Goal: Task Accomplishment & Management: Manage account settings

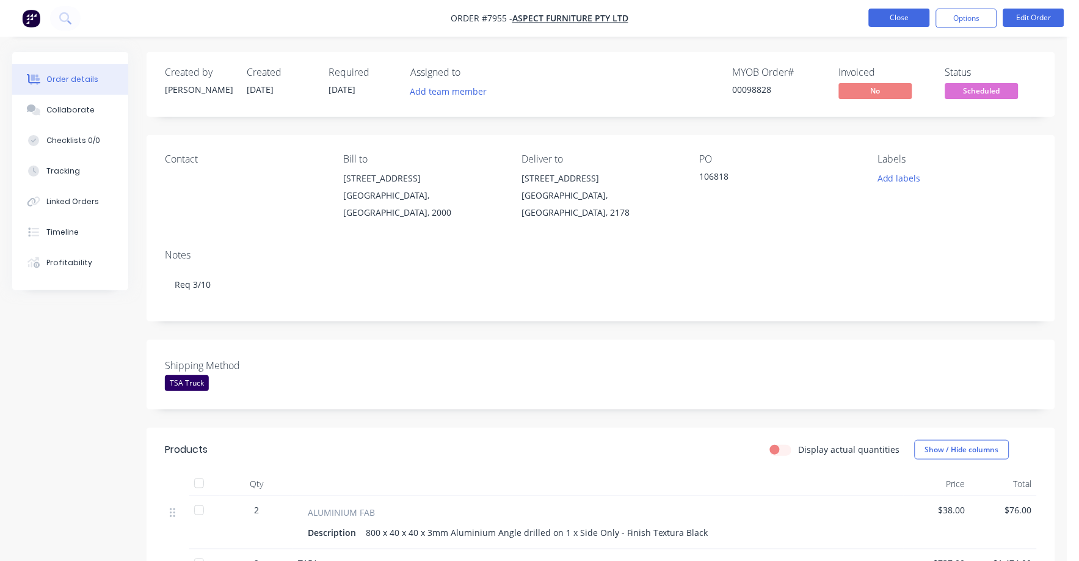
click at [882, 16] on button "Close" at bounding box center [899, 18] width 61 height 18
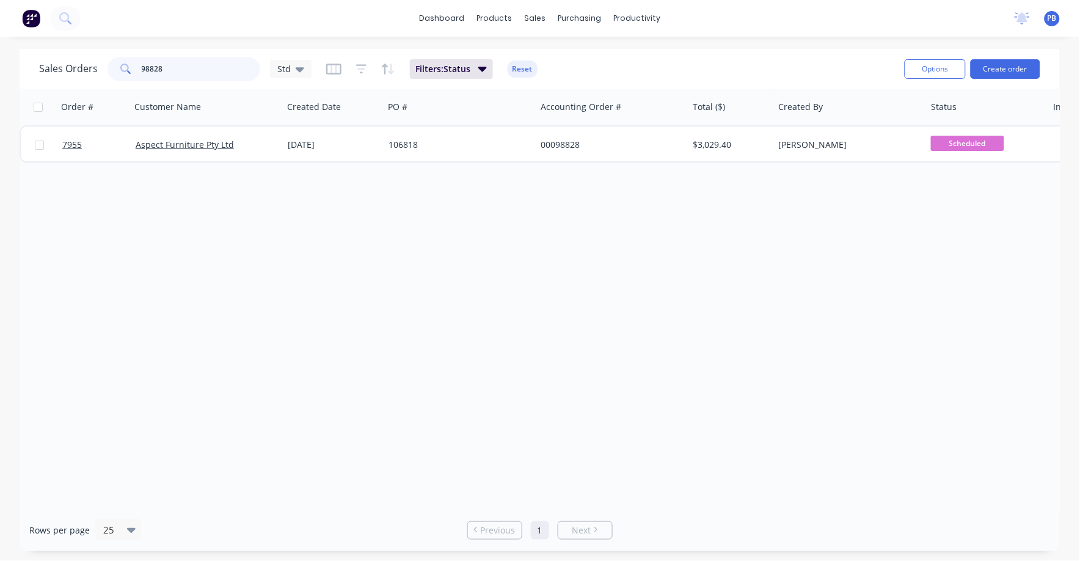
drag, startPoint x: 201, startPoint y: 65, endPoint x: 96, endPoint y: 60, distance: 104.5
click at [96, 60] on div "Sales Orders 98828 Std" at bounding box center [175, 69] width 272 height 24
type input "[DEMOGRAPHIC_DATA]"
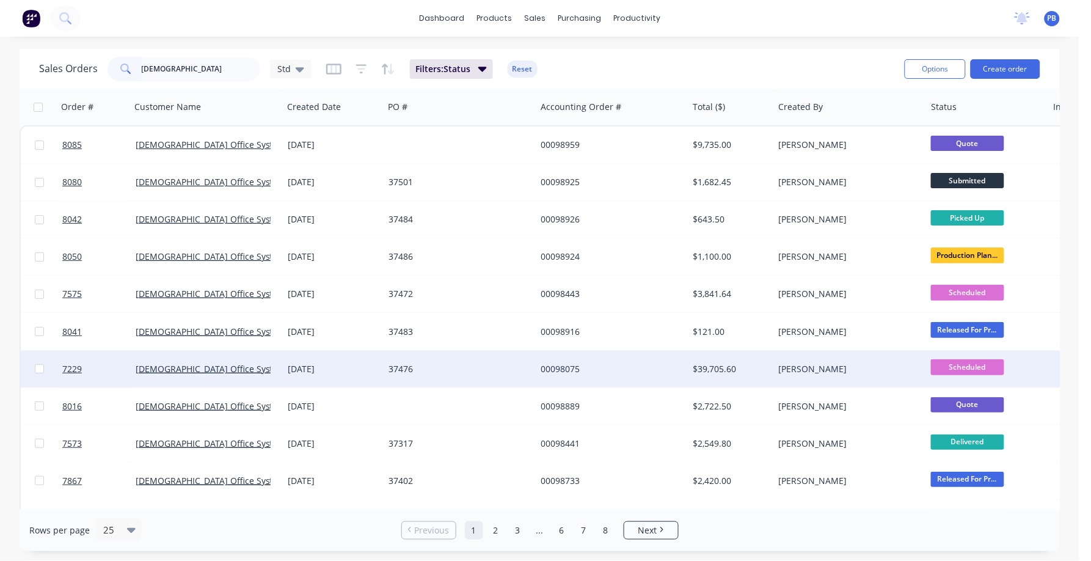
click at [711, 365] on div "$39,705.60" at bounding box center [728, 369] width 71 height 12
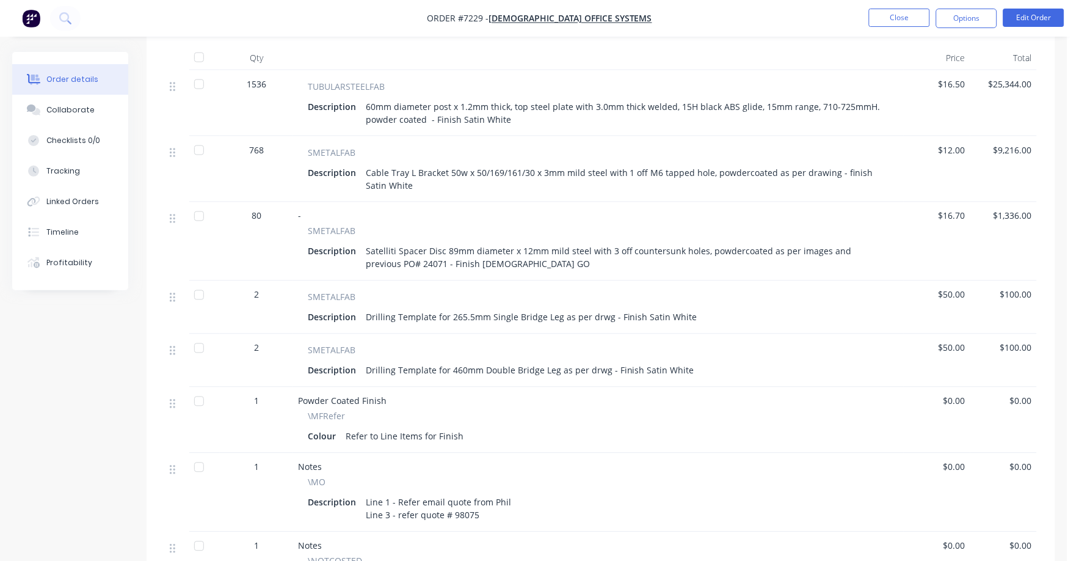
scroll to position [458, 0]
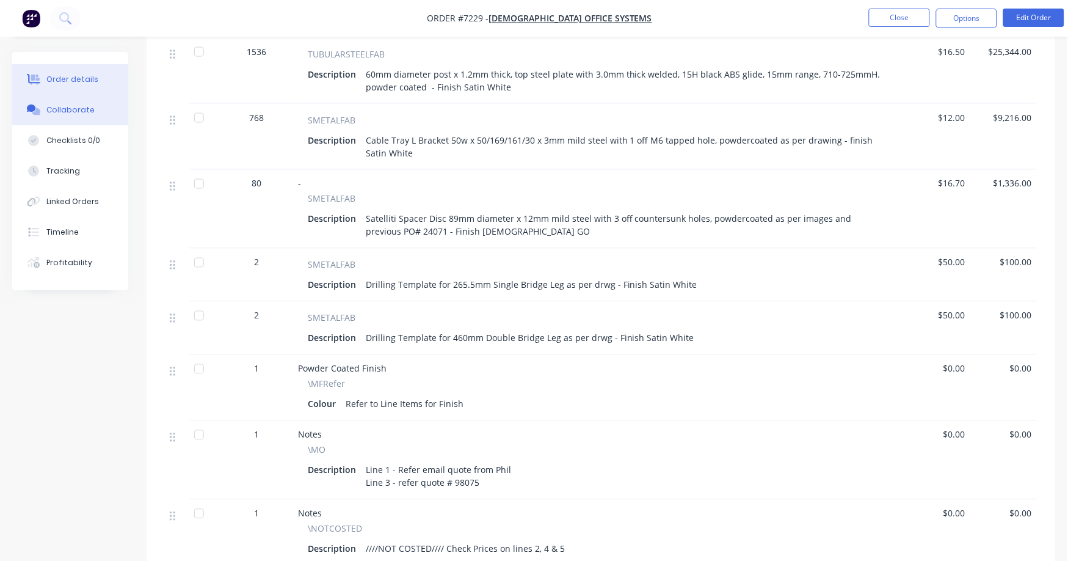
click at [69, 105] on div "Collaborate" at bounding box center [70, 109] width 48 height 11
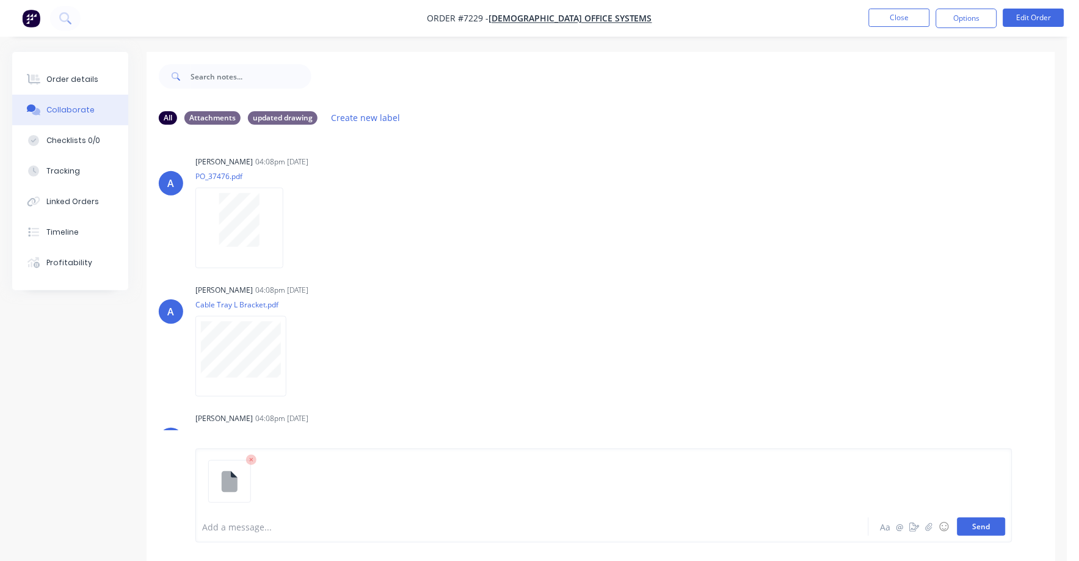
click at [990, 531] on button "Send" at bounding box center [981, 526] width 48 height 18
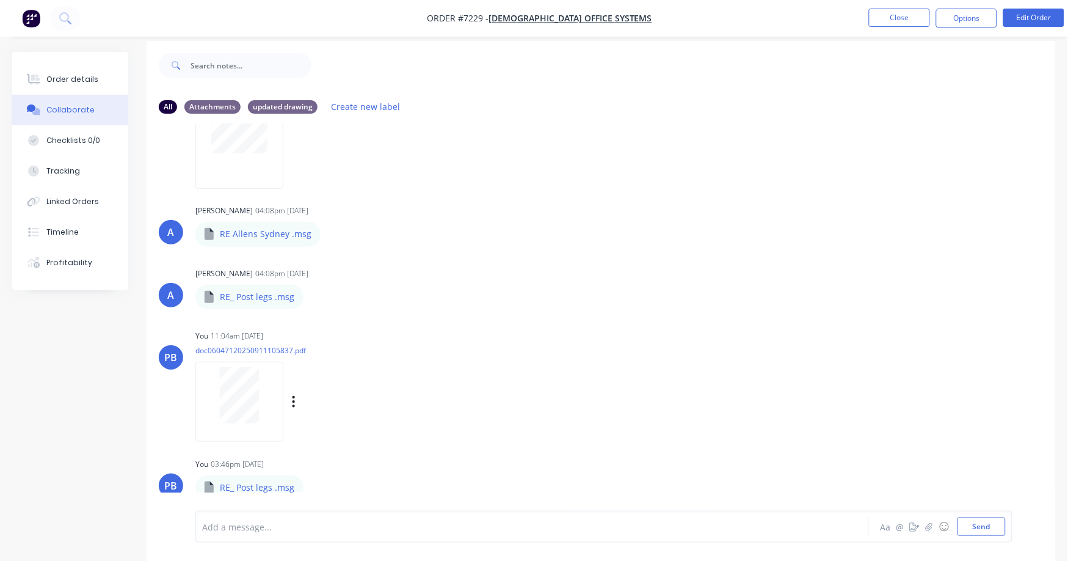
scroll to position [19, 0]
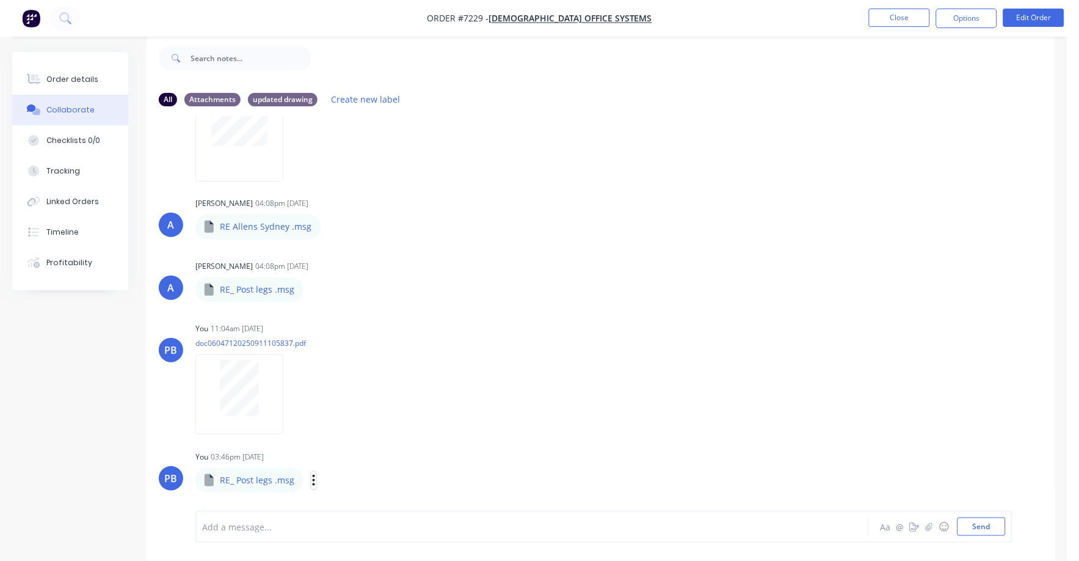
click at [314, 480] on button "button" at bounding box center [313, 480] width 5 height 18
click at [296, 426] on div "Labels Download Delete" at bounding box center [307, 395] width 224 height 92
click at [253, 519] on div "Add a message..." at bounding box center [503, 526] width 603 height 18
click at [973, 535] on button "Send" at bounding box center [981, 526] width 48 height 18
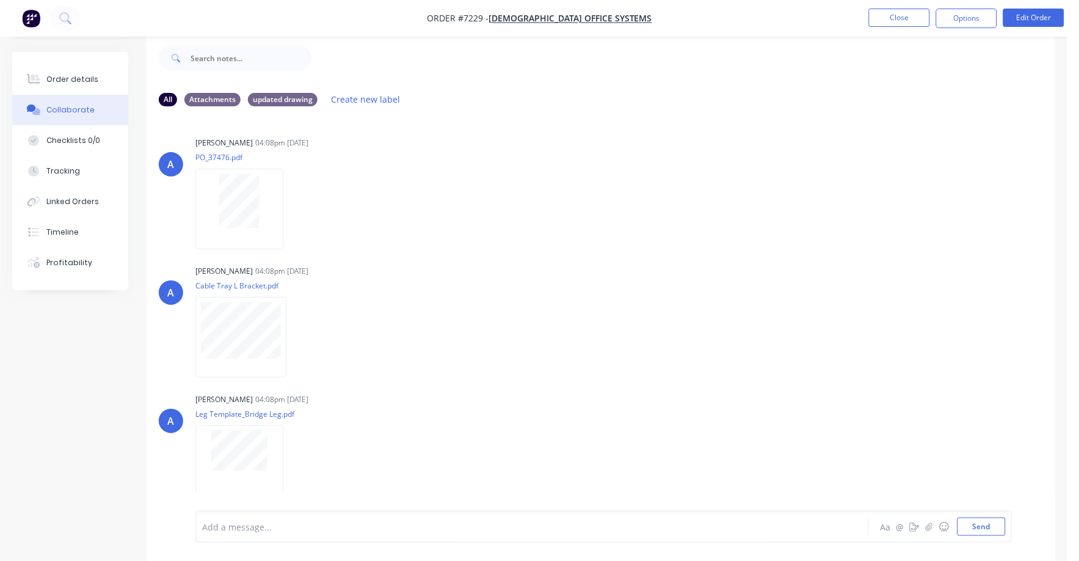
scroll to position [0, 0]
click at [895, 7] on nav "Order #7229 - [DEMOGRAPHIC_DATA] Office Systems Close Options Edit Order" at bounding box center [539, 18] width 1079 height 37
click at [884, 20] on button "Close" at bounding box center [899, 18] width 61 height 18
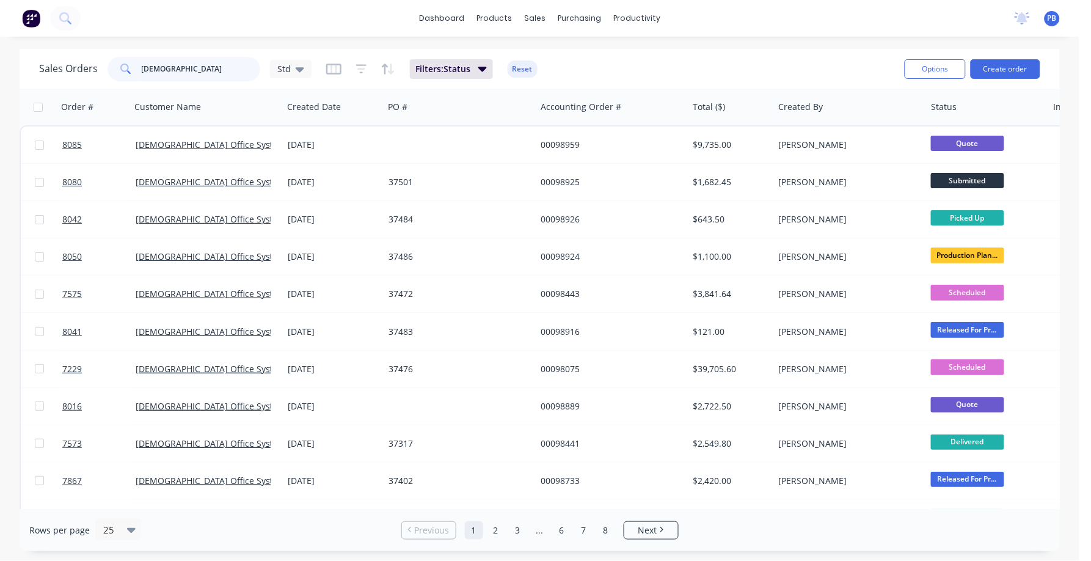
drag, startPoint x: 225, startPoint y: 69, endPoint x: 115, endPoint y: 56, distance: 110.7
click at [115, 57] on div "[DEMOGRAPHIC_DATA]" at bounding box center [183, 69] width 153 height 24
click at [173, 66] on input "[DEMOGRAPHIC_DATA]" at bounding box center [201, 69] width 119 height 24
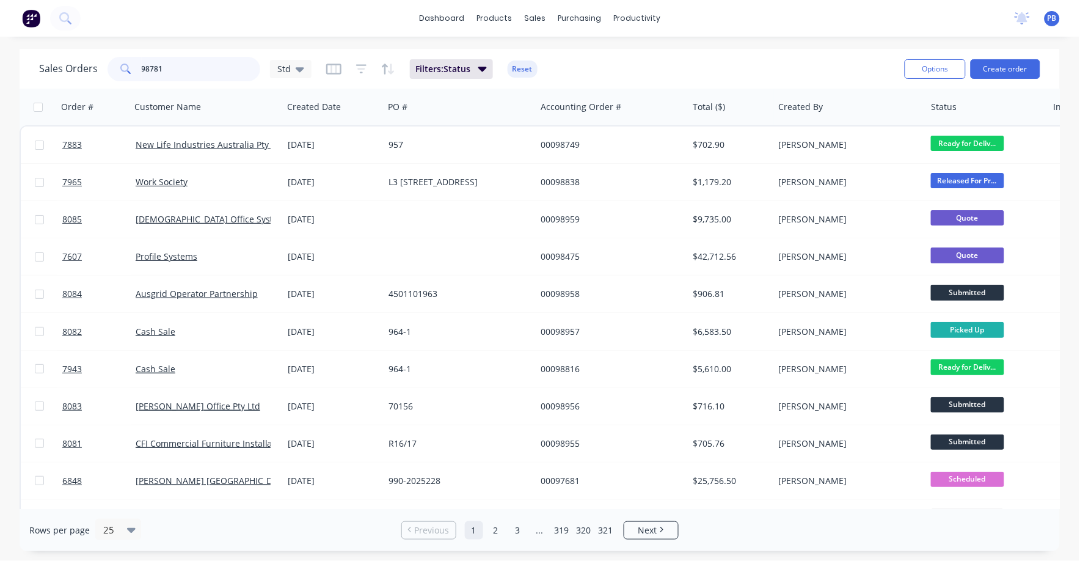
type input "98781"
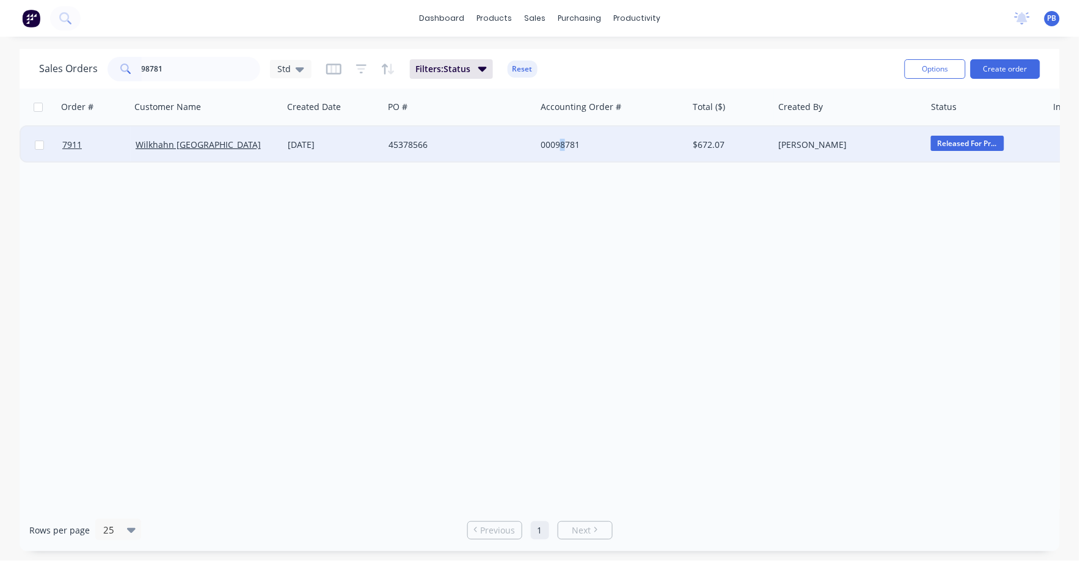
click at [562, 140] on div "00098781" at bounding box center [608, 145] width 136 height 12
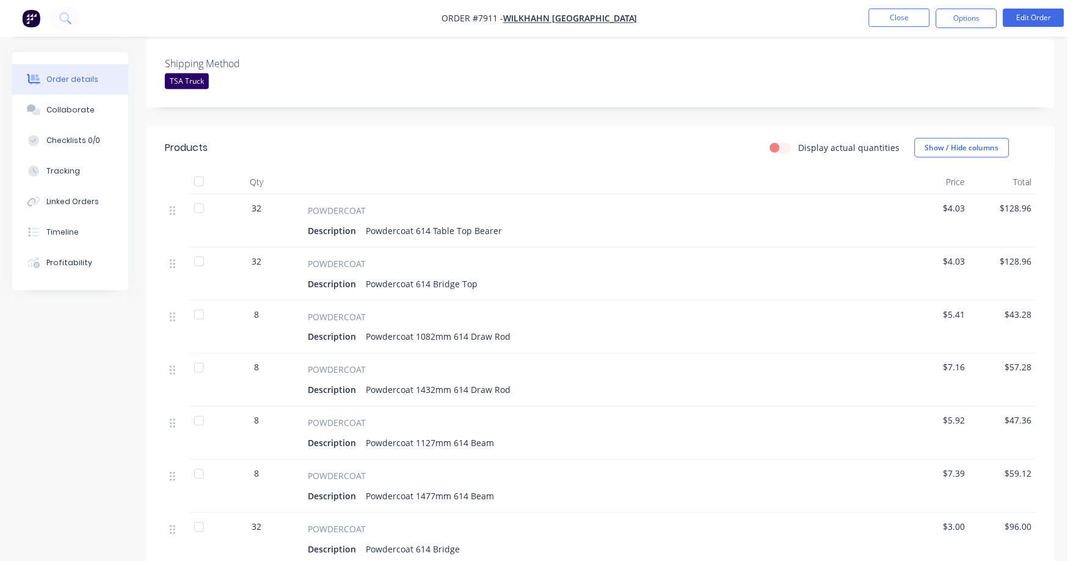
scroll to position [302, 0]
click at [960, 307] on span "$5.41" at bounding box center [937, 313] width 57 height 13
click at [1034, 14] on button "Edit Order" at bounding box center [1033, 18] width 61 height 18
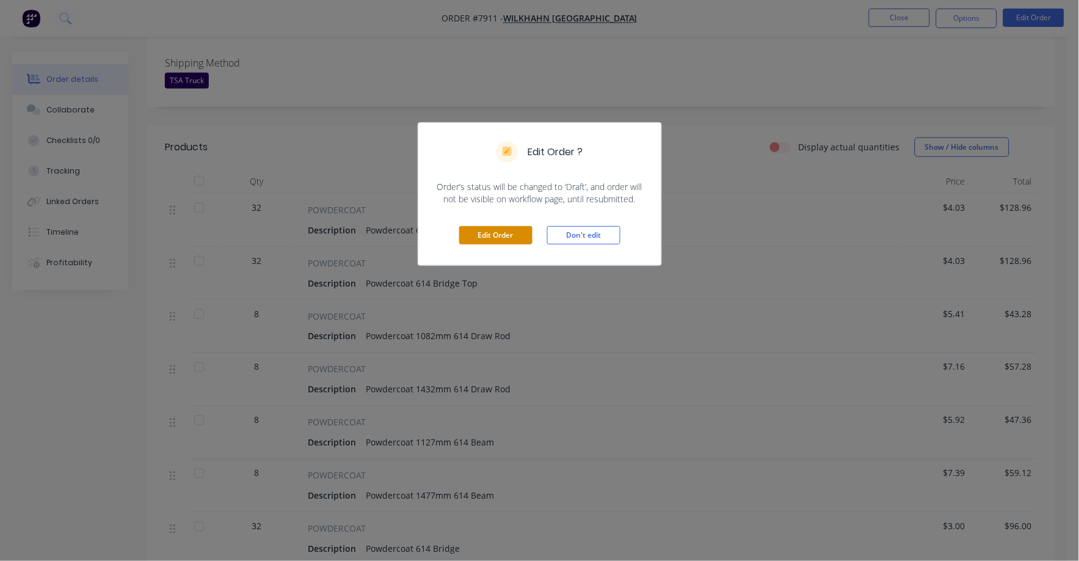
click at [469, 236] on button "Edit Order" at bounding box center [495, 235] width 73 height 18
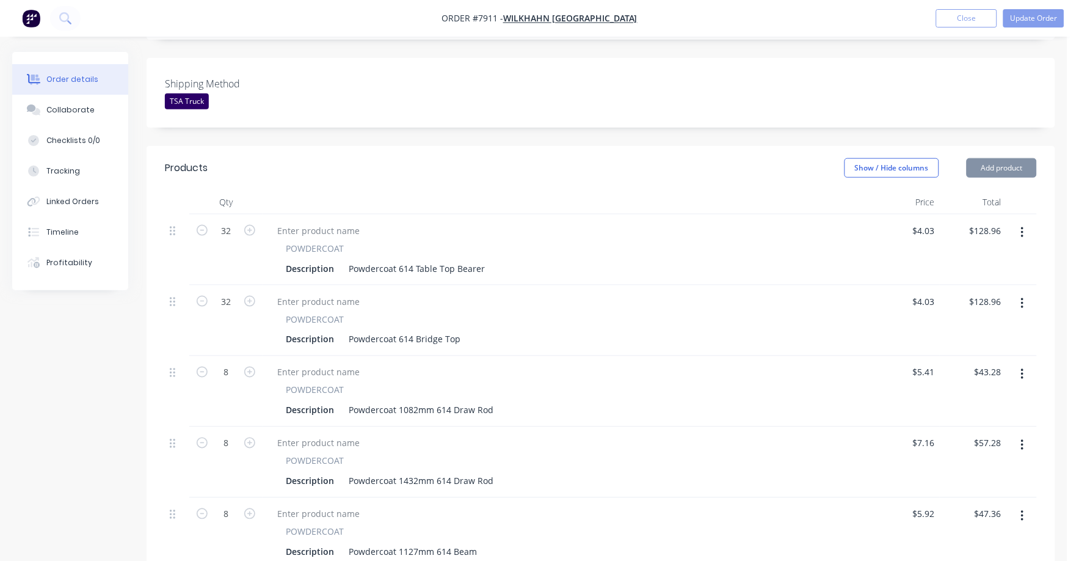
scroll to position [305, 0]
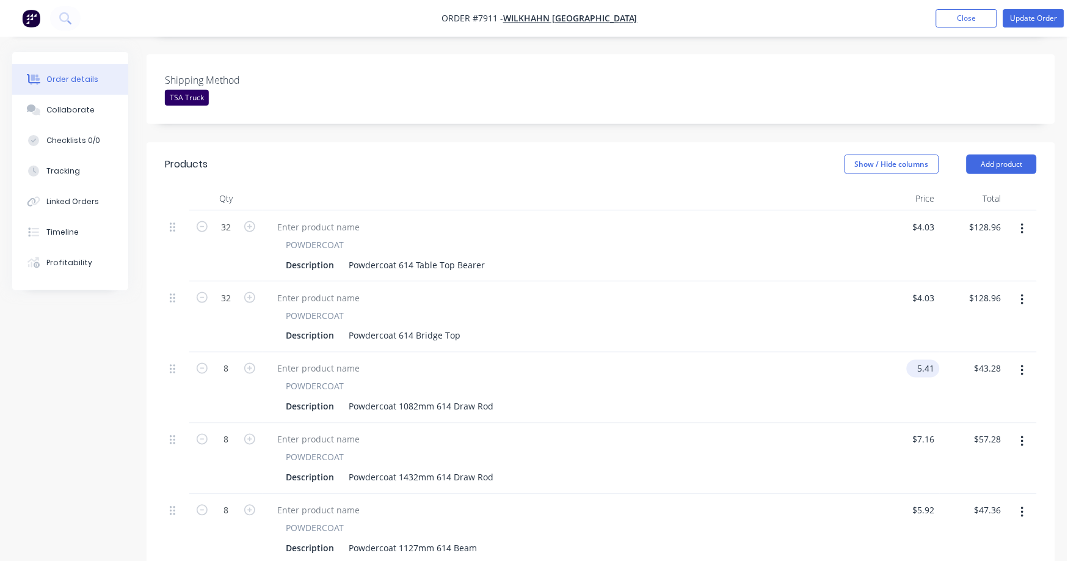
click at [924, 360] on input "5.41" at bounding box center [926, 369] width 28 height 18
type input "$8.12"
type input "$64.96"
click at [929, 434] on div "$7.16 $7.16" at bounding box center [906, 458] width 67 height 71
click at [932, 430] on input "7.16" at bounding box center [928, 439] width 23 height 18
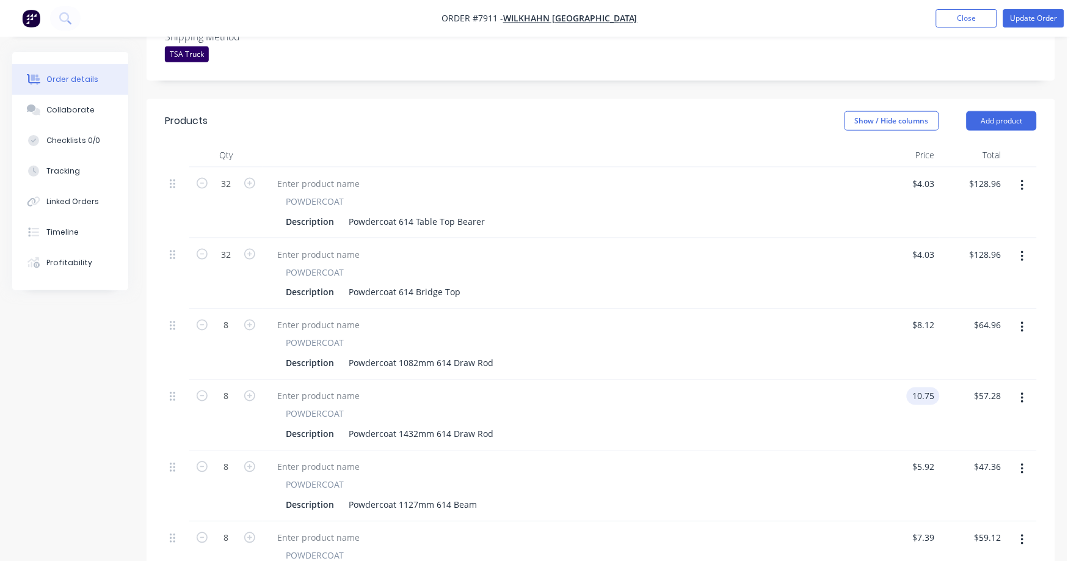
scroll to position [458, 0]
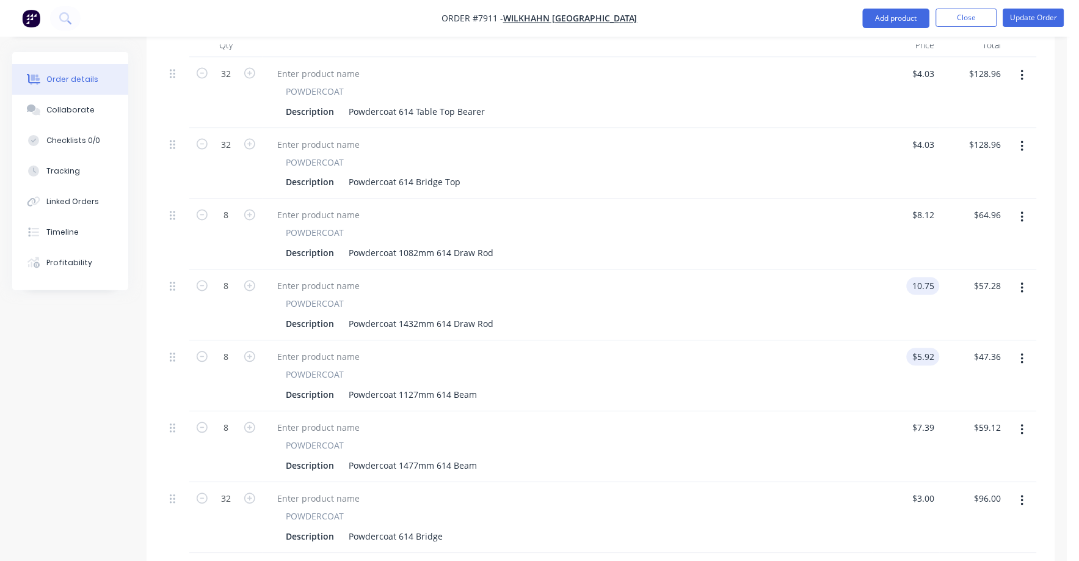
type input "$10.75"
type input "$86.00"
click at [931, 348] on input "5.92" at bounding box center [926, 357] width 28 height 18
type input "$8.45"
type input "$67.60"
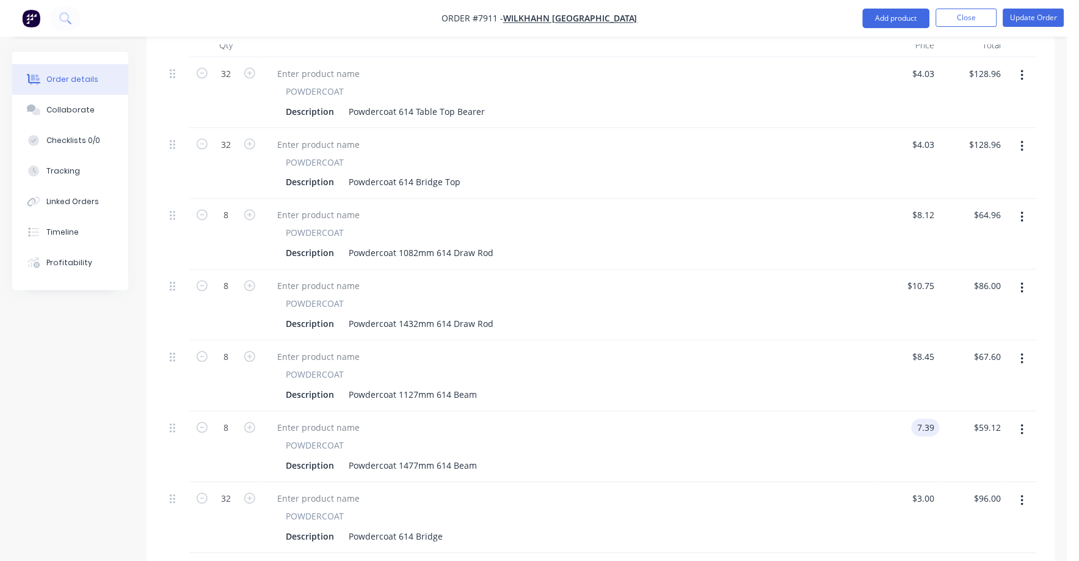
click at [921, 419] on input "7.39" at bounding box center [928, 428] width 23 height 18
type input "$11.08"
type input "$88.64"
click at [811, 457] on div "Description Powdercoat 1477mm 614 Beam" at bounding box center [565, 466] width 569 height 18
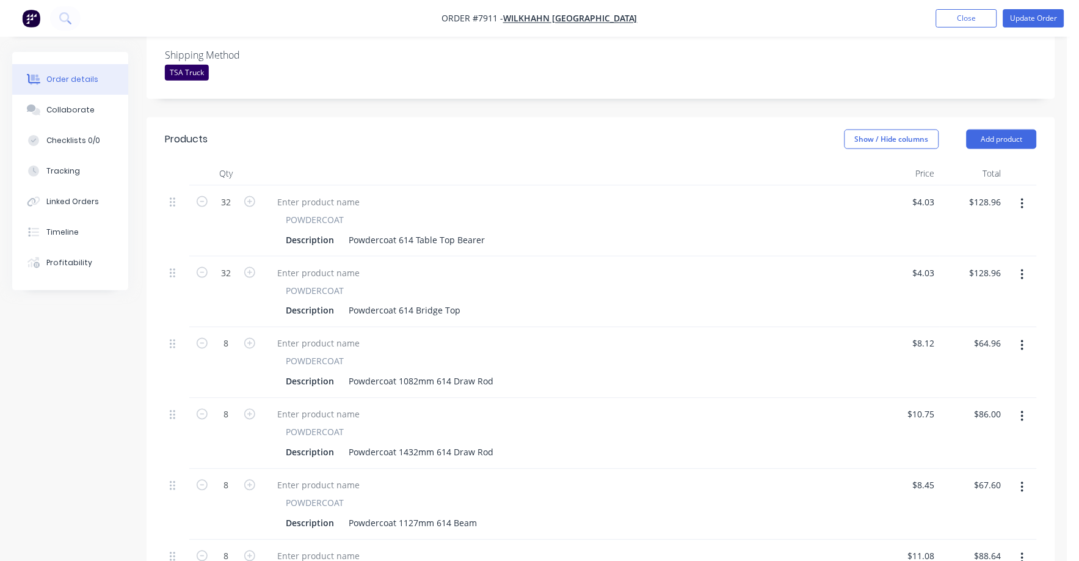
scroll to position [296, 0]
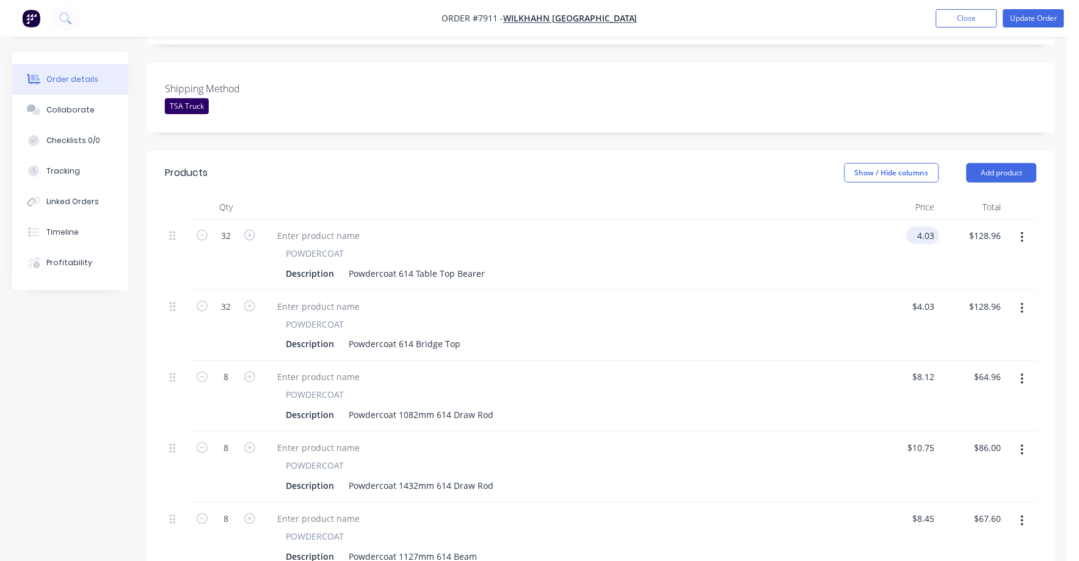
click at [929, 227] on input "4.03" at bounding box center [926, 236] width 28 height 18
type input "$4.51"
type input "$144.32"
click at [931, 297] on input "4.03" at bounding box center [928, 306] width 23 height 18
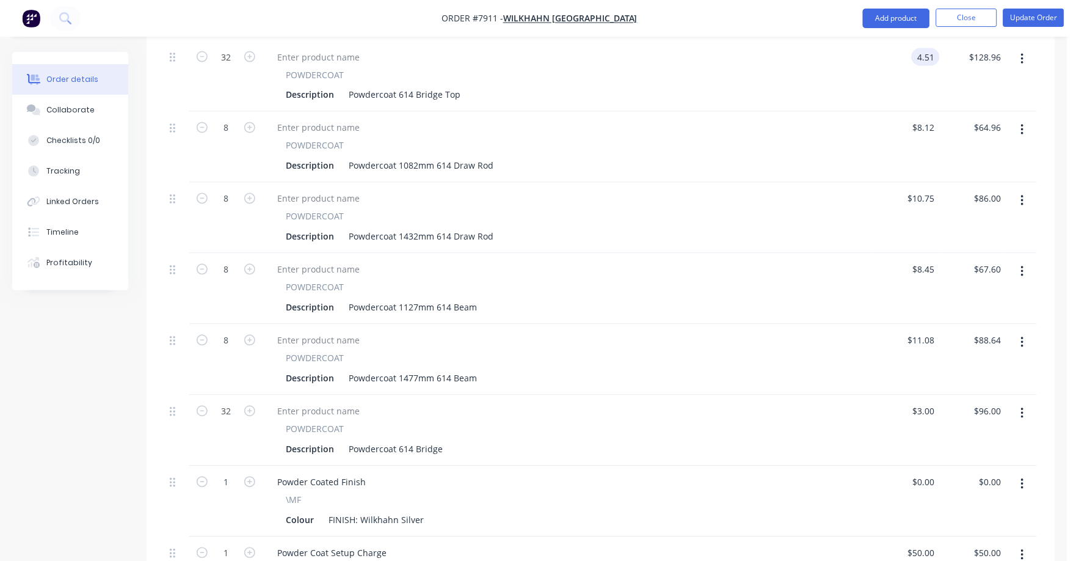
scroll to position [601, 0]
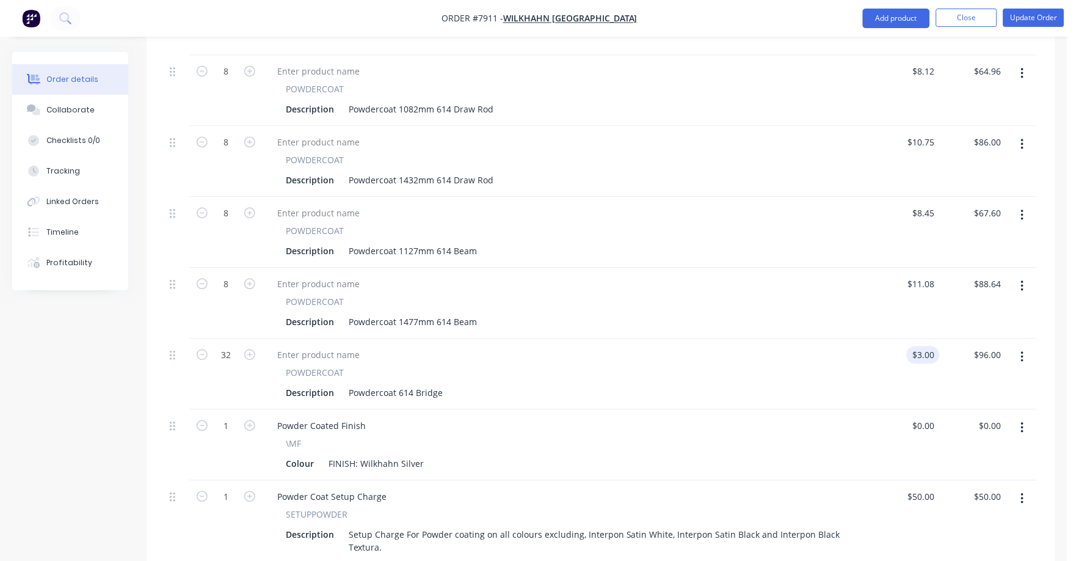
type input "$4.51"
type input "$144.32"
click at [923, 346] on div "3 $3.00" at bounding box center [923, 355] width 33 height 18
type input "$4.51"
type input "$144.32"
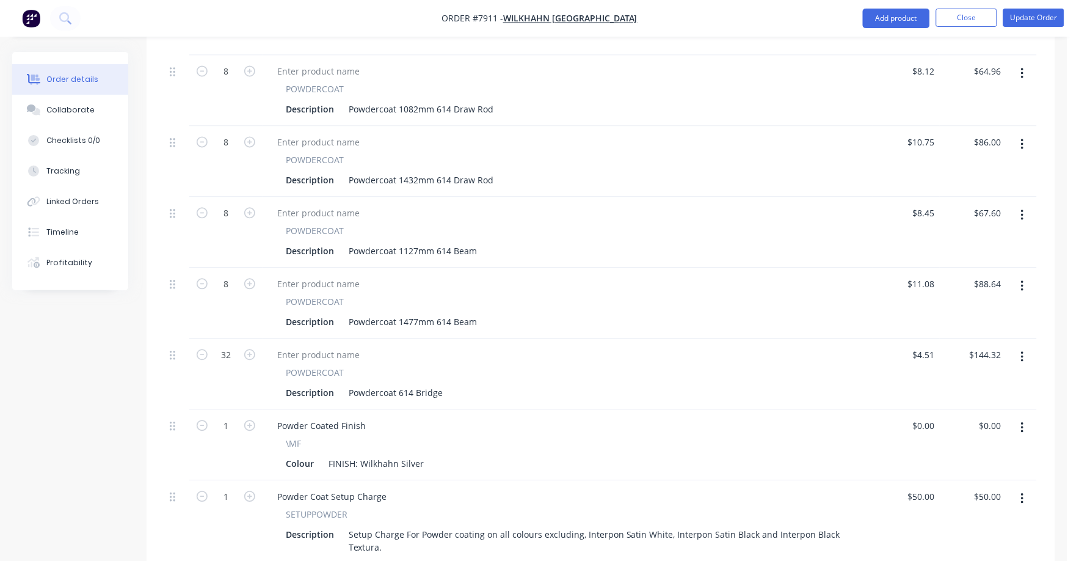
click at [841, 417] on div "Powder Coated Finish" at bounding box center [567, 426] width 601 height 18
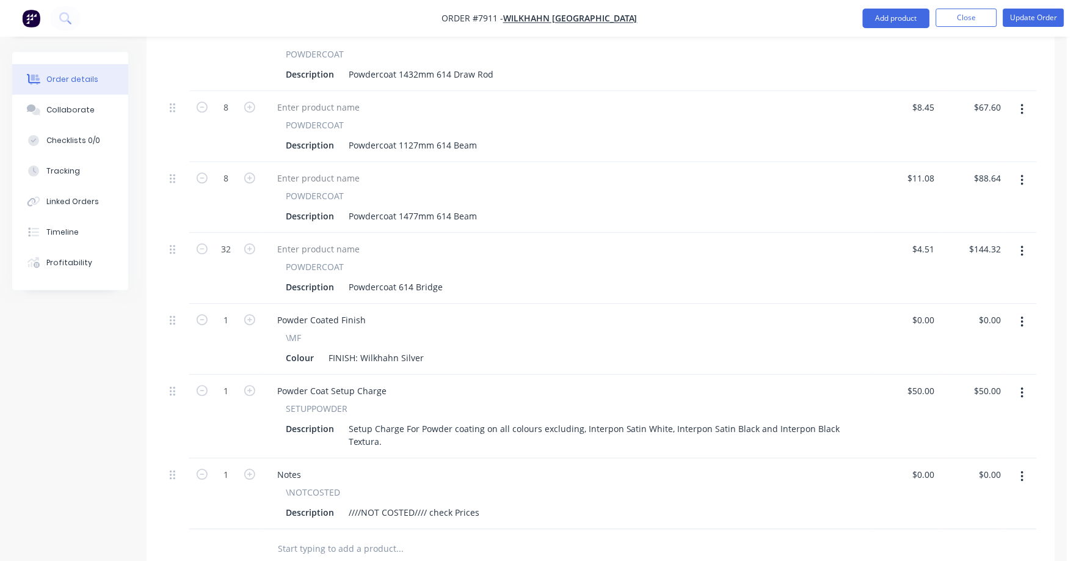
scroll to position [830, 0]
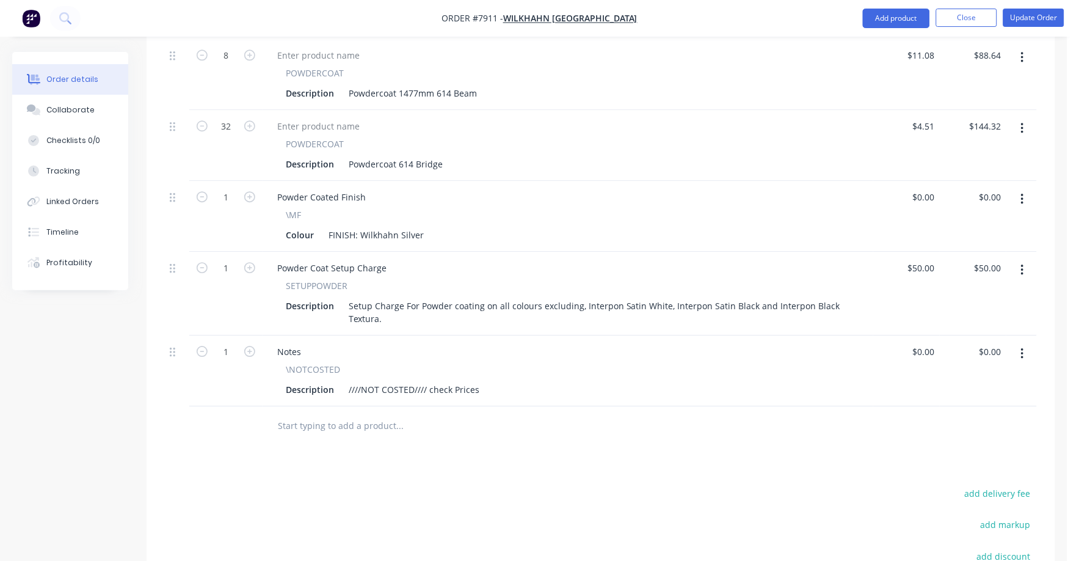
click at [1023, 347] on icon "button" at bounding box center [1022, 353] width 3 height 13
click at [961, 450] on div "Delete" at bounding box center [979, 459] width 94 height 18
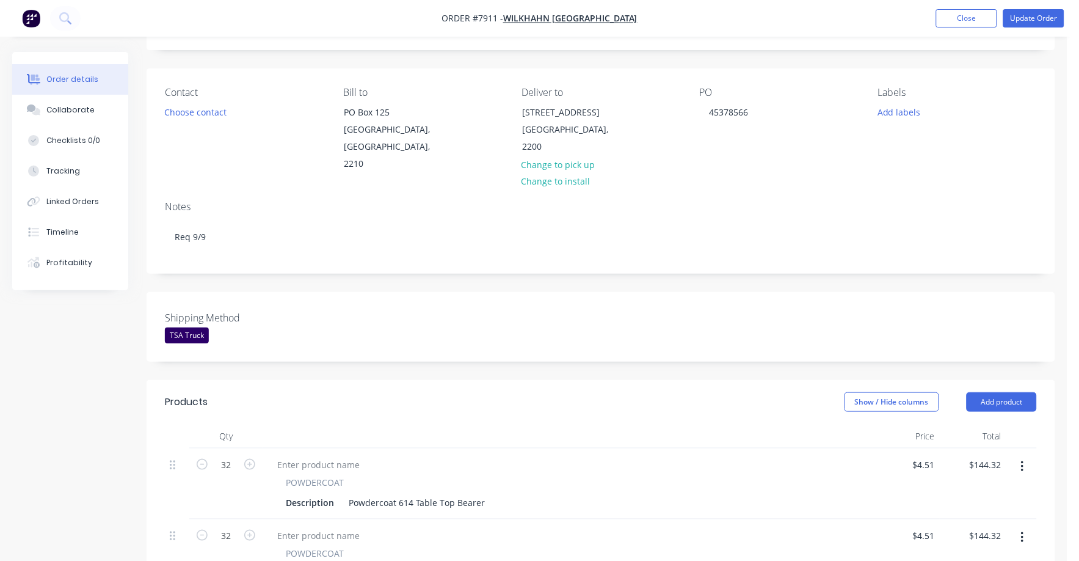
scroll to position [0, 0]
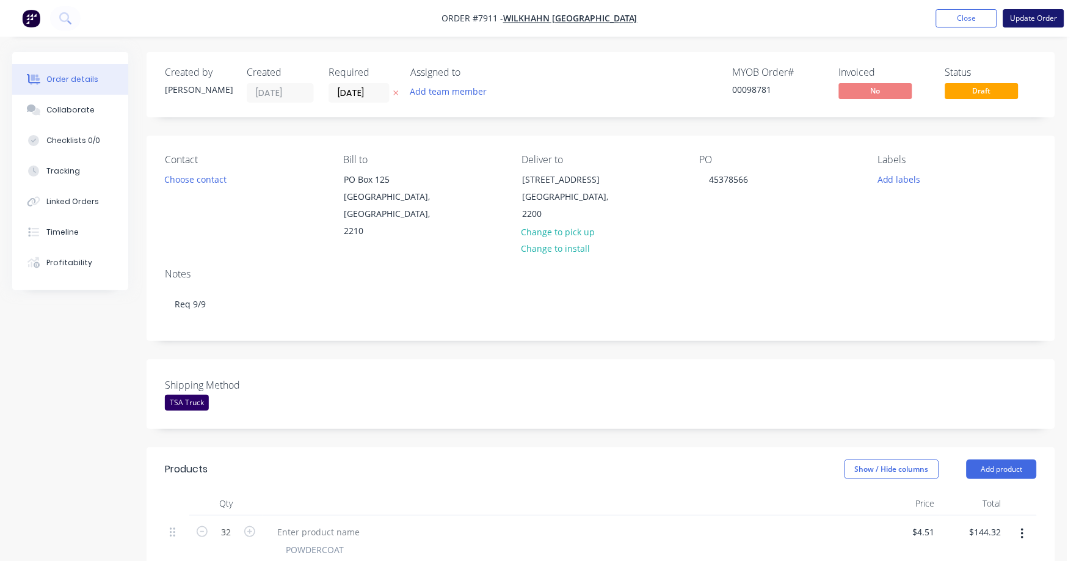
click at [1035, 20] on button "Update Order" at bounding box center [1033, 18] width 61 height 18
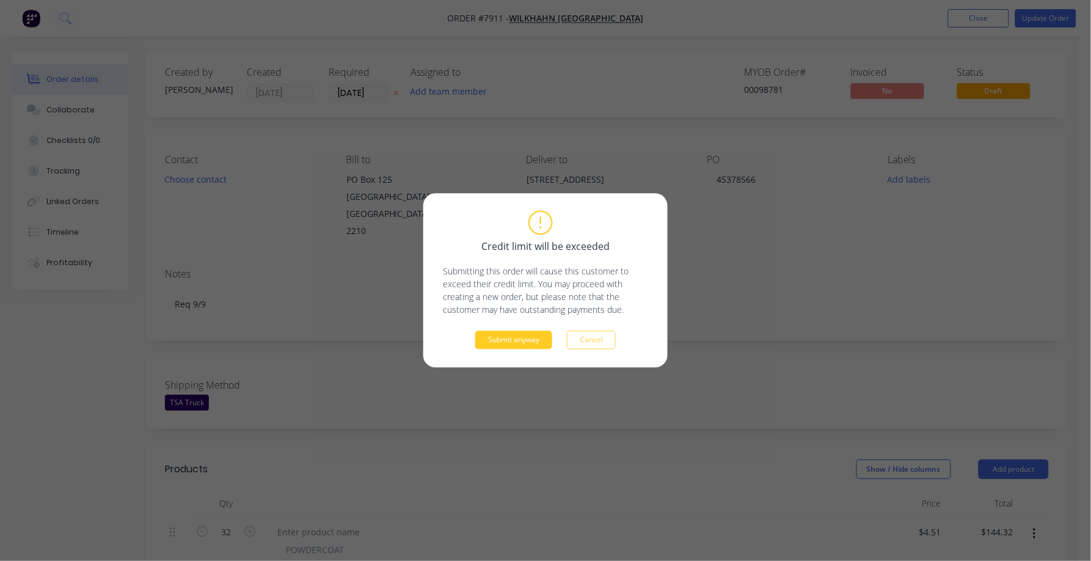
click at [514, 341] on button "Submit anyway" at bounding box center [513, 340] width 77 height 18
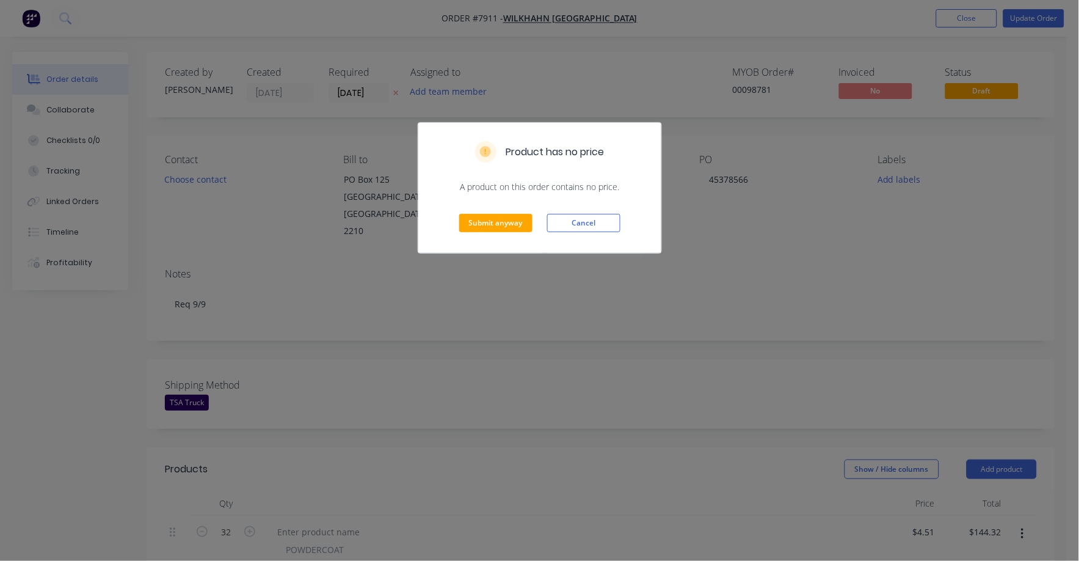
drag, startPoint x: 491, startPoint y: 203, endPoint x: 490, endPoint y: 209, distance: 6.1
click at [490, 209] on div "Submit anyway Cancel" at bounding box center [539, 223] width 243 height 60
click at [485, 223] on button "Submit anyway" at bounding box center [495, 223] width 73 height 18
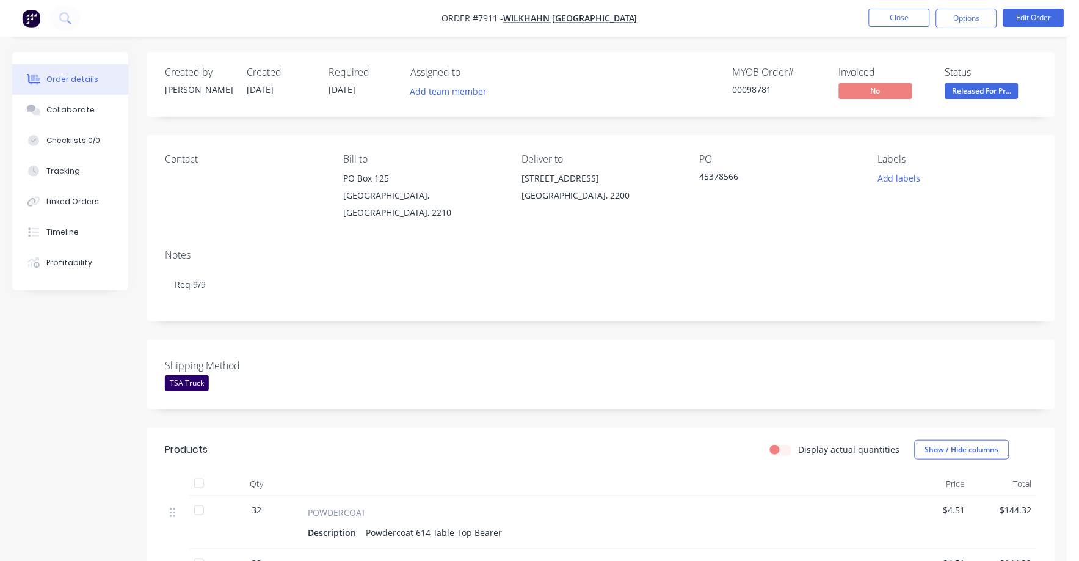
click at [978, 89] on span "Released For Pr..." at bounding box center [981, 90] width 73 height 15
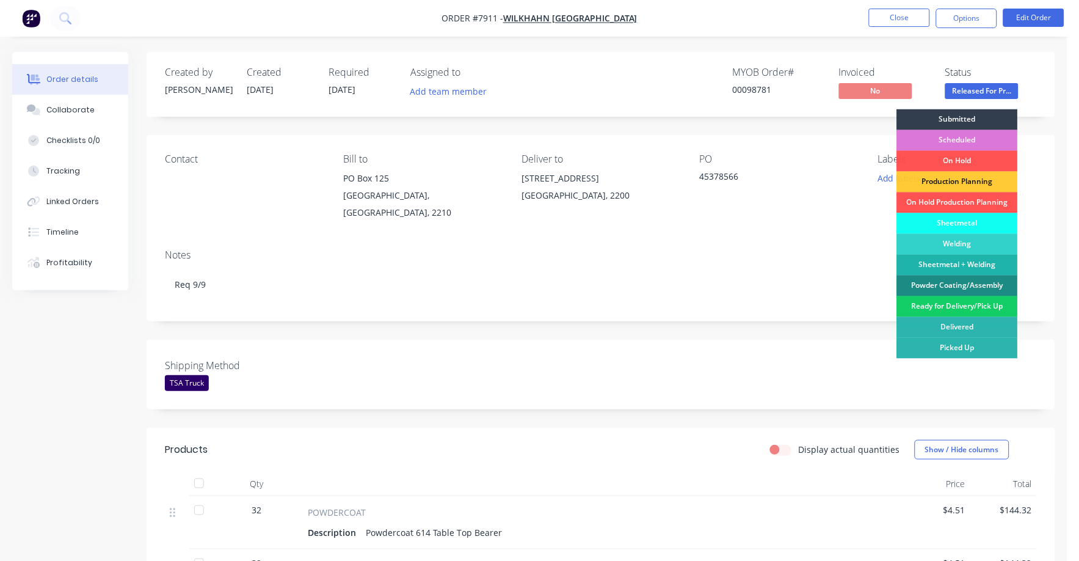
click at [942, 310] on div "Ready for Delivery/Pick Up" at bounding box center [957, 306] width 121 height 21
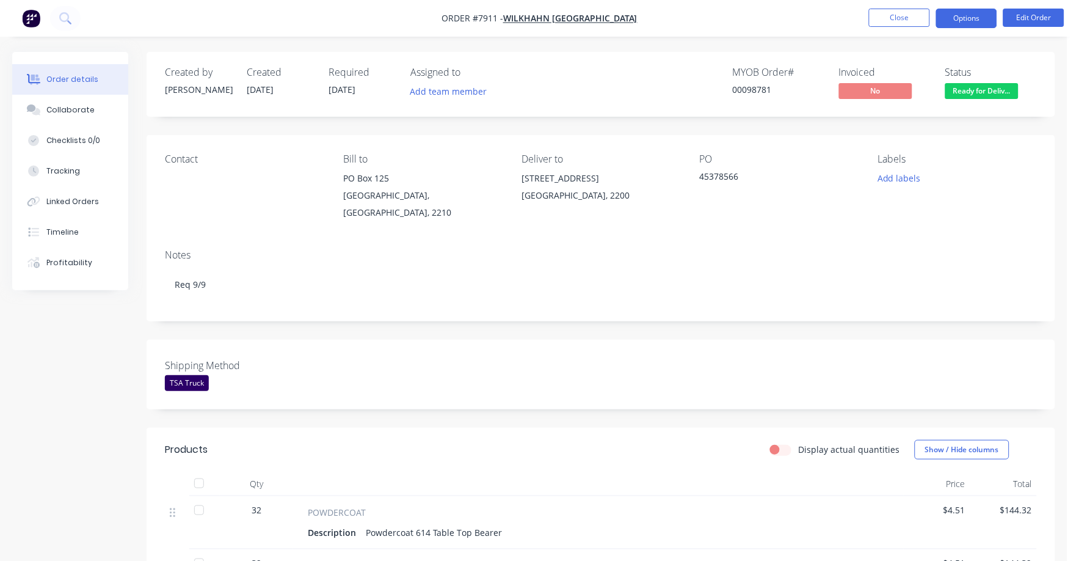
click at [962, 25] on button "Options" at bounding box center [966, 19] width 61 height 20
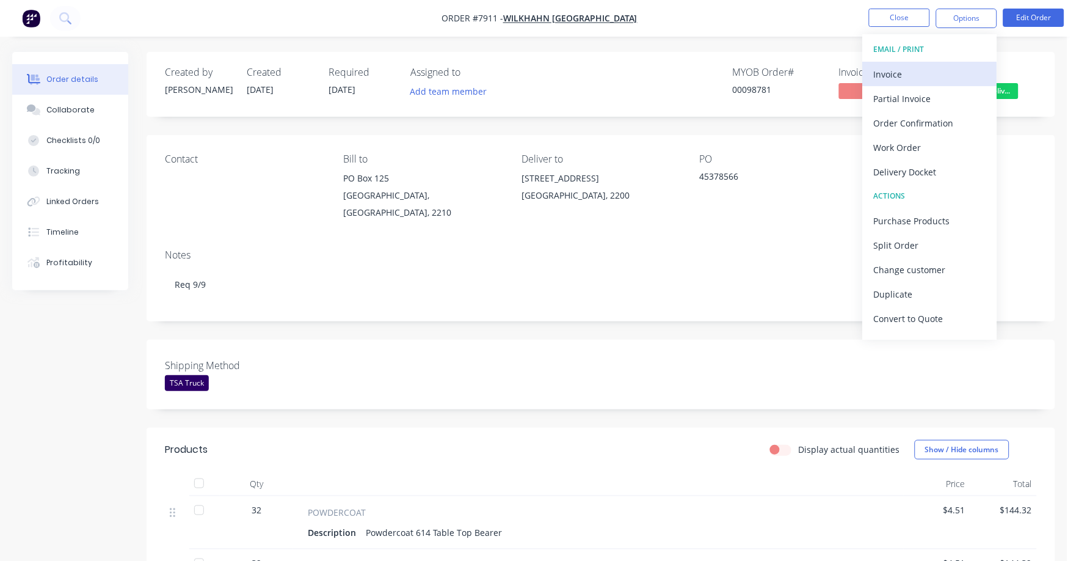
click at [890, 70] on div "Invoice" at bounding box center [930, 74] width 112 height 18
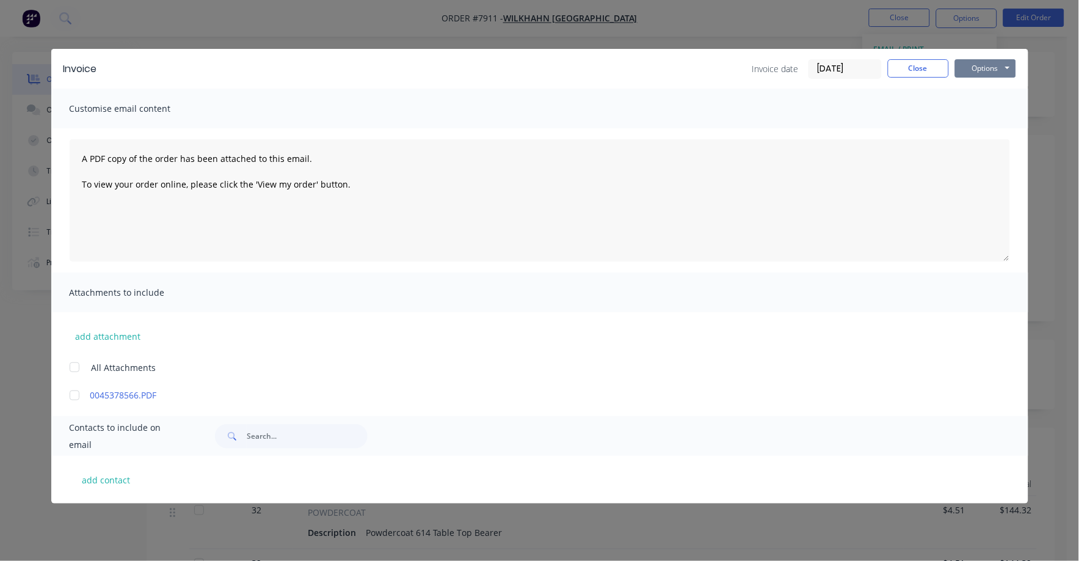
click at [970, 70] on button "Options" at bounding box center [985, 68] width 61 height 18
click at [960, 105] on button "Print" at bounding box center [994, 110] width 78 height 20
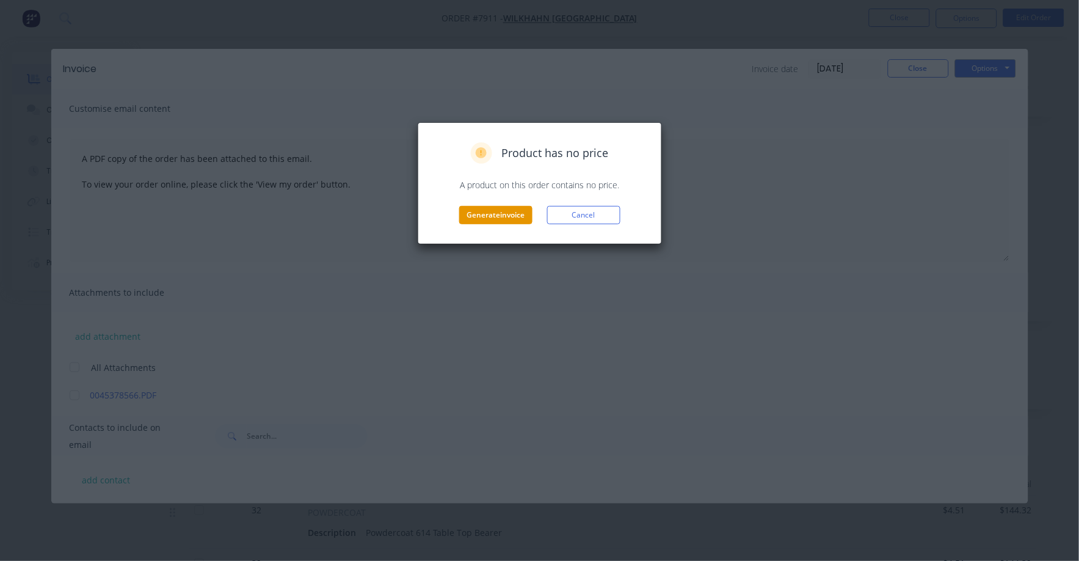
click at [499, 216] on button "Generate invoice" at bounding box center [495, 215] width 73 height 18
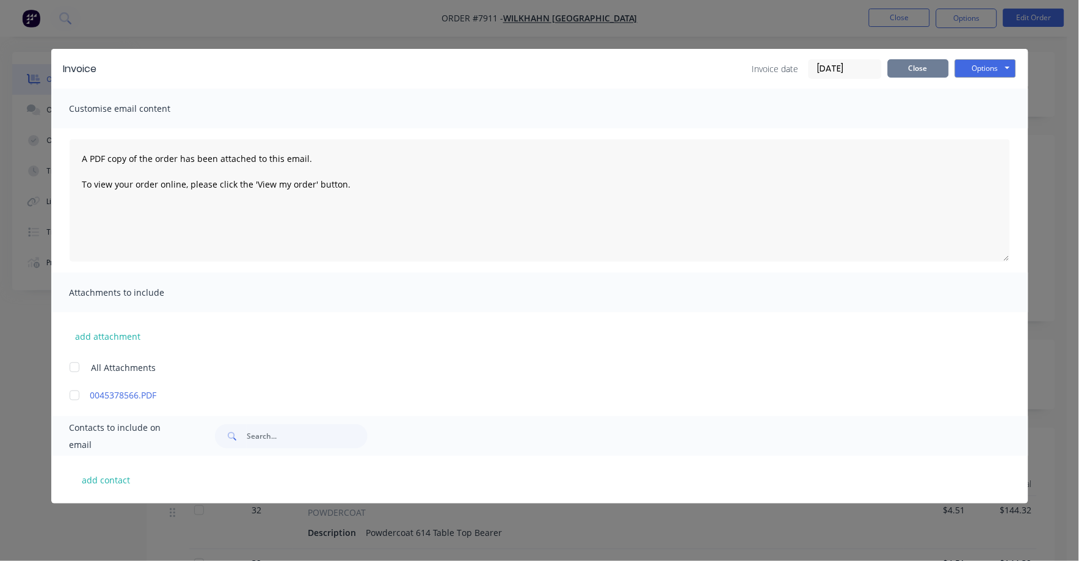
click at [922, 68] on button "Close" at bounding box center [918, 68] width 61 height 18
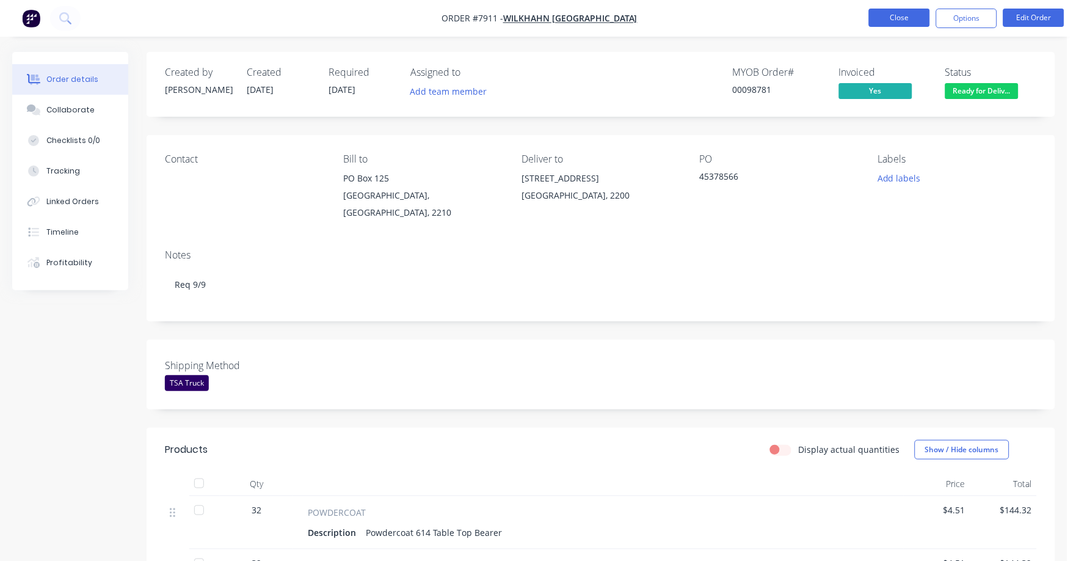
click at [897, 13] on button "Close" at bounding box center [899, 18] width 61 height 18
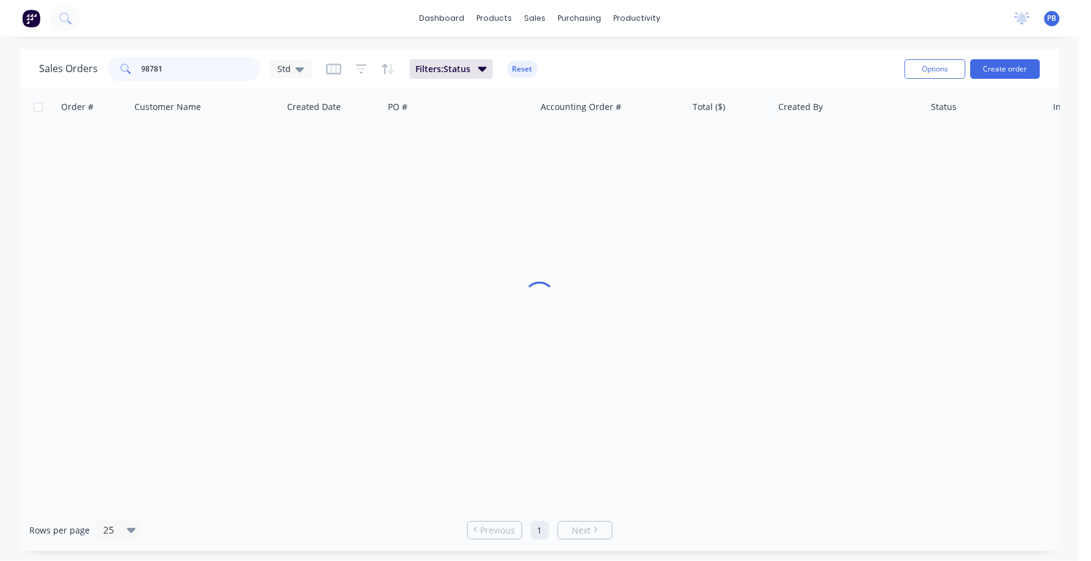
drag, startPoint x: 186, startPoint y: 71, endPoint x: 104, endPoint y: 67, distance: 82.5
click at [104, 67] on div "Sales Orders 98781 Std" at bounding box center [175, 69] width 272 height 24
type input "98801"
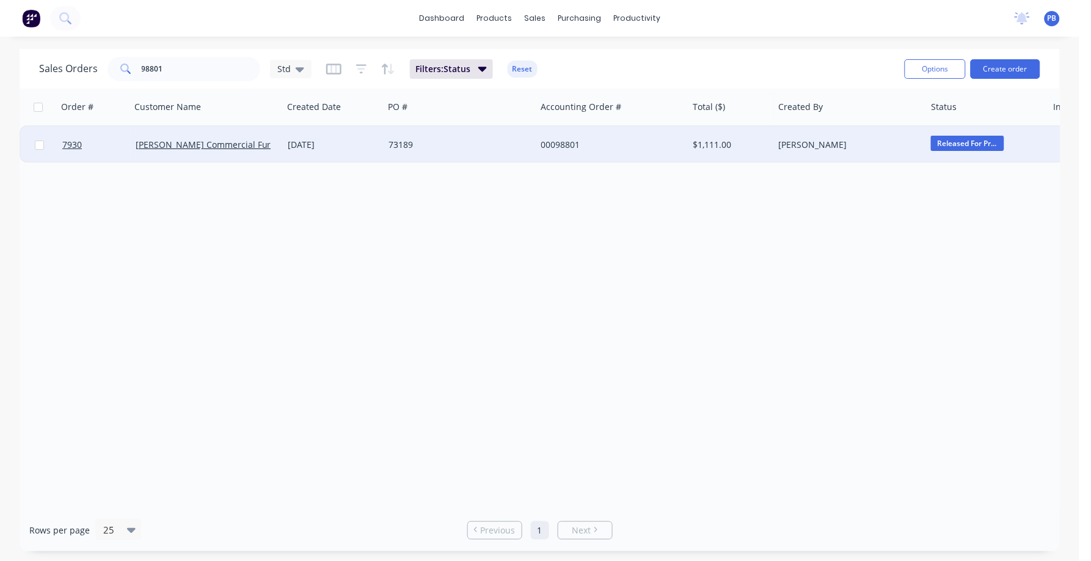
click at [558, 145] on div "00098801" at bounding box center [608, 145] width 136 height 12
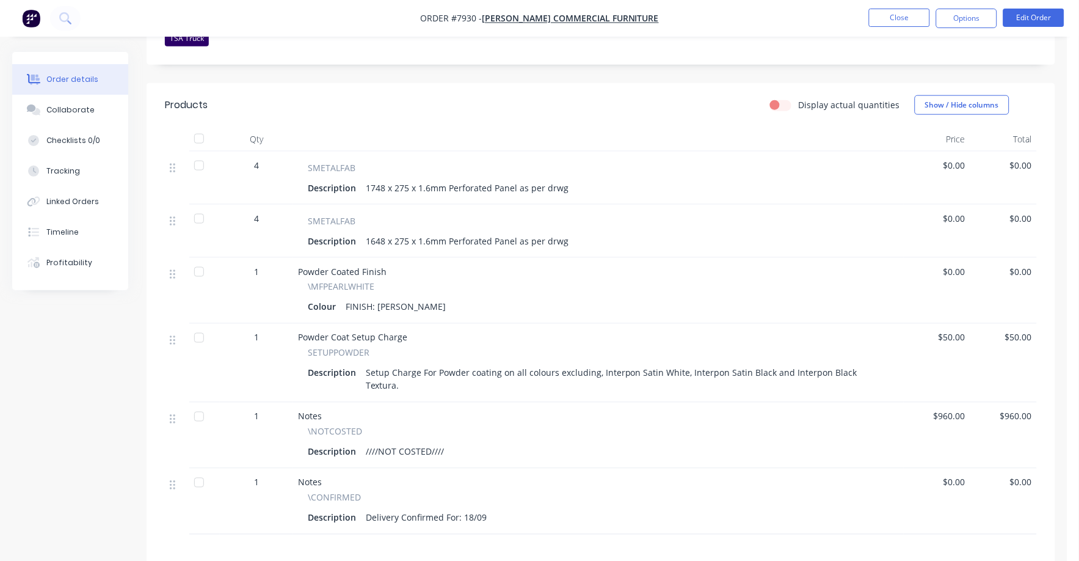
scroll to position [305, 0]
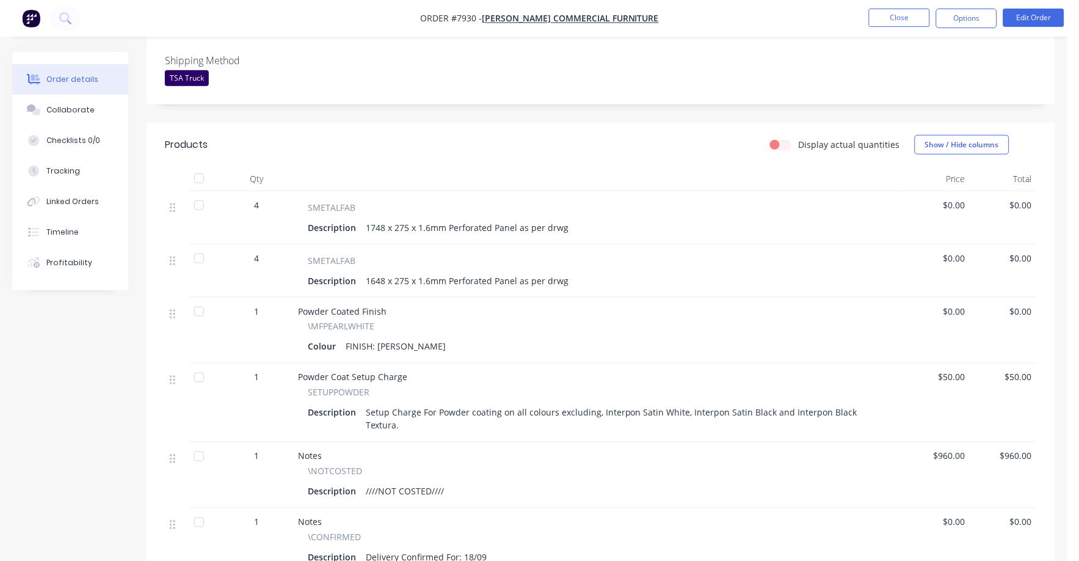
click at [970, 247] on div "$0.00" at bounding box center [937, 270] width 67 height 53
click at [1036, 21] on button "Edit Order" at bounding box center [1033, 18] width 61 height 18
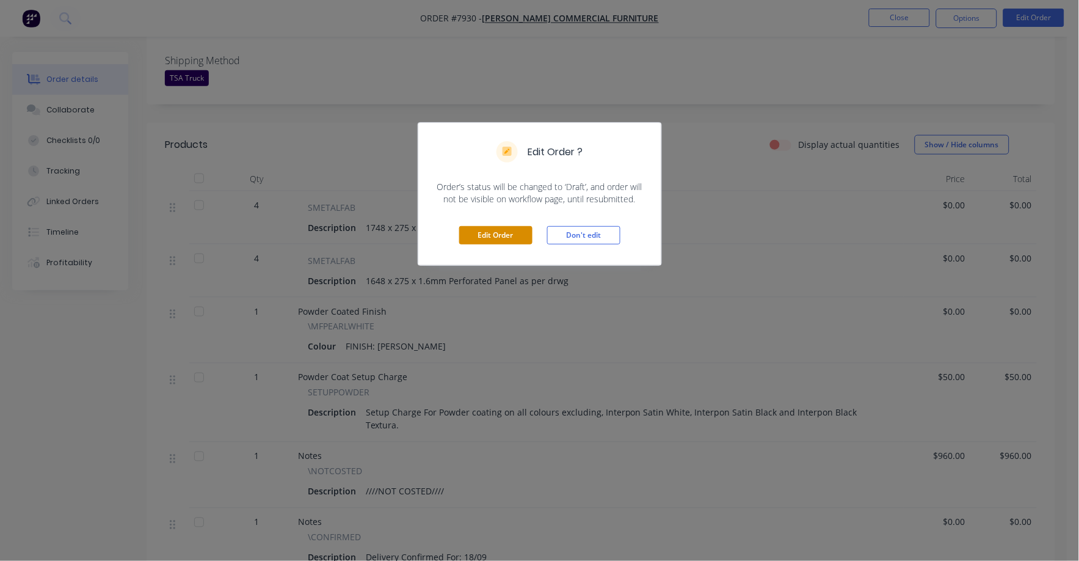
click at [487, 237] on button "Edit Order" at bounding box center [495, 235] width 73 height 18
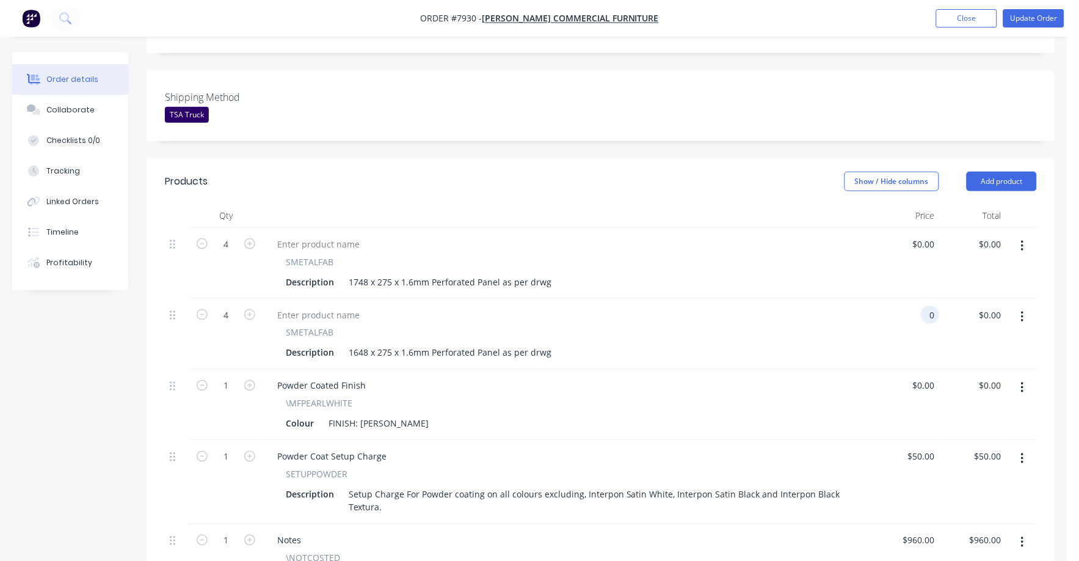
drag, startPoint x: 917, startPoint y: 277, endPoint x: 941, endPoint y: 279, distance: 23.9
click at [920, 299] on div "0 0" at bounding box center [906, 334] width 67 height 71
type input "$1,030.00"
type input "$4,120.00"
click at [876, 308] on div "$1,030.00 1030" at bounding box center [906, 334] width 67 height 71
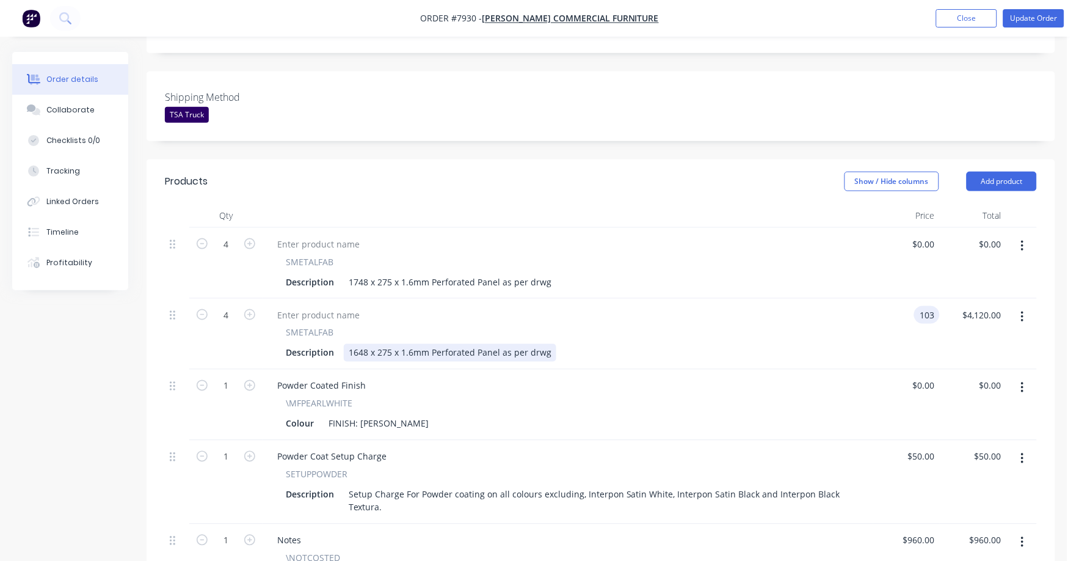
type input "$103.00"
type input "$412.00"
click at [826, 333] on div "SMETALFAB Description 1648 x 275 x 1.6mm Perforated Panel as per drwg" at bounding box center [568, 334] width 611 height 71
click at [943, 228] on div "$0.00 $0.00" at bounding box center [973, 263] width 67 height 71
click at [934, 235] on input "0" at bounding box center [933, 244] width 14 height 18
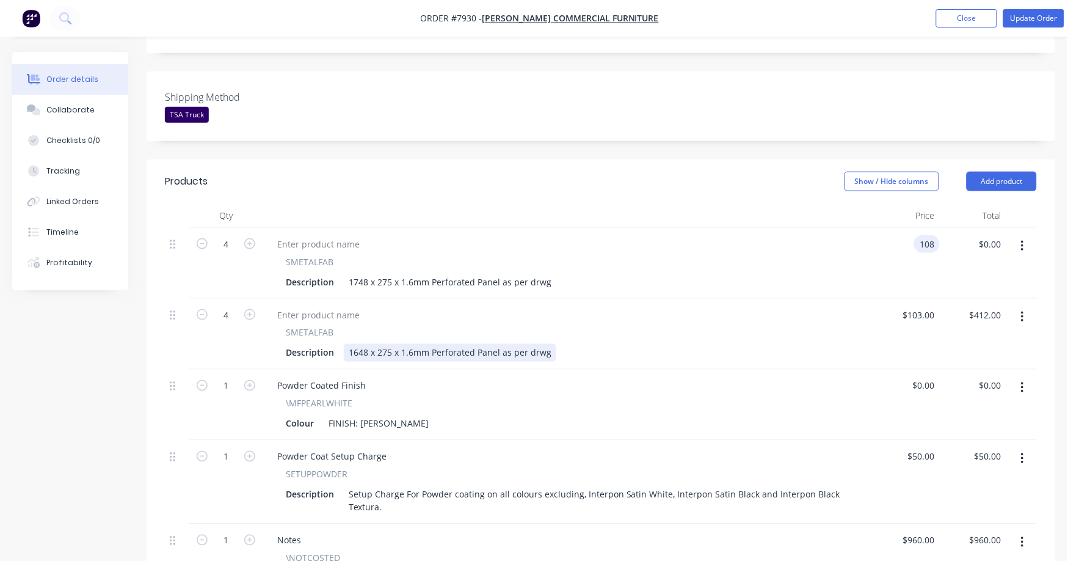
type input "$108.00"
type input "$432.00"
click at [775, 344] on div "Description 1648 x 275 x 1.6mm Perforated Panel as per drwg" at bounding box center [565, 353] width 569 height 18
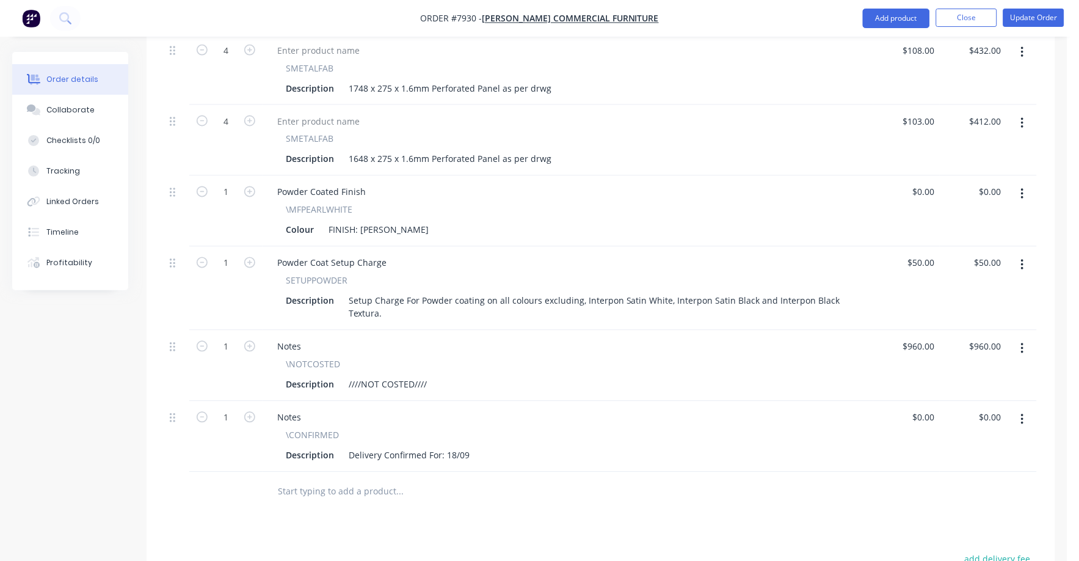
scroll to position [534, 0]
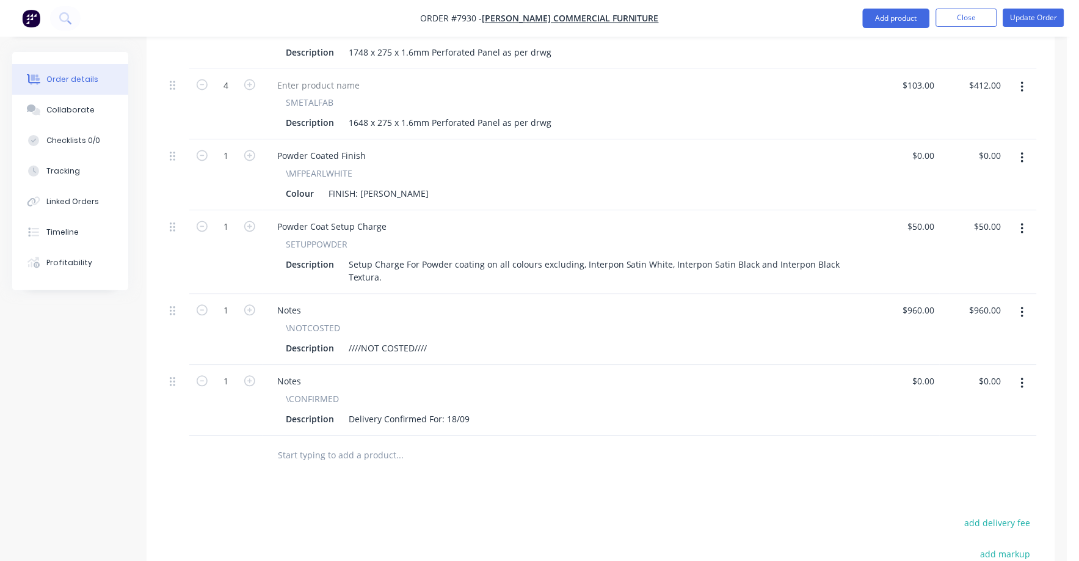
click at [1020, 372] on button "button" at bounding box center [1022, 383] width 29 height 22
click at [945, 480] on div "Delete" at bounding box center [979, 489] width 94 height 18
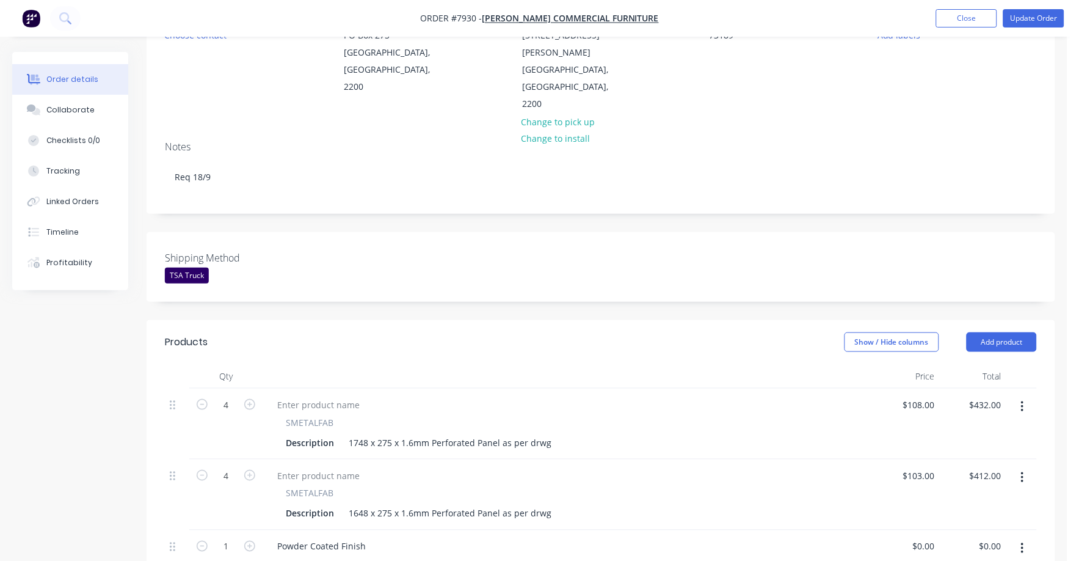
scroll to position [0, 0]
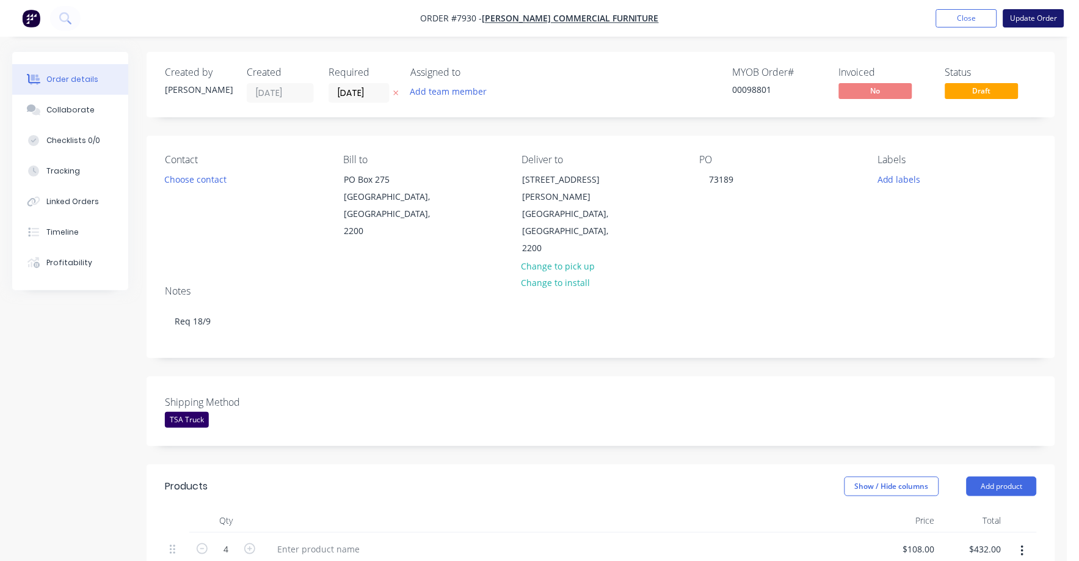
click at [1042, 15] on button "Update Order" at bounding box center [1033, 18] width 61 height 18
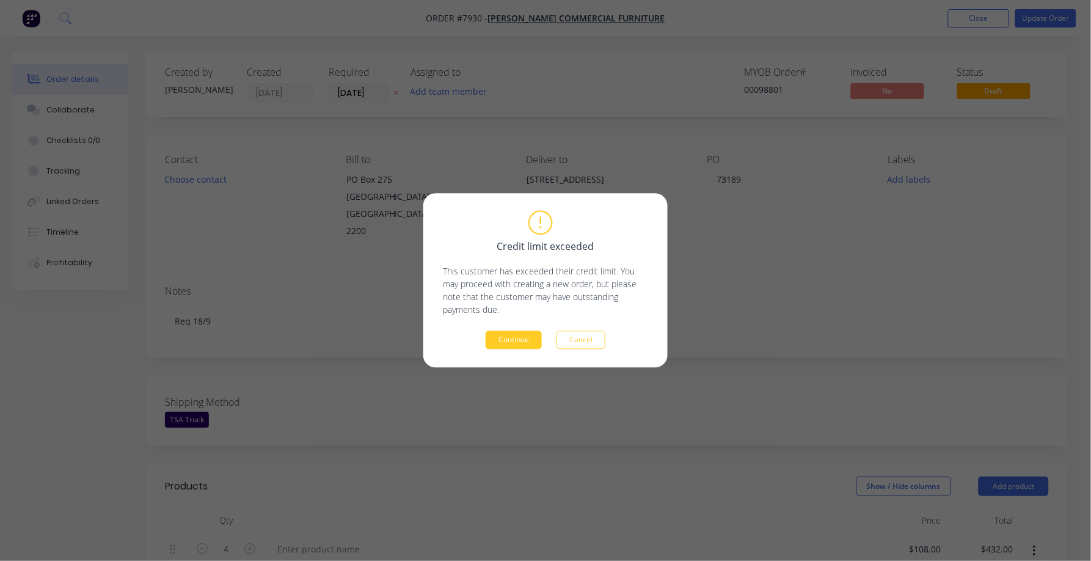
click at [519, 343] on button "Continue" at bounding box center [513, 340] width 56 height 18
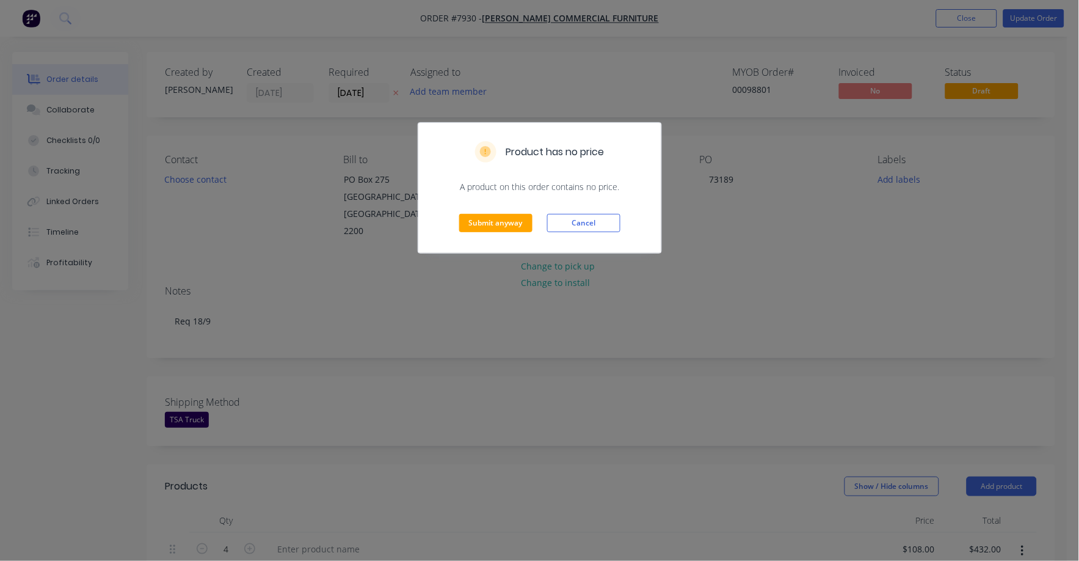
click at [507, 212] on div "Submit anyway Cancel" at bounding box center [539, 223] width 243 height 60
click at [507, 219] on button "Submit anyway" at bounding box center [495, 223] width 73 height 18
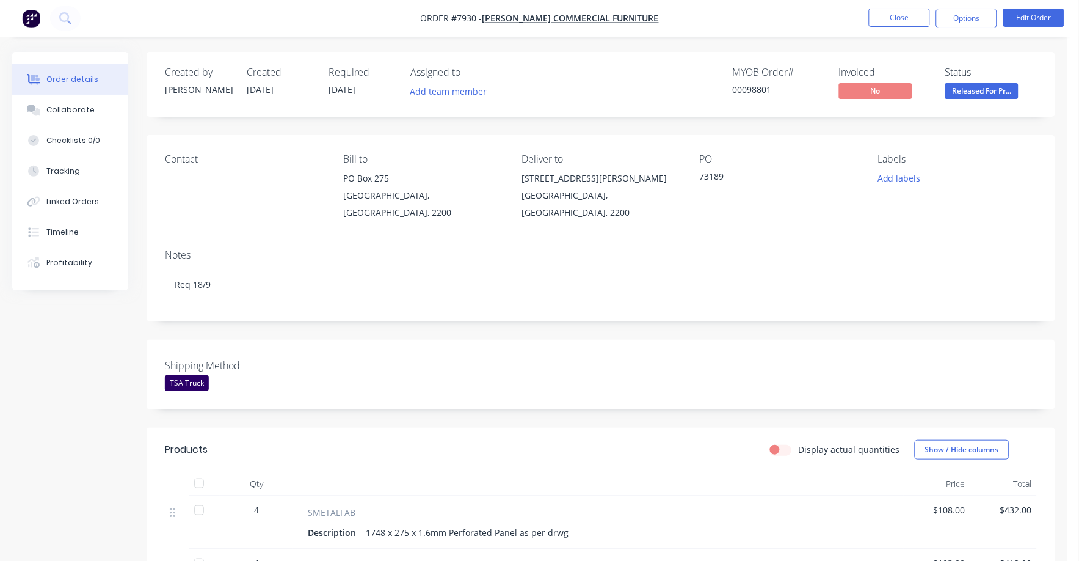
click at [995, 85] on span "Released For Pr..." at bounding box center [981, 90] width 73 height 15
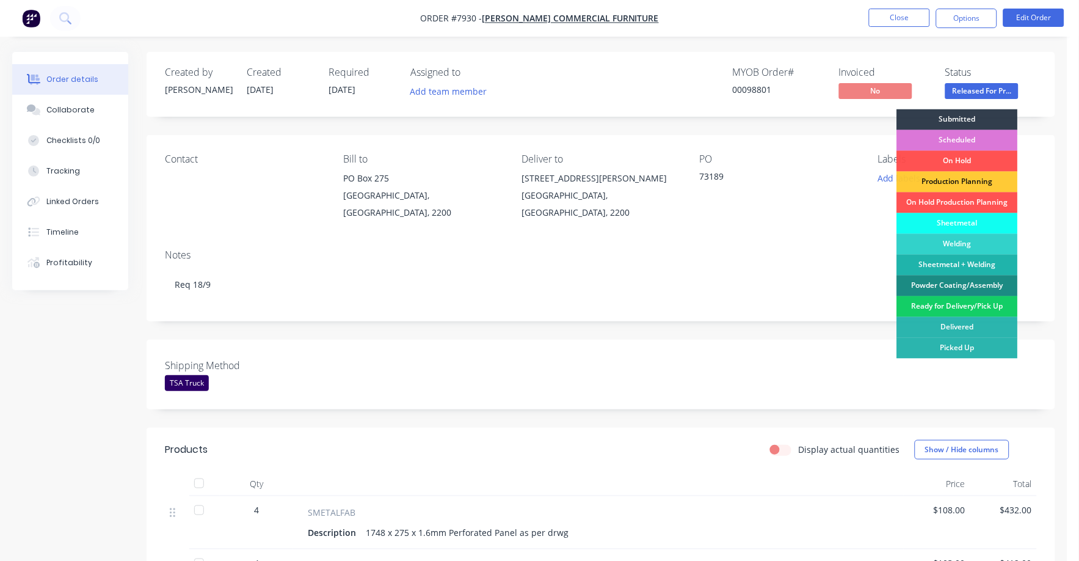
click at [963, 308] on div "Ready for Delivery/Pick Up" at bounding box center [957, 306] width 121 height 21
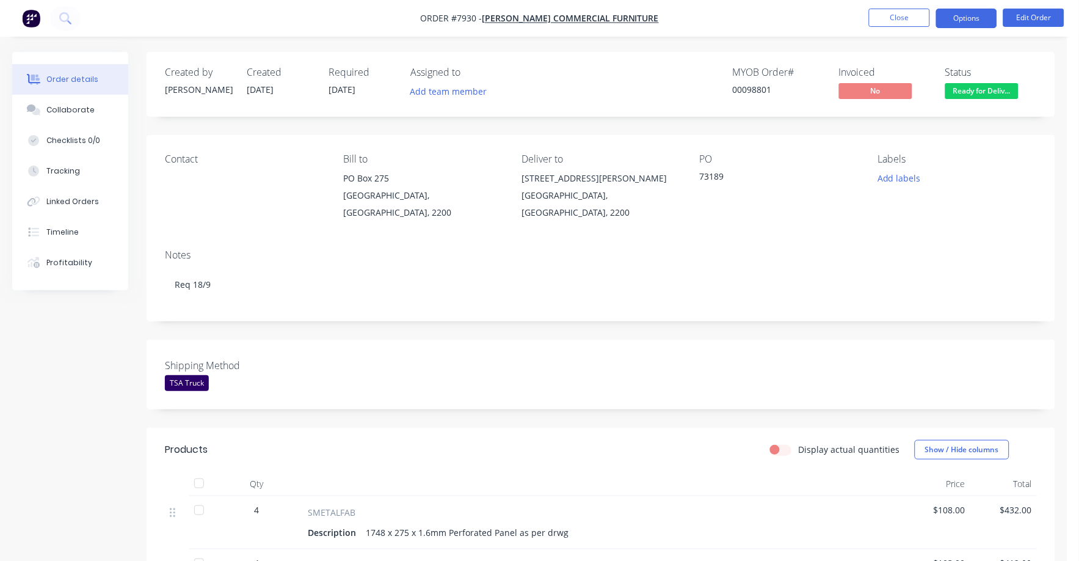
drag, startPoint x: 965, startPoint y: 14, endPoint x: 956, endPoint y: 29, distance: 17.0
click at [964, 14] on button "Options" at bounding box center [966, 19] width 61 height 20
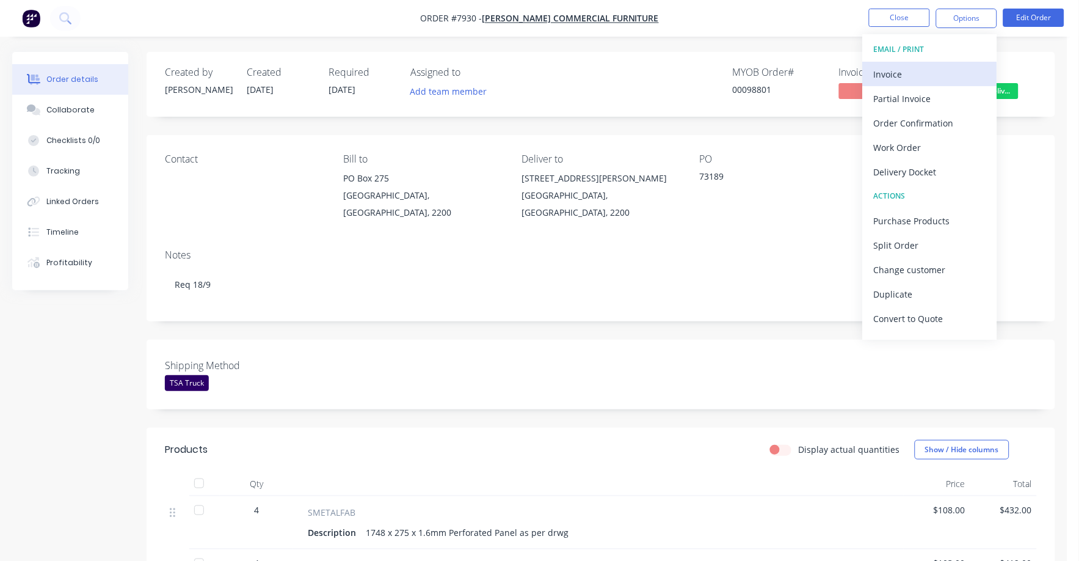
click at [891, 69] on div "Invoice" at bounding box center [930, 74] width 112 height 18
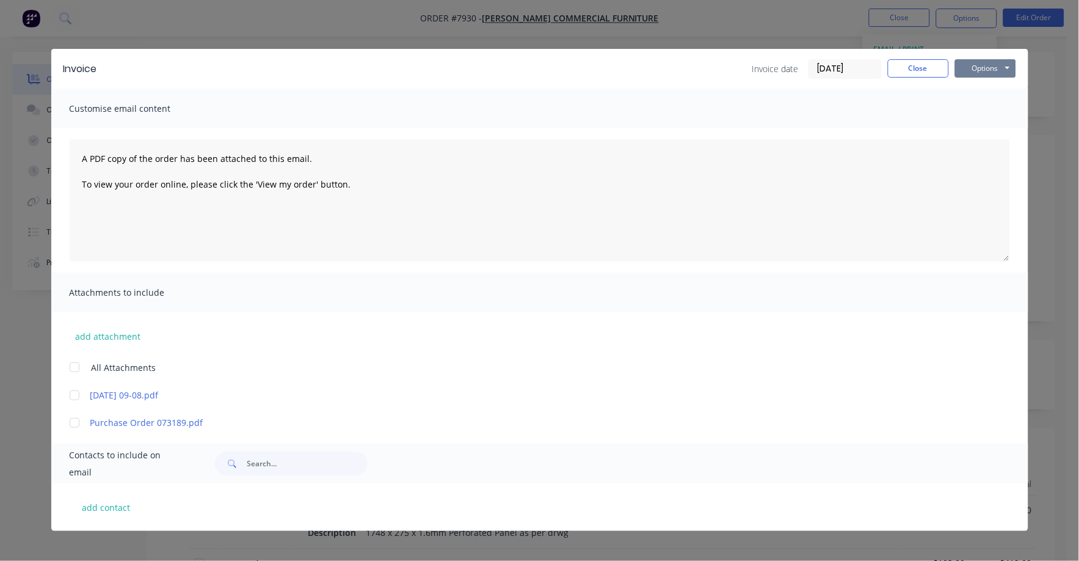
click at [965, 69] on button "Options" at bounding box center [985, 68] width 61 height 18
click at [965, 106] on button "Print" at bounding box center [994, 110] width 78 height 20
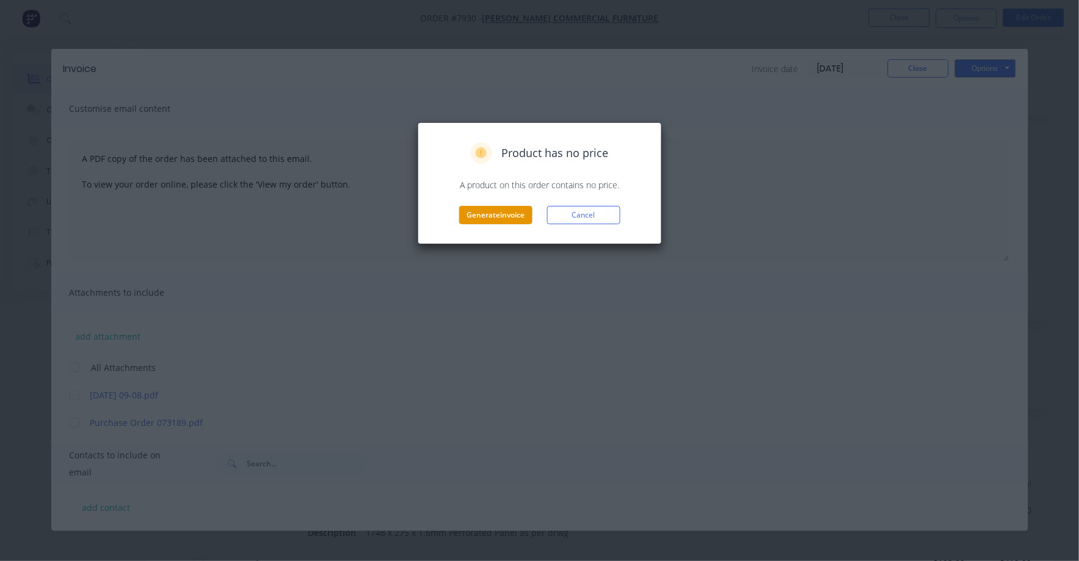
click at [485, 214] on button "Generate invoice" at bounding box center [495, 215] width 73 height 18
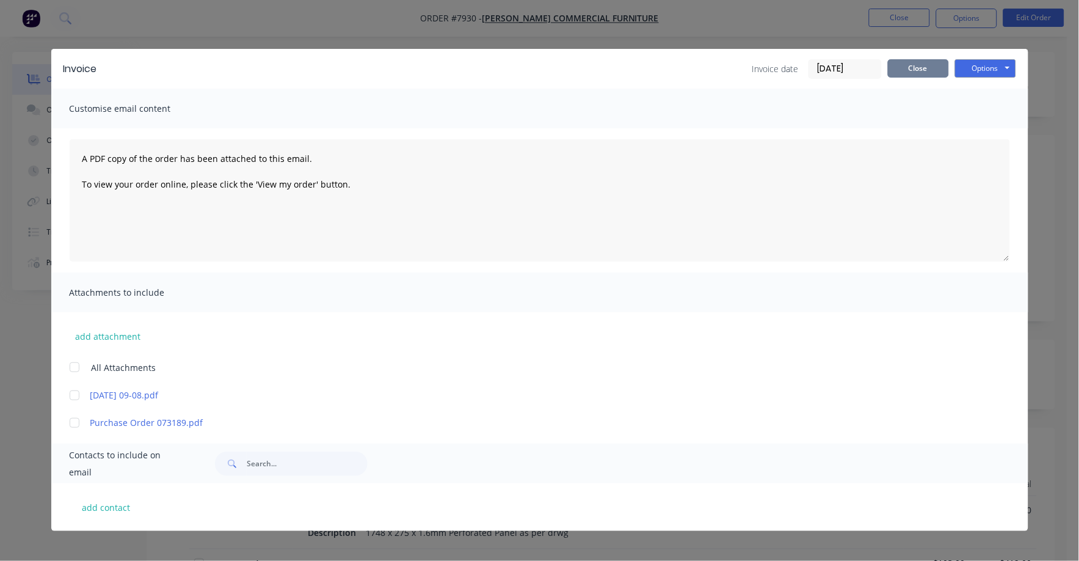
click at [904, 72] on button "Close" at bounding box center [918, 68] width 61 height 18
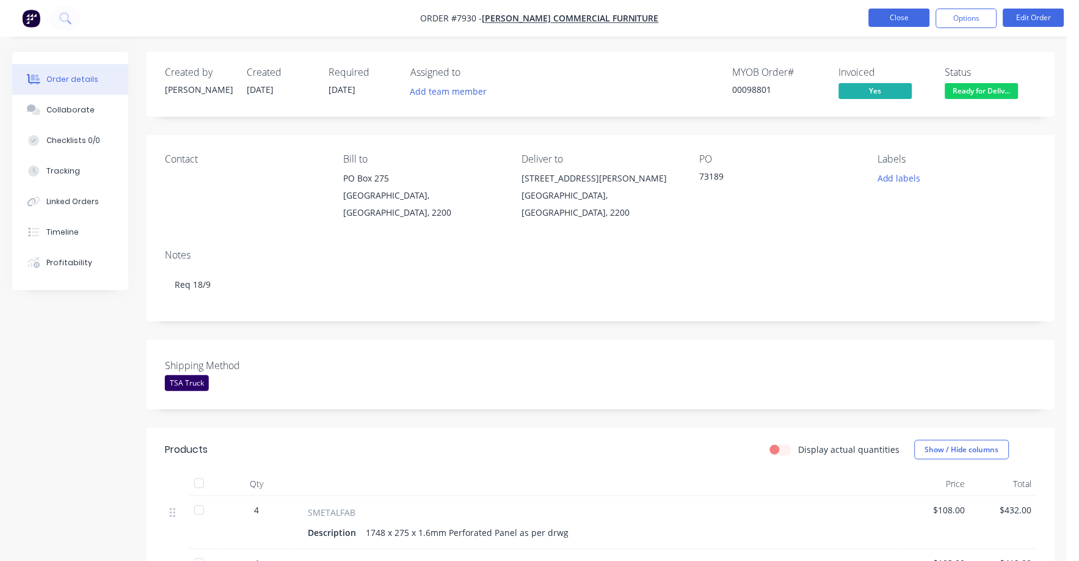
click at [893, 20] on button "Close" at bounding box center [899, 18] width 61 height 18
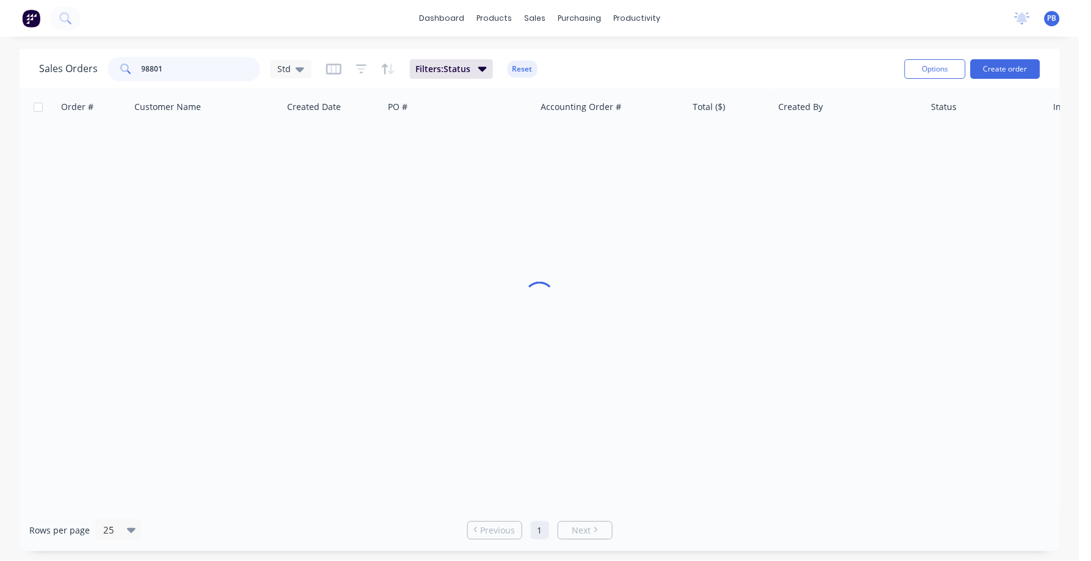
drag, startPoint x: 221, startPoint y: 73, endPoint x: 121, endPoint y: 67, distance: 100.3
click at [121, 67] on div "98801" at bounding box center [183, 69] width 153 height 24
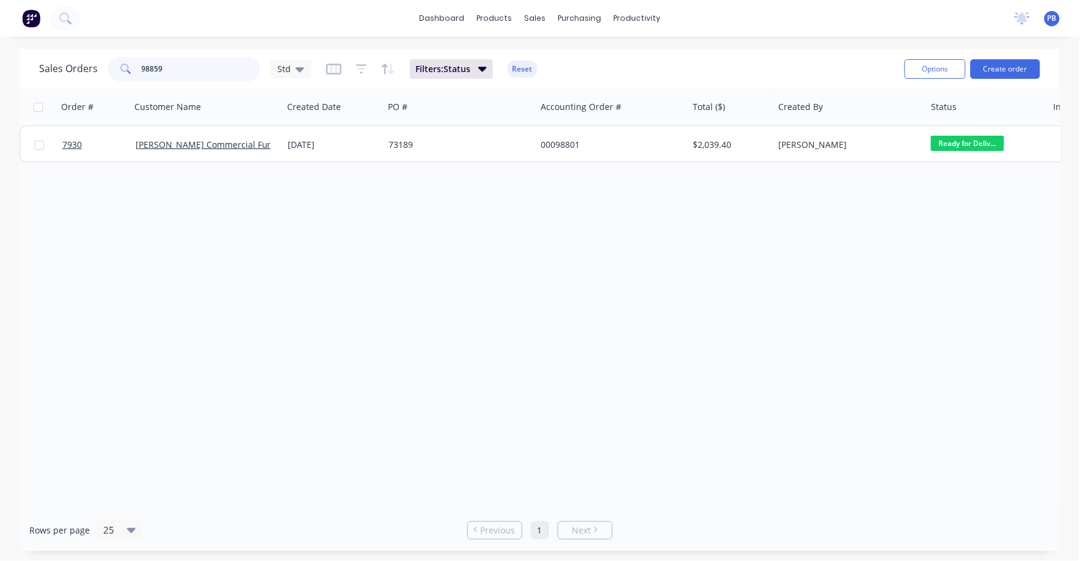
type input "98859"
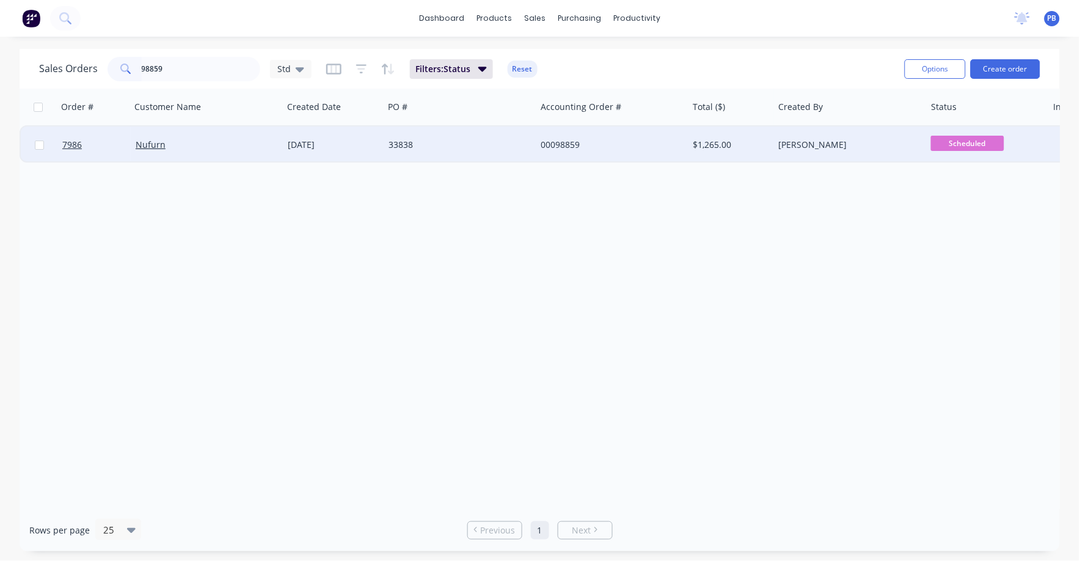
click at [561, 148] on div "00098859" at bounding box center [608, 145] width 136 height 12
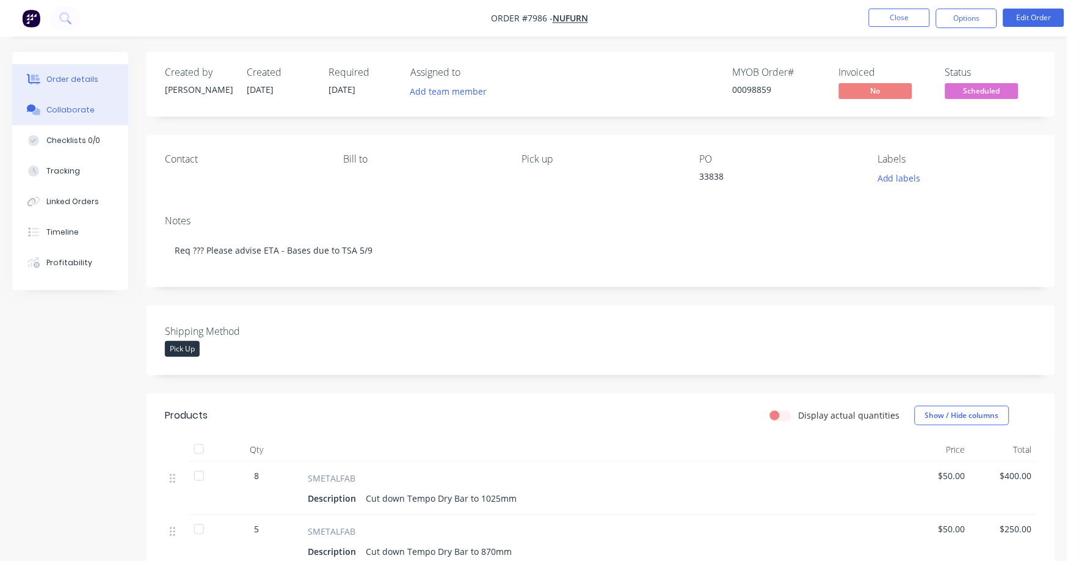
click at [67, 106] on div "Collaborate" at bounding box center [70, 109] width 48 height 11
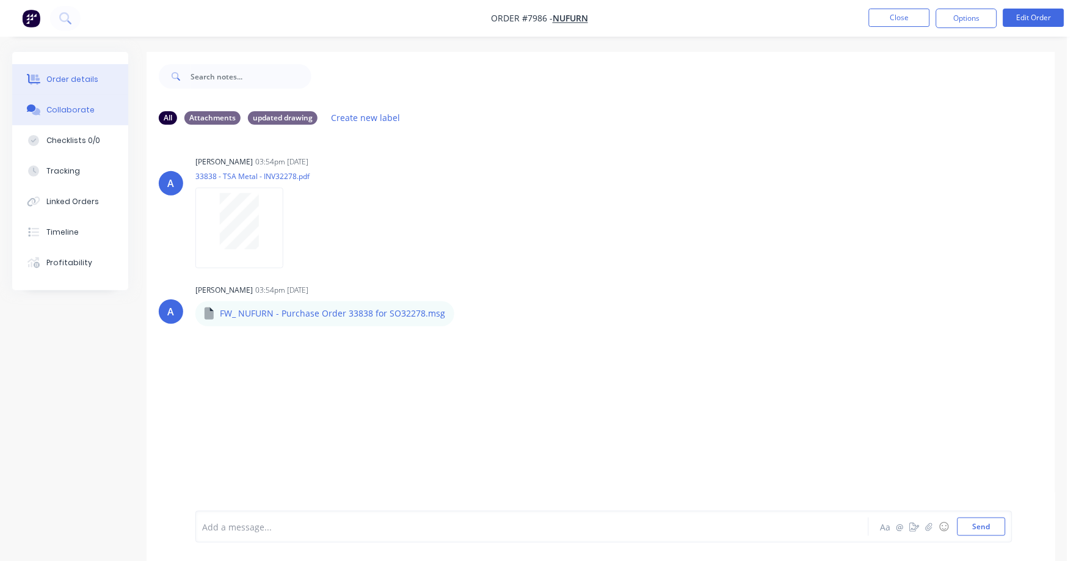
click at [79, 72] on button "Order details" at bounding box center [70, 79] width 116 height 31
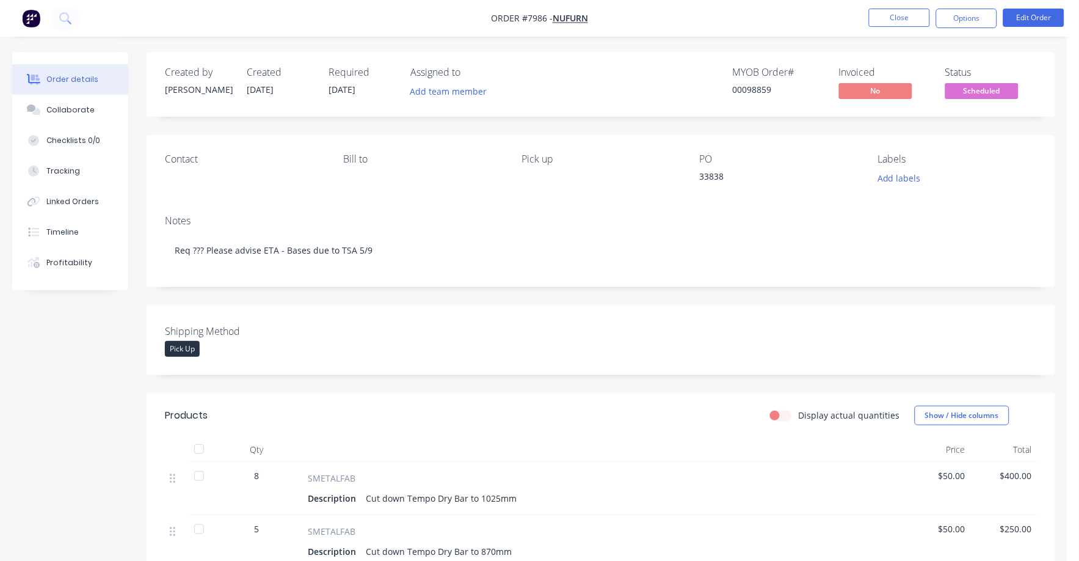
click at [976, 88] on span "Scheduled" at bounding box center [981, 90] width 73 height 15
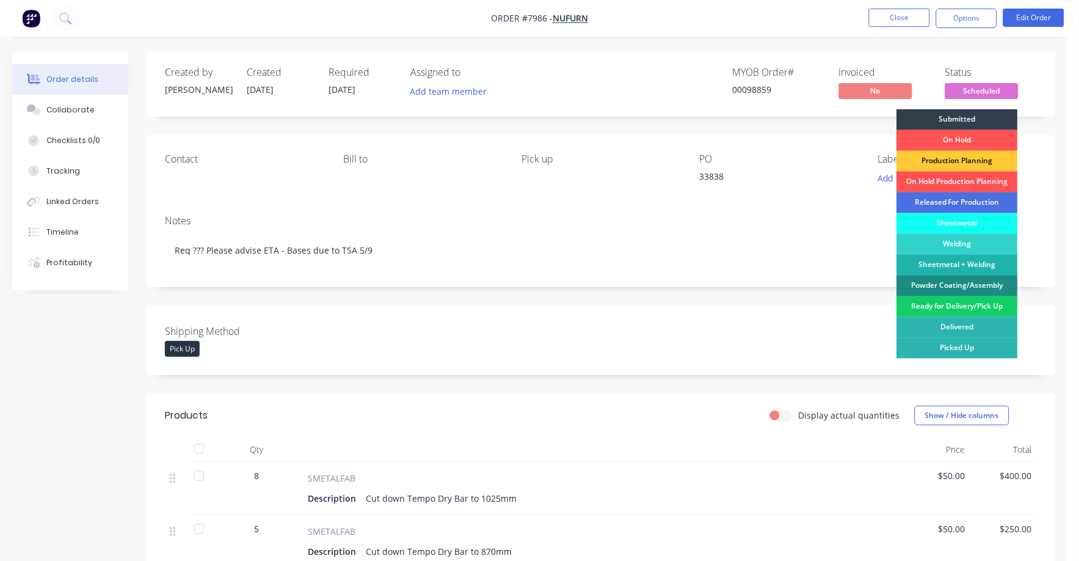
click at [978, 302] on div "Ready for Delivery/Pick Up" at bounding box center [957, 306] width 121 height 21
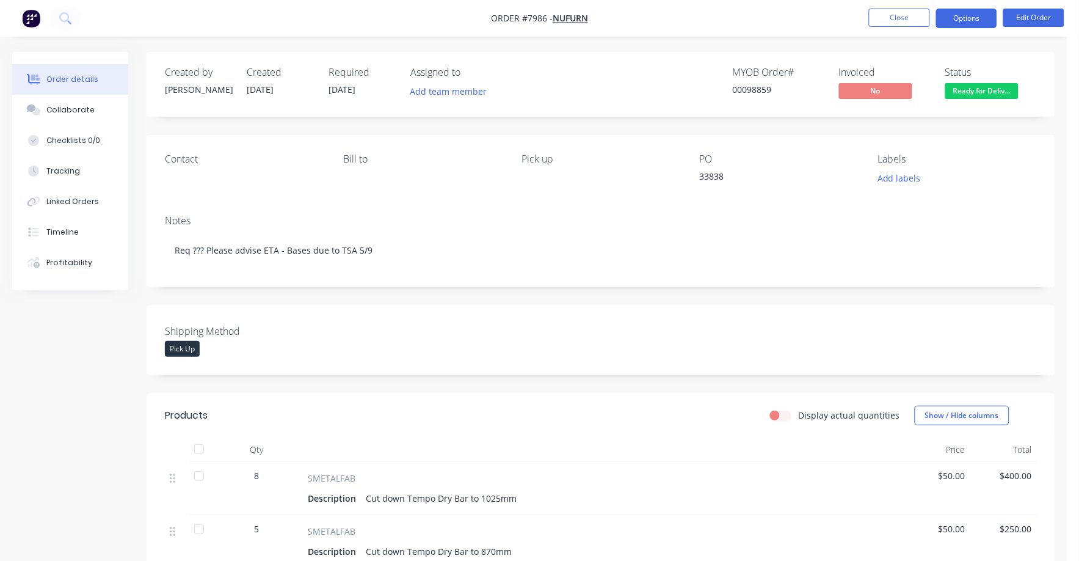
drag, startPoint x: 960, startPoint y: 19, endPoint x: 949, endPoint y: 32, distance: 17.0
click at [960, 20] on button "Options" at bounding box center [966, 19] width 61 height 20
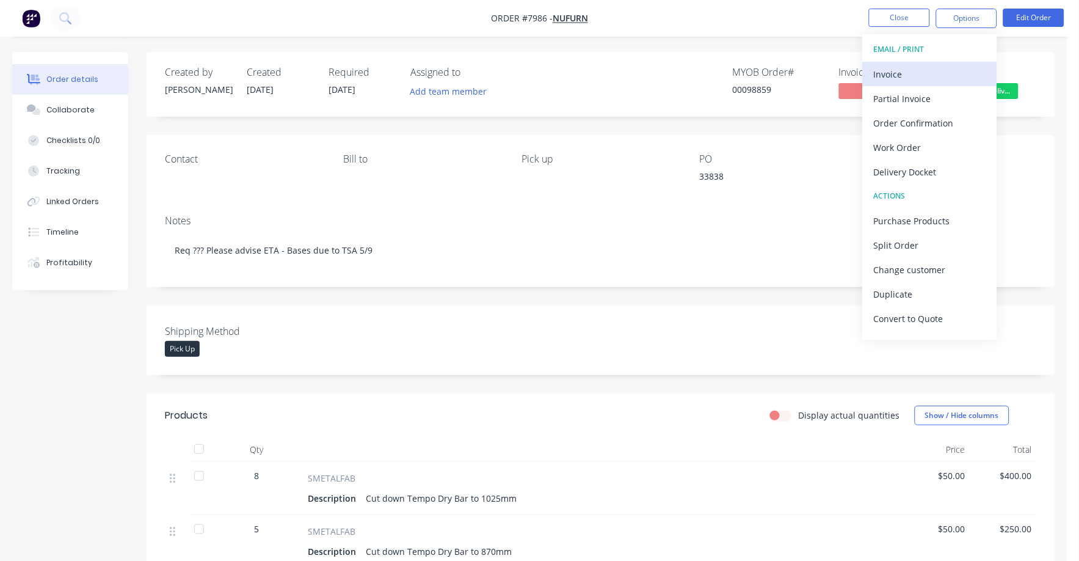
click at [902, 69] on div "Invoice" at bounding box center [930, 74] width 112 height 18
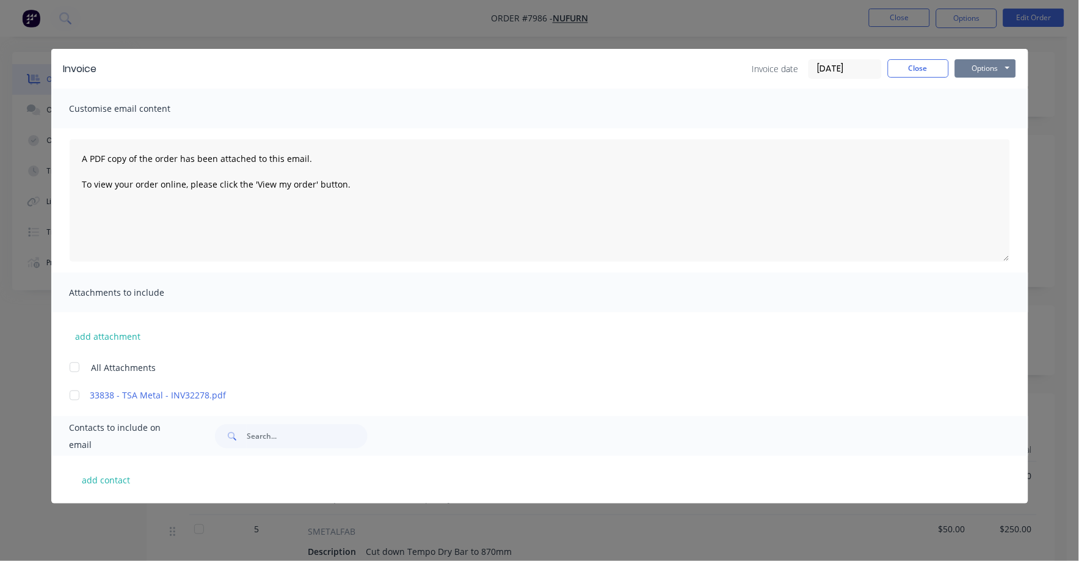
click at [970, 66] on button "Options" at bounding box center [985, 68] width 61 height 18
click at [967, 109] on button "Print" at bounding box center [994, 110] width 78 height 20
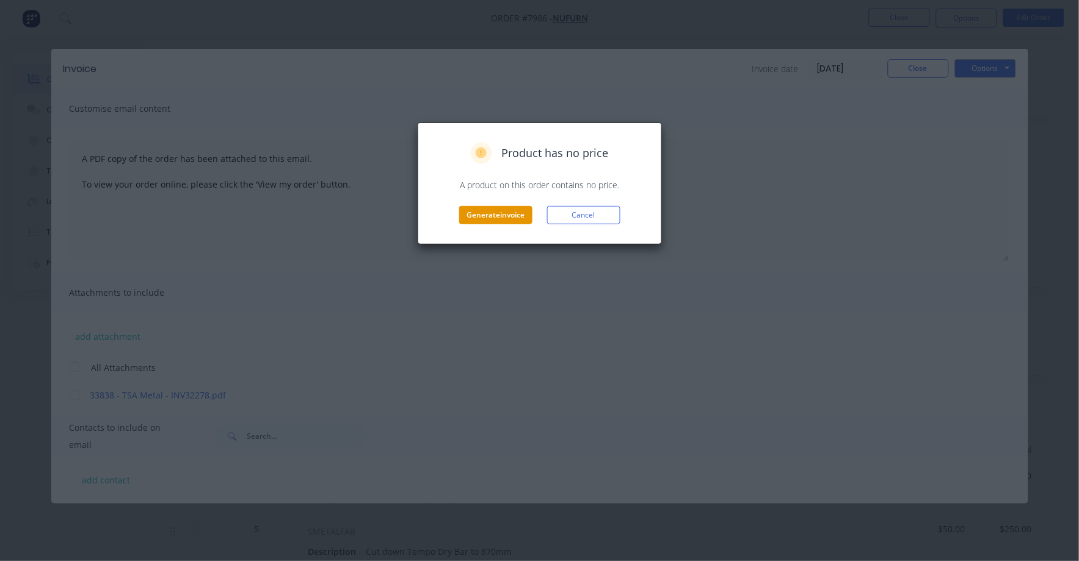
click at [496, 215] on button "Generate invoice" at bounding box center [495, 215] width 73 height 18
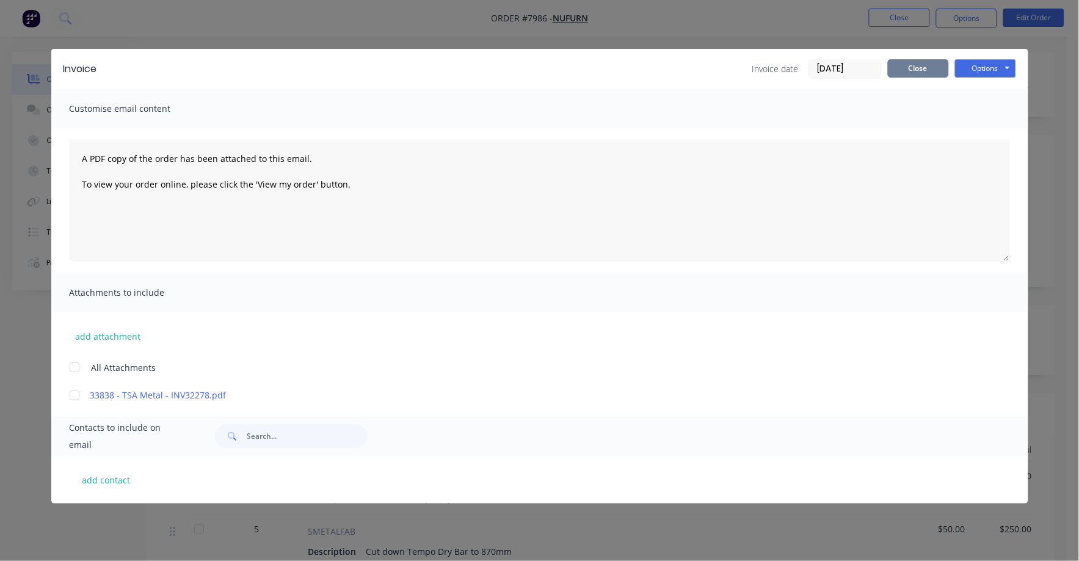
click at [914, 64] on button "Close" at bounding box center [918, 68] width 61 height 18
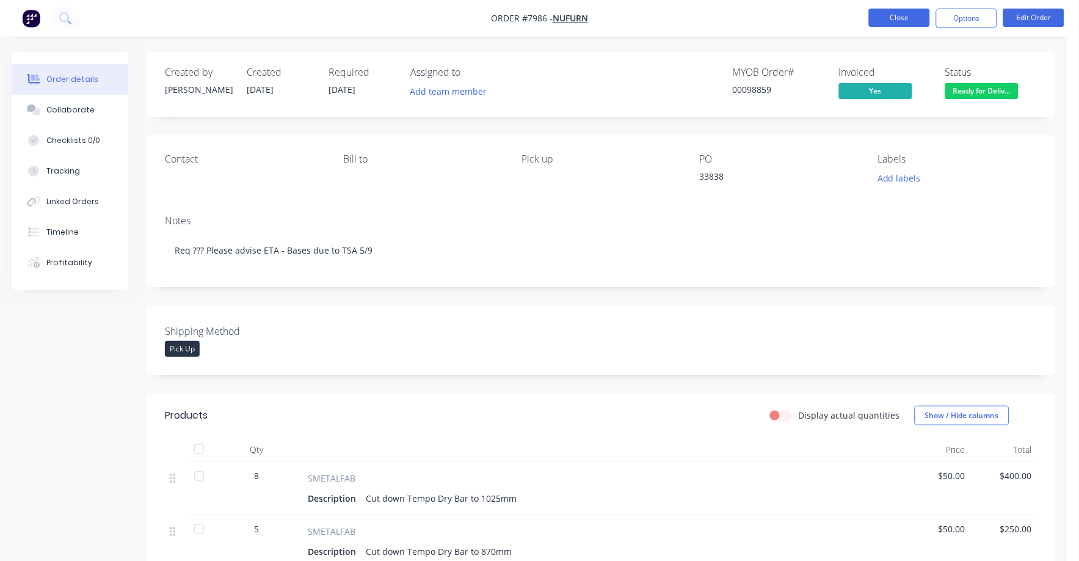
click at [905, 23] on button "Close" at bounding box center [899, 18] width 61 height 18
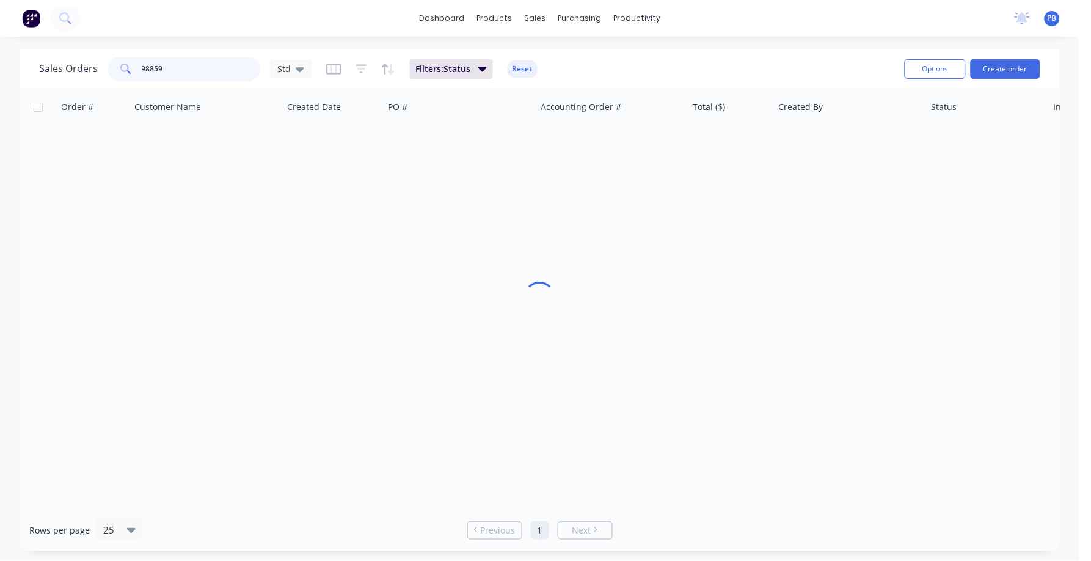
drag, startPoint x: 233, startPoint y: 68, endPoint x: 107, endPoint y: 55, distance: 125.8
click at [107, 55] on div "Sales Orders 98859 Std Filters: Status Reset" at bounding box center [466, 69] width 855 height 30
click at [181, 70] on input "98523" at bounding box center [201, 69] width 119 height 24
type input "98528"
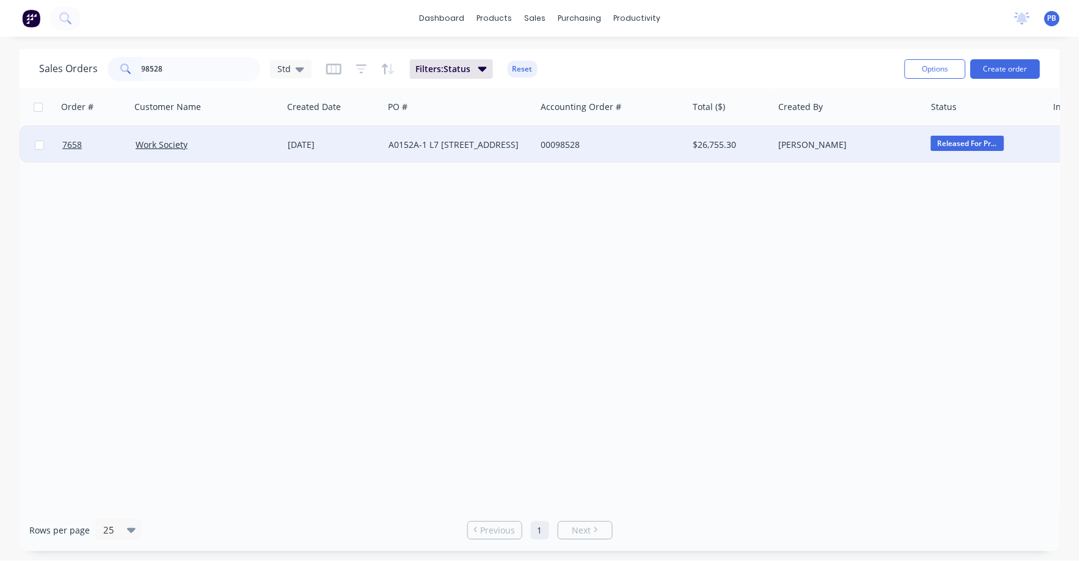
click at [436, 136] on div "A0152A-1 L7 [STREET_ADDRESS]" at bounding box center [459, 144] width 152 height 37
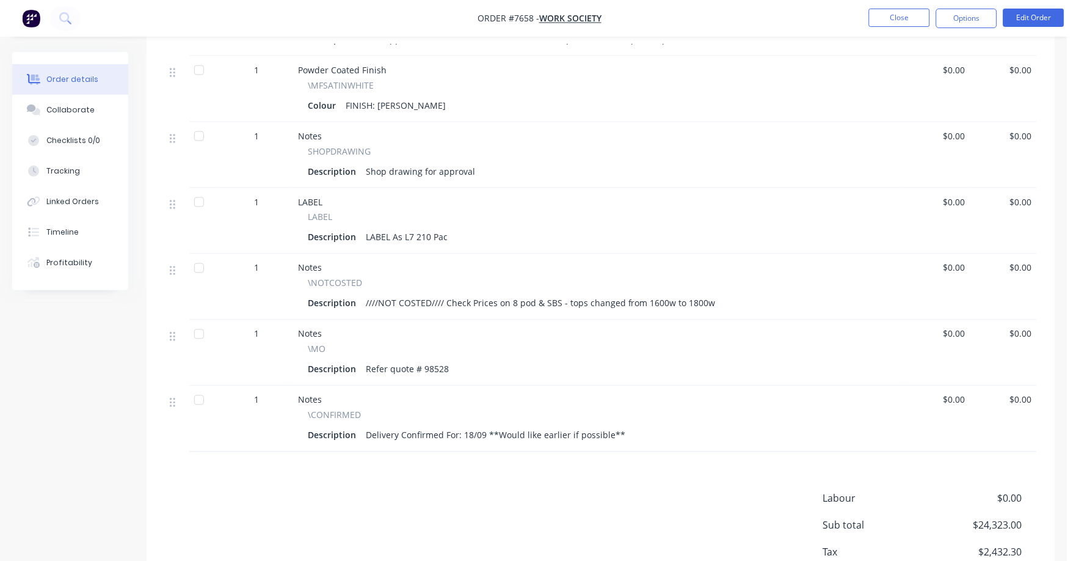
scroll to position [1669, 0]
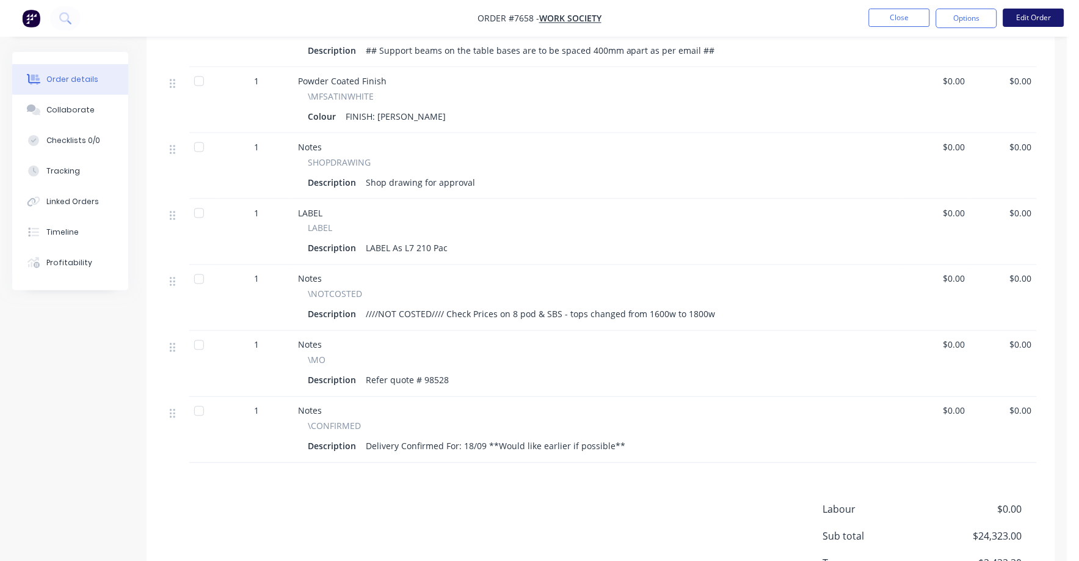
click at [1051, 21] on button "Edit Order" at bounding box center [1033, 18] width 61 height 18
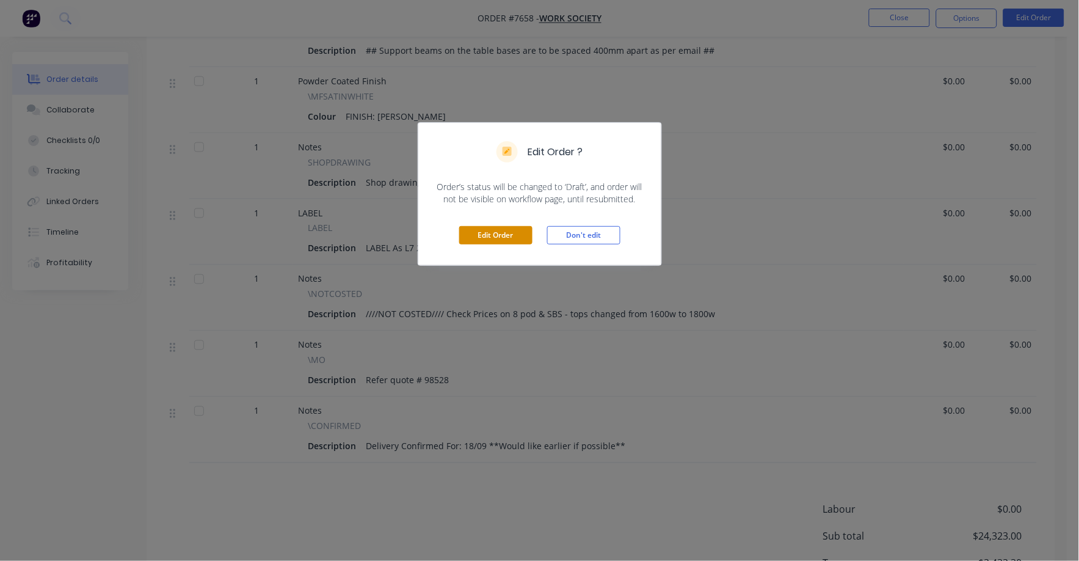
click at [506, 227] on button "Edit Order" at bounding box center [495, 235] width 73 height 18
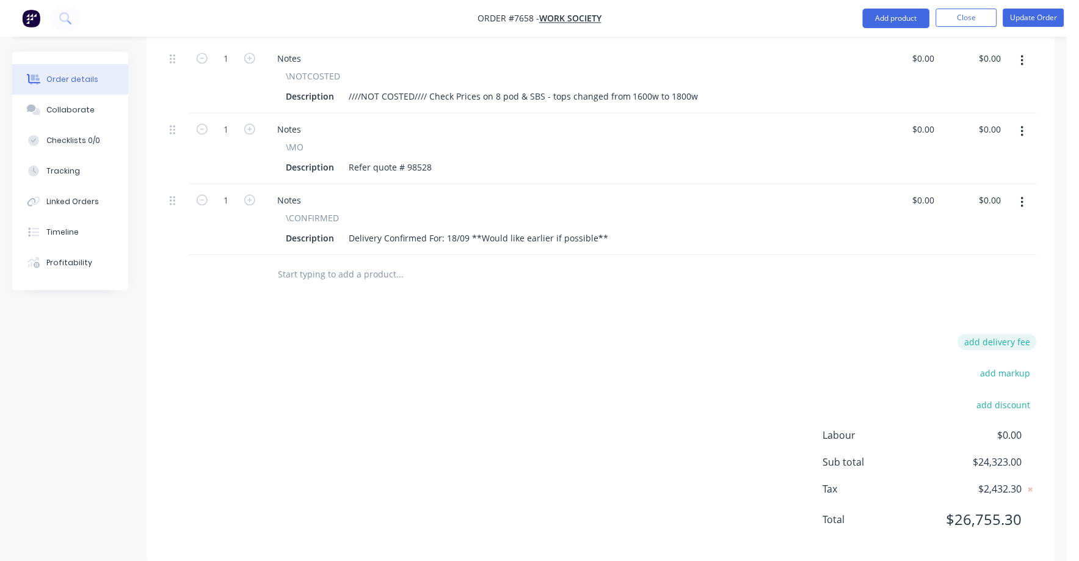
click at [1006, 333] on button "add delivery fee" at bounding box center [997, 341] width 79 height 16
type input "220"
click input "submit" at bounding box center [0, 0] width 0 height 0
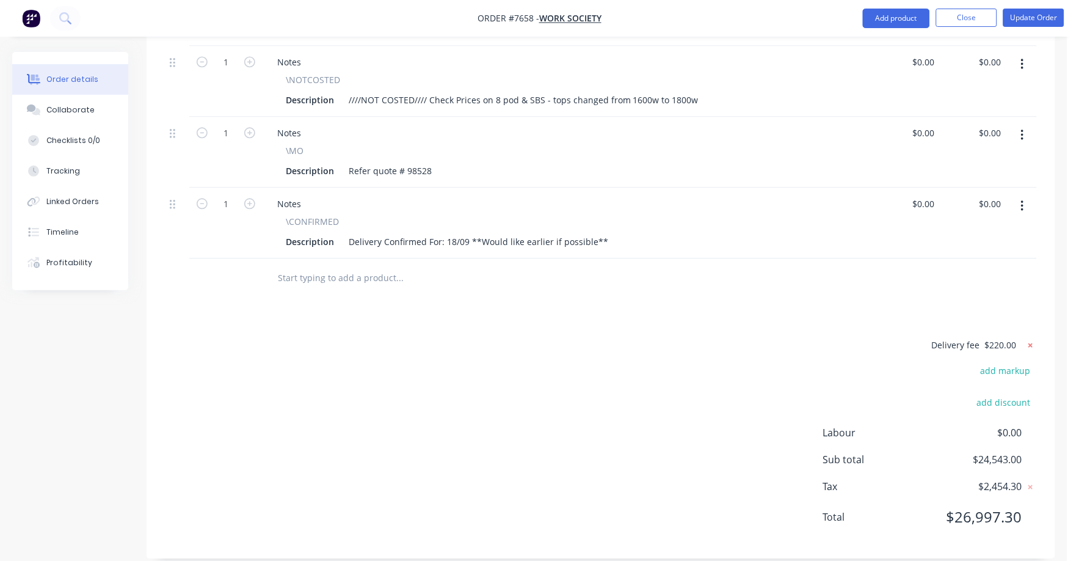
click at [1031, 343] on icon at bounding box center [1031, 345] width 4 height 4
click at [1012, 336] on button "add delivery fee" at bounding box center [997, 344] width 79 height 16
type input "400"
click input "submit" at bounding box center [0, 0] width 0 height 0
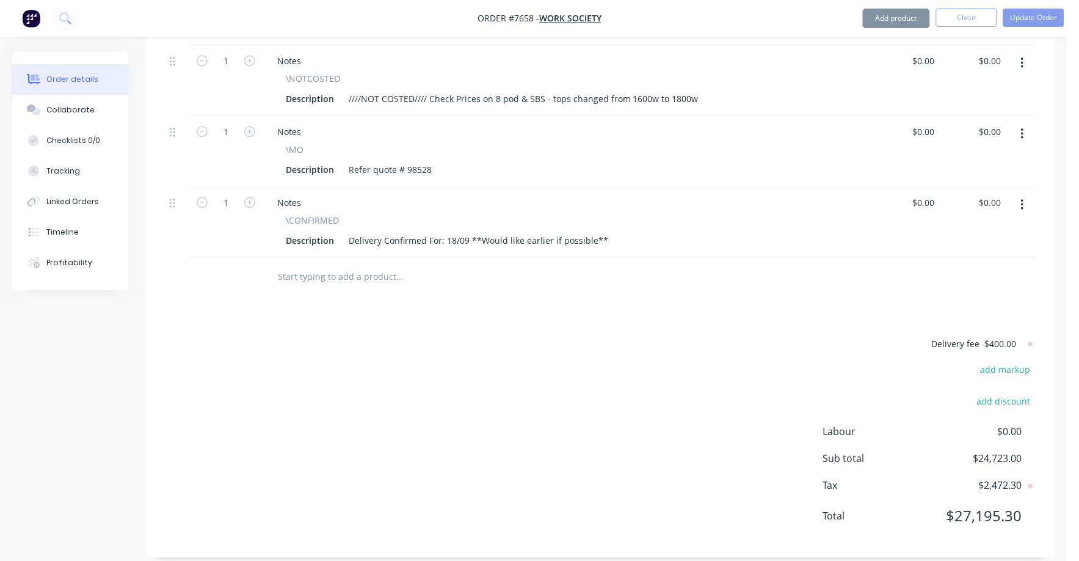
scroll to position [1981, 0]
click at [1033, 339] on icon at bounding box center [1031, 345] width 12 height 12
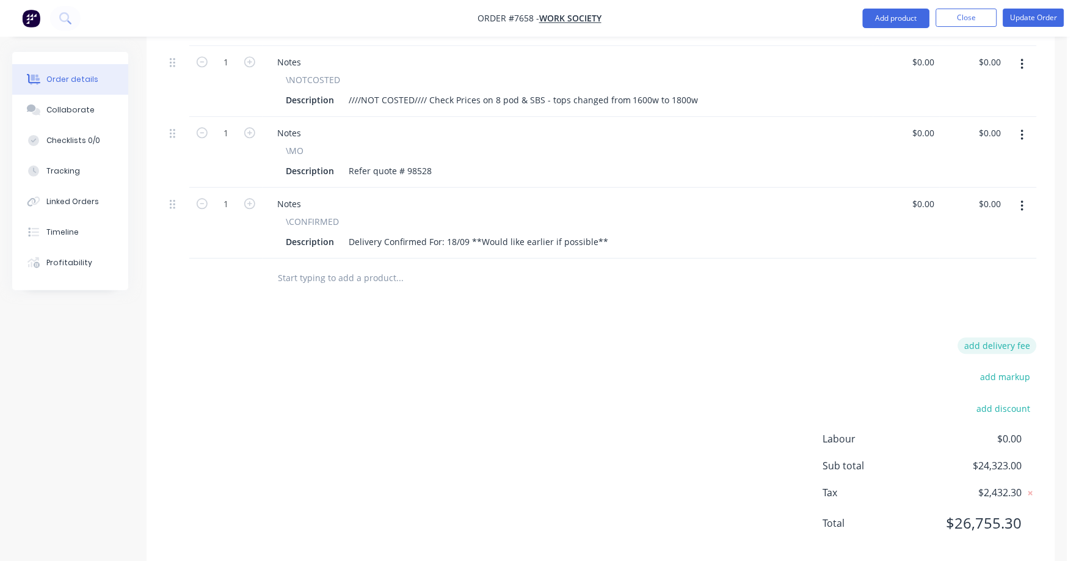
click at [1018, 337] on button "add delivery fee" at bounding box center [997, 345] width 79 height 16
type input "320"
click input "submit" at bounding box center [0, 0] width 0 height 0
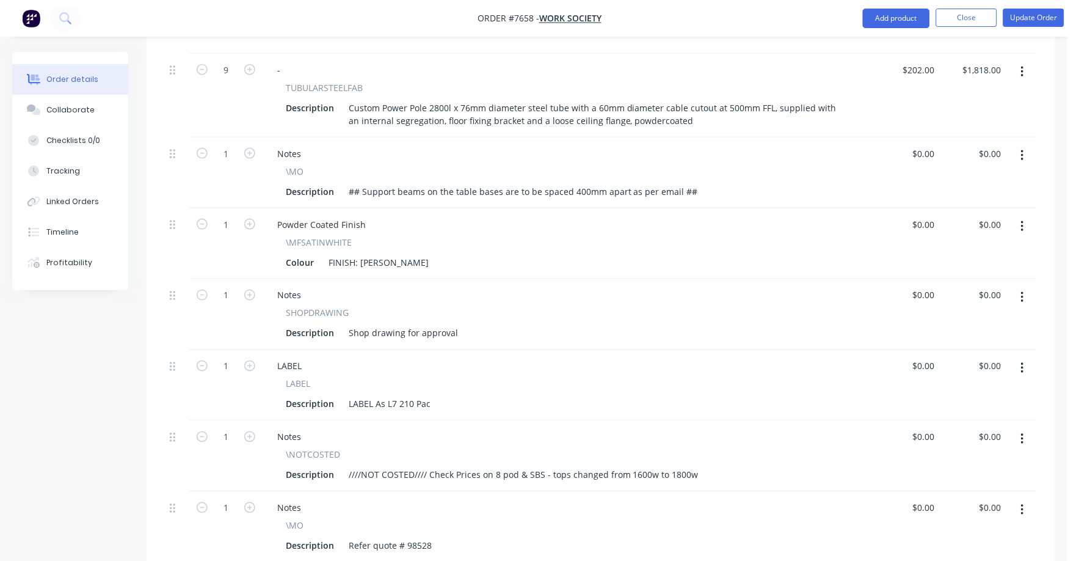
scroll to position [1599, 0]
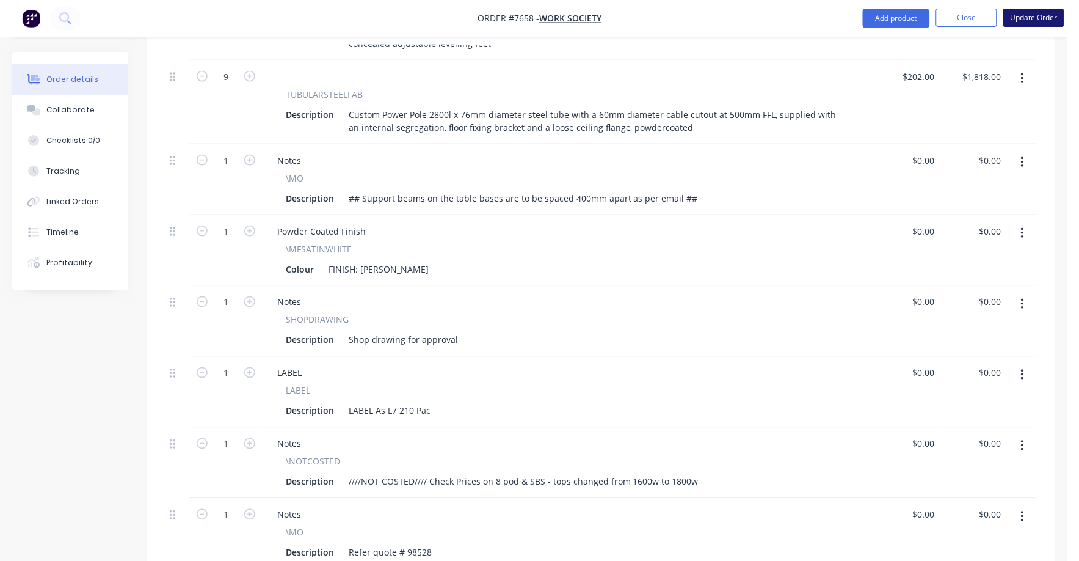
click at [1038, 12] on button "Update Order" at bounding box center [1033, 18] width 61 height 18
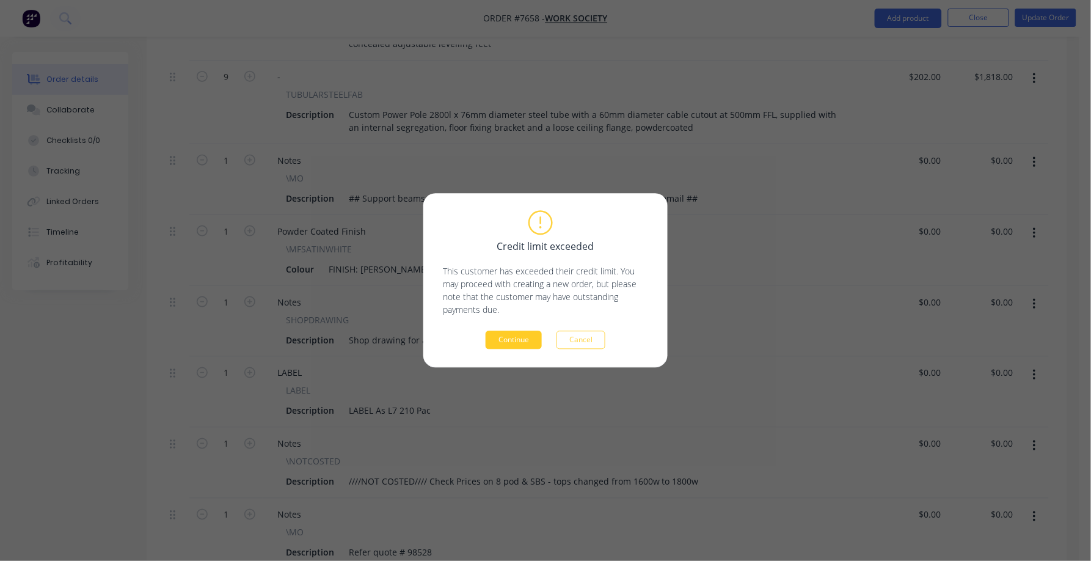
click at [507, 333] on button "Continue" at bounding box center [513, 340] width 56 height 18
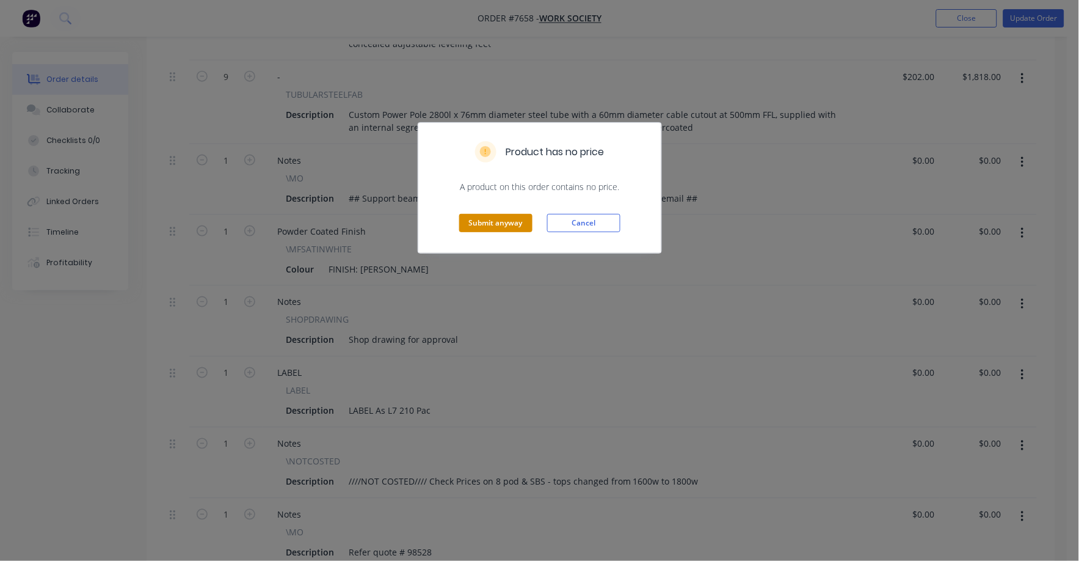
click at [498, 222] on button "Submit anyway" at bounding box center [495, 223] width 73 height 18
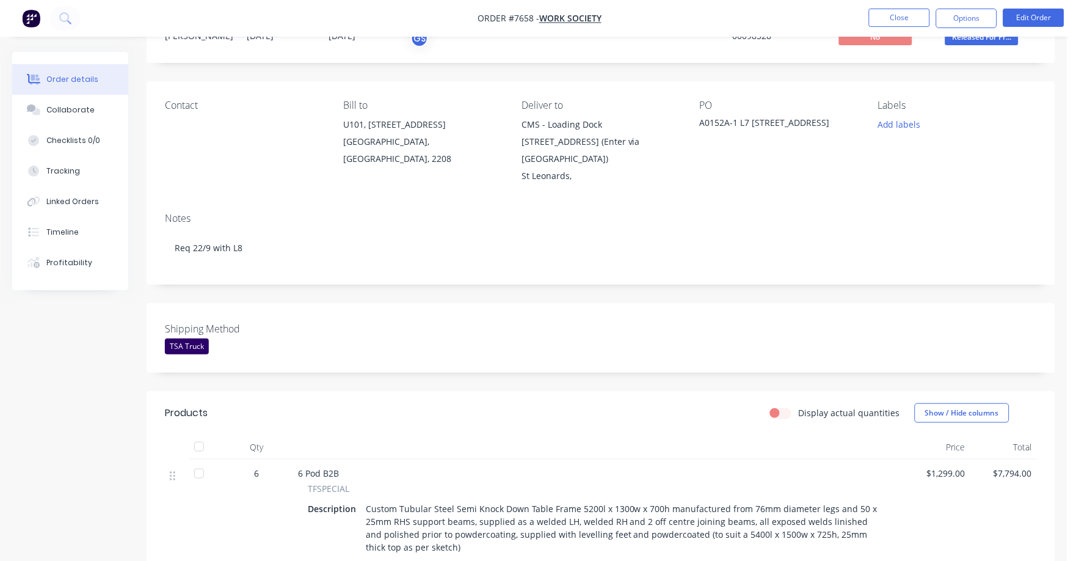
scroll to position [0, 0]
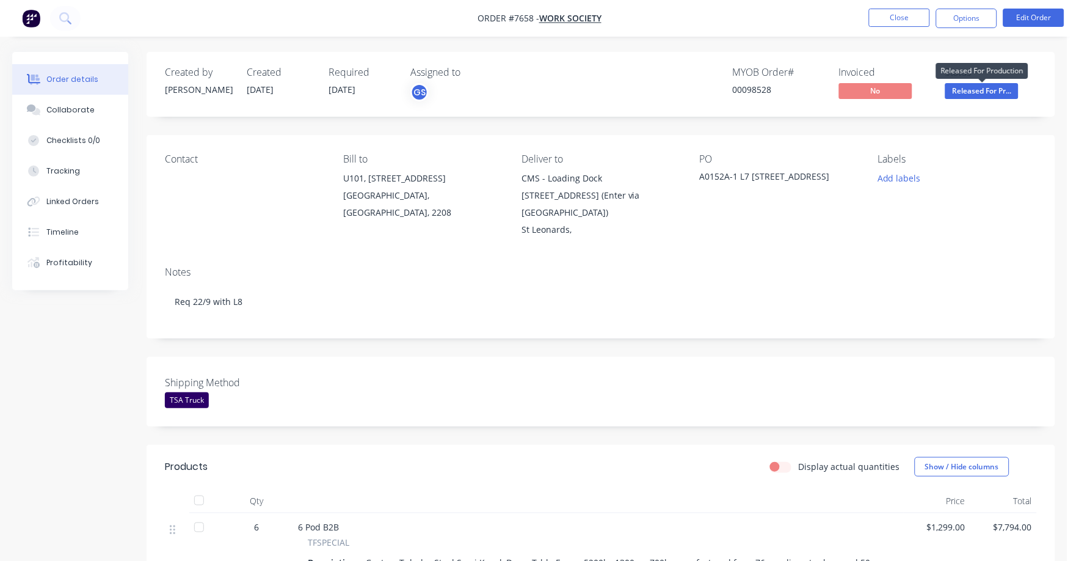
click at [973, 88] on span "Released For Pr..." at bounding box center [981, 90] width 73 height 15
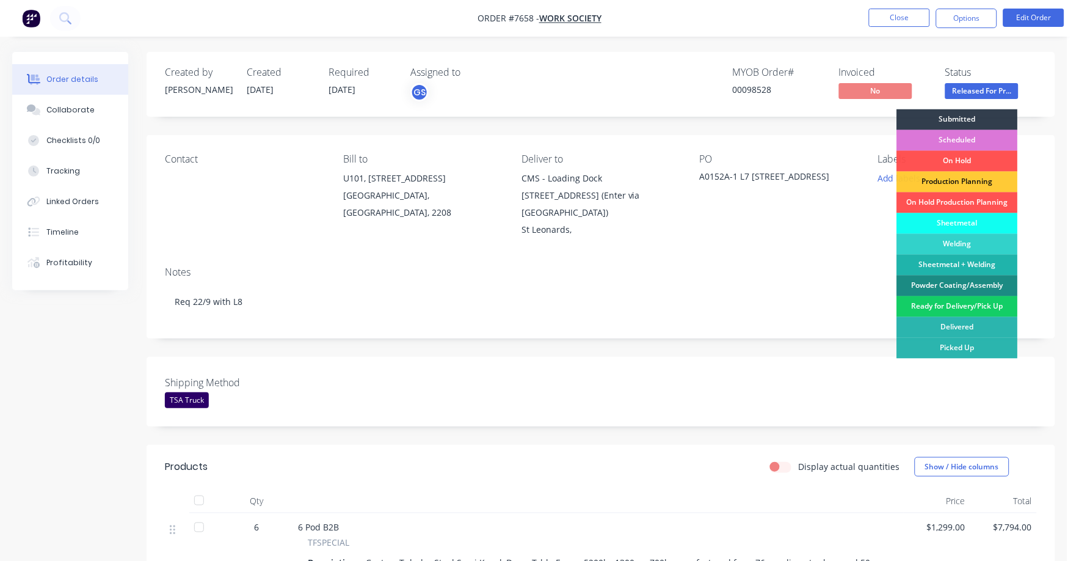
click at [974, 314] on div "Ready for Delivery/Pick Up" at bounding box center [957, 306] width 121 height 21
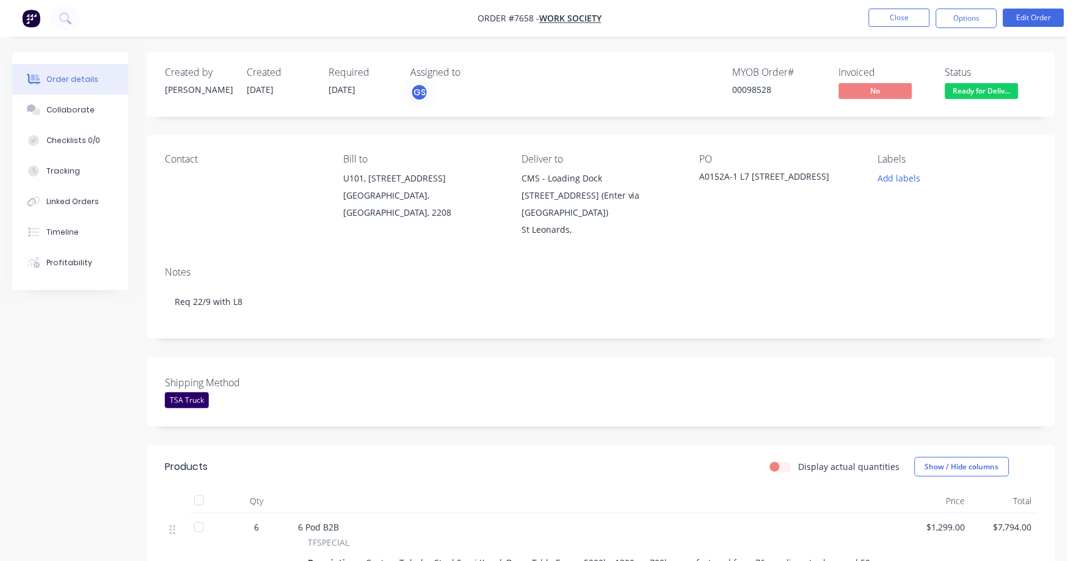
drag, startPoint x: 960, startPoint y: 13, endPoint x: 948, endPoint y: 31, distance: 20.7
click at [960, 15] on button "Options" at bounding box center [966, 19] width 61 height 20
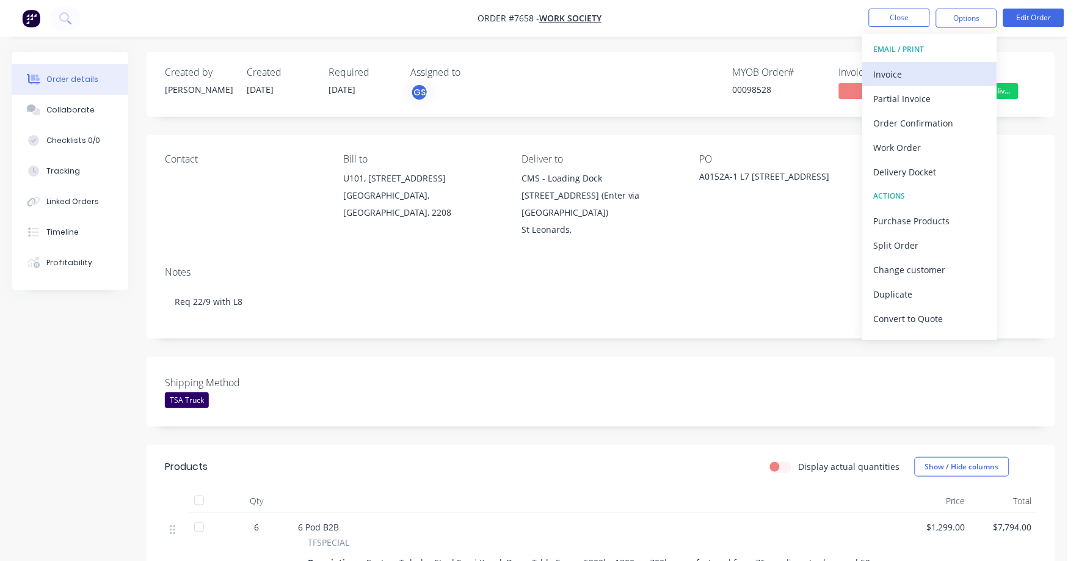
click at [901, 70] on div "Invoice" at bounding box center [930, 74] width 112 height 18
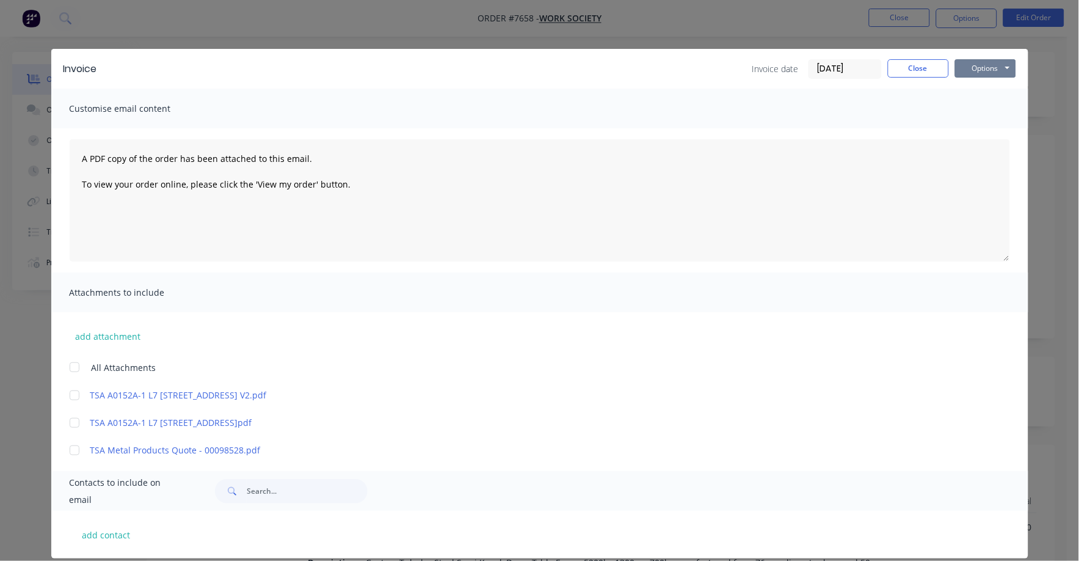
drag, startPoint x: 971, startPoint y: 62, endPoint x: 968, endPoint y: 79, distance: 17.4
click at [971, 65] on button "Options" at bounding box center [985, 68] width 61 height 18
click at [964, 108] on button "Print" at bounding box center [994, 110] width 78 height 20
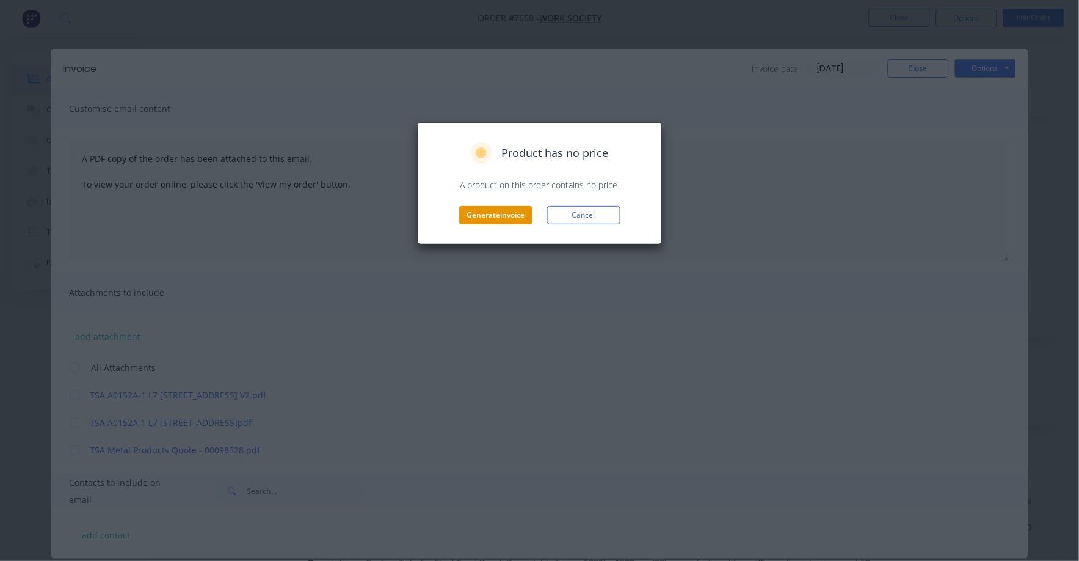
click at [497, 214] on button "Generate invoice" at bounding box center [495, 215] width 73 height 18
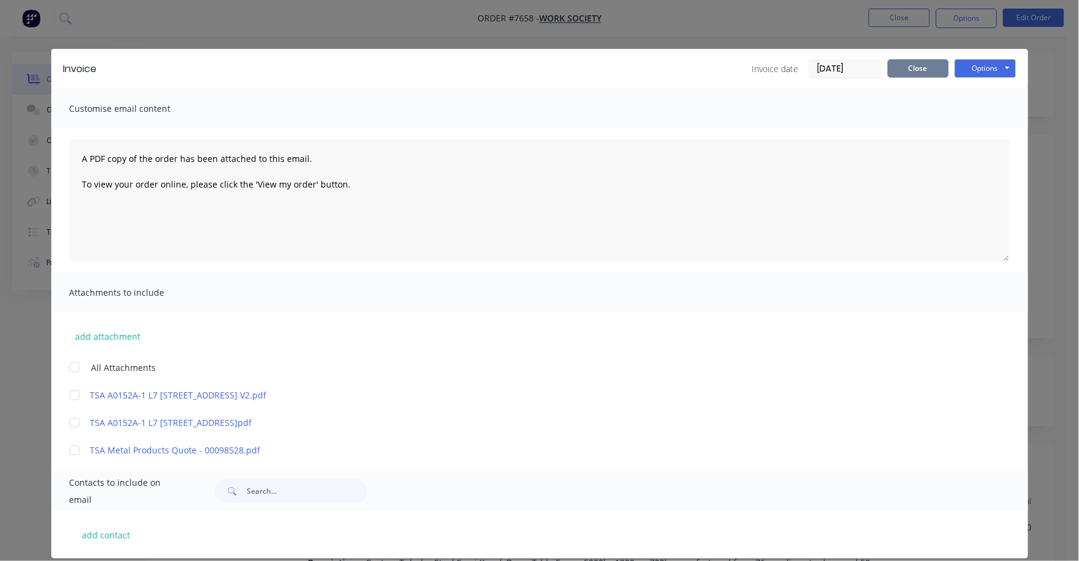
click at [914, 73] on button "Close" at bounding box center [918, 68] width 61 height 18
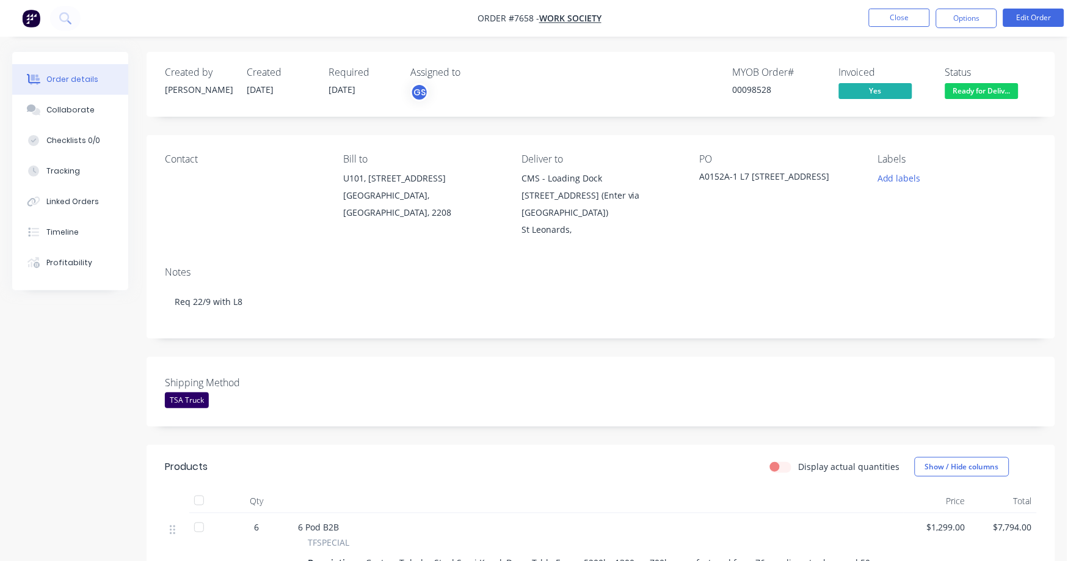
click at [914, 7] on nav "Order #7658 - Work Society Close Options Edit Order" at bounding box center [539, 18] width 1079 height 37
click at [911, 10] on button "Close" at bounding box center [899, 18] width 61 height 18
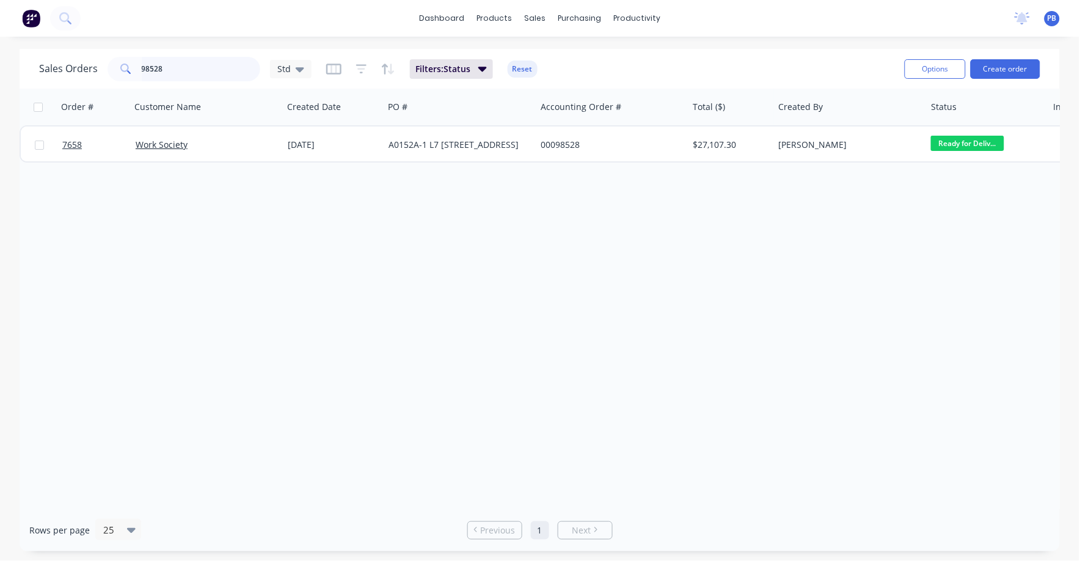
click at [192, 76] on input "98528" at bounding box center [201, 69] width 119 height 24
type input "98663"
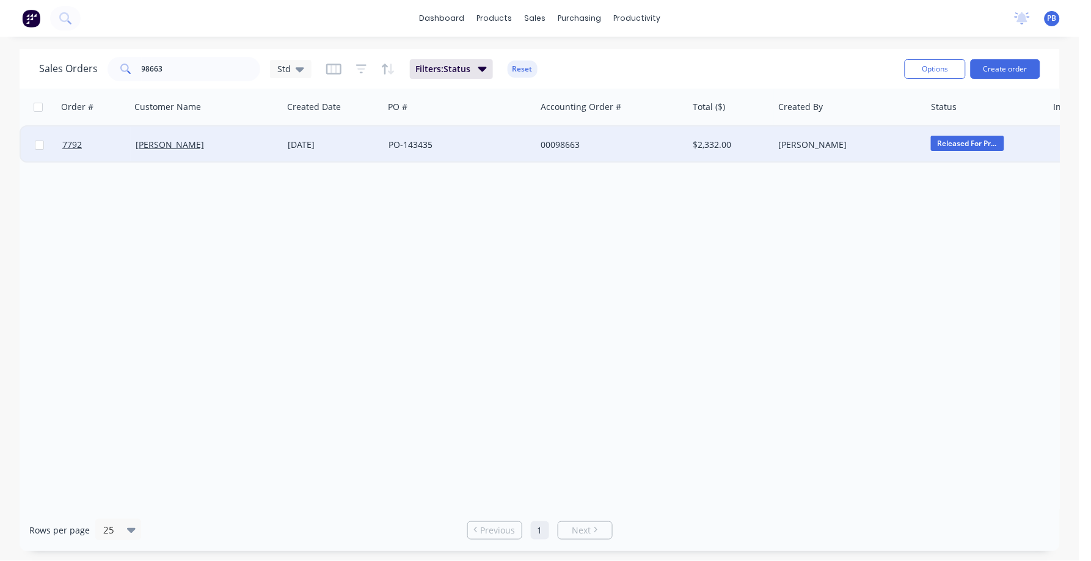
click at [560, 142] on div "00098663" at bounding box center [608, 145] width 136 height 12
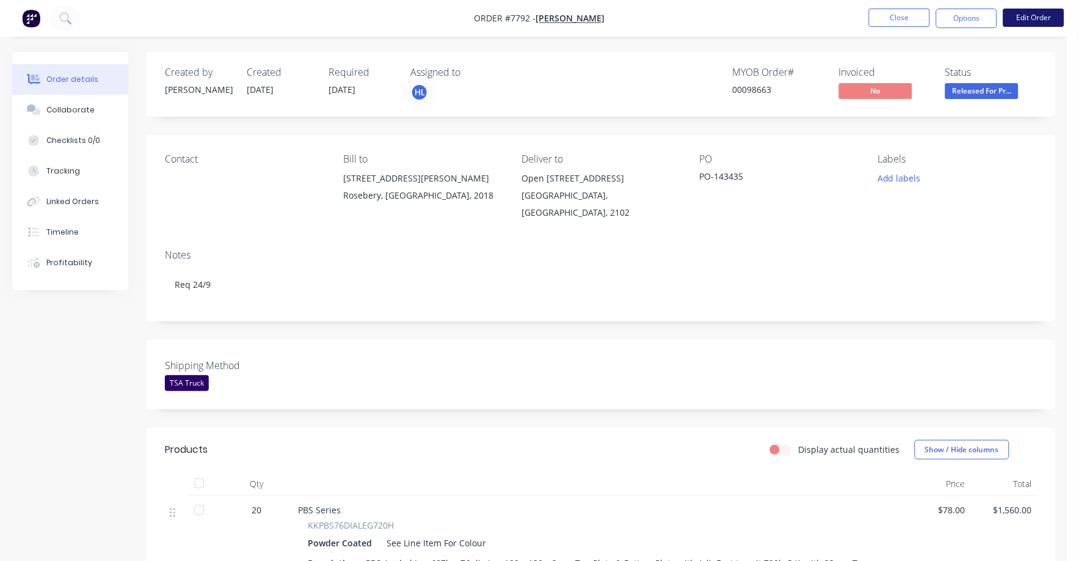
click at [1029, 15] on button "Edit Order" at bounding box center [1033, 18] width 61 height 18
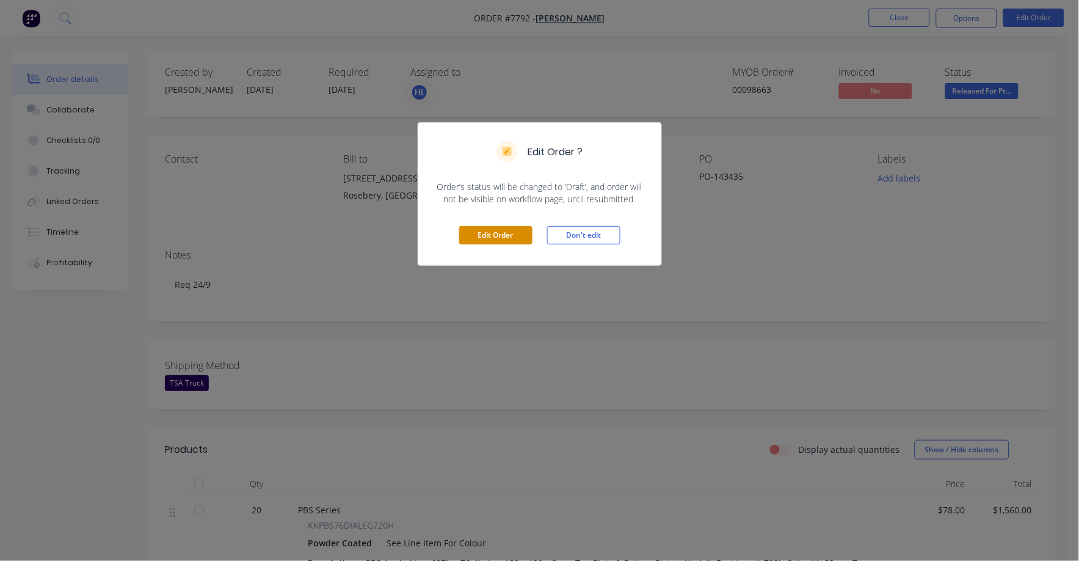
click at [500, 232] on button "Edit Order" at bounding box center [495, 235] width 73 height 18
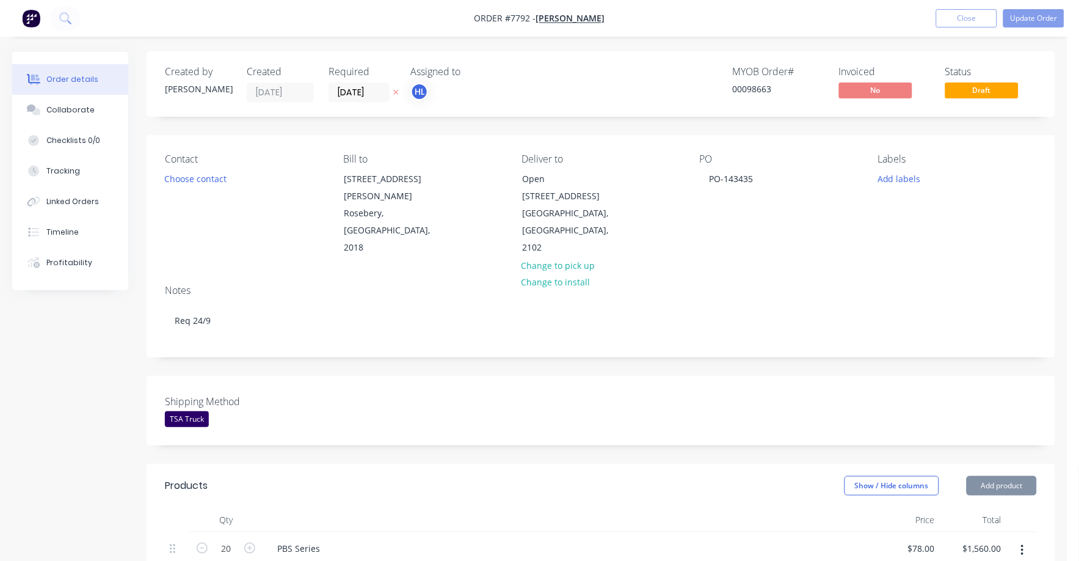
scroll to position [694, 0]
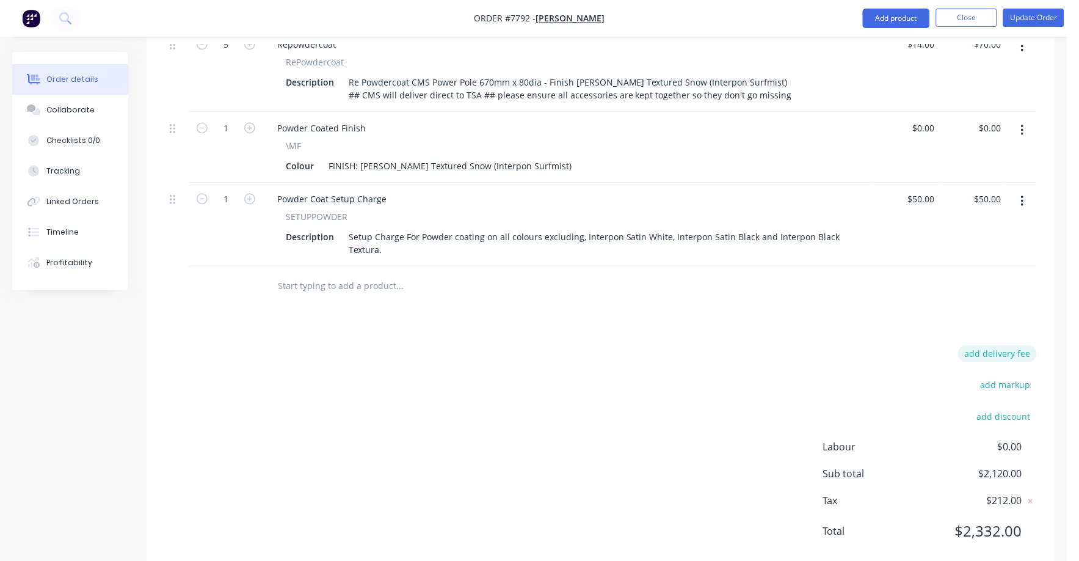
click at [1005, 345] on button "add delivery fee" at bounding box center [997, 353] width 79 height 16
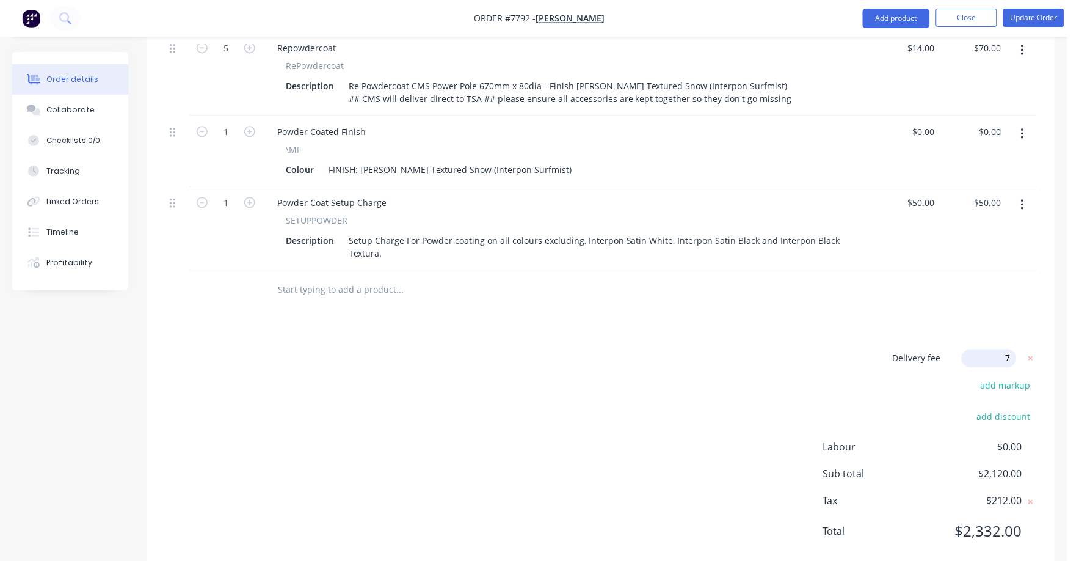
type input "75"
click input "submit" at bounding box center [0, 0] width 0 height 0
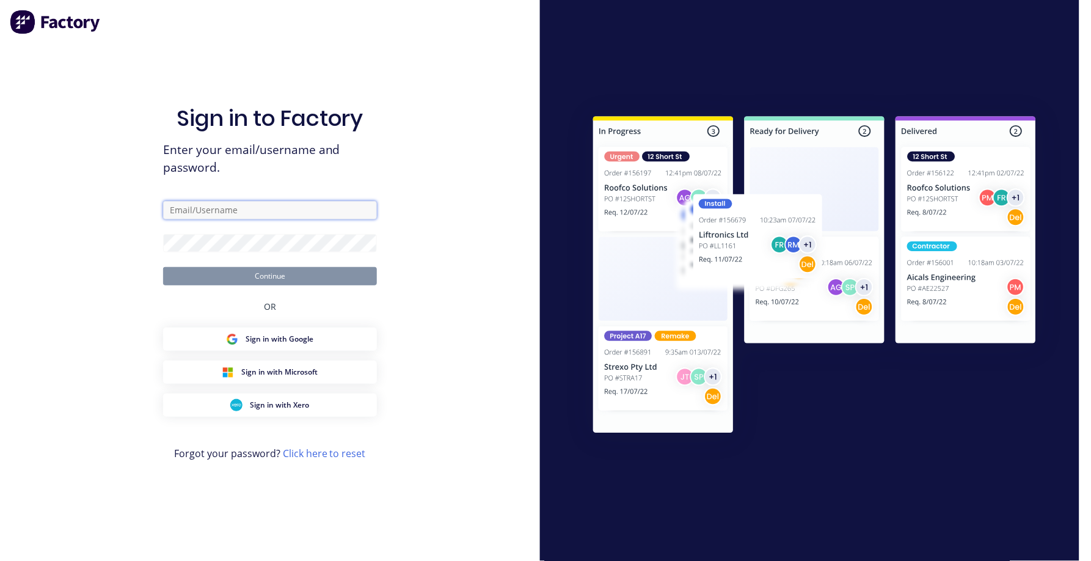
type input "[EMAIL_ADDRESS][DOMAIN_NAME]"
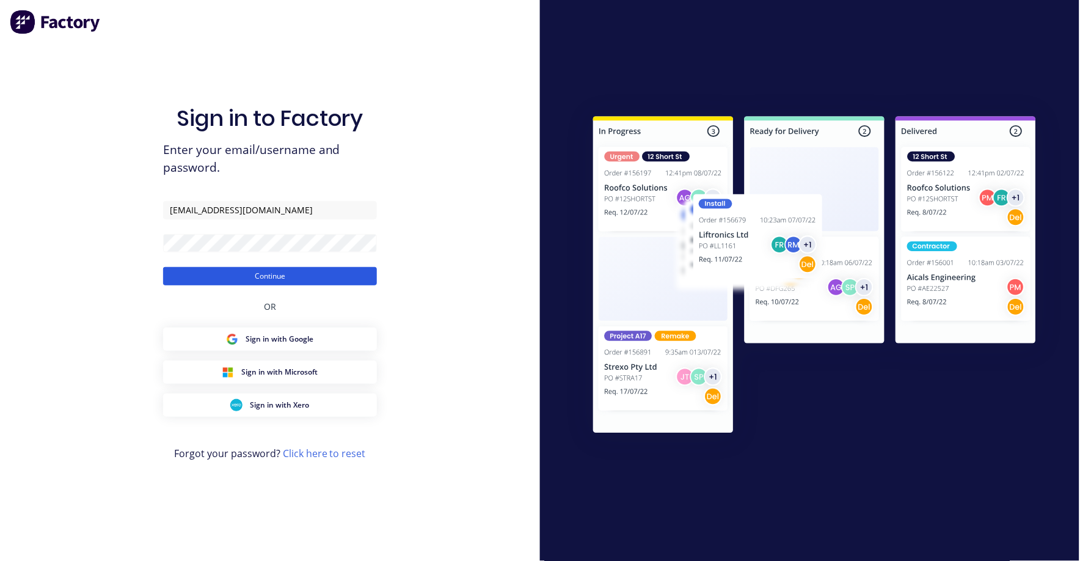
click at [304, 275] on button "Continue" at bounding box center [270, 276] width 214 height 18
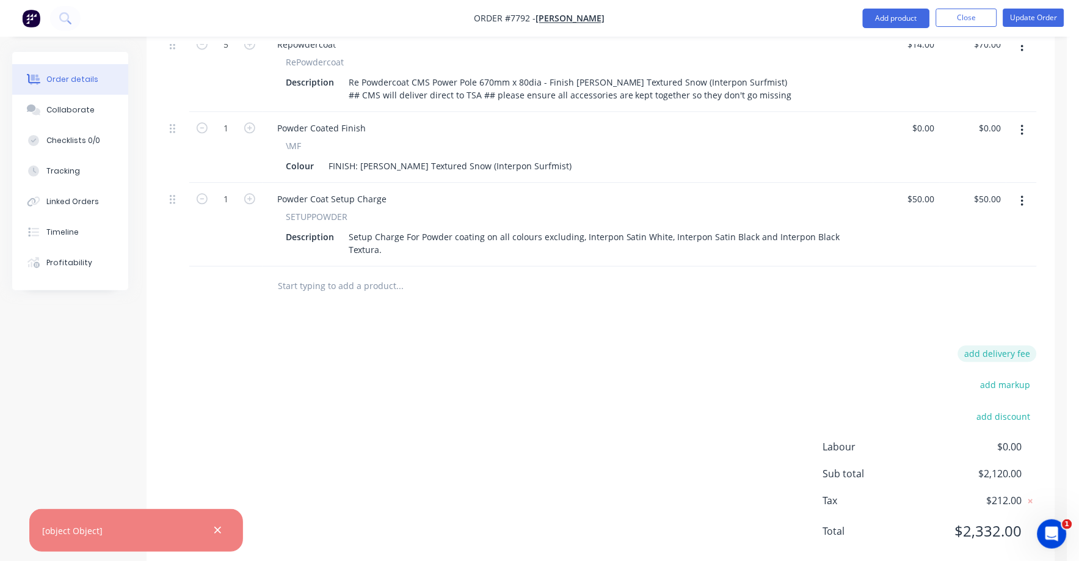
click at [1011, 345] on button "add delivery fee" at bounding box center [997, 353] width 79 height 16
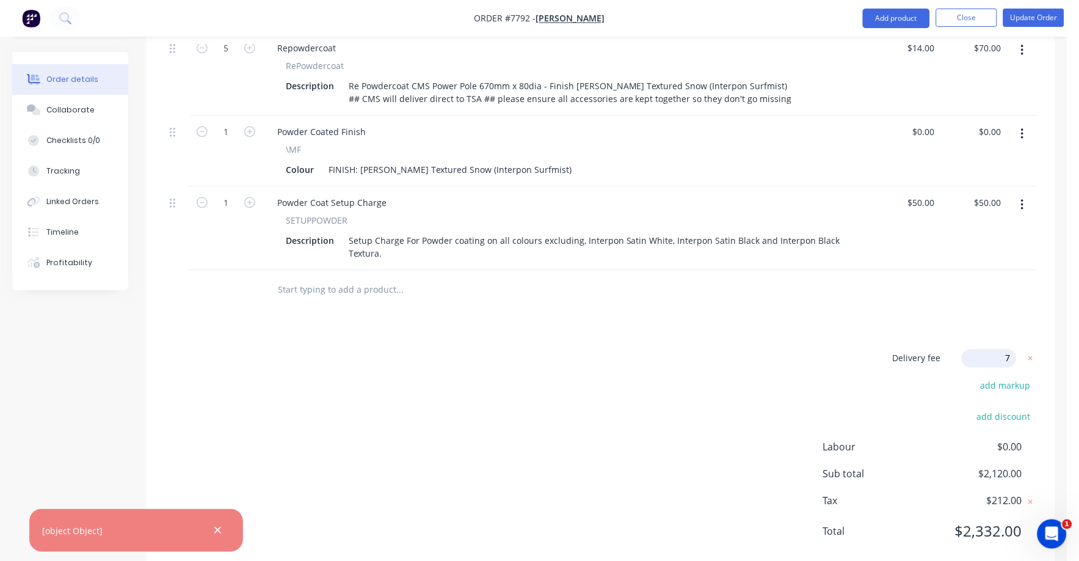
type input "75"
click input "submit" at bounding box center [0, 0] width 0 height 0
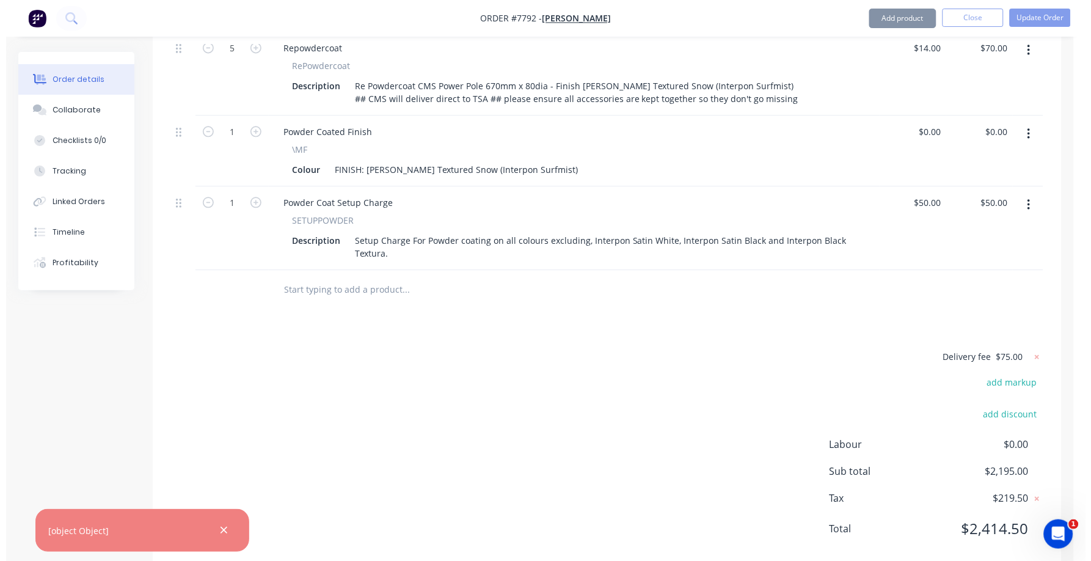
scroll to position [689, 0]
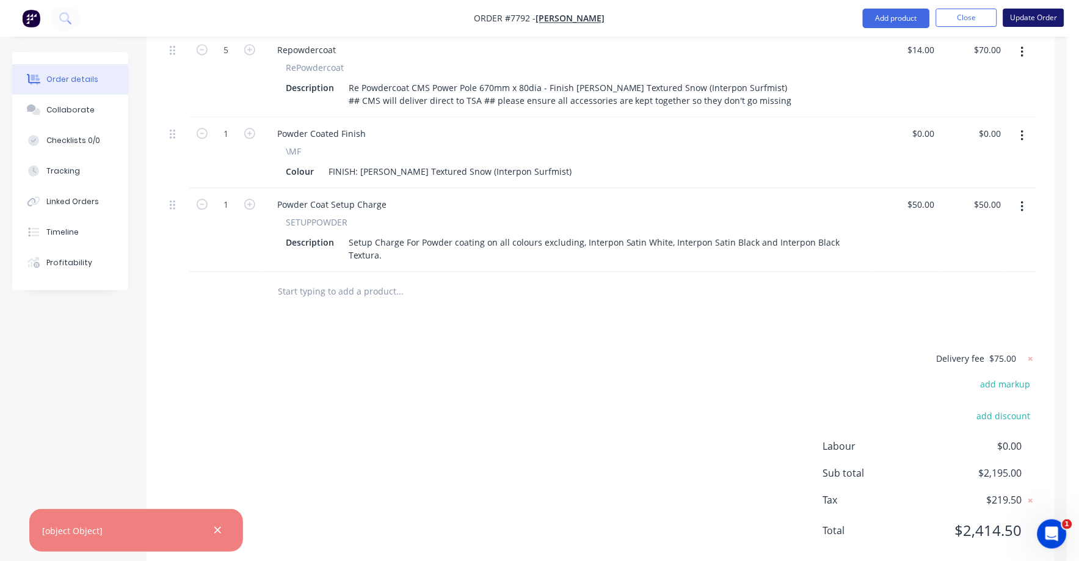
click at [1050, 15] on button "Update Order" at bounding box center [1033, 18] width 61 height 18
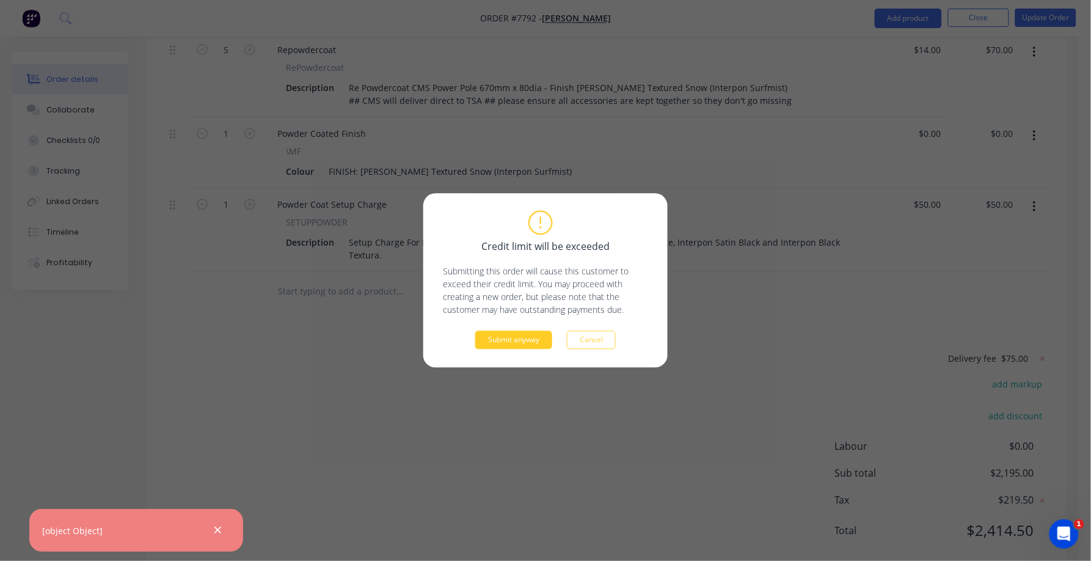
click at [514, 341] on button "Submit anyway" at bounding box center [513, 340] width 77 height 18
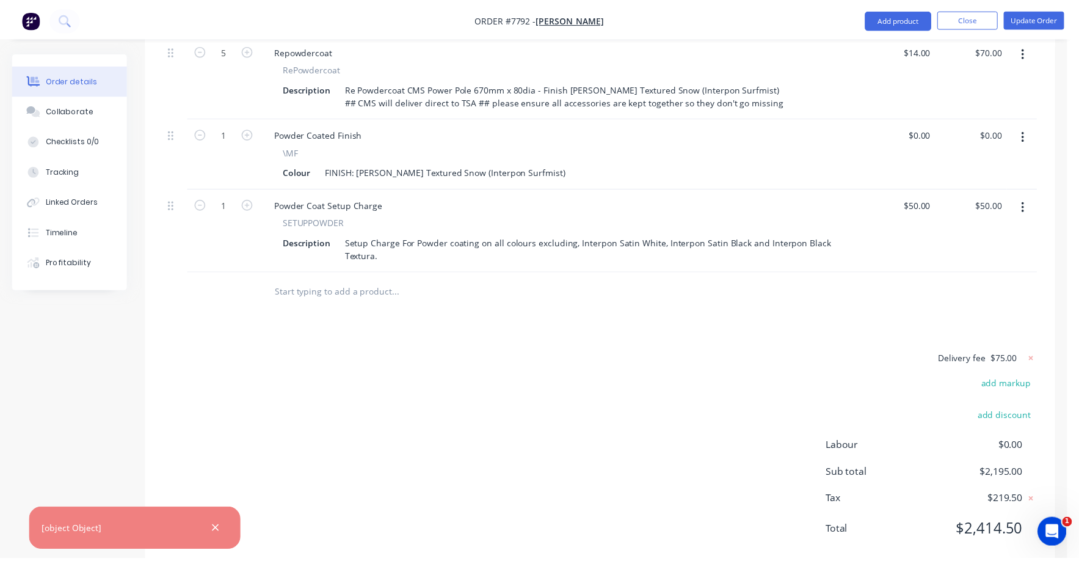
scroll to position [550, 0]
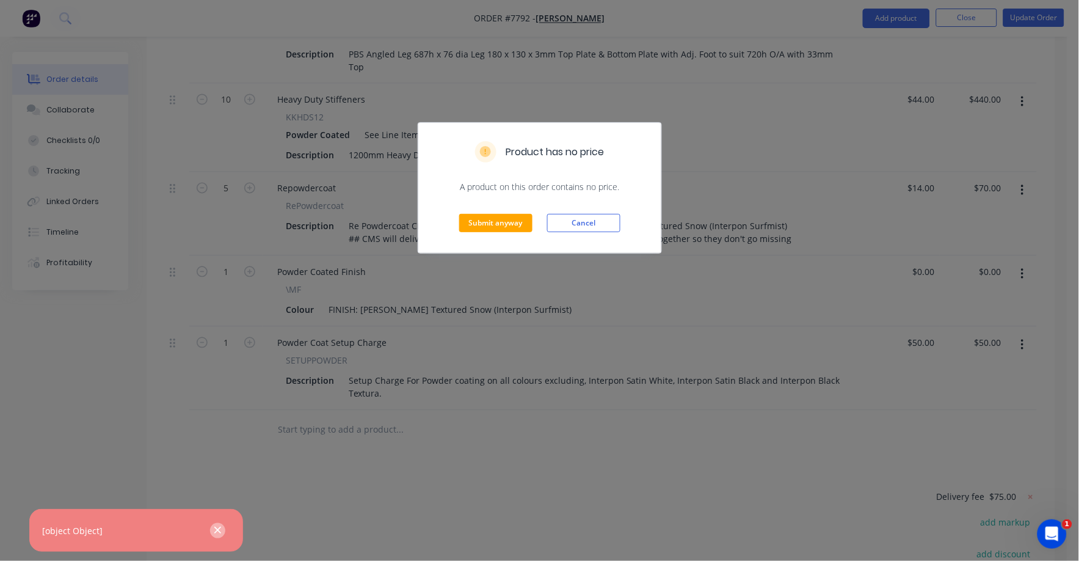
click at [215, 533] on icon "button" at bounding box center [218, 530] width 8 height 11
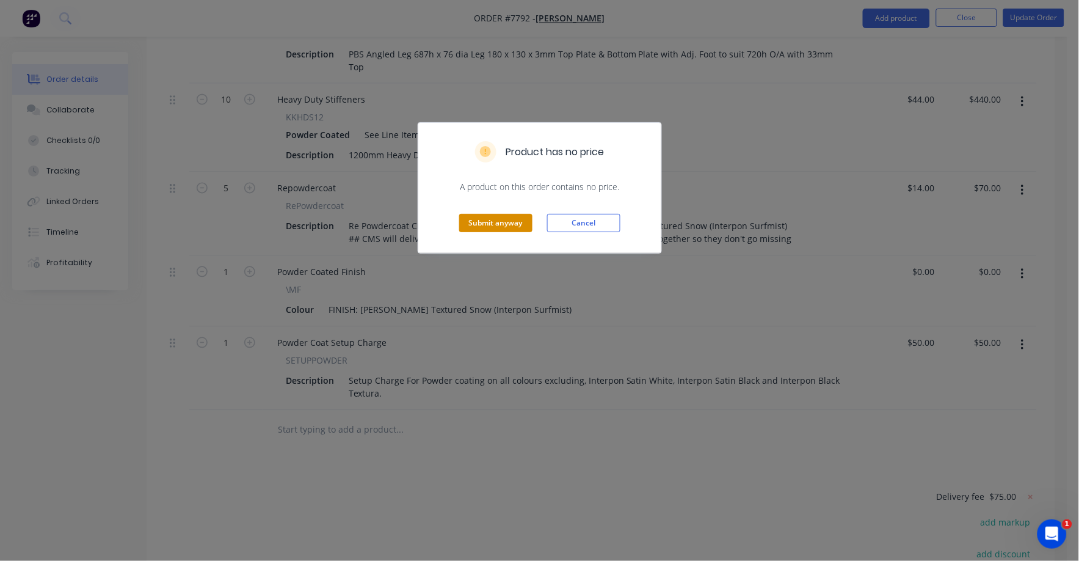
click at [492, 216] on button "Submit anyway" at bounding box center [495, 223] width 73 height 18
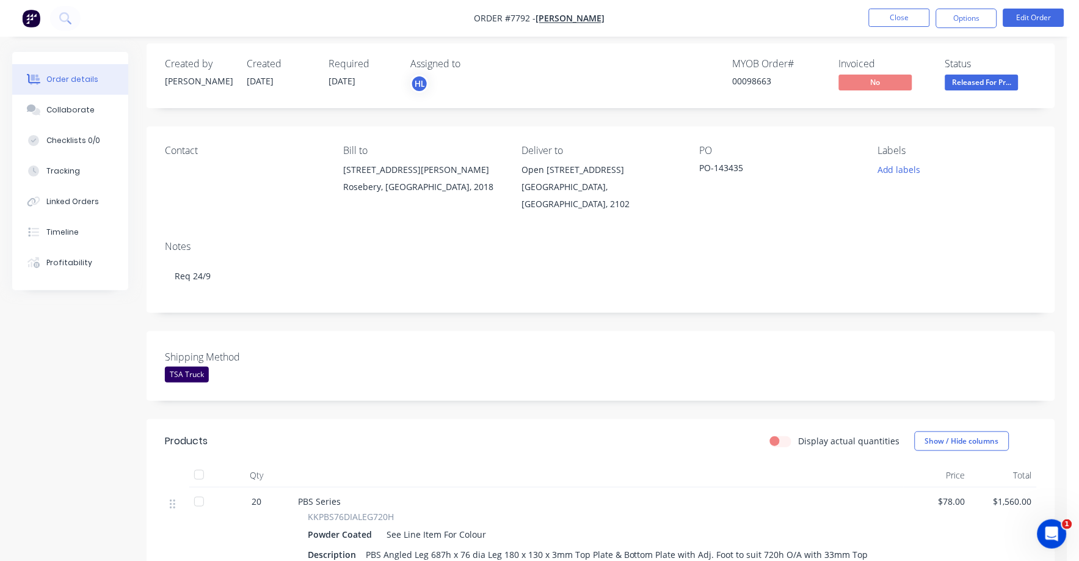
scroll to position [0, 0]
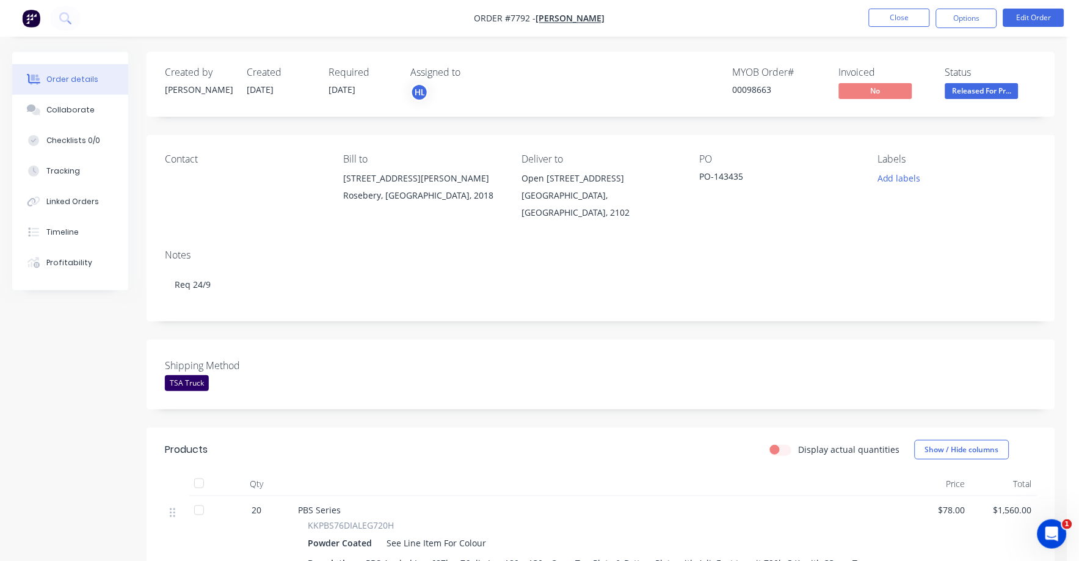
click at [989, 93] on span "Released For Pr..." at bounding box center [981, 90] width 73 height 15
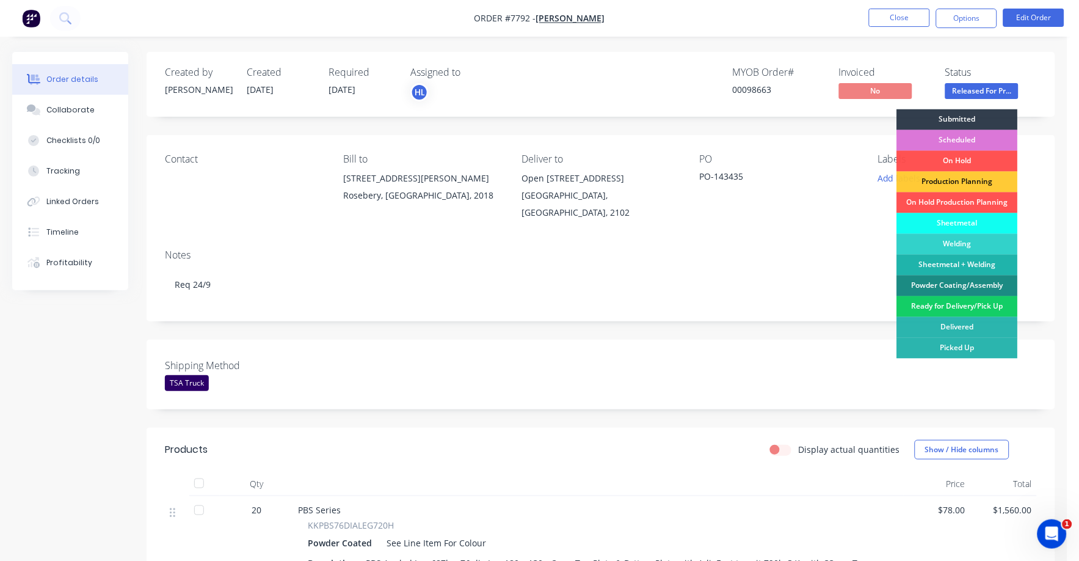
click at [966, 306] on div "Ready for Delivery/Pick Up" at bounding box center [957, 306] width 121 height 21
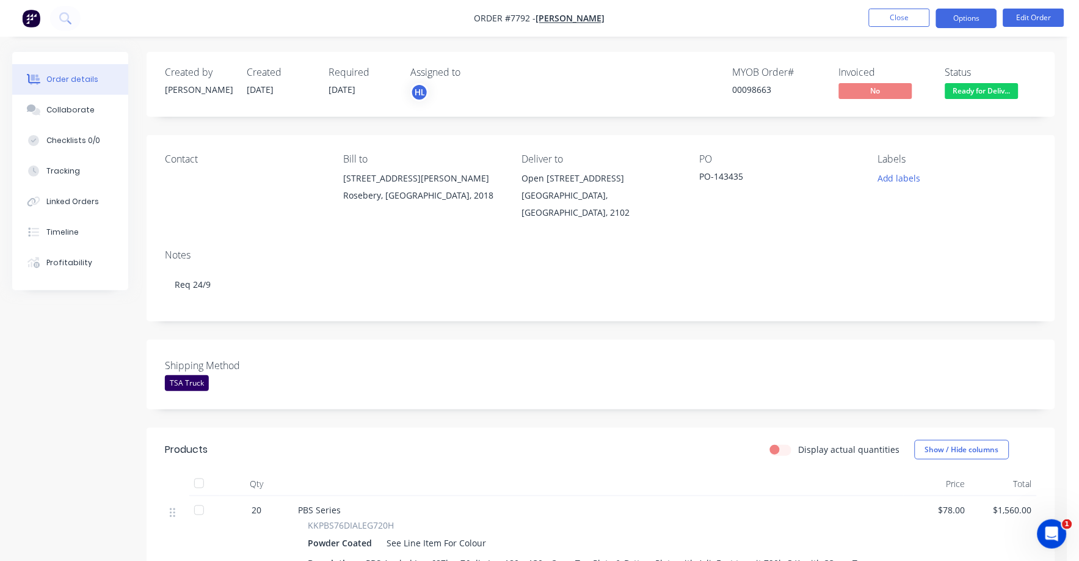
click at [984, 17] on button "Options" at bounding box center [966, 19] width 61 height 20
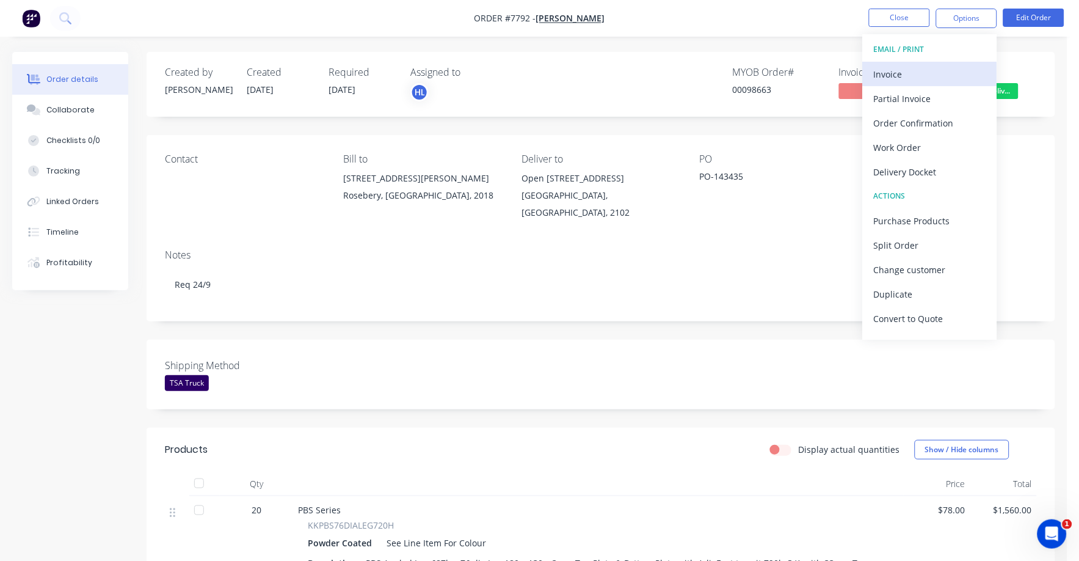
click at [896, 72] on div "Invoice" at bounding box center [930, 74] width 112 height 18
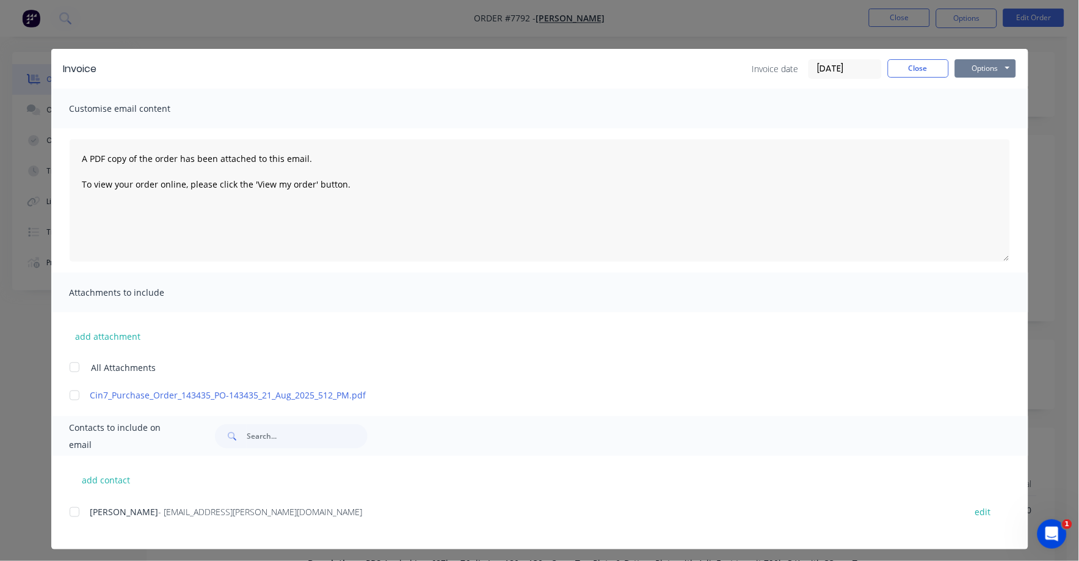
drag, startPoint x: 978, startPoint y: 70, endPoint x: 977, endPoint y: 77, distance: 7.4
click at [978, 70] on button "Options" at bounding box center [985, 68] width 61 height 18
click at [975, 109] on button "Print" at bounding box center [994, 110] width 78 height 20
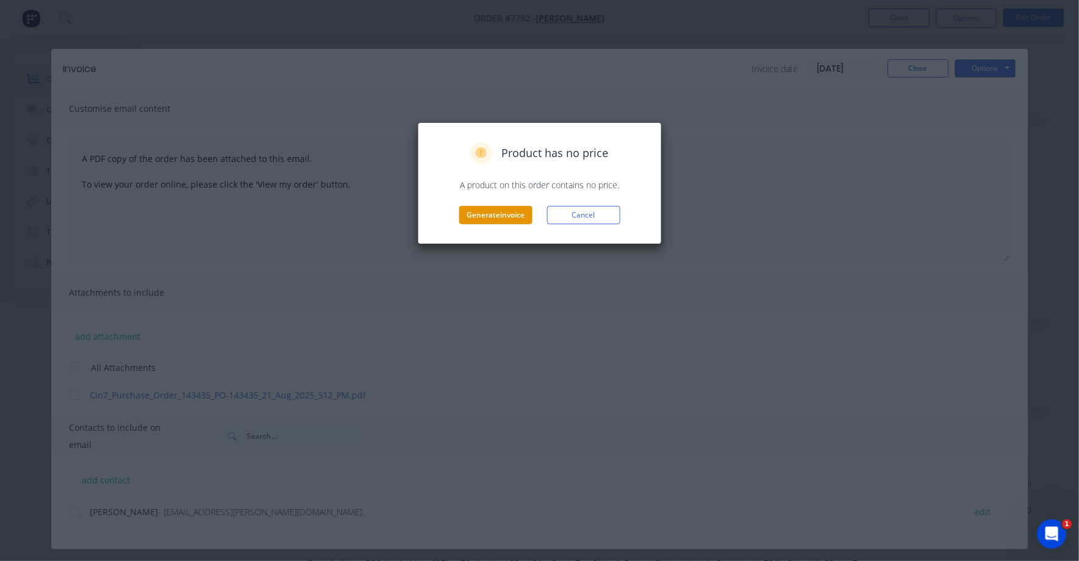
click at [502, 209] on button "Generate invoice" at bounding box center [495, 215] width 73 height 18
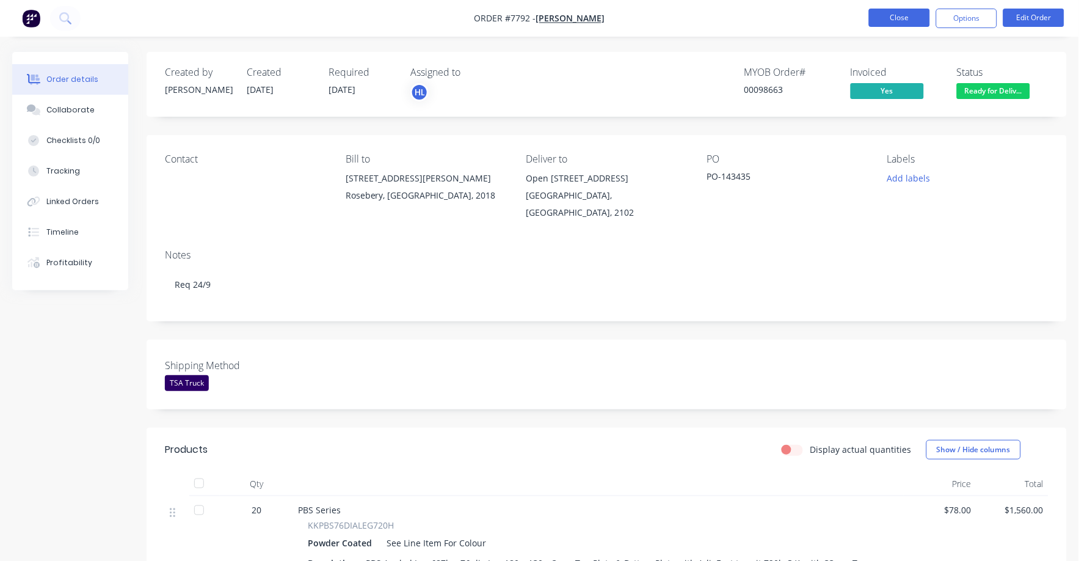
click at [900, 10] on button "Close" at bounding box center [899, 18] width 61 height 18
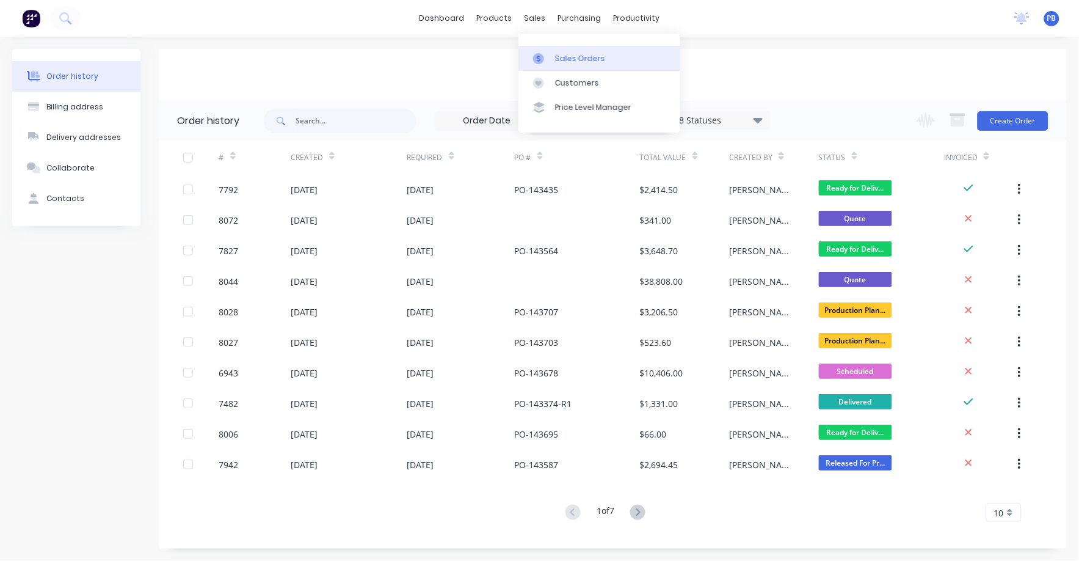
click at [565, 57] on div "Sales Orders" at bounding box center [580, 58] width 50 height 11
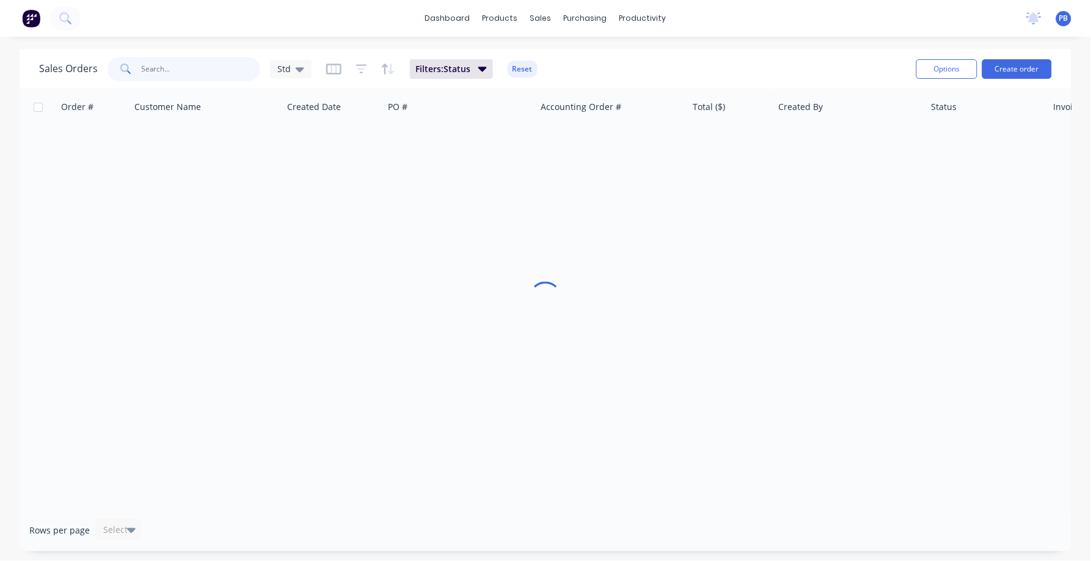
click at [179, 69] on input "text" at bounding box center [201, 69] width 119 height 24
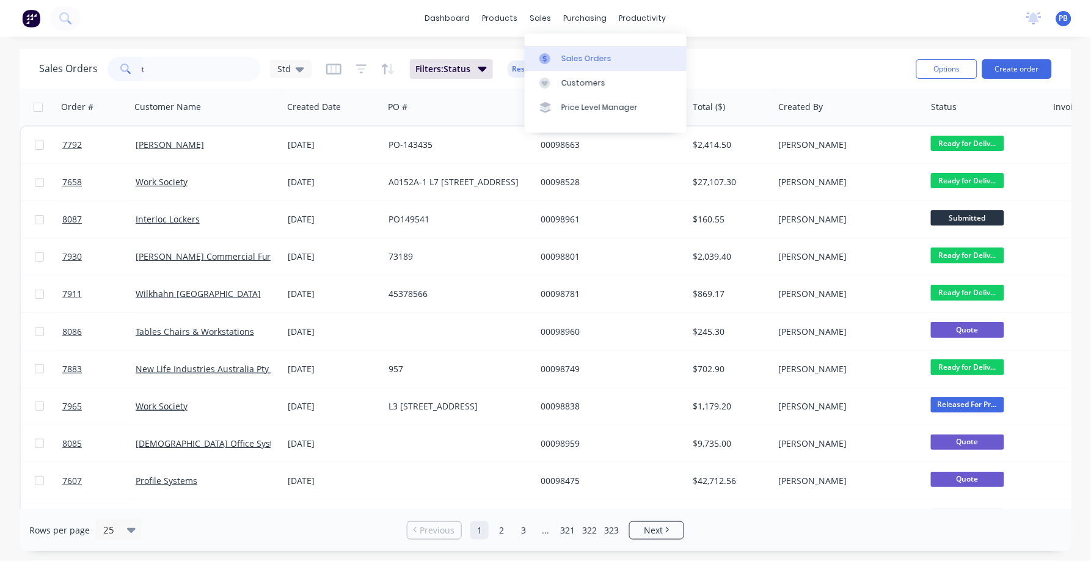
click at [562, 56] on div "Sales Orders" at bounding box center [586, 58] width 50 height 11
click at [202, 70] on input "t" at bounding box center [201, 69] width 119 height 24
drag, startPoint x: 202, startPoint y: 70, endPoint x: 167, endPoint y: 66, distance: 35.1
click at [167, 66] on input "t" at bounding box center [201, 69] width 119 height 24
type input "98725"
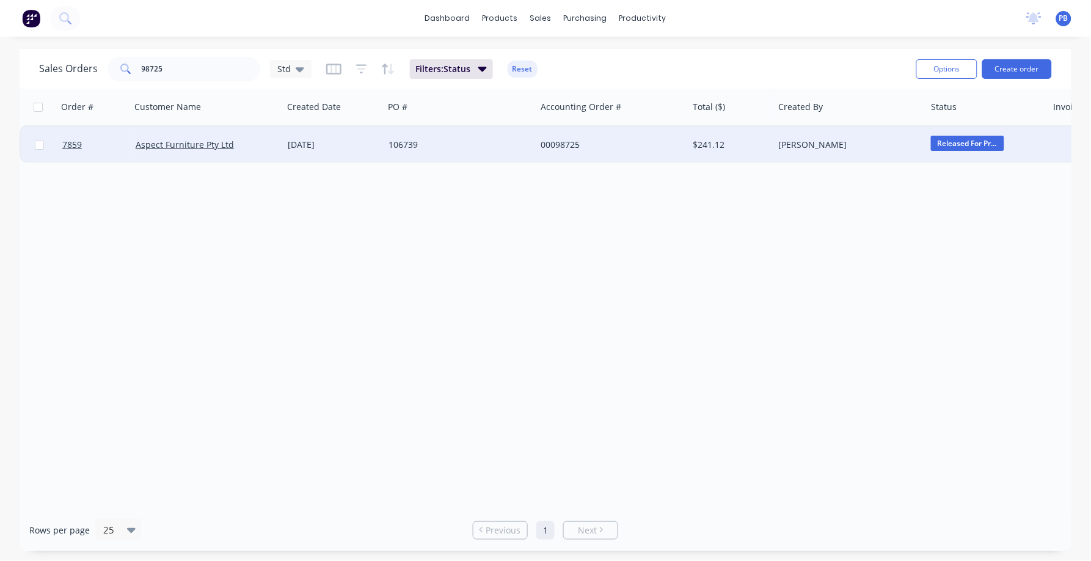
click at [570, 145] on div "00098725" at bounding box center [608, 145] width 136 height 12
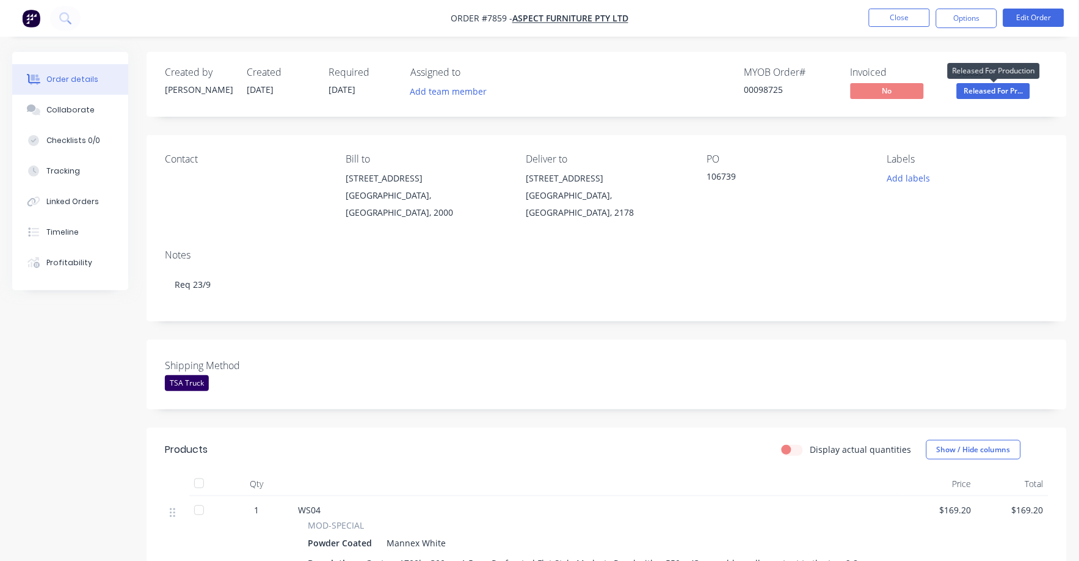
click at [984, 85] on span "Released For Pr..." at bounding box center [993, 90] width 73 height 15
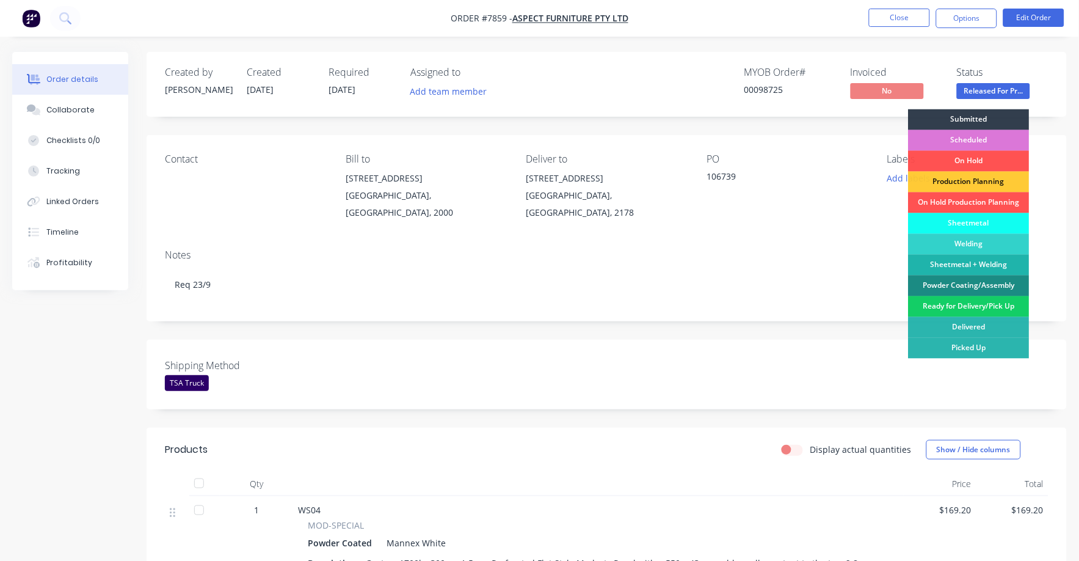
click at [986, 303] on div "Ready for Delivery/Pick Up" at bounding box center [969, 306] width 121 height 21
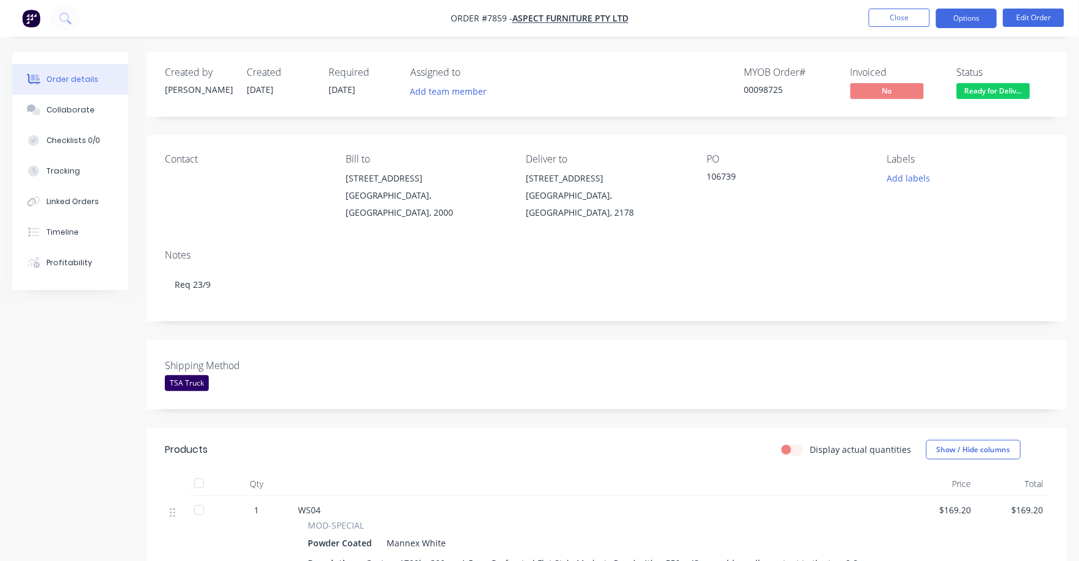
click at [965, 15] on button "Options" at bounding box center [966, 19] width 61 height 20
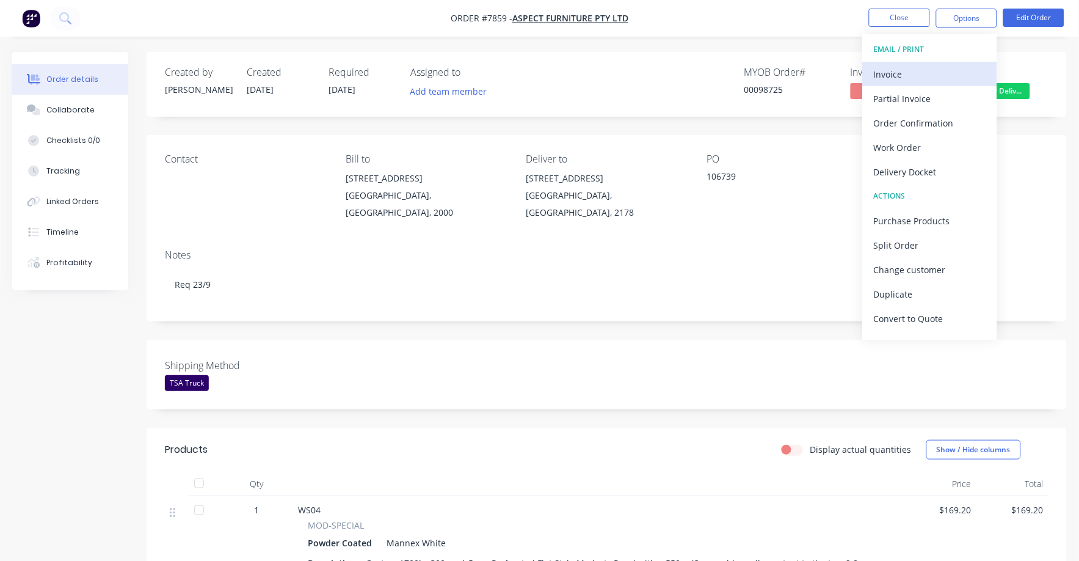
click at [889, 70] on div "Invoice" at bounding box center [930, 74] width 112 height 18
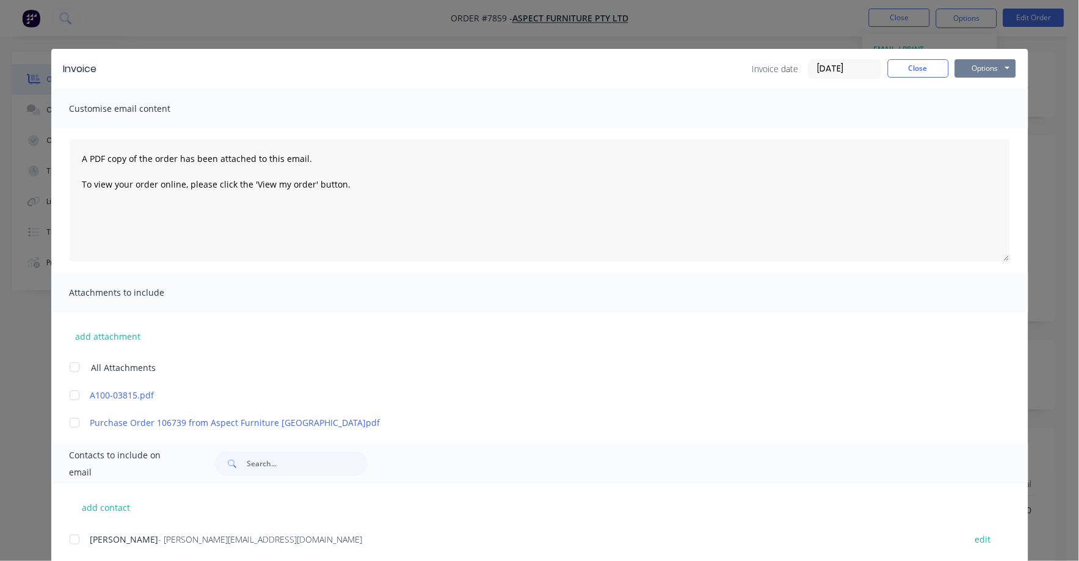
click at [970, 68] on button "Options" at bounding box center [985, 68] width 61 height 18
click at [971, 103] on button "Print" at bounding box center [994, 110] width 78 height 20
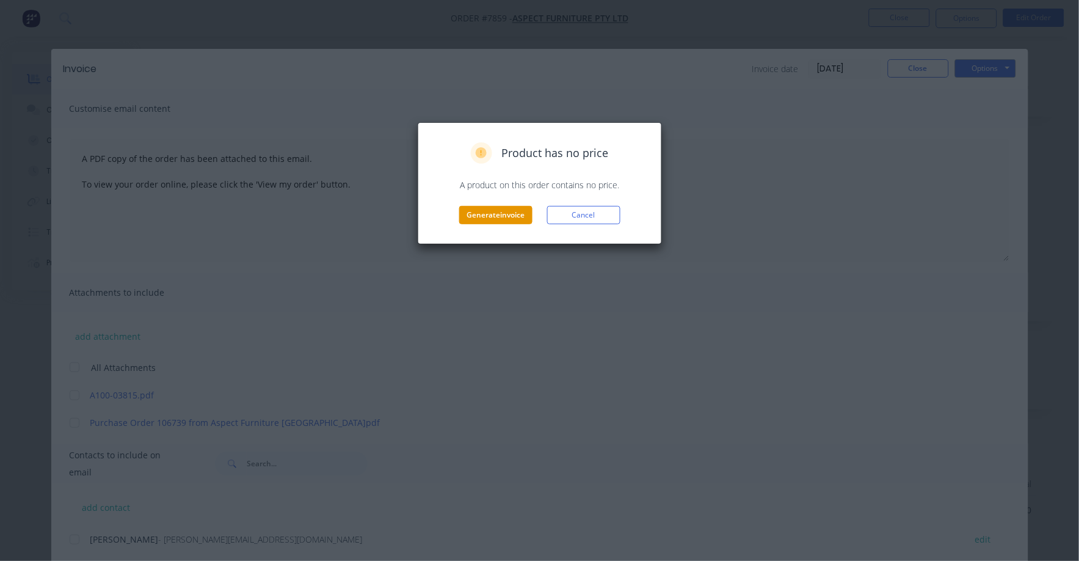
click at [479, 212] on button "Generate invoice" at bounding box center [495, 215] width 73 height 18
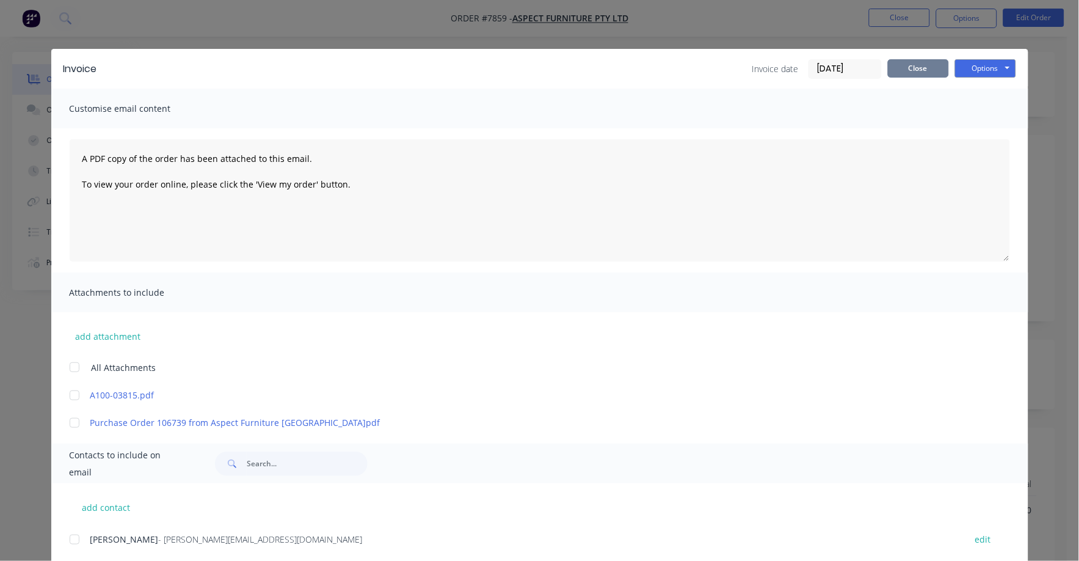
click at [895, 76] on button "Close" at bounding box center [918, 68] width 61 height 18
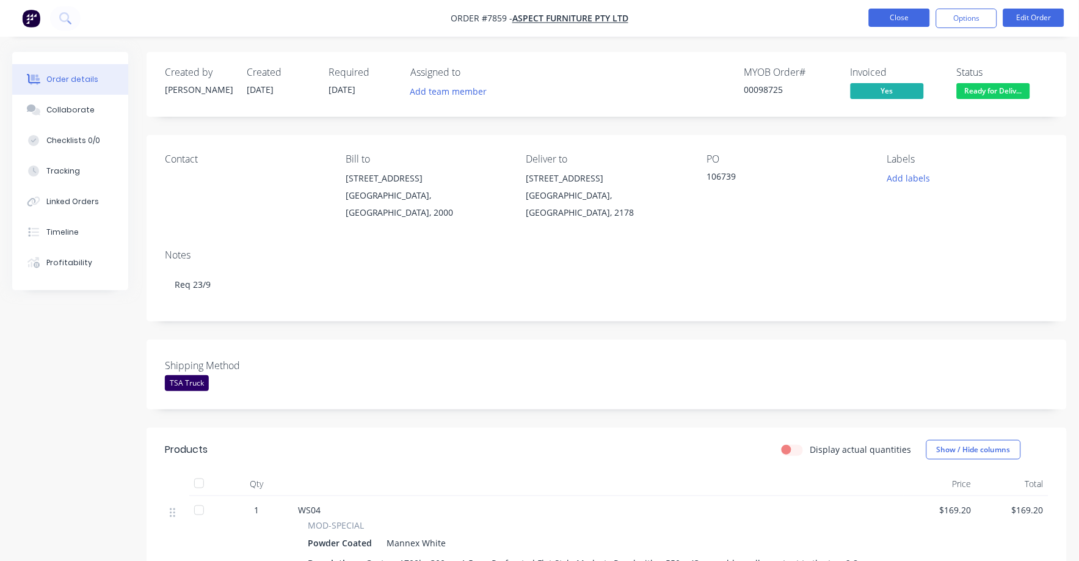
drag, startPoint x: 900, startPoint y: 10, endPoint x: 901, endPoint y: 26, distance: 15.9
click at [901, 26] on button "Close" at bounding box center [899, 18] width 61 height 18
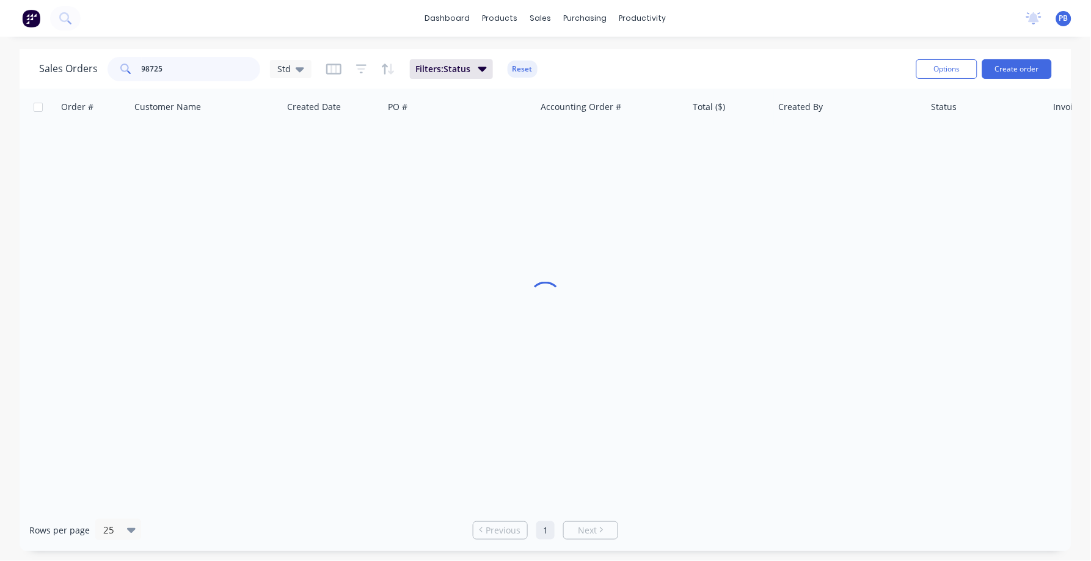
drag, startPoint x: 163, startPoint y: 69, endPoint x: 118, endPoint y: 54, distance: 46.9
click at [148, 65] on input "98725" at bounding box center [201, 69] width 119 height 24
type input "9"
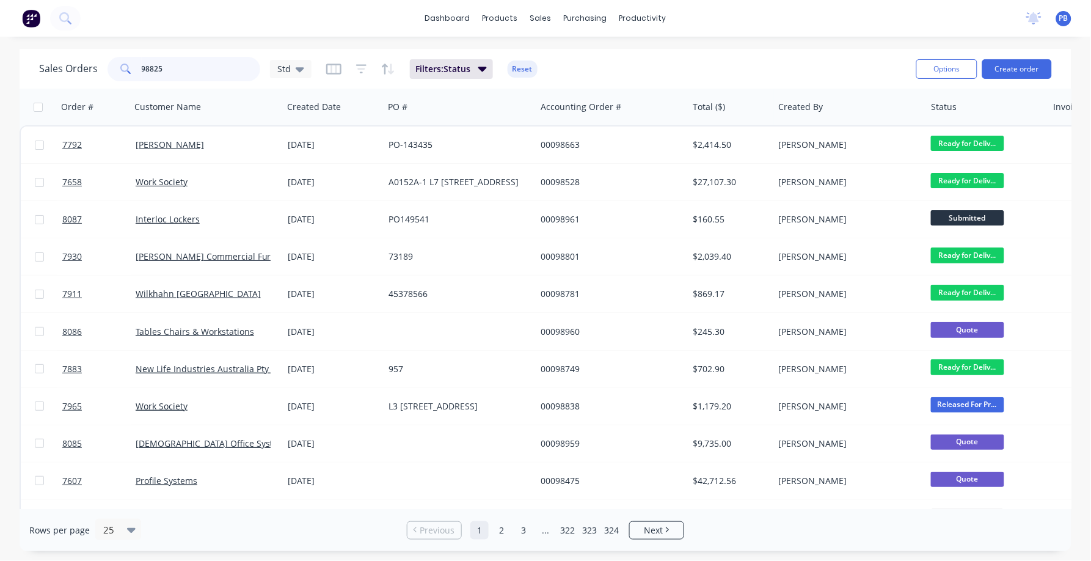
type input "98825"
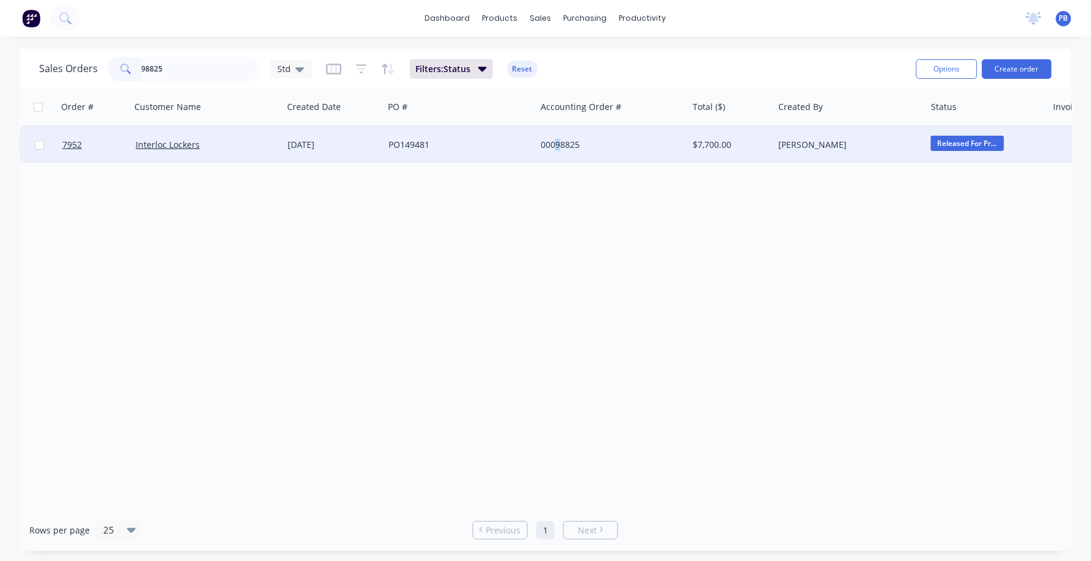
click at [558, 140] on div "00098825" at bounding box center [608, 145] width 136 height 12
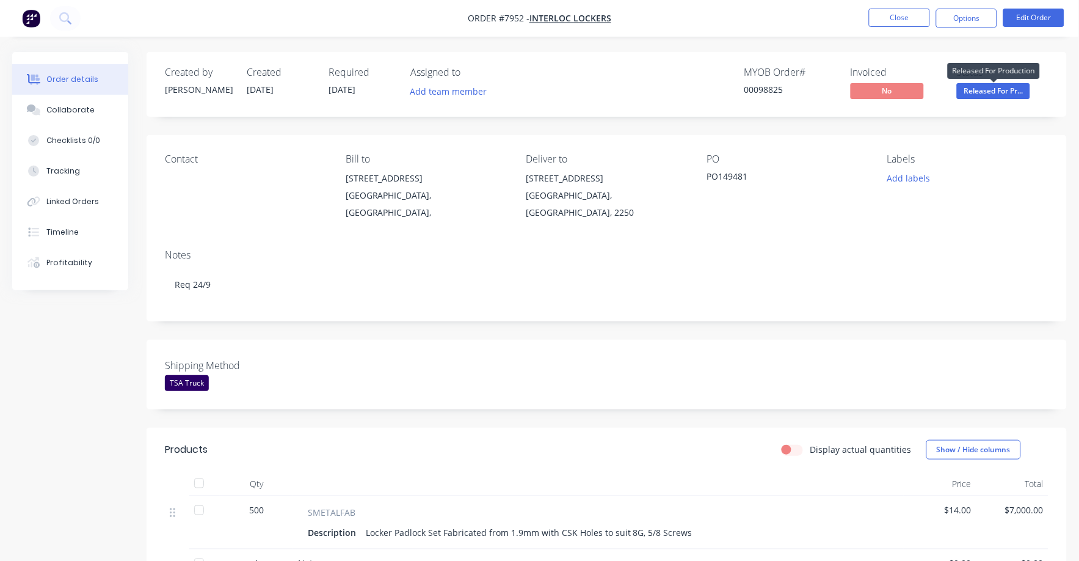
click at [994, 90] on span "Released For Pr..." at bounding box center [993, 90] width 73 height 15
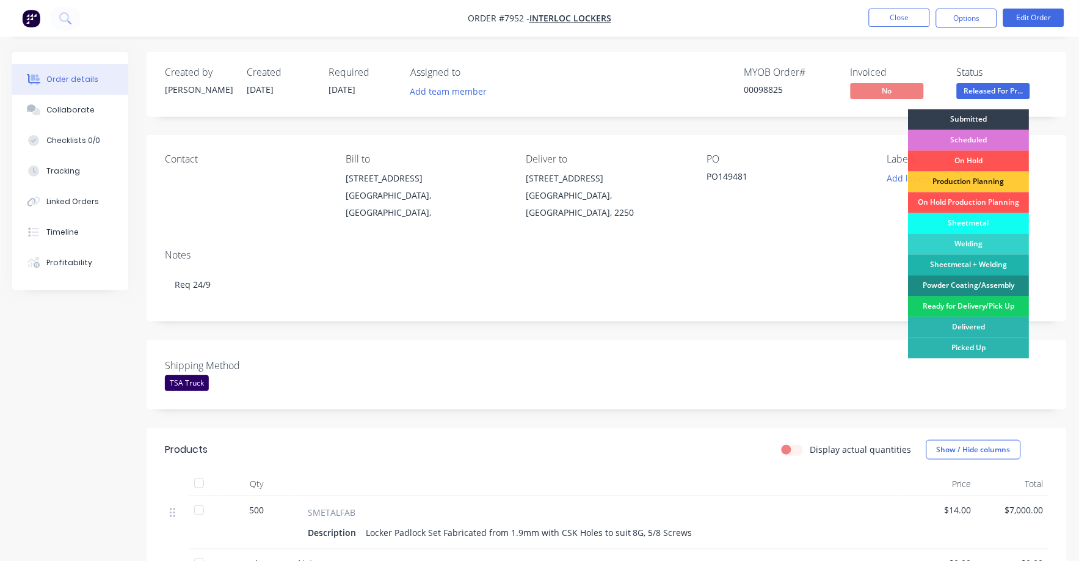
click at [963, 310] on div "Ready for Delivery/Pick Up" at bounding box center [969, 306] width 121 height 21
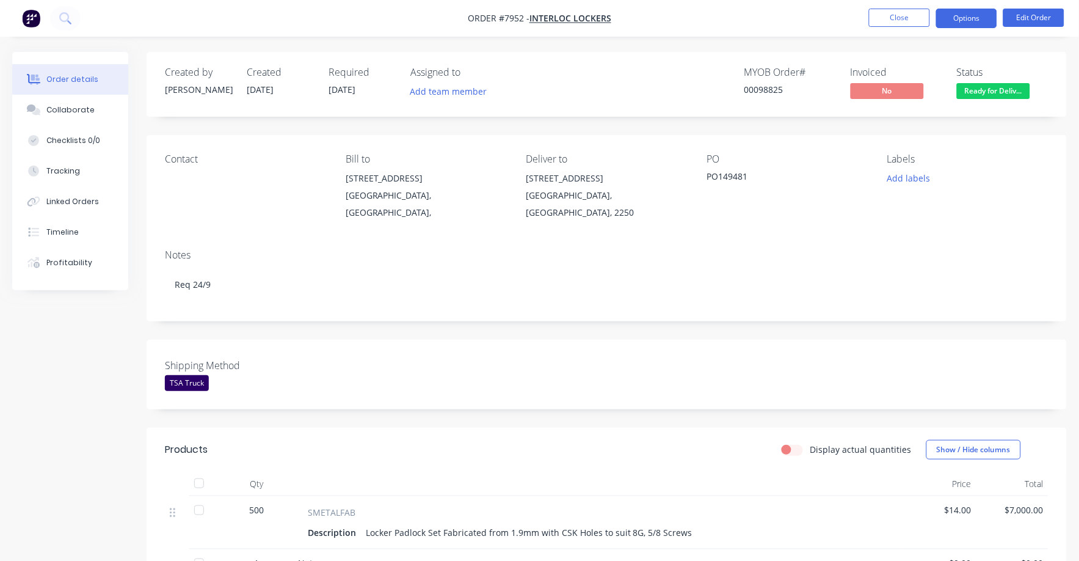
click at [971, 12] on button "Options" at bounding box center [966, 19] width 61 height 20
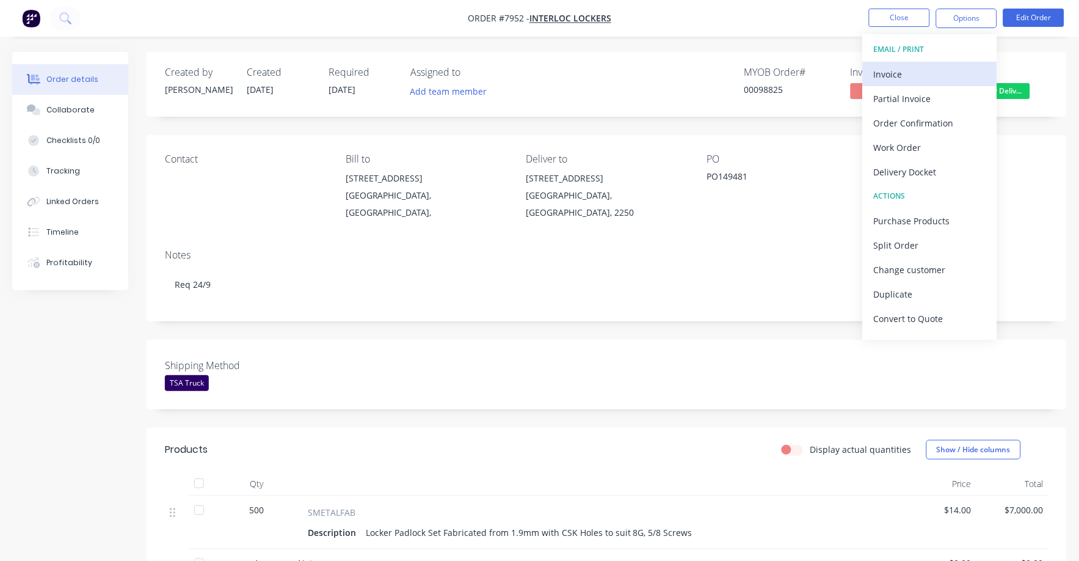
click at [889, 73] on div "Invoice" at bounding box center [930, 74] width 112 height 18
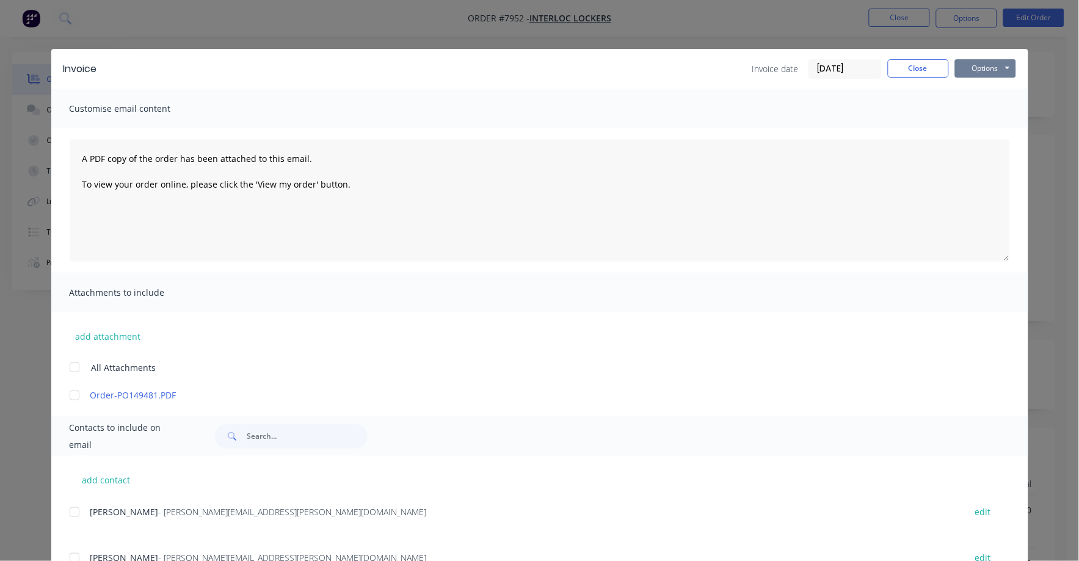
click at [981, 64] on button "Options" at bounding box center [985, 68] width 61 height 18
click at [969, 110] on button "Print" at bounding box center [994, 110] width 78 height 20
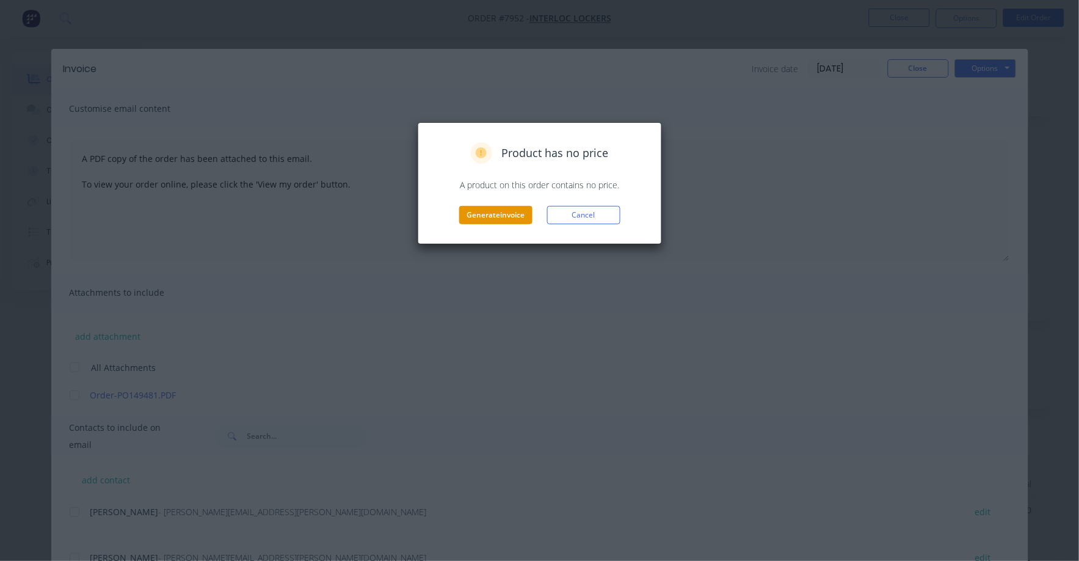
click at [503, 218] on button "Generate invoice" at bounding box center [495, 215] width 73 height 18
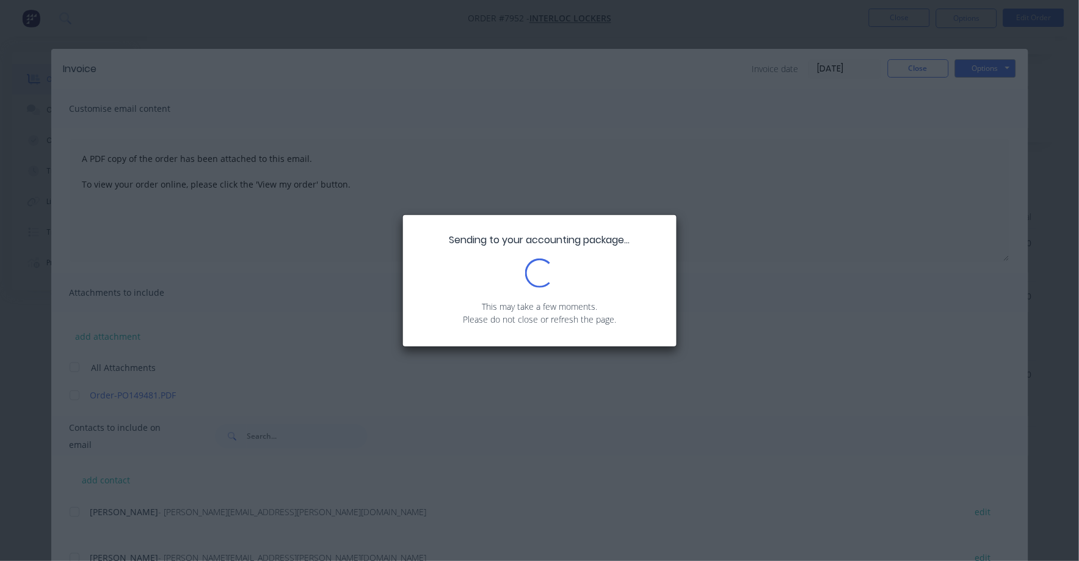
scroll to position [312, 0]
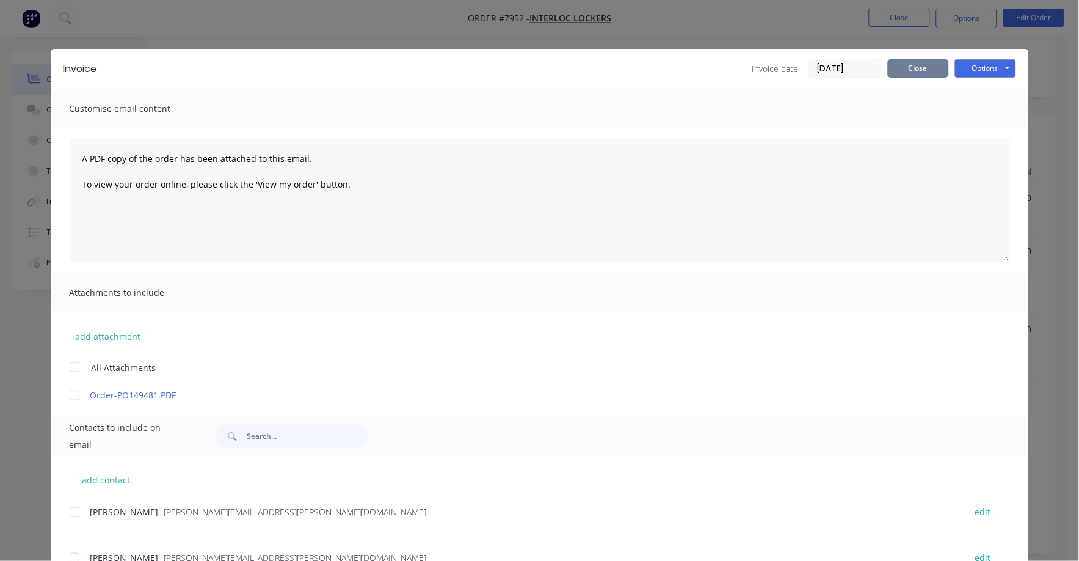
click at [919, 67] on button "Close" at bounding box center [918, 68] width 61 height 18
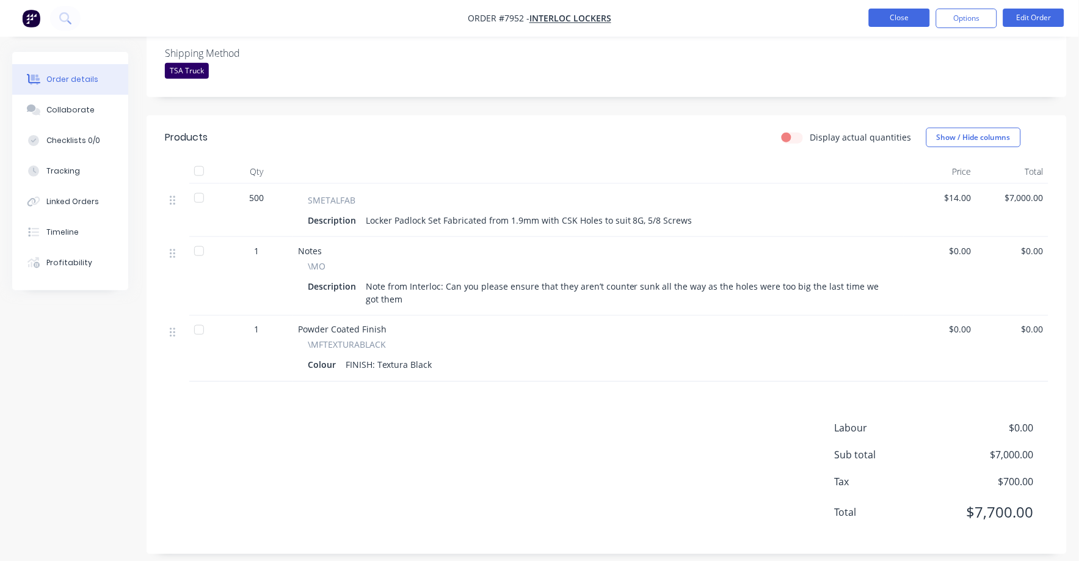
click at [905, 15] on button "Close" at bounding box center [899, 18] width 61 height 18
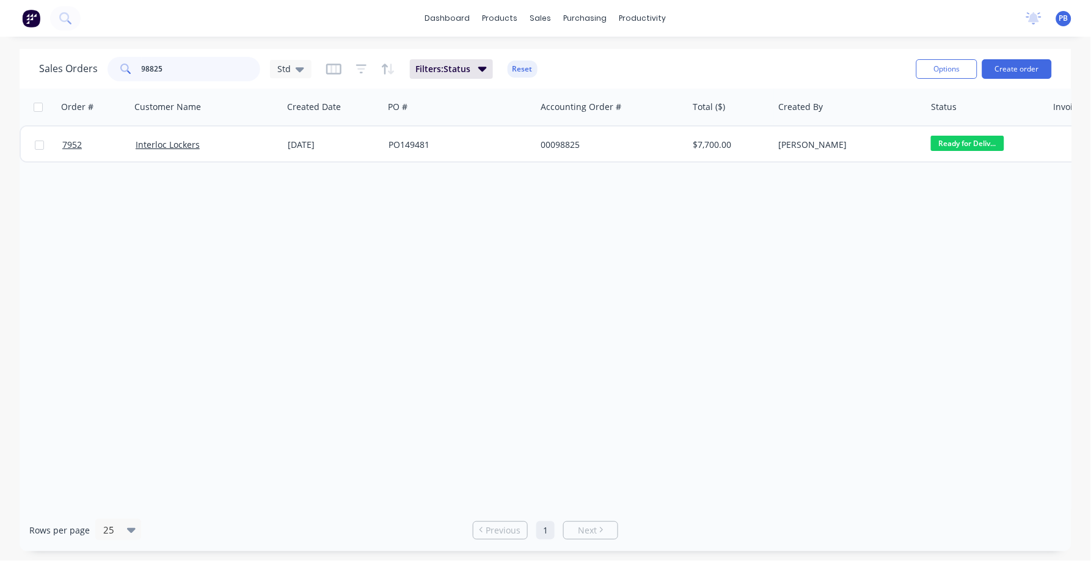
click at [184, 74] on input "98825" at bounding box center [201, 69] width 119 height 24
click at [184, 73] on input "98825" at bounding box center [201, 69] width 119 height 24
type input "98876"
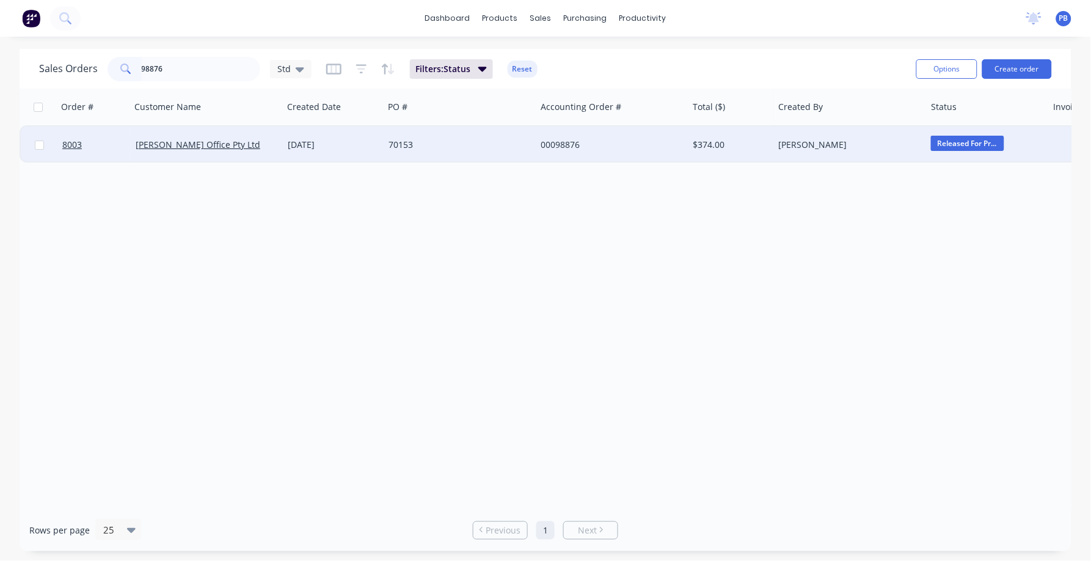
click at [561, 139] on div "00098876" at bounding box center [608, 145] width 136 height 12
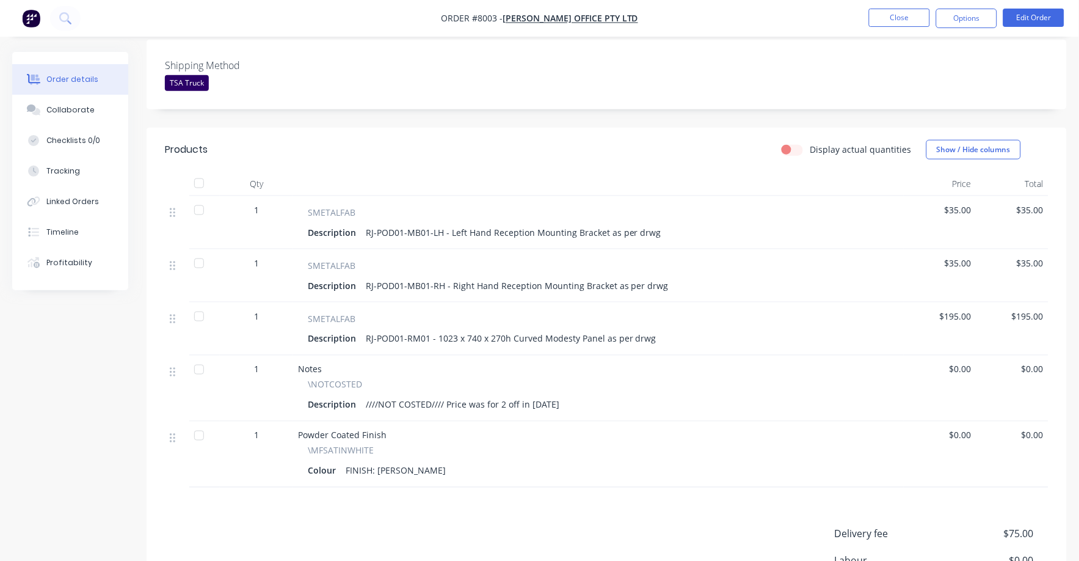
scroll to position [305, 0]
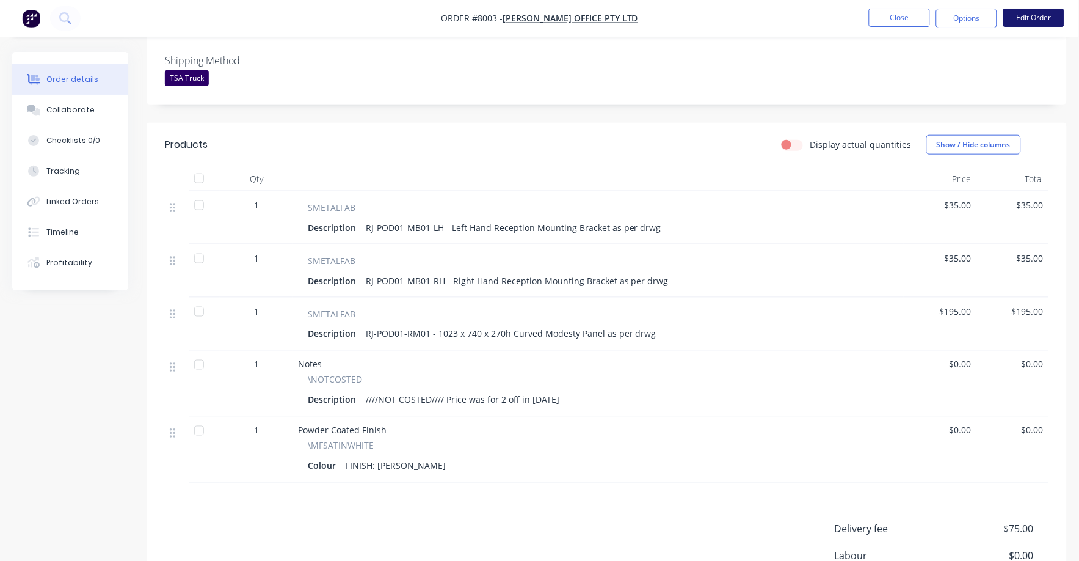
click at [1052, 11] on button "Edit Order" at bounding box center [1033, 18] width 61 height 18
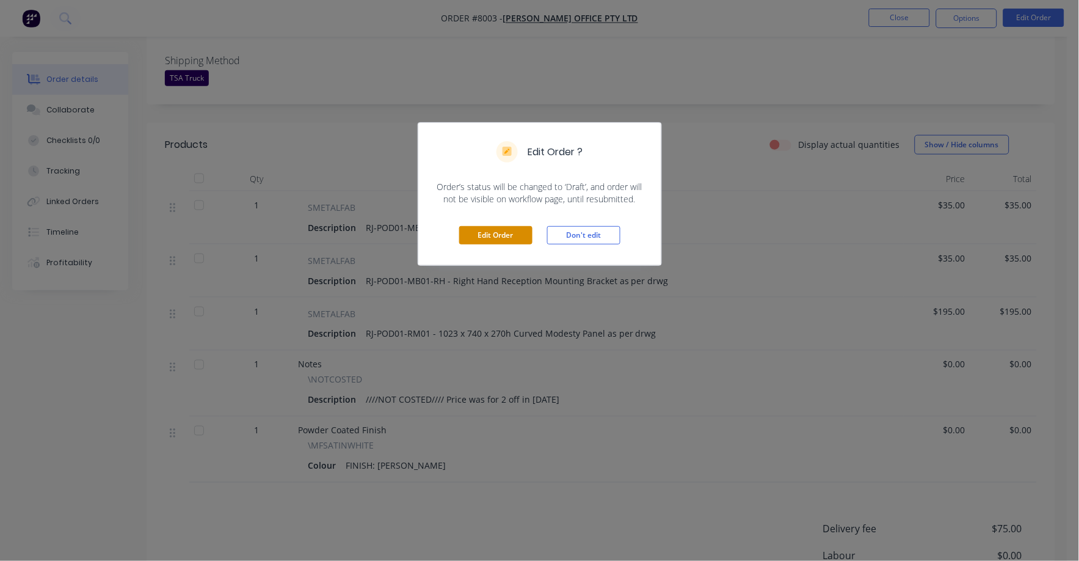
click at [498, 239] on button "Edit Order" at bounding box center [495, 235] width 73 height 18
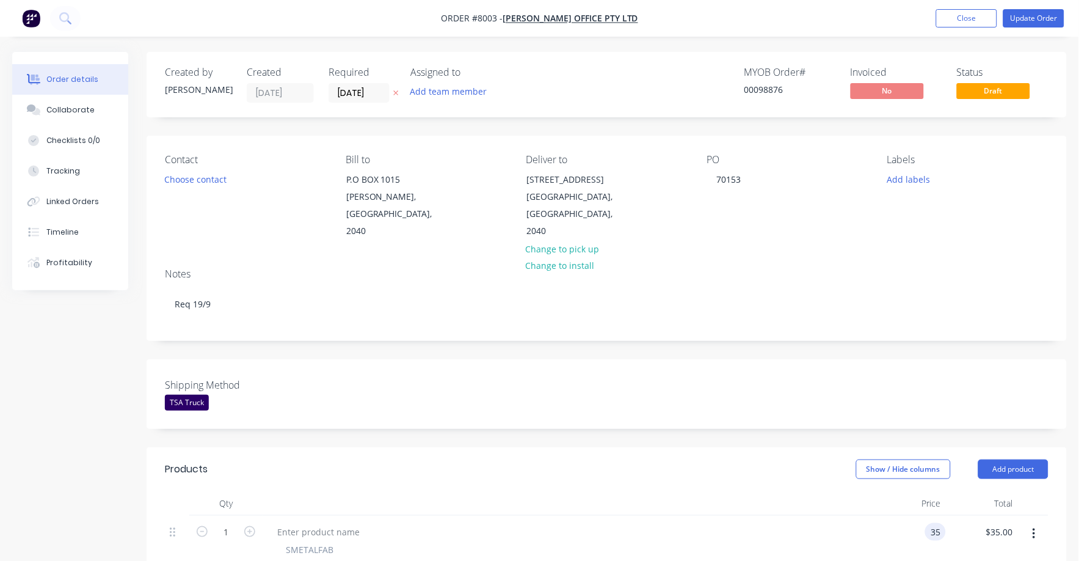
drag, startPoint x: 920, startPoint y: 514, endPoint x: 942, endPoint y: 512, distance: 21.4
click at [922, 515] on div "35 35" at bounding box center [909, 550] width 73 height 71
type input "5"
type input "$48.00"
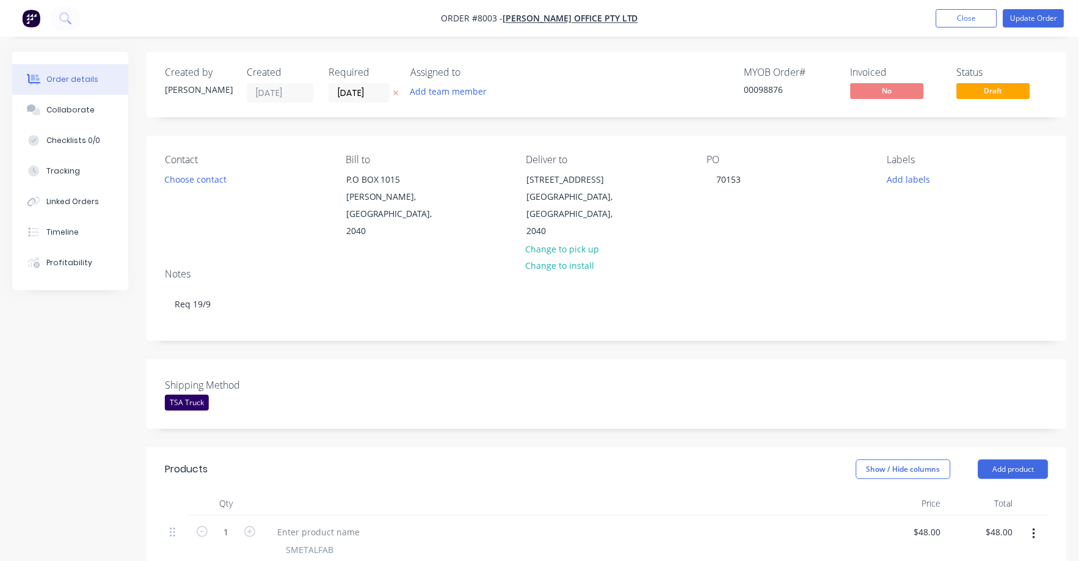
click at [824, 447] on header "Products Show / Hide columns Add product" at bounding box center [607, 469] width 920 height 44
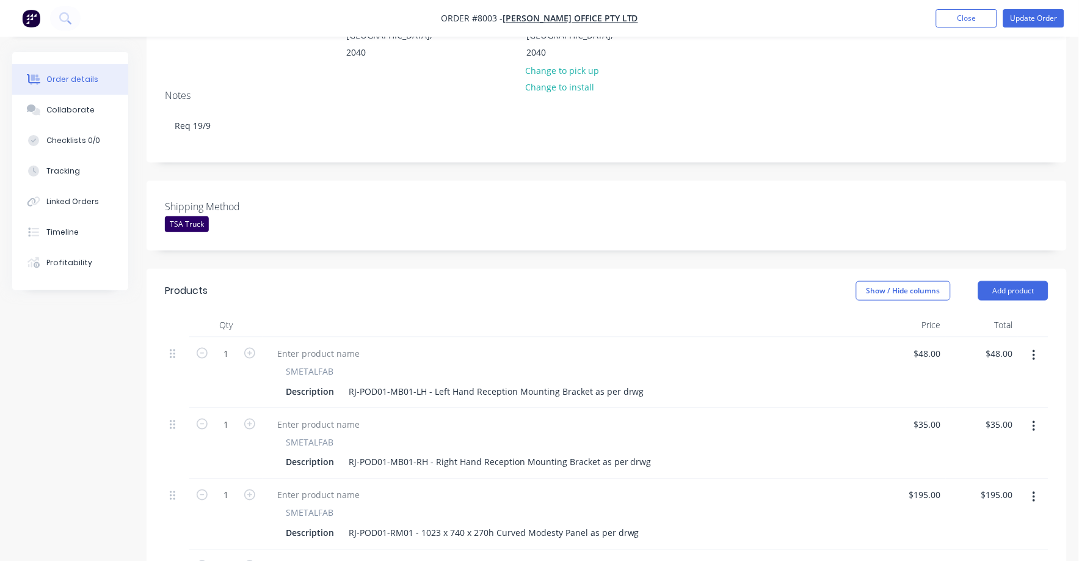
scroll to position [229, 0]
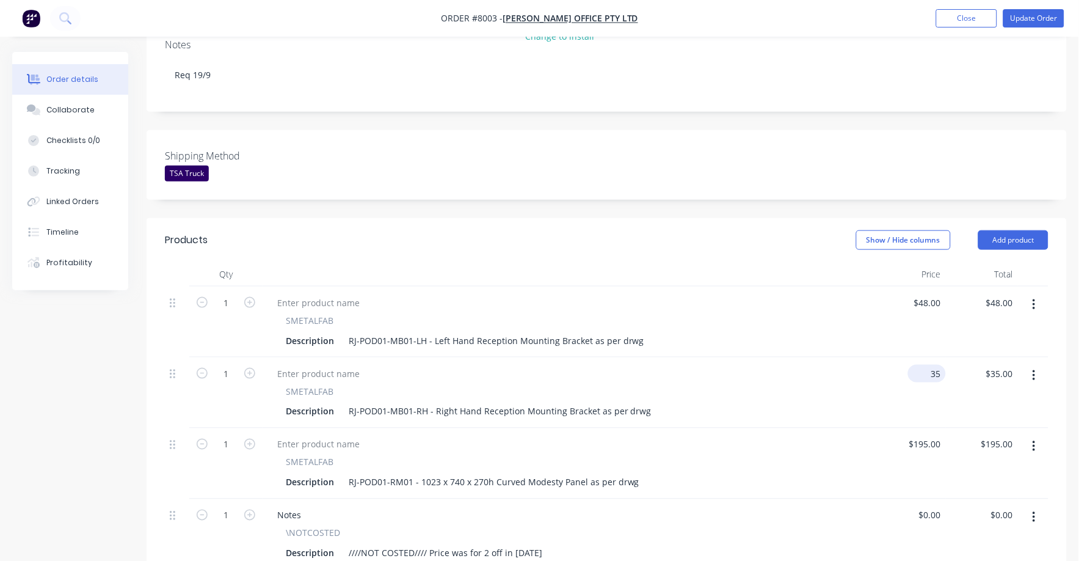
click at [931, 365] on input "35" at bounding box center [929, 374] width 33 height 18
type input "$48.00"
click at [919, 435] on div "195 $195.00" at bounding box center [909, 463] width 73 height 71
drag, startPoint x: 899, startPoint y: 454, endPoint x: 902, endPoint y: 442, distance: 12.7
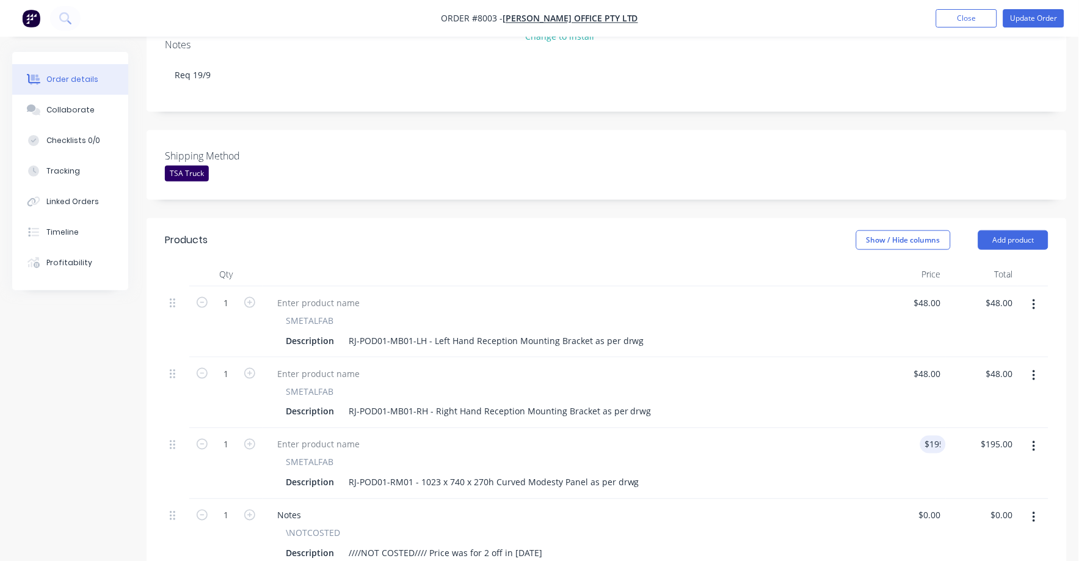
click at [901, 445] on div "$195.00 195" at bounding box center [909, 463] width 73 height 71
click at [935, 435] on input "195" at bounding box center [927, 444] width 38 height 18
type input "$220.00"
click at [885, 407] on div "$48.00 $48.00" at bounding box center [909, 392] width 73 height 71
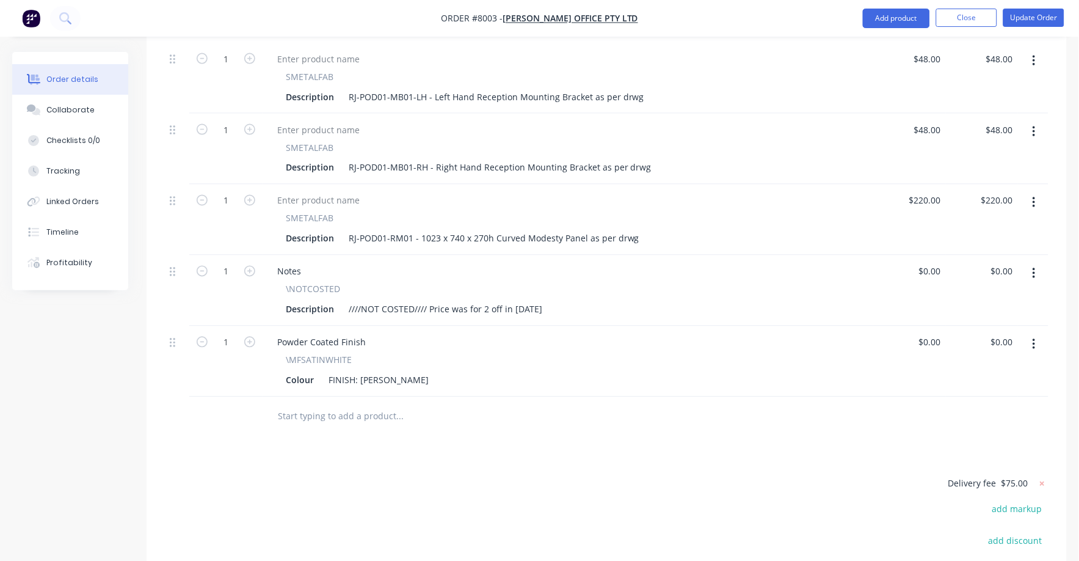
scroll to position [458, 0]
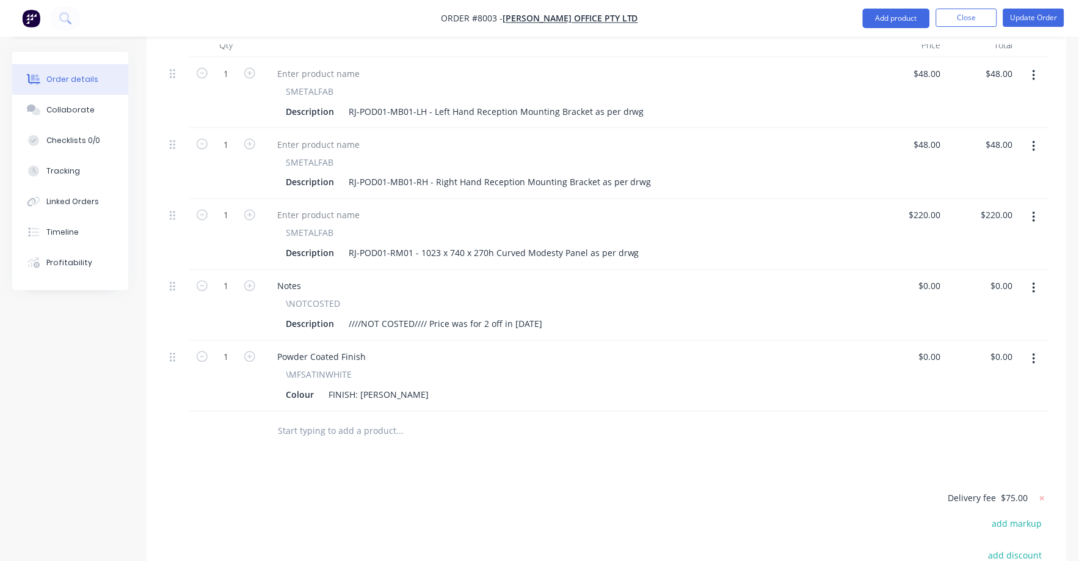
click at [1031, 348] on button "button" at bounding box center [1034, 359] width 29 height 22
click at [970, 456] on div "Delete" at bounding box center [990, 465] width 94 height 18
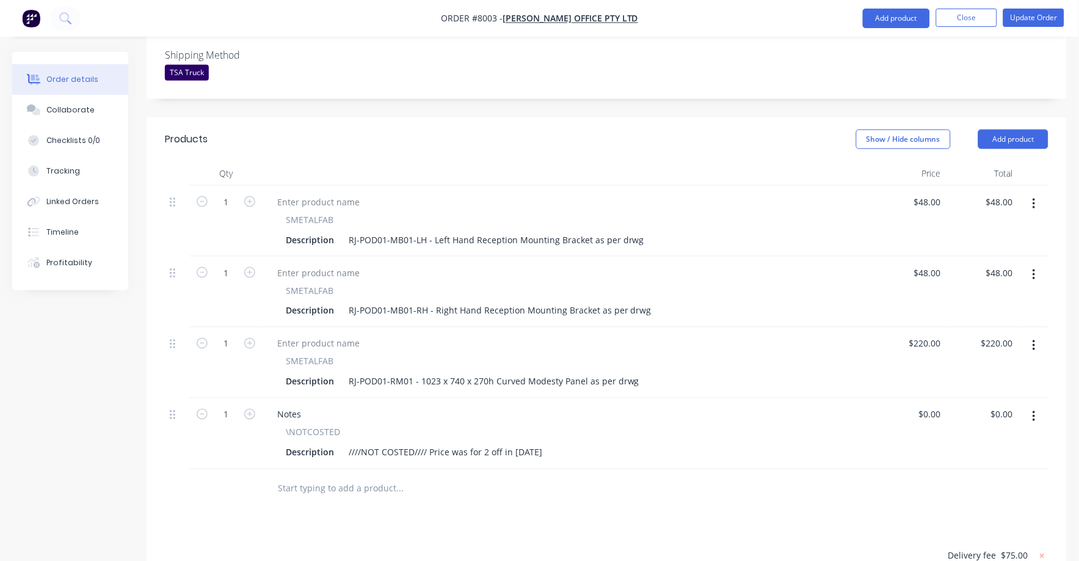
scroll to position [0, 0]
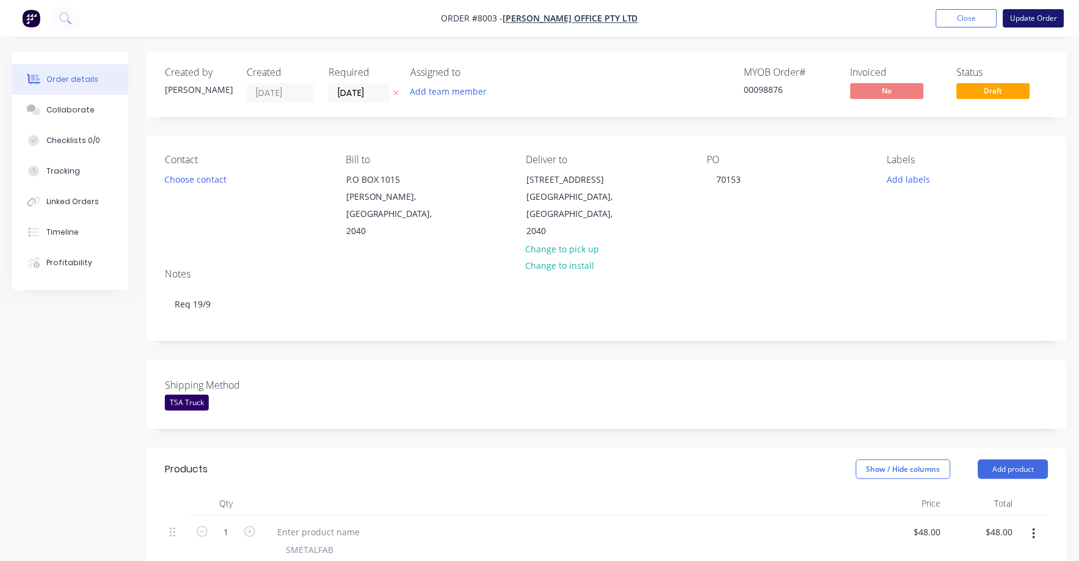
click at [1042, 16] on button "Update Order" at bounding box center [1033, 18] width 61 height 18
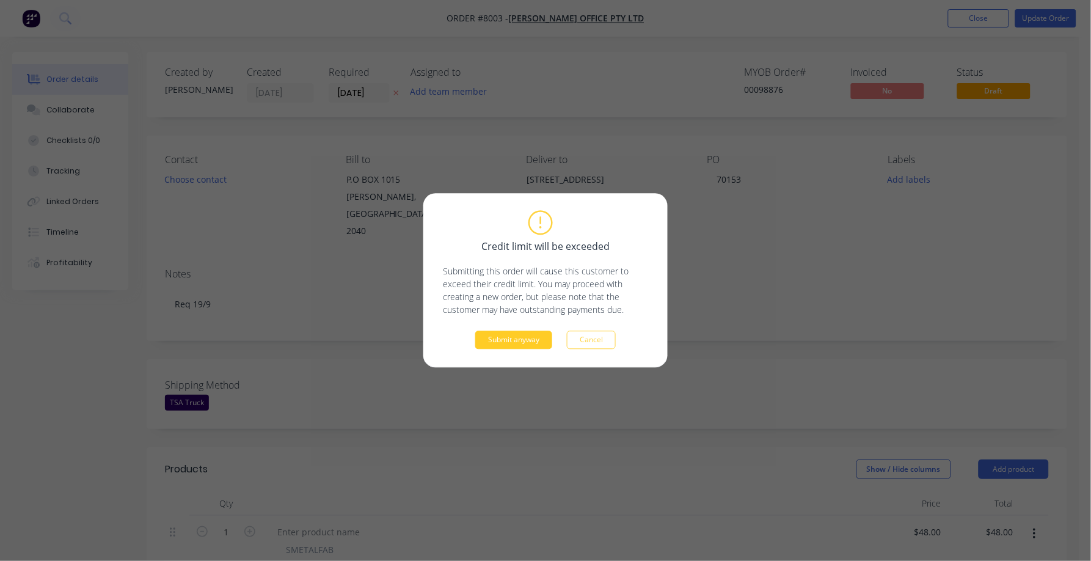
click at [509, 339] on button "Submit anyway" at bounding box center [513, 340] width 77 height 18
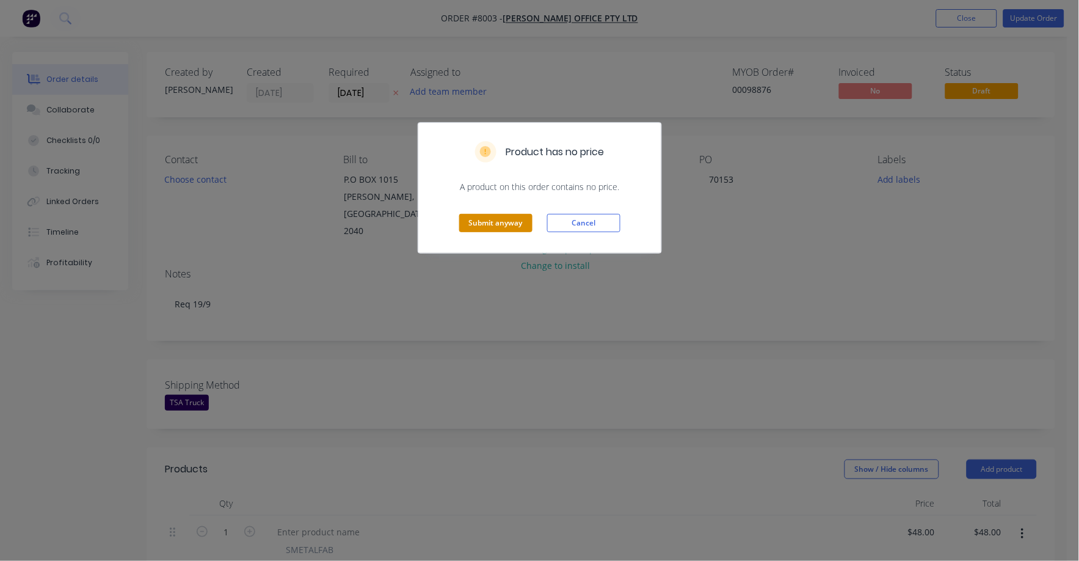
click at [488, 231] on button "Submit anyway" at bounding box center [495, 223] width 73 height 18
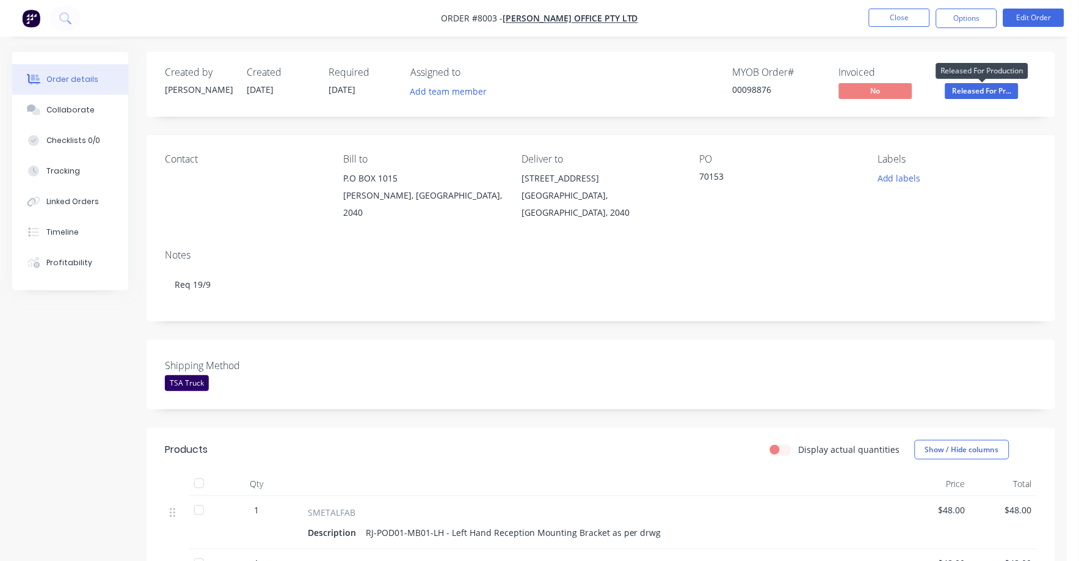
click at [990, 92] on span "Released For Pr..." at bounding box center [981, 90] width 73 height 15
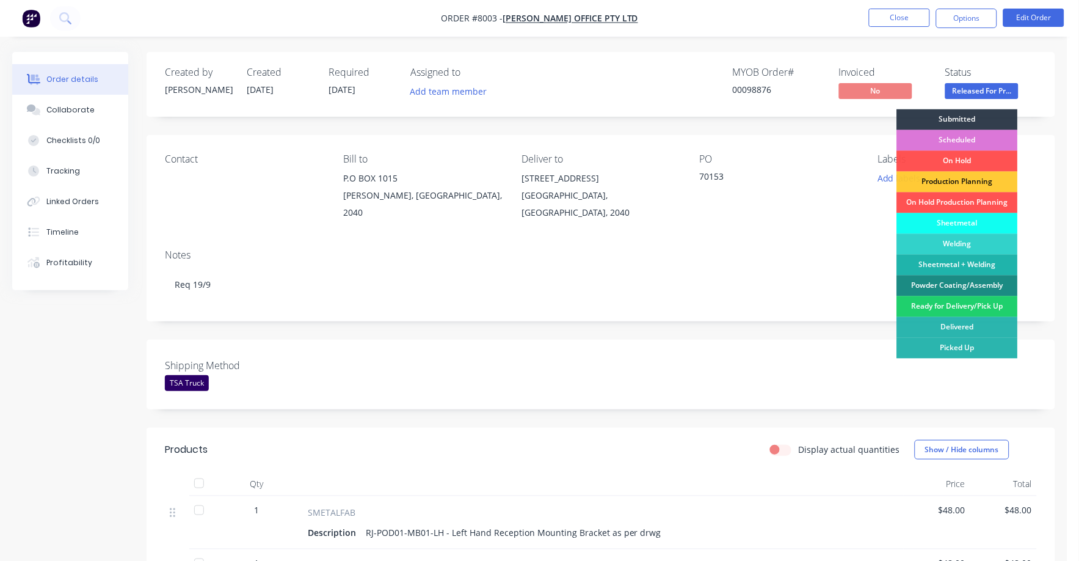
drag, startPoint x: 938, startPoint y: 308, endPoint x: 931, endPoint y: 215, distance: 93.7
click at [938, 303] on div "Ready for Delivery/Pick Up" at bounding box center [957, 306] width 121 height 21
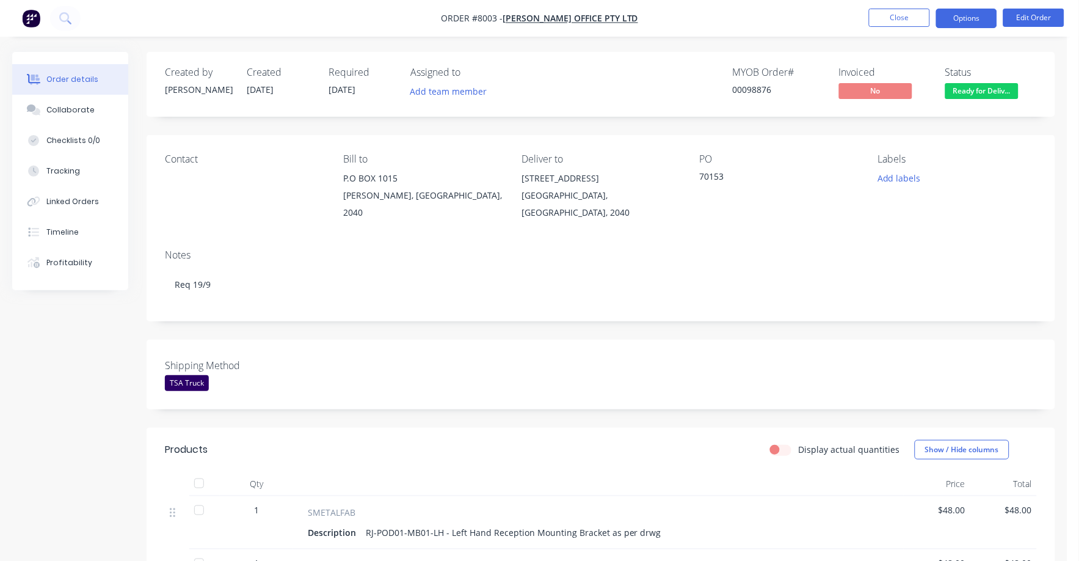
drag, startPoint x: 964, startPoint y: 13, endPoint x: 955, endPoint y: 26, distance: 15.9
click at [961, 19] on button "Options" at bounding box center [966, 19] width 61 height 20
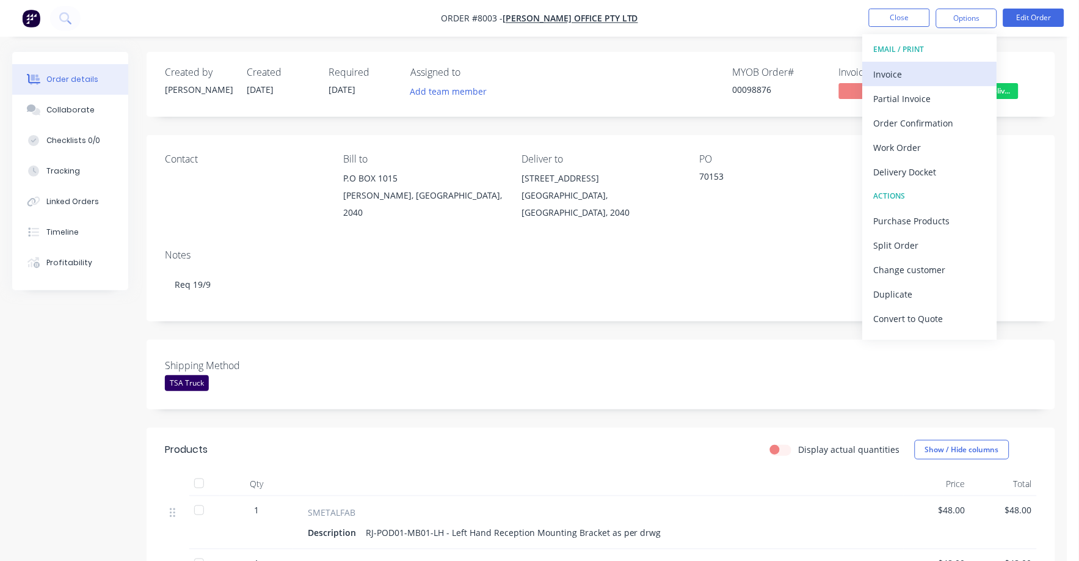
click at [883, 79] on div "Invoice" at bounding box center [930, 74] width 112 height 18
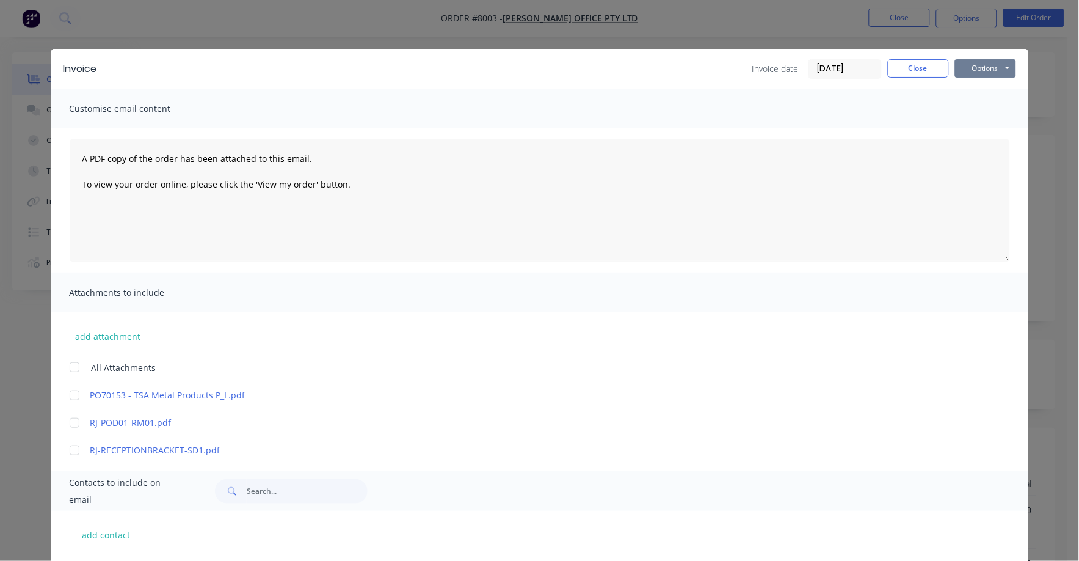
click at [971, 73] on button "Options" at bounding box center [985, 68] width 61 height 18
click at [964, 110] on button "Print" at bounding box center [994, 110] width 78 height 20
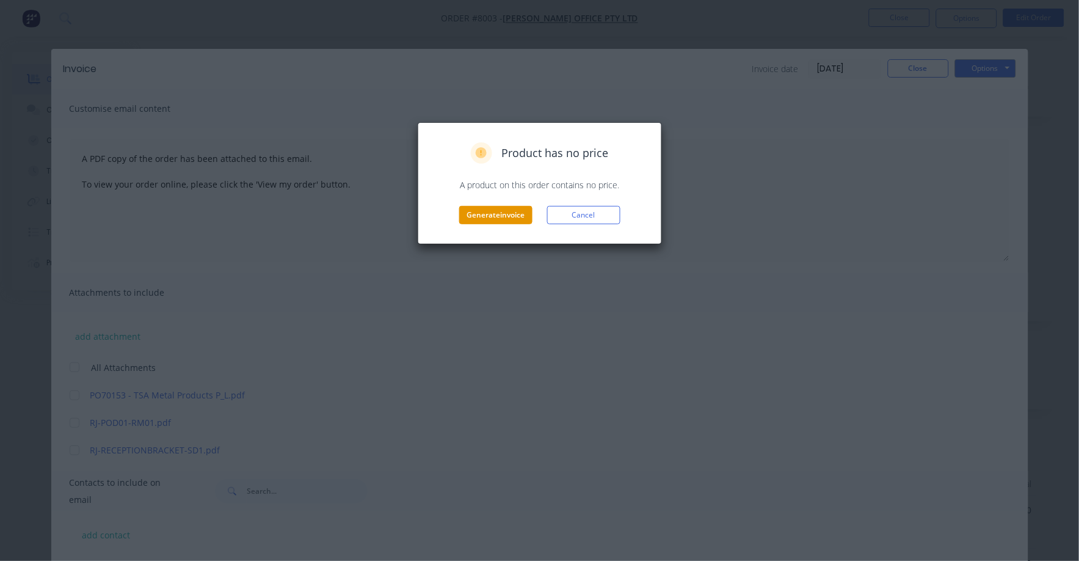
click at [509, 219] on button "Generate invoice" at bounding box center [495, 215] width 73 height 18
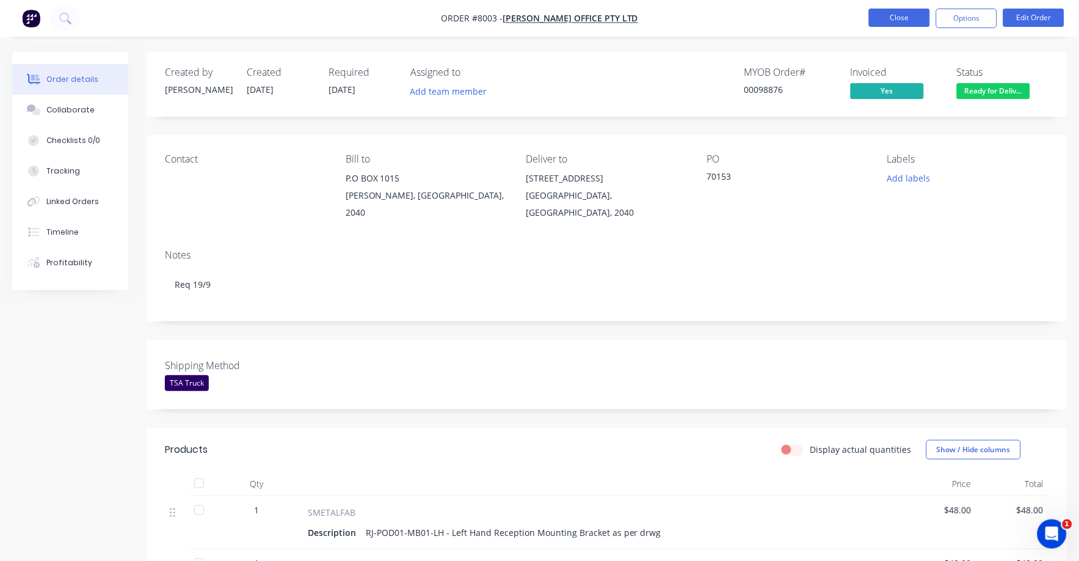
click at [908, 13] on button "Close" at bounding box center [899, 18] width 61 height 18
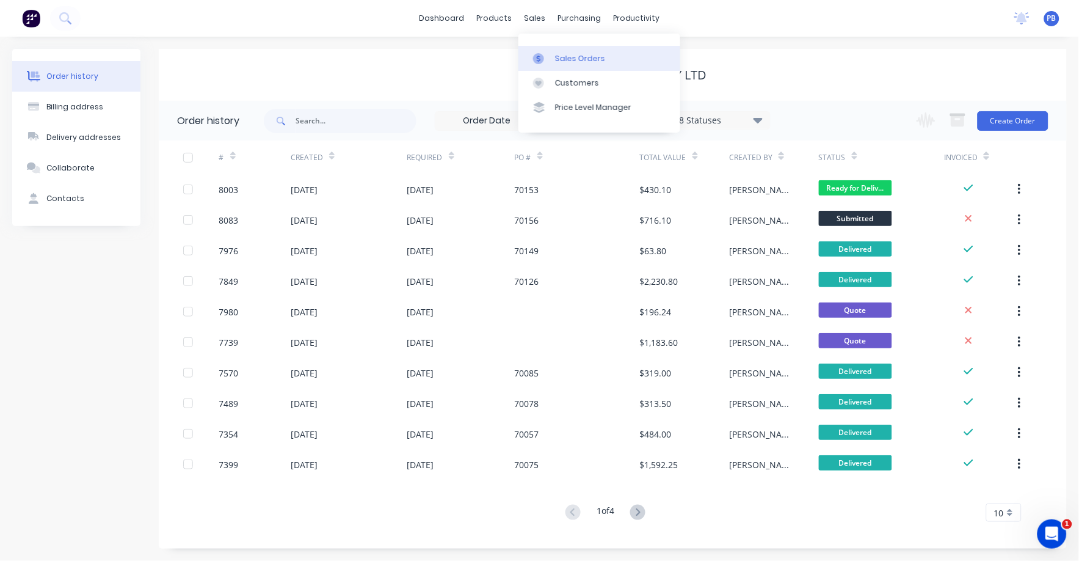
click at [584, 60] on div "Sales Orders" at bounding box center [580, 58] width 50 height 11
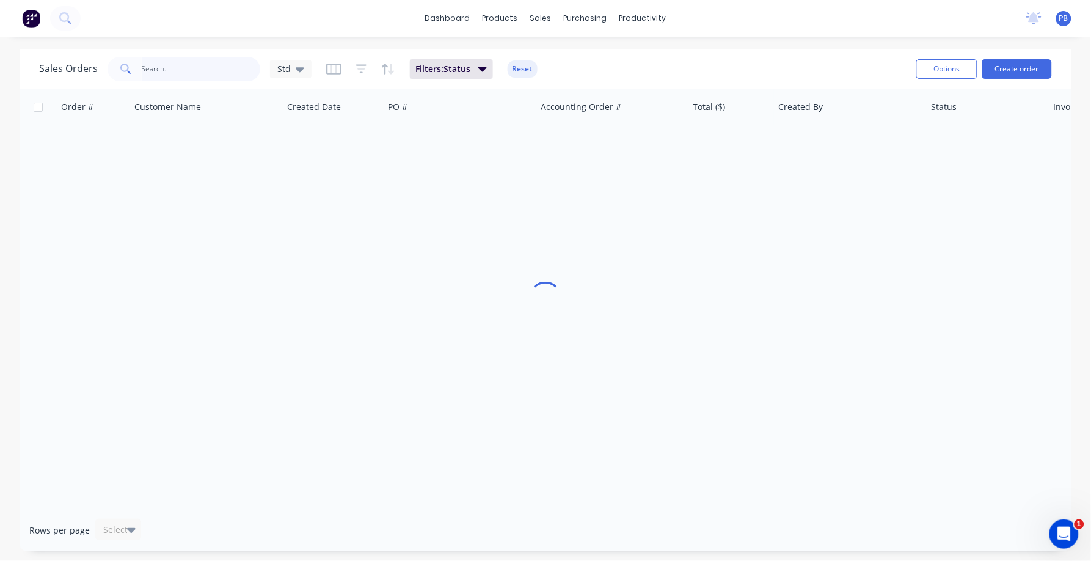
click at [170, 67] on input "text" at bounding box center [201, 69] width 119 height 24
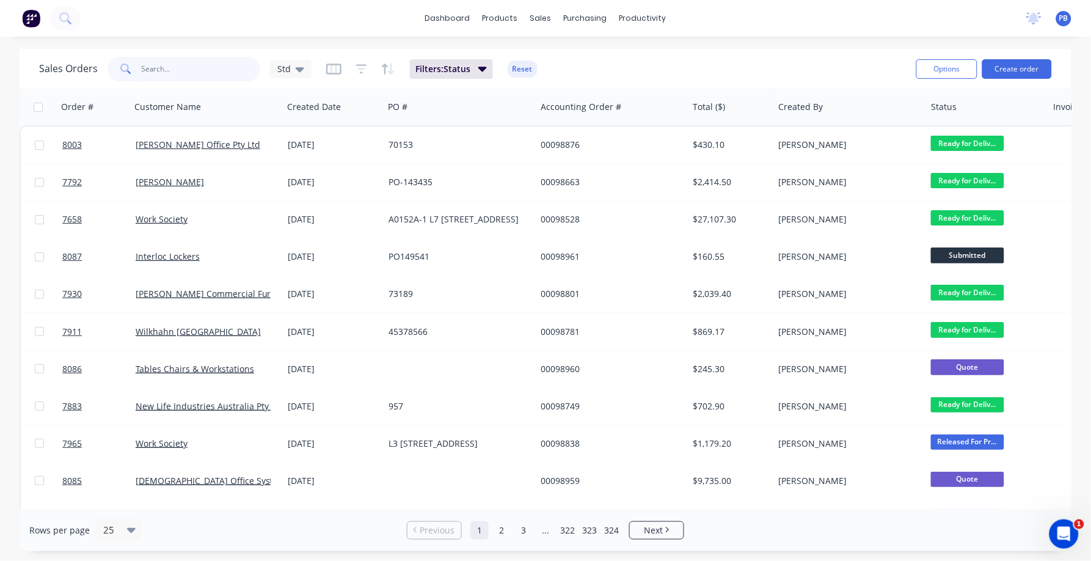
click at [198, 74] on input "text" at bounding box center [201, 69] width 119 height 24
click at [178, 75] on input "text" at bounding box center [201, 69] width 119 height 24
click at [175, 71] on input "text" at bounding box center [201, 69] width 119 height 24
type input "98633"
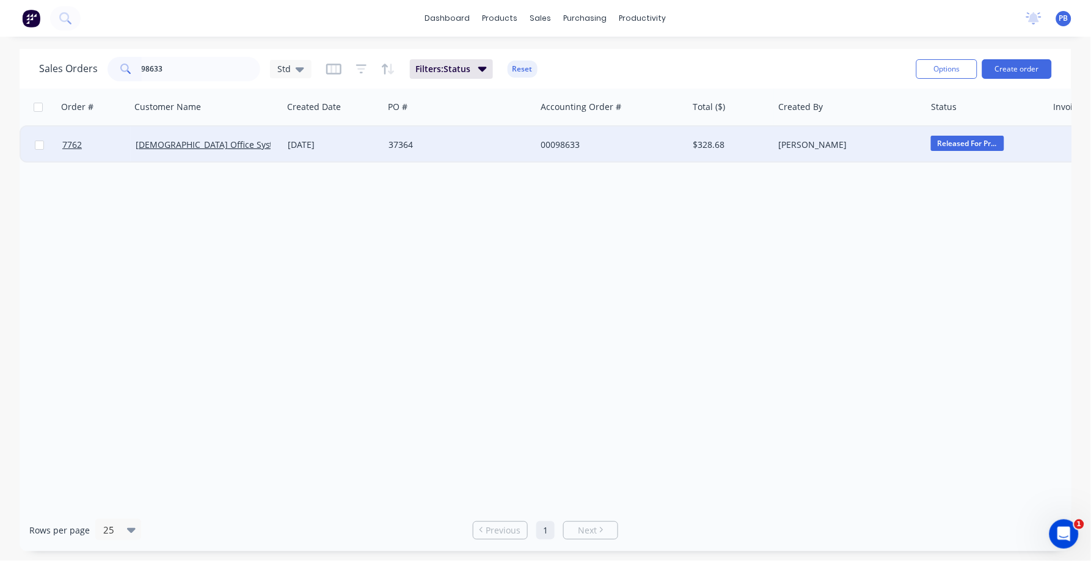
click at [538, 139] on div "00098633" at bounding box center [611, 144] width 152 height 37
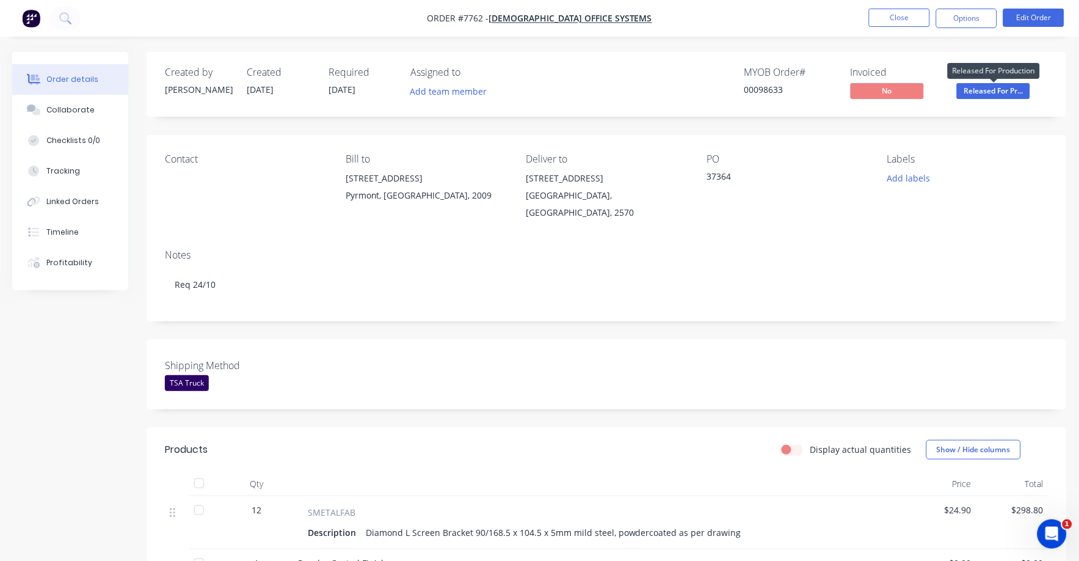
click at [981, 91] on span "Released For Pr..." at bounding box center [993, 90] width 73 height 15
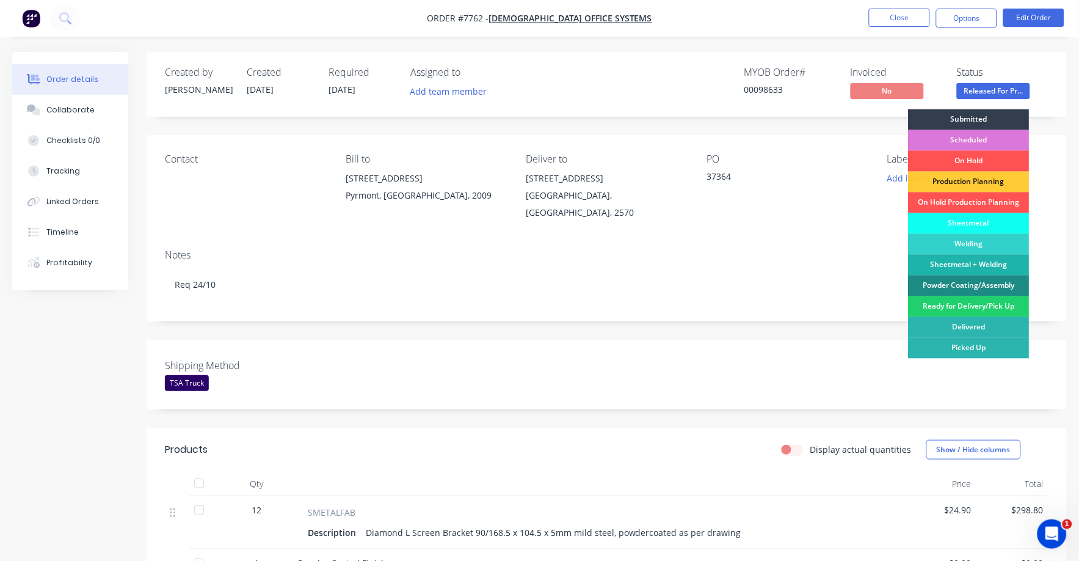
click at [969, 310] on div "Ready for Delivery/Pick Up" at bounding box center [969, 306] width 121 height 21
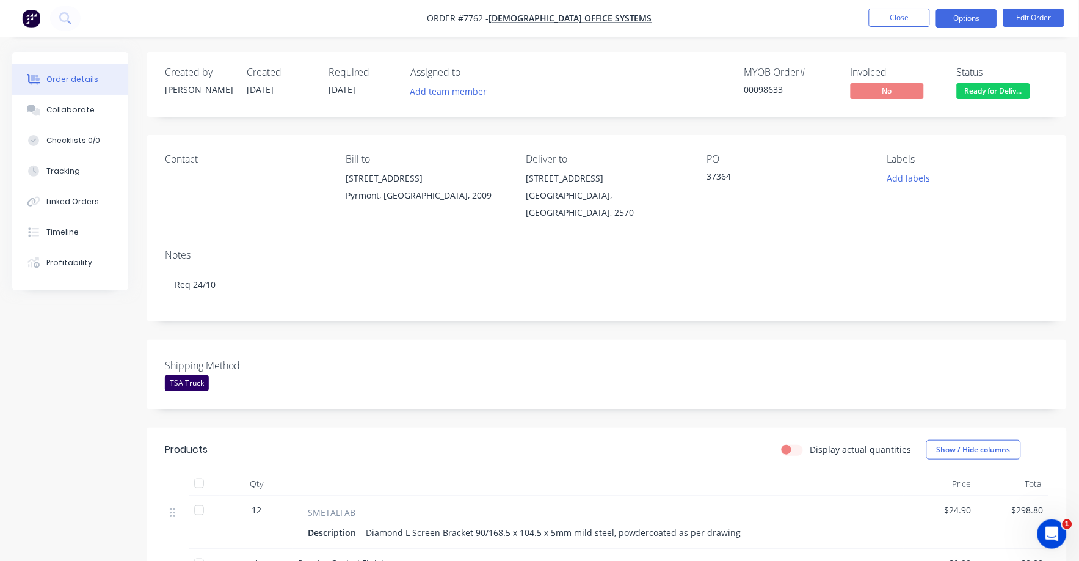
drag, startPoint x: 981, startPoint y: 13, endPoint x: 969, endPoint y: 22, distance: 15.3
click at [978, 14] on button "Options" at bounding box center [966, 19] width 61 height 20
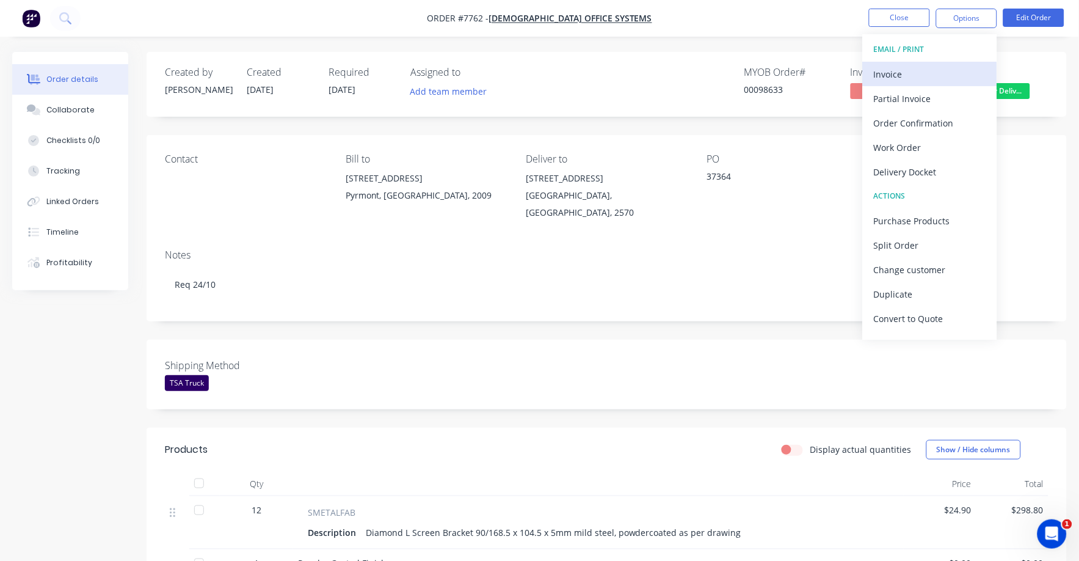
click at [893, 70] on div "Invoice" at bounding box center [930, 74] width 112 height 18
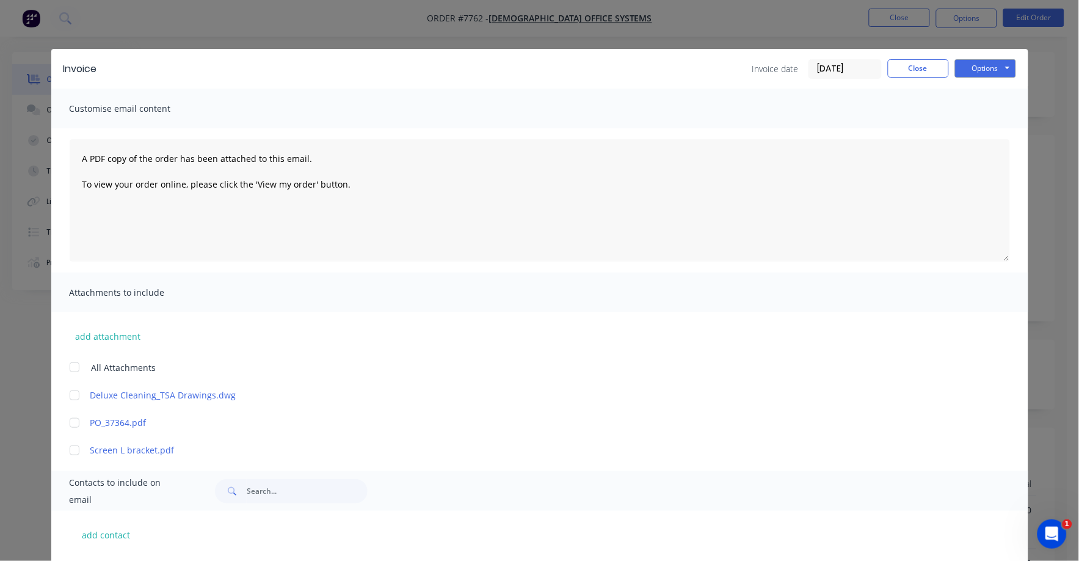
click at [846, 68] on input "[DATE]" at bounding box center [845, 69] width 72 height 18
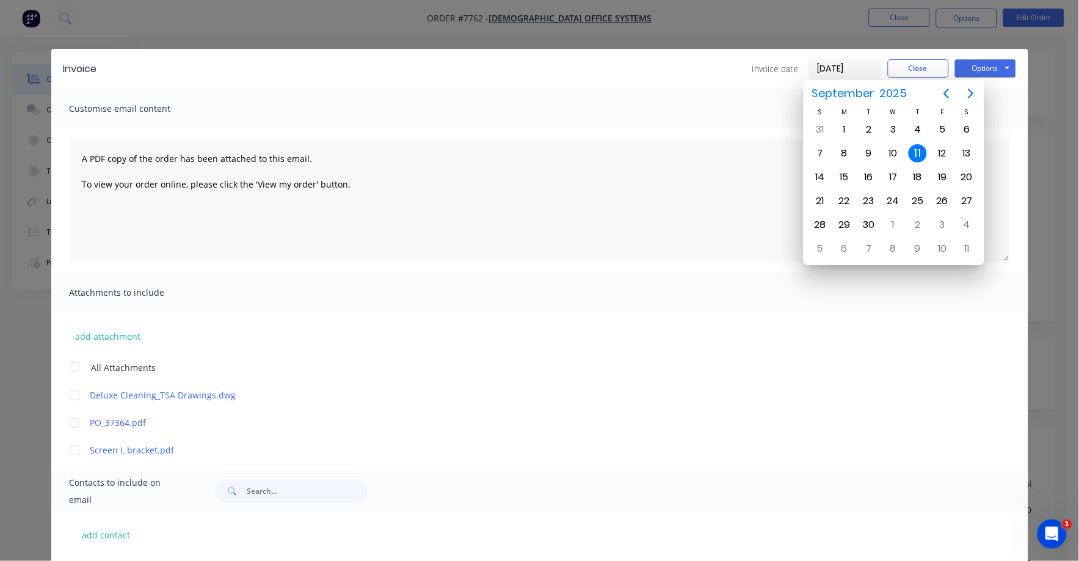
click at [972, 87] on button "Next page" at bounding box center [971, 93] width 24 height 24
click at [895, 129] on div "1" at bounding box center [893, 129] width 18 height 18
type input "[DATE]"
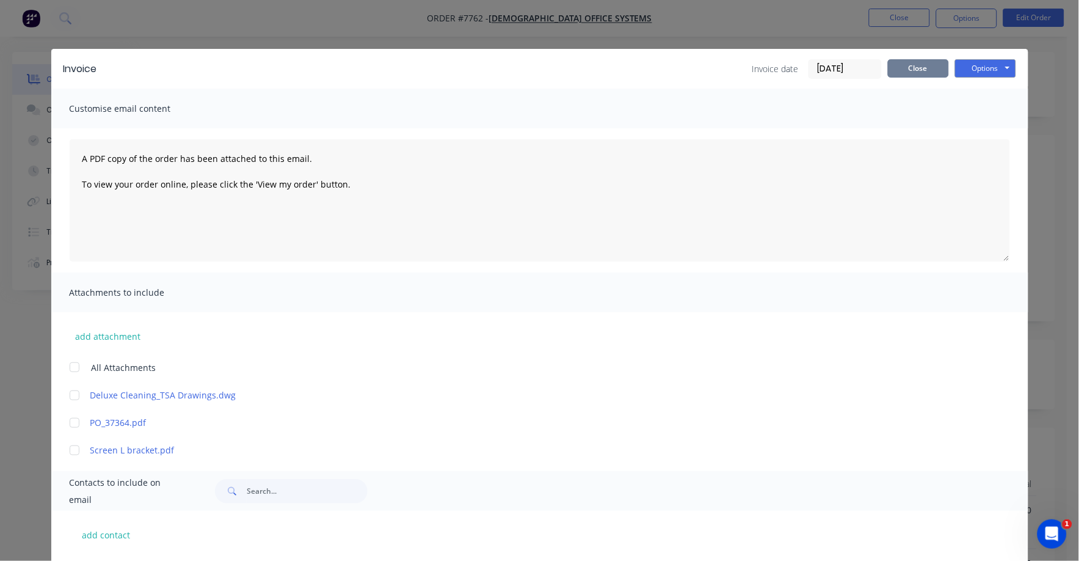
click at [917, 67] on button "Close" at bounding box center [918, 68] width 61 height 18
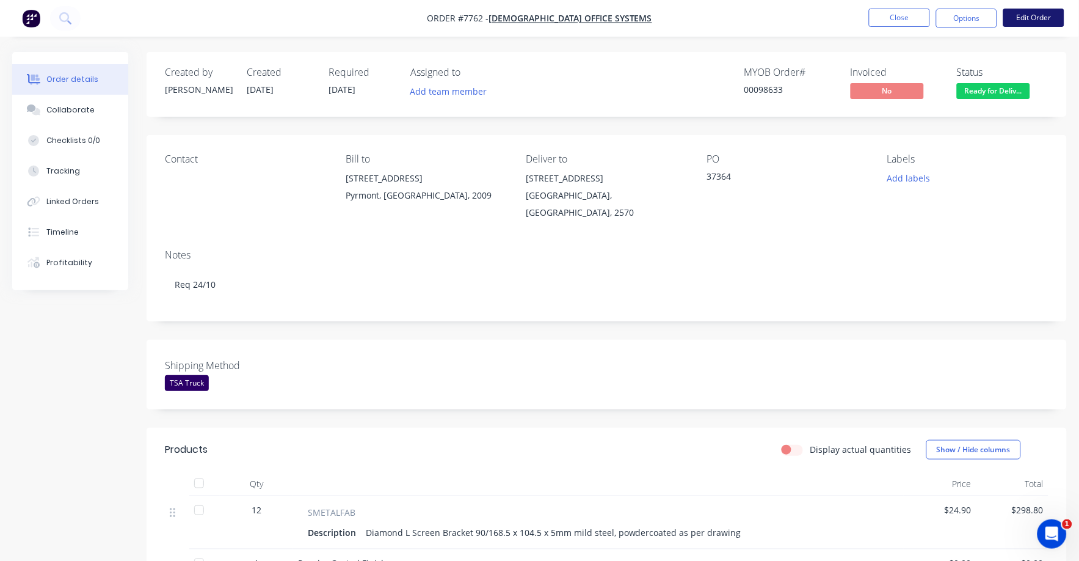
click at [1018, 17] on button "Edit Order" at bounding box center [1033, 18] width 61 height 18
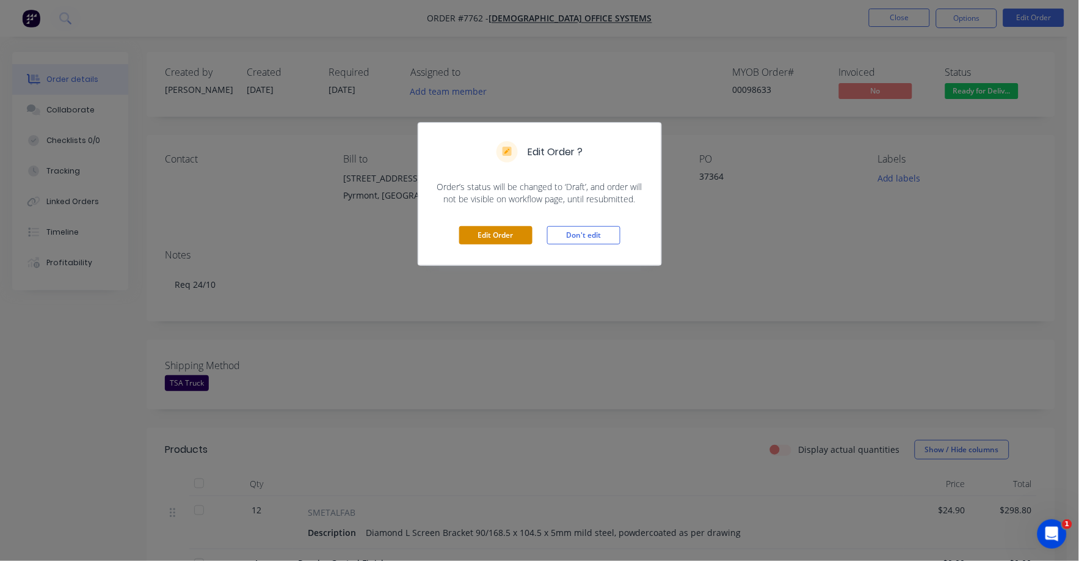
click at [494, 232] on button "Edit Order" at bounding box center [495, 235] width 73 height 18
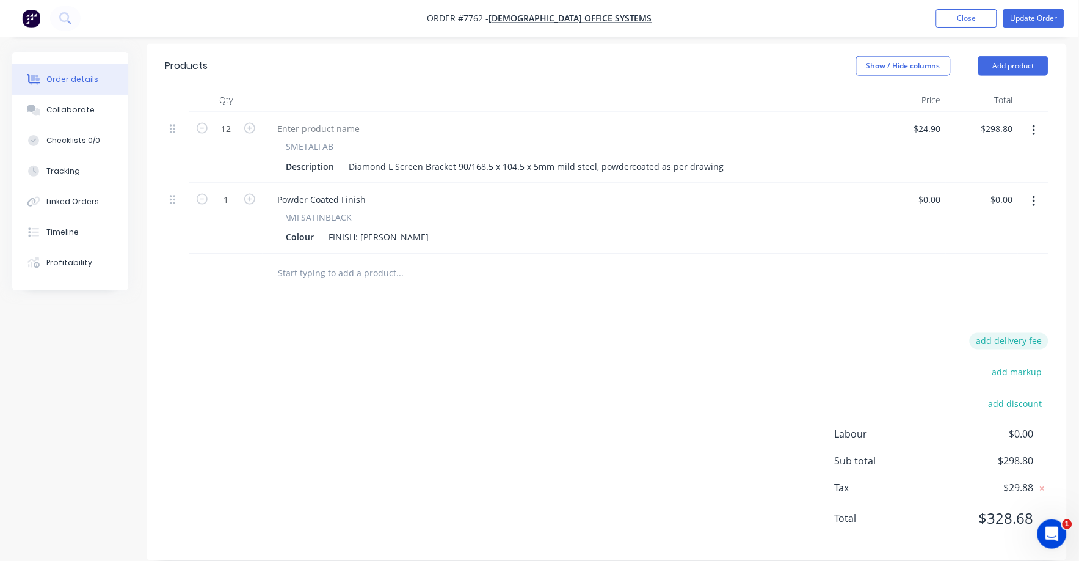
click at [1019, 333] on button "add delivery fee" at bounding box center [1009, 341] width 79 height 16
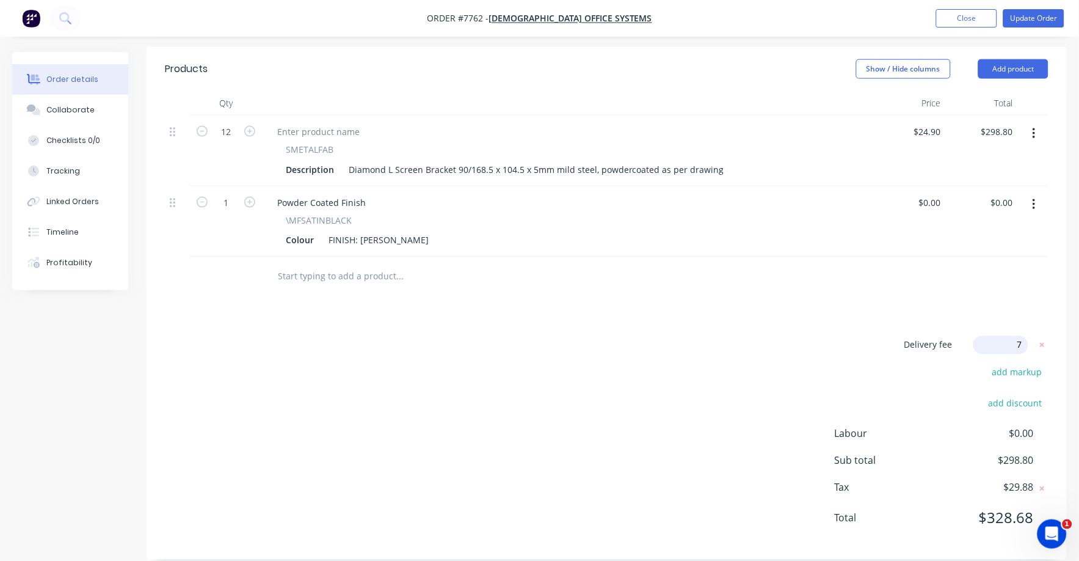
type input "75"
click input "submit" at bounding box center [0, 0] width 0 height 0
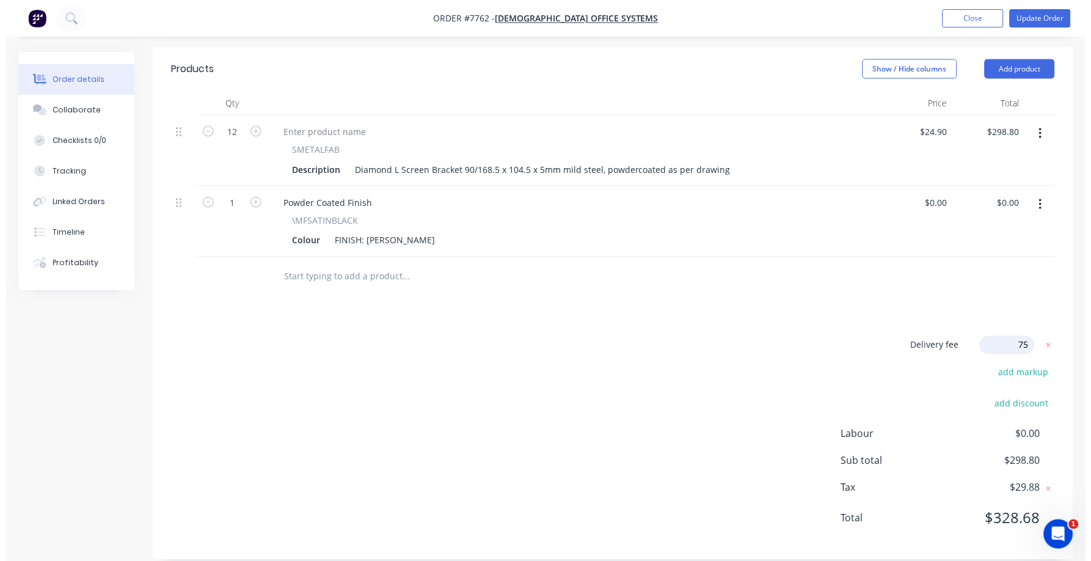
scroll to position [398, 0]
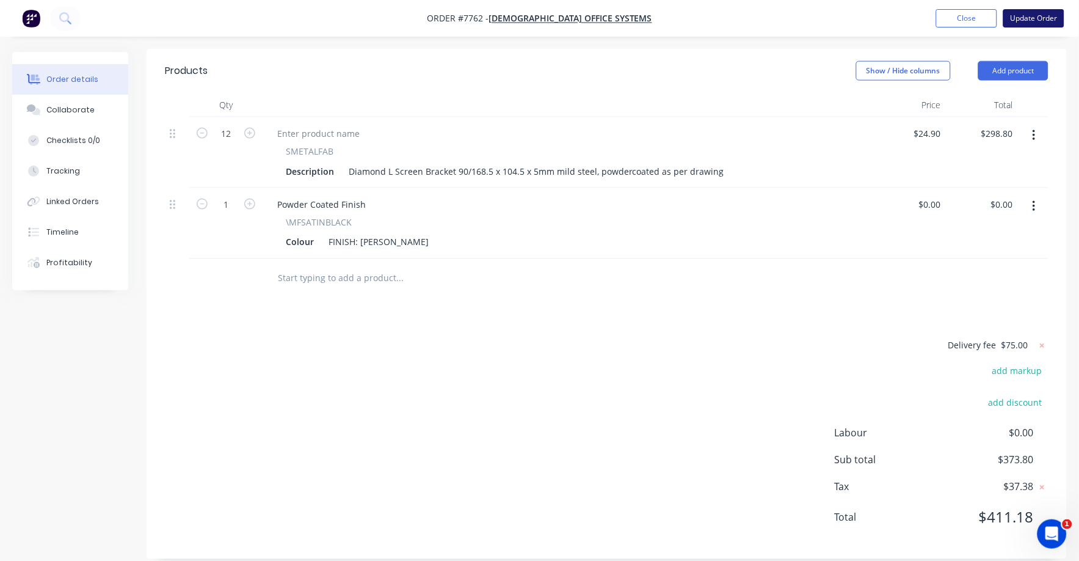
click at [1031, 14] on button "Update Order" at bounding box center [1033, 18] width 61 height 18
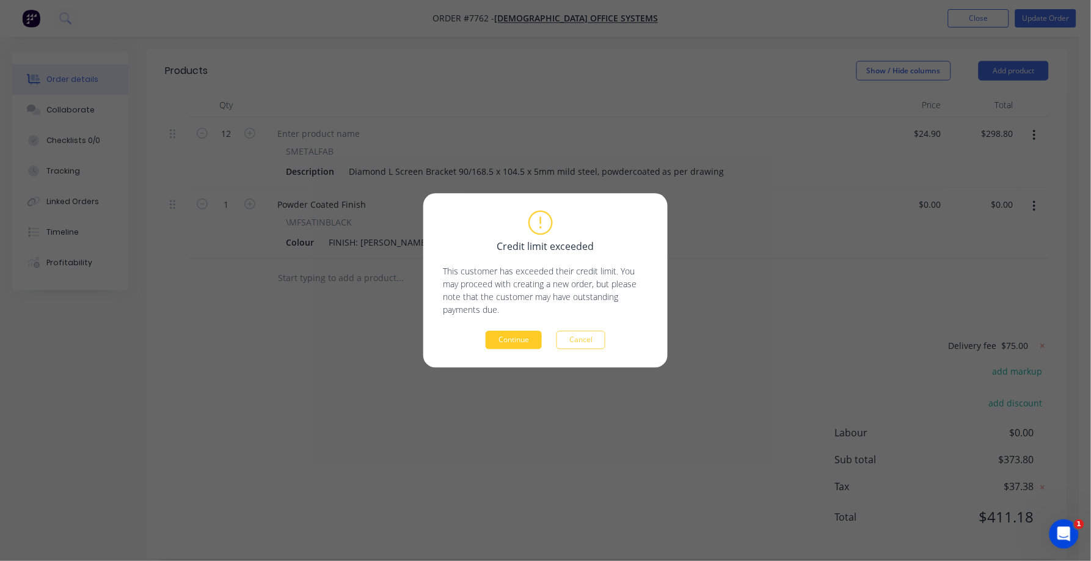
click at [518, 339] on button "Continue" at bounding box center [513, 340] width 56 height 18
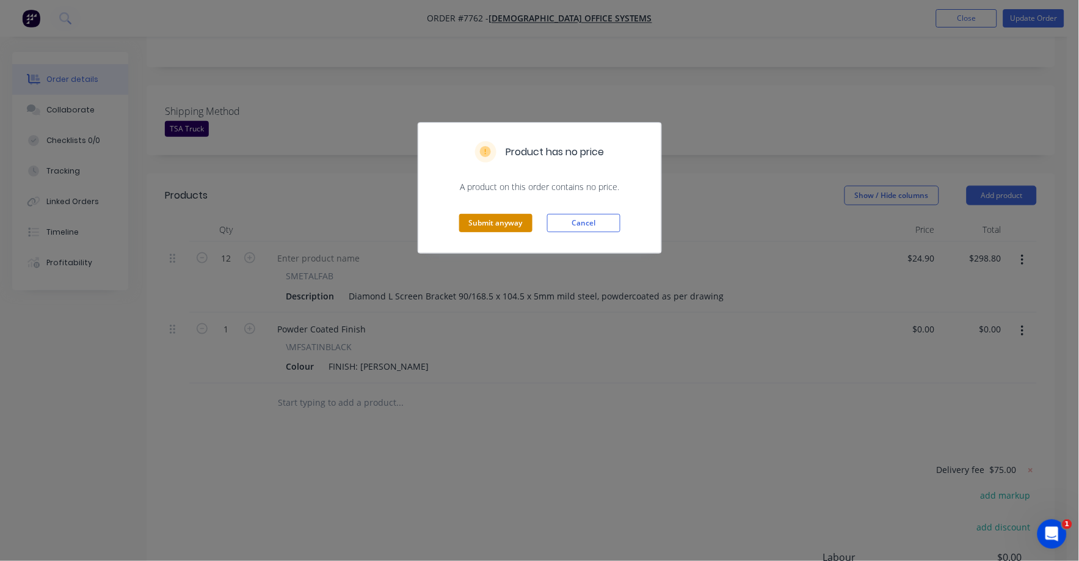
click at [500, 227] on button "Submit anyway" at bounding box center [495, 223] width 73 height 18
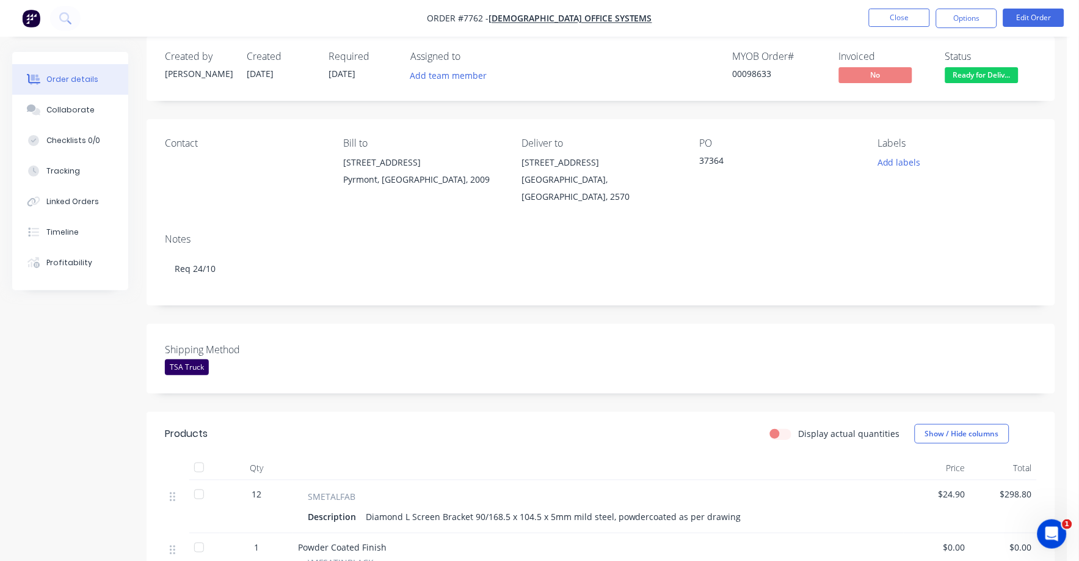
scroll to position [0, 0]
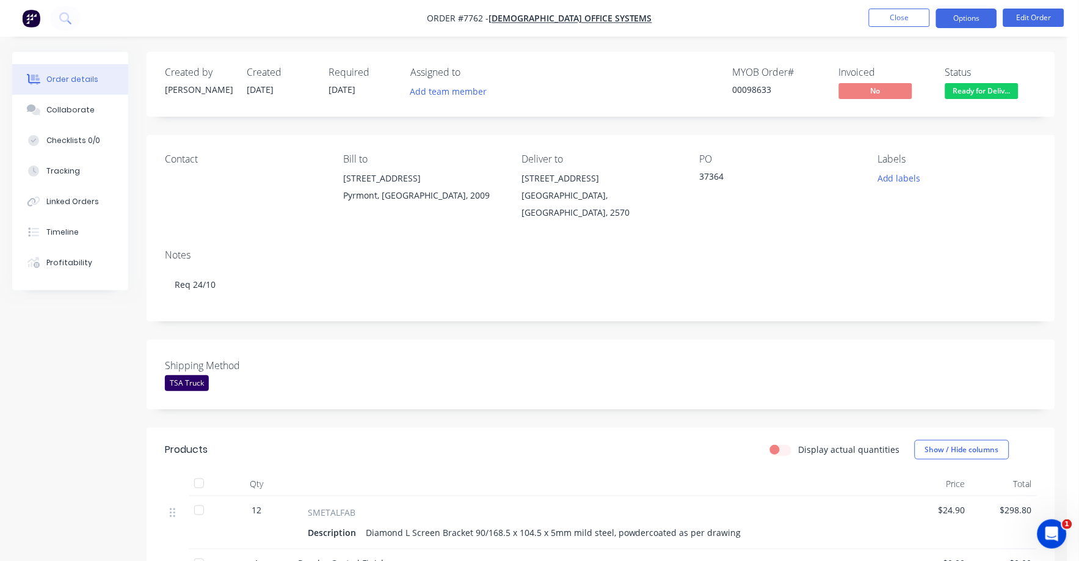
click at [970, 16] on button "Options" at bounding box center [966, 19] width 61 height 20
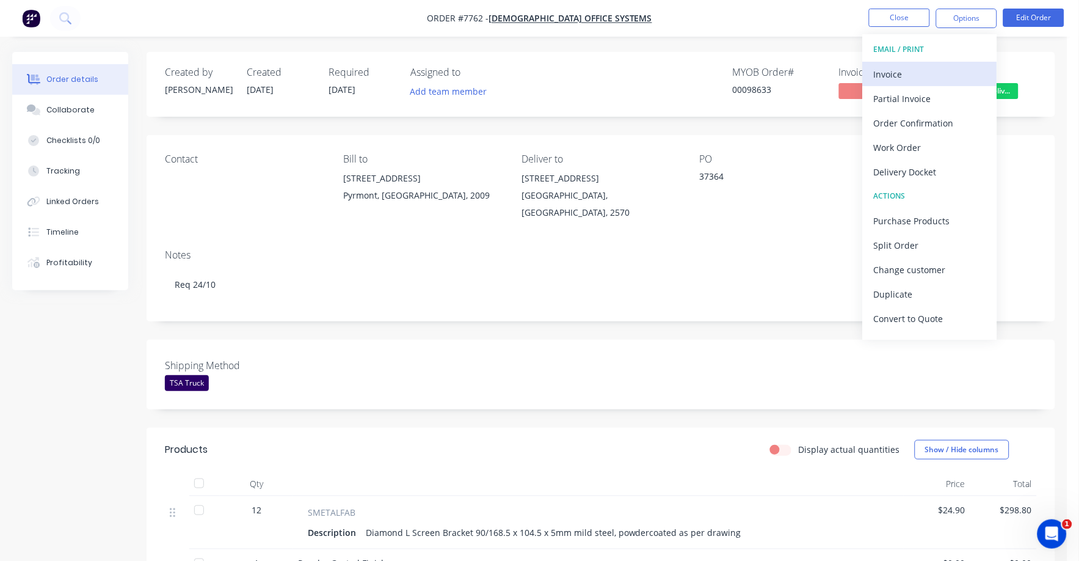
click at [891, 73] on div "Invoice" at bounding box center [930, 74] width 112 height 18
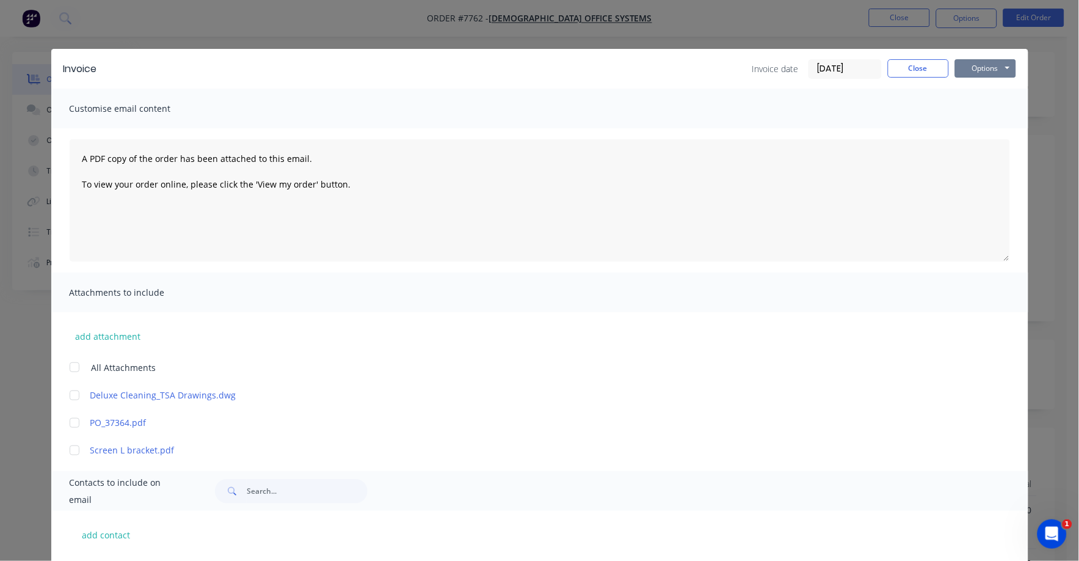
drag, startPoint x: 978, startPoint y: 64, endPoint x: 922, endPoint y: 103, distance: 67.9
click at [926, 103] on div "Invoice Invoice date 11/09/25 Close Options Preview Print Email Customise email…" at bounding box center [539, 326] width 977 height 555
click at [832, 68] on input "[DATE]" at bounding box center [845, 69] width 72 height 18
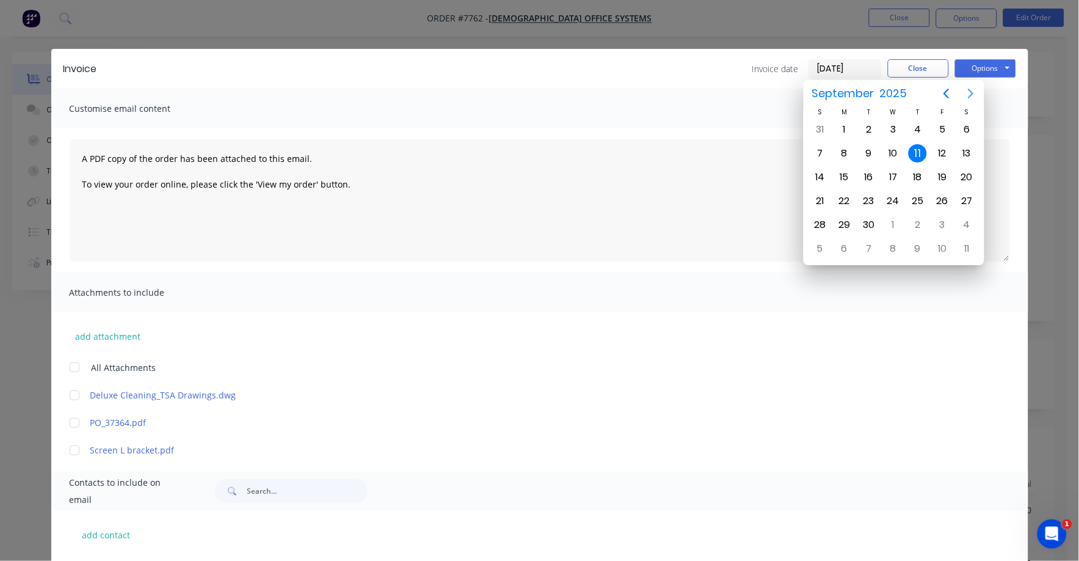
click at [969, 93] on icon "Next page" at bounding box center [971, 93] width 15 height 15
click at [891, 128] on div "1" at bounding box center [893, 129] width 18 height 18
type input "[DATE]"
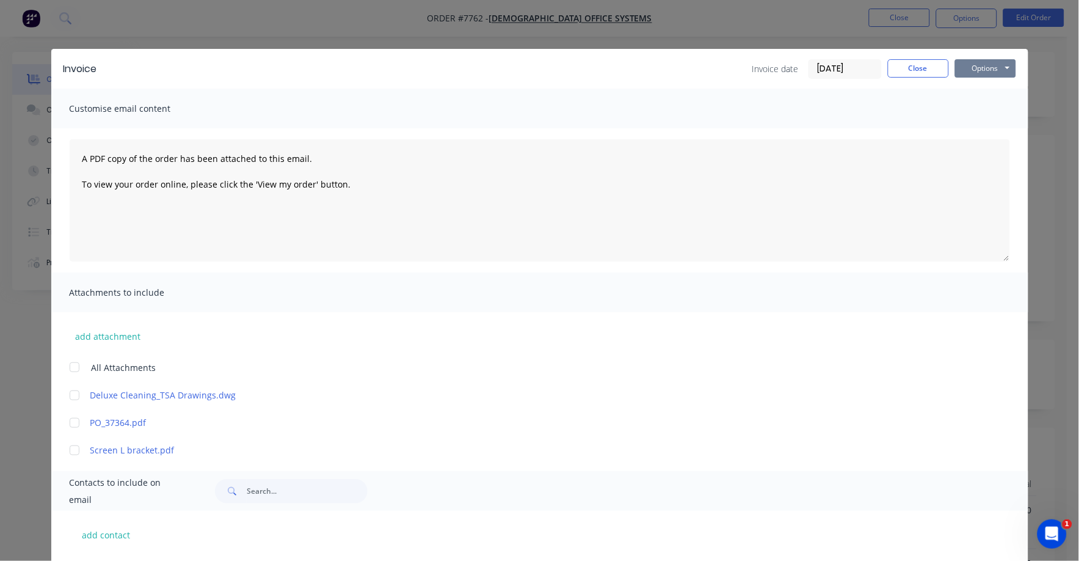
click at [979, 68] on button "Options" at bounding box center [985, 68] width 61 height 18
click at [872, 116] on div "Customise email content" at bounding box center [539, 109] width 977 height 40
click at [960, 66] on button "Options" at bounding box center [985, 68] width 61 height 18
click at [965, 99] on button "Preview" at bounding box center [994, 90] width 78 height 20
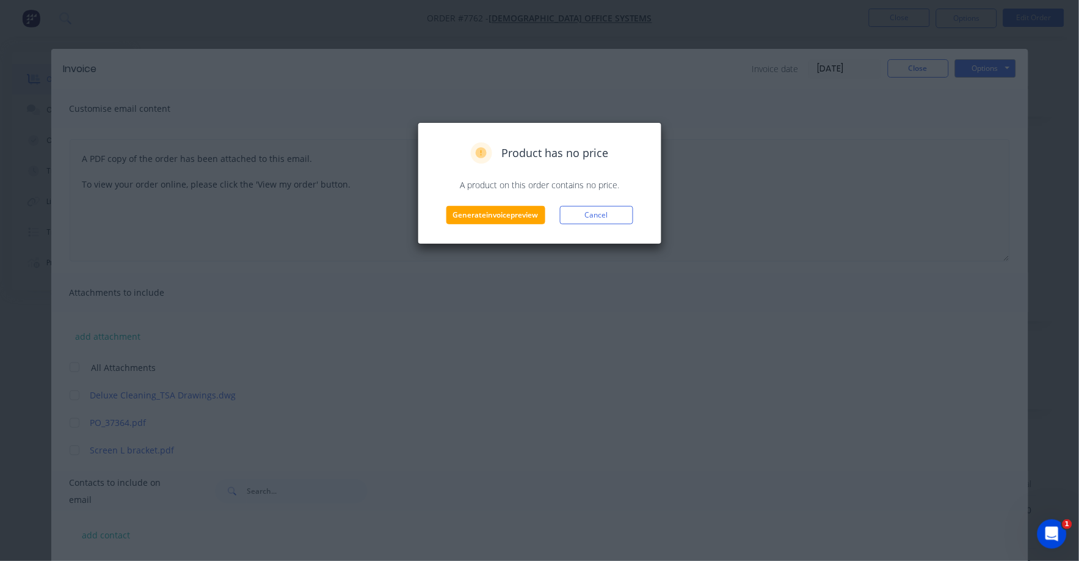
drag, startPoint x: 608, startPoint y: 214, endPoint x: 828, endPoint y: 139, distance: 233.1
click at [614, 214] on button "Cancel" at bounding box center [596, 215] width 73 height 18
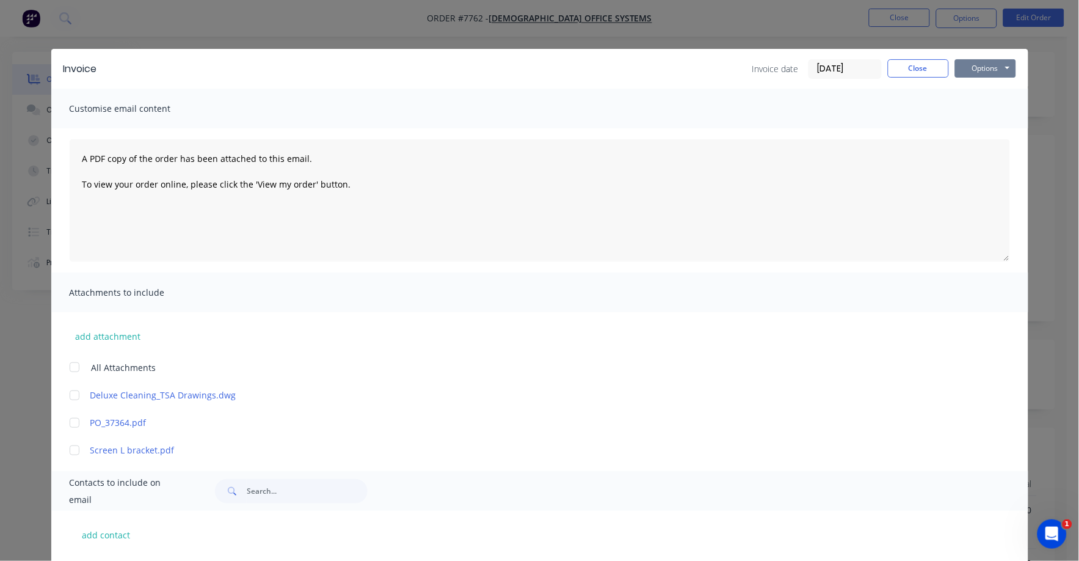
click at [978, 65] on button "Options" at bounding box center [985, 68] width 61 height 18
click at [970, 107] on button "Print" at bounding box center [994, 110] width 78 height 20
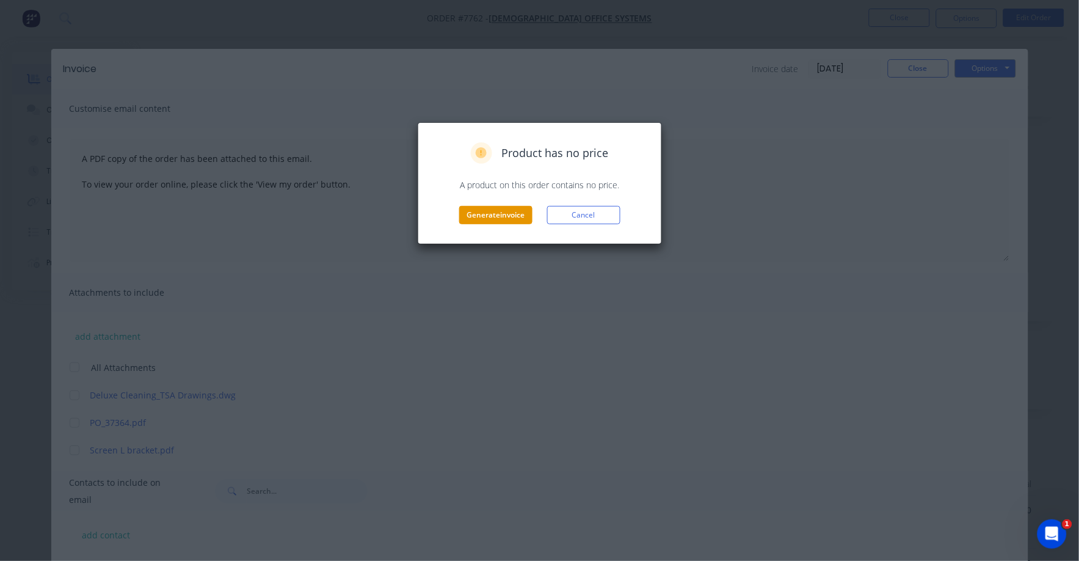
click at [498, 216] on button "Generate invoice" at bounding box center [495, 215] width 73 height 18
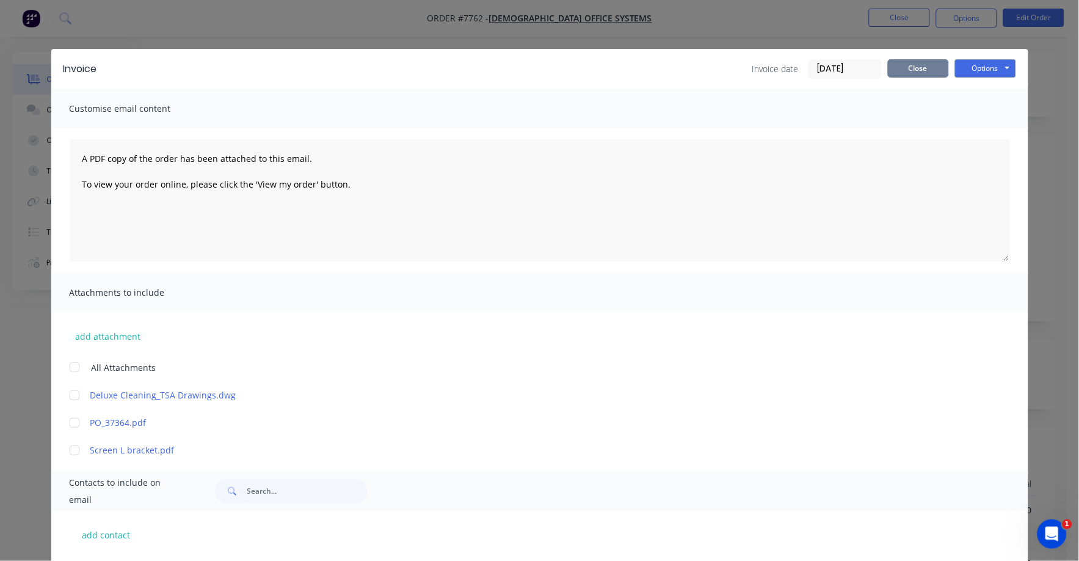
click at [911, 59] on button "Close" at bounding box center [918, 68] width 61 height 18
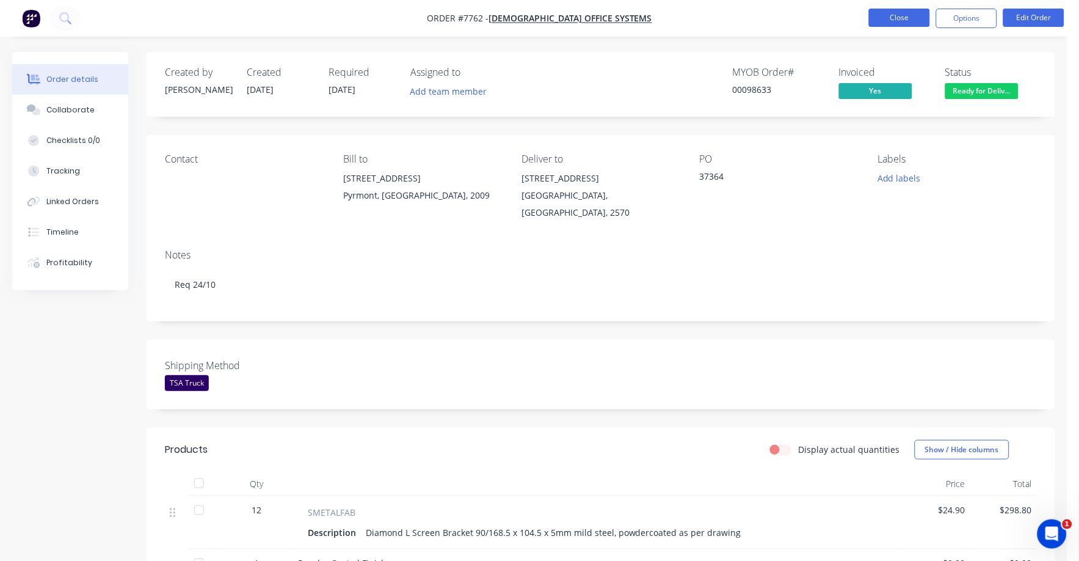
click at [903, 16] on button "Close" at bounding box center [899, 18] width 61 height 18
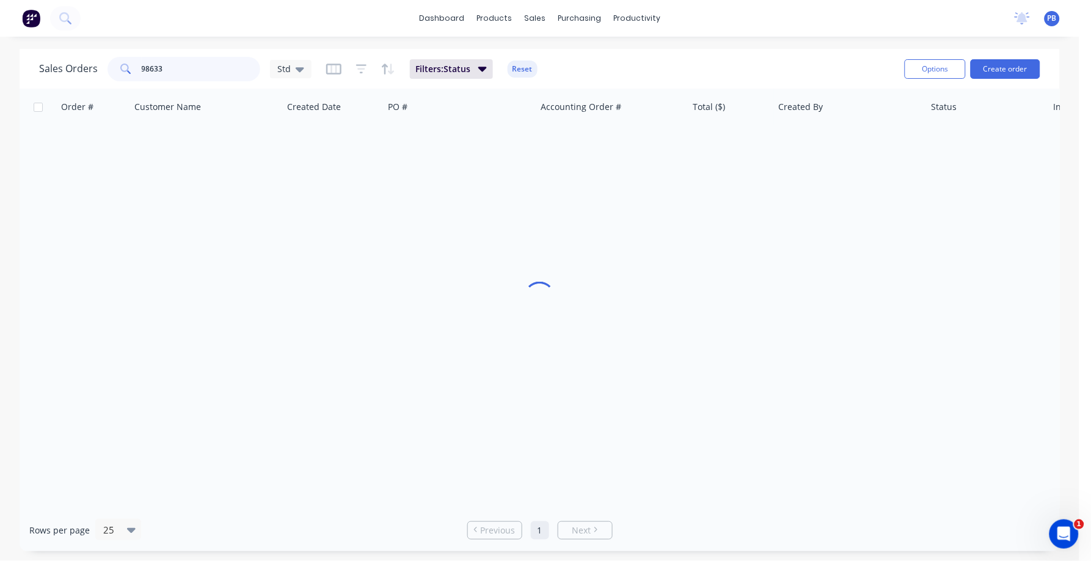
drag, startPoint x: 189, startPoint y: 70, endPoint x: 109, endPoint y: 60, distance: 80.5
click at [109, 60] on div "98633" at bounding box center [183, 69] width 153 height 24
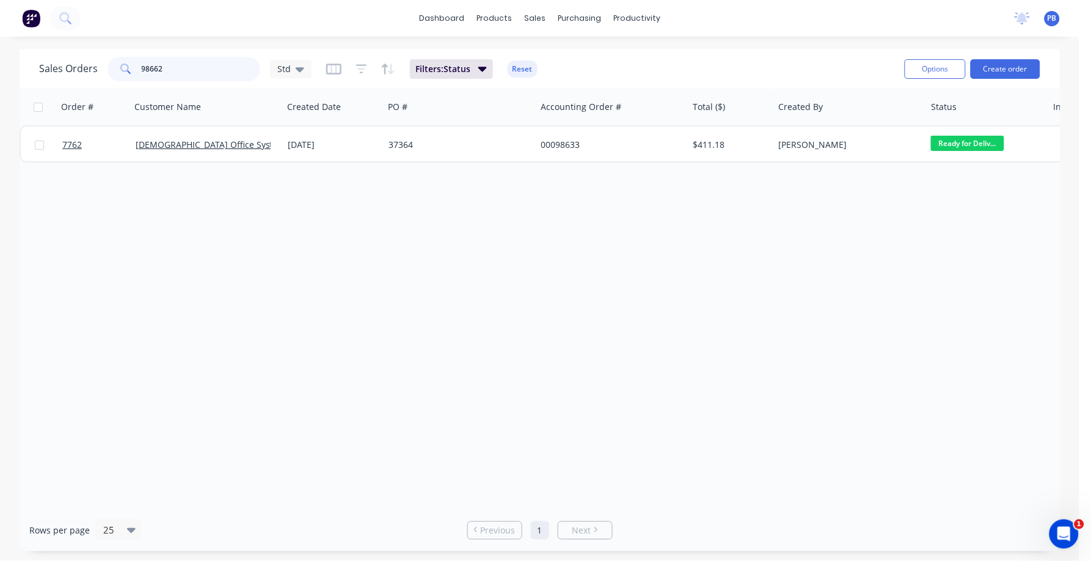
type input "98662"
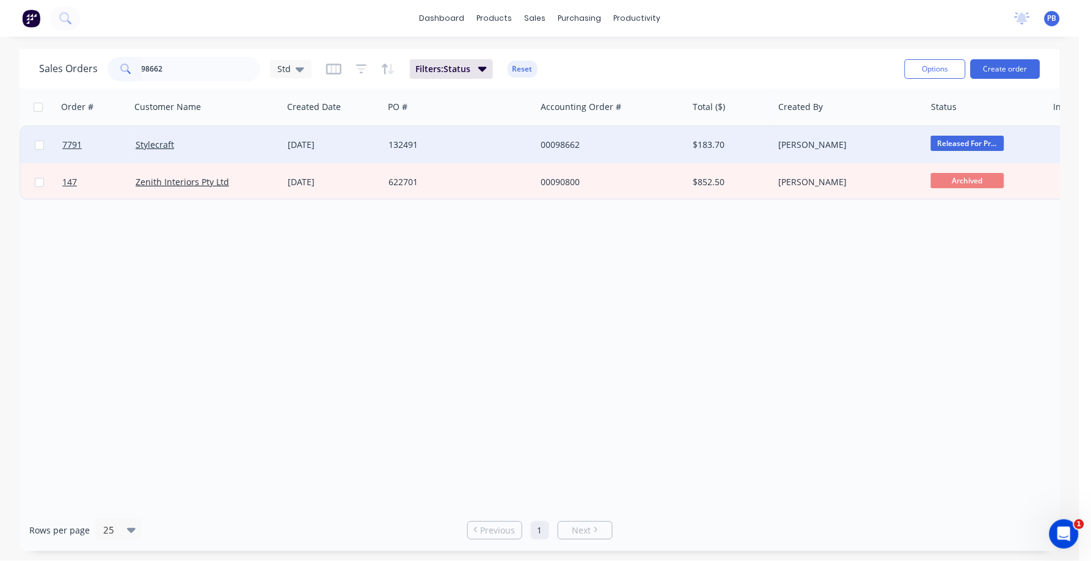
click at [564, 145] on div "00098662" at bounding box center [608, 145] width 136 height 12
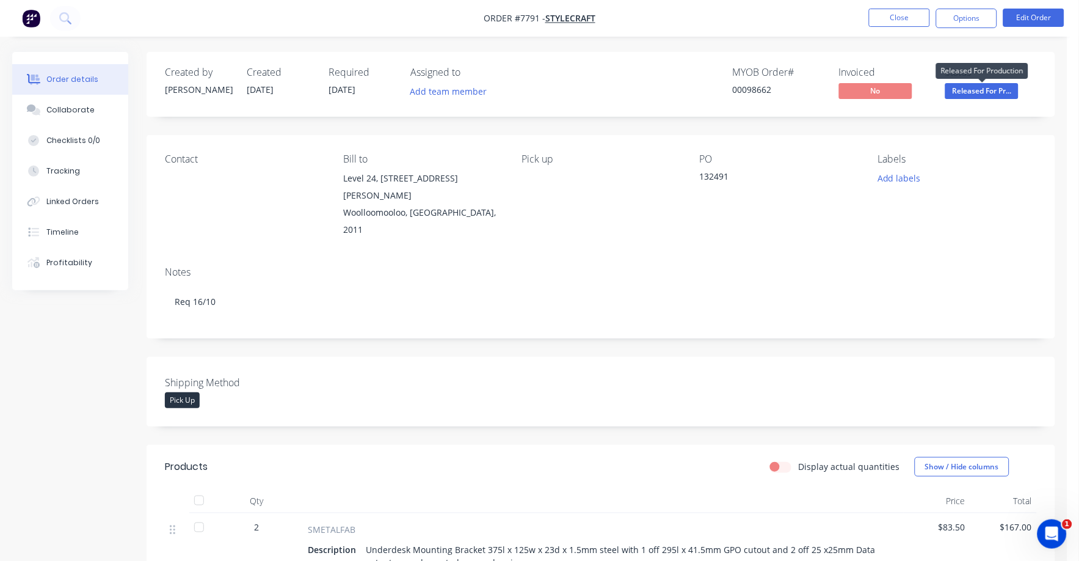
click at [981, 92] on span "Released For Pr..." at bounding box center [981, 90] width 73 height 15
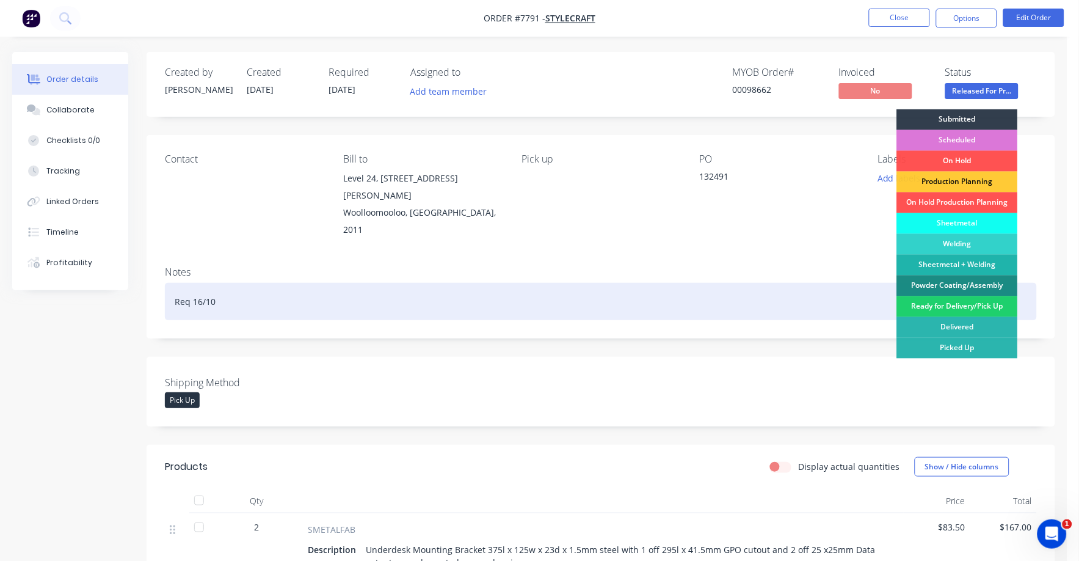
drag, startPoint x: 944, startPoint y: 309, endPoint x: 946, endPoint y: 299, distance: 10.5
click at [944, 307] on div "Ready for Delivery/Pick Up" at bounding box center [957, 306] width 121 height 21
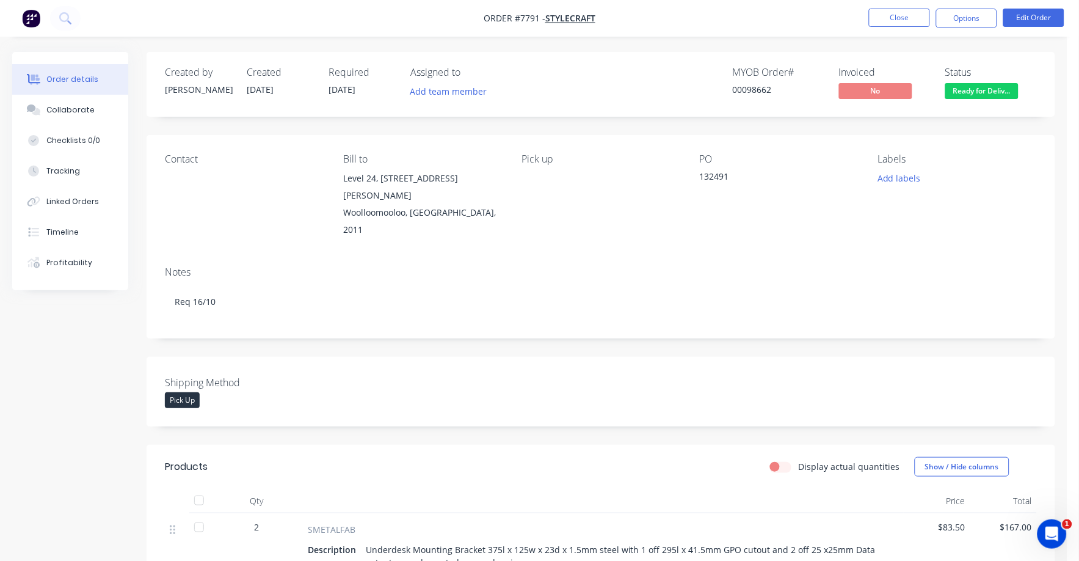
drag, startPoint x: 960, startPoint y: 15, endPoint x: 946, endPoint y: 29, distance: 19.4
click at [960, 16] on button "Options" at bounding box center [966, 19] width 61 height 20
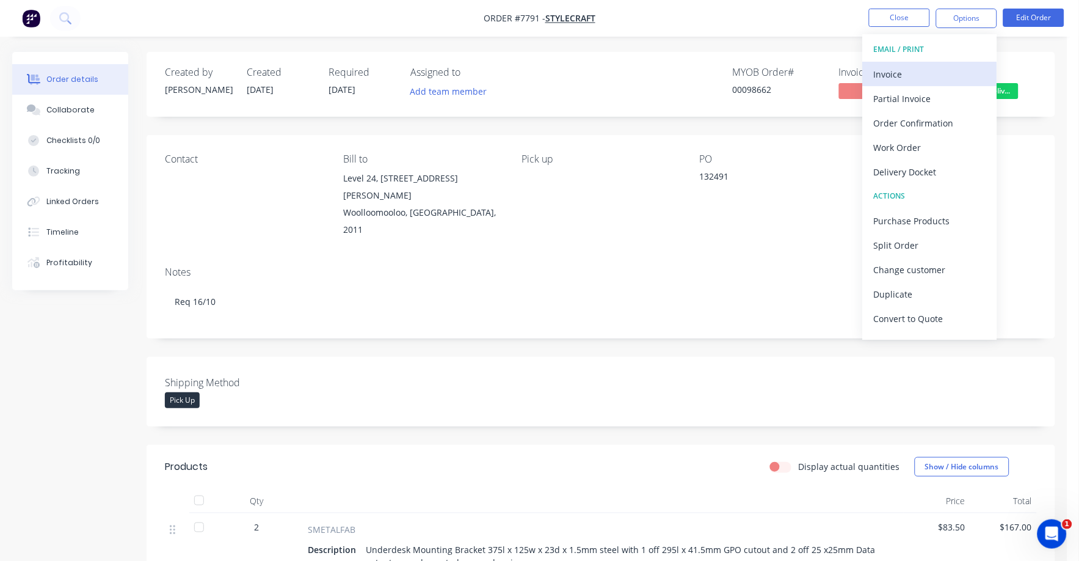
click at [893, 73] on div "Invoice" at bounding box center [930, 74] width 112 height 18
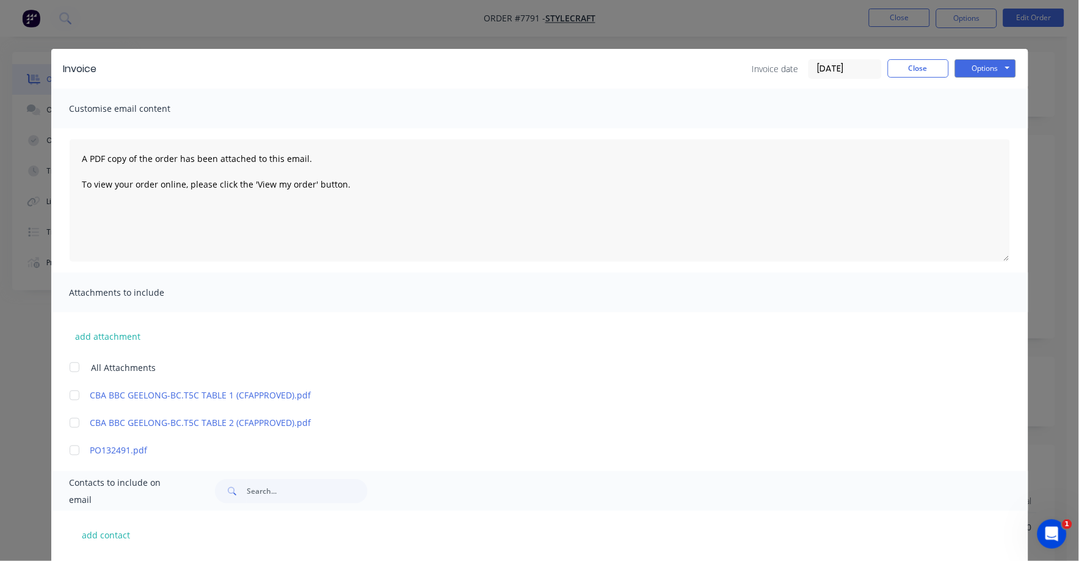
click at [834, 64] on input "[DATE]" at bounding box center [845, 69] width 72 height 18
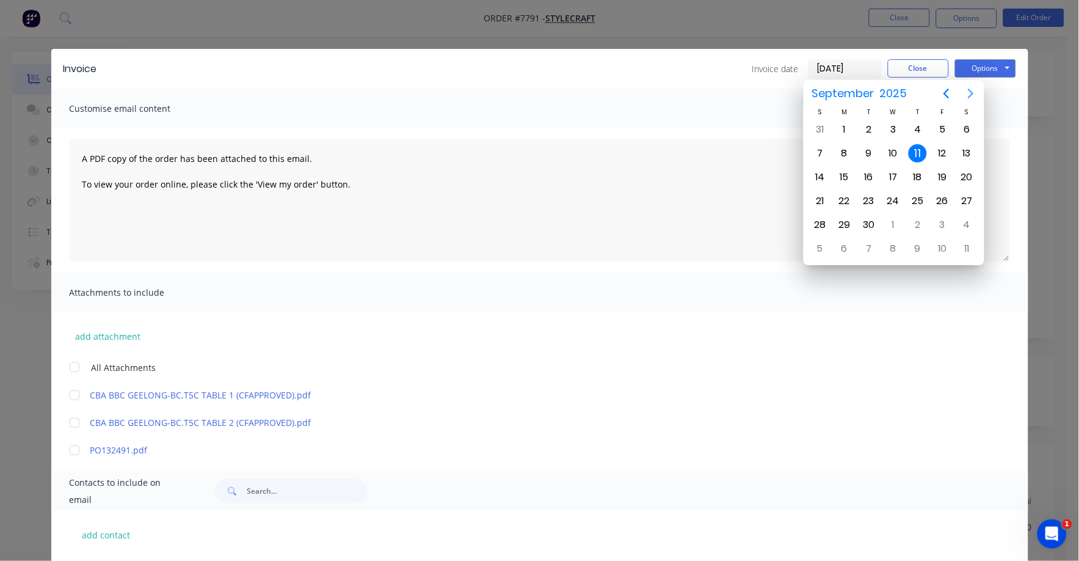
click at [969, 87] on icon "Next page" at bounding box center [971, 93] width 15 height 15
click at [893, 127] on div "1" at bounding box center [893, 129] width 18 height 18
type input "[DATE]"
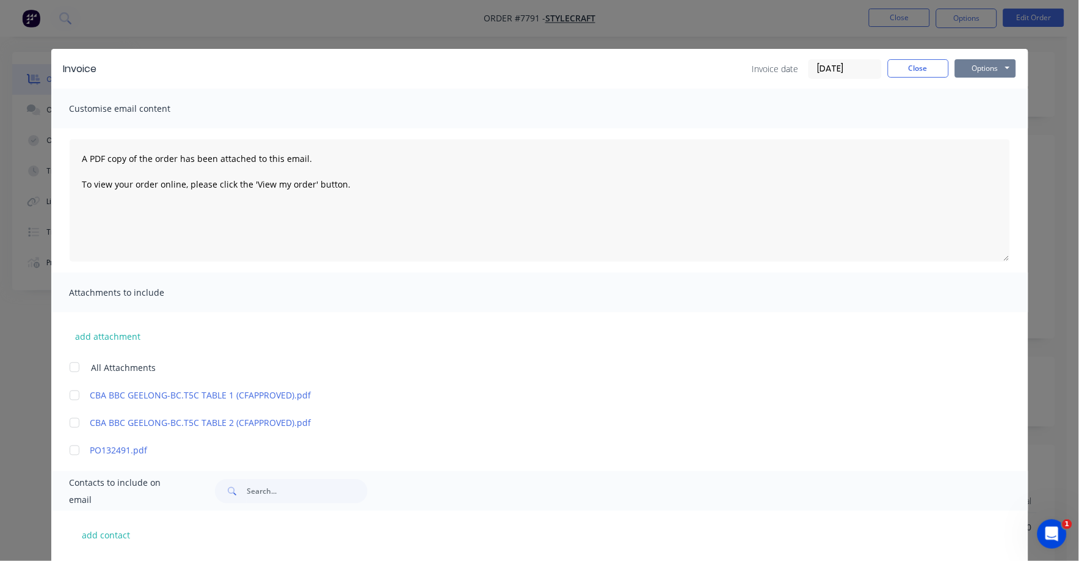
click at [982, 64] on button "Options" at bounding box center [985, 68] width 61 height 18
click at [975, 110] on button "Print" at bounding box center [994, 110] width 78 height 20
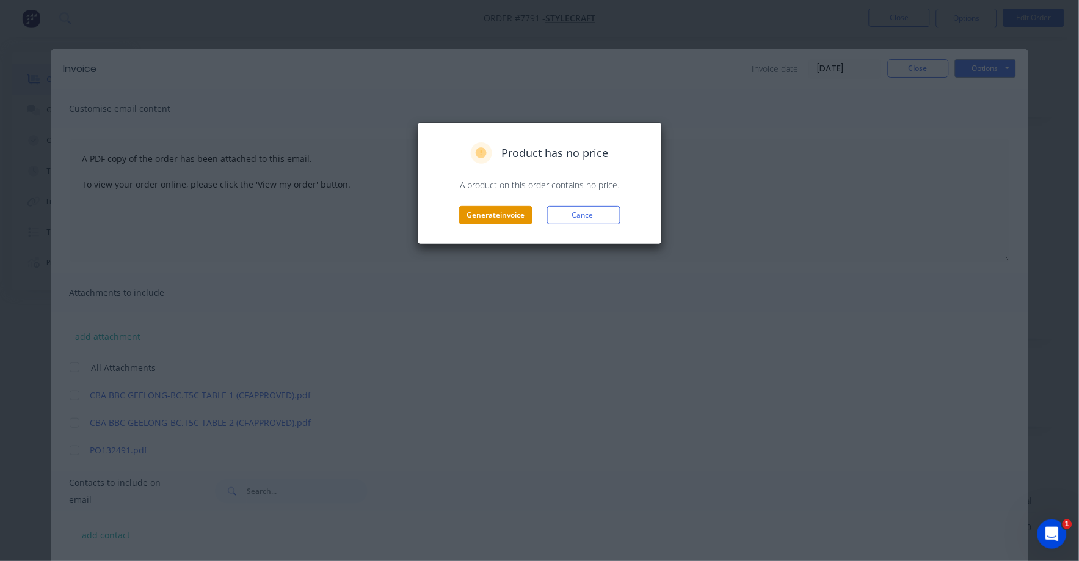
click at [492, 220] on button "Generate invoice" at bounding box center [495, 215] width 73 height 18
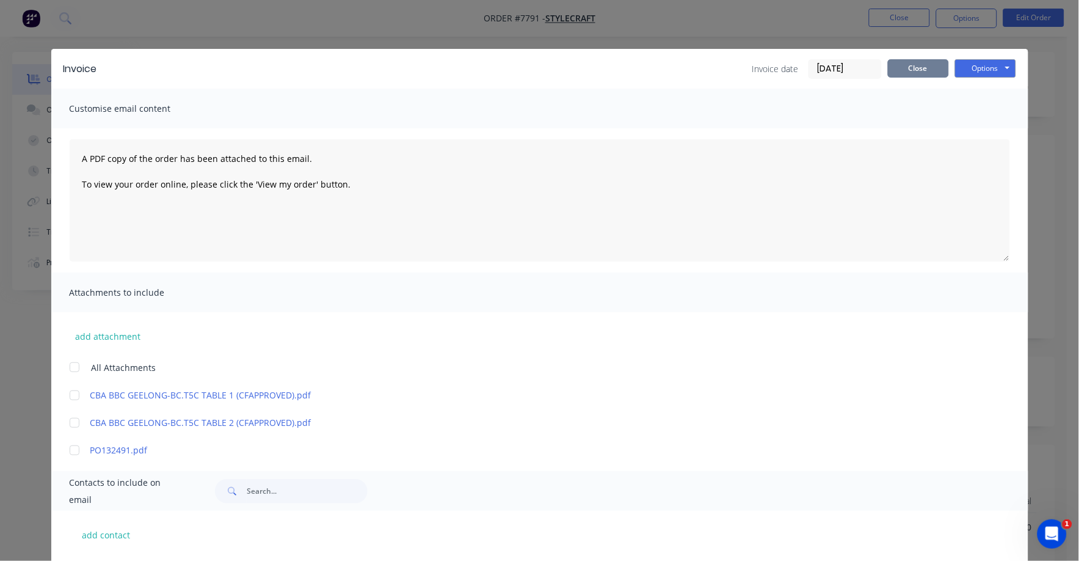
click at [912, 60] on div "Invoice Invoice date 01/10/25 Close Options Preview Print Email" at bounding box center [539, 69] width 977 height 40
click at [915, 62] on button "Close" at bounding box center [918, 68] width 61 height 18
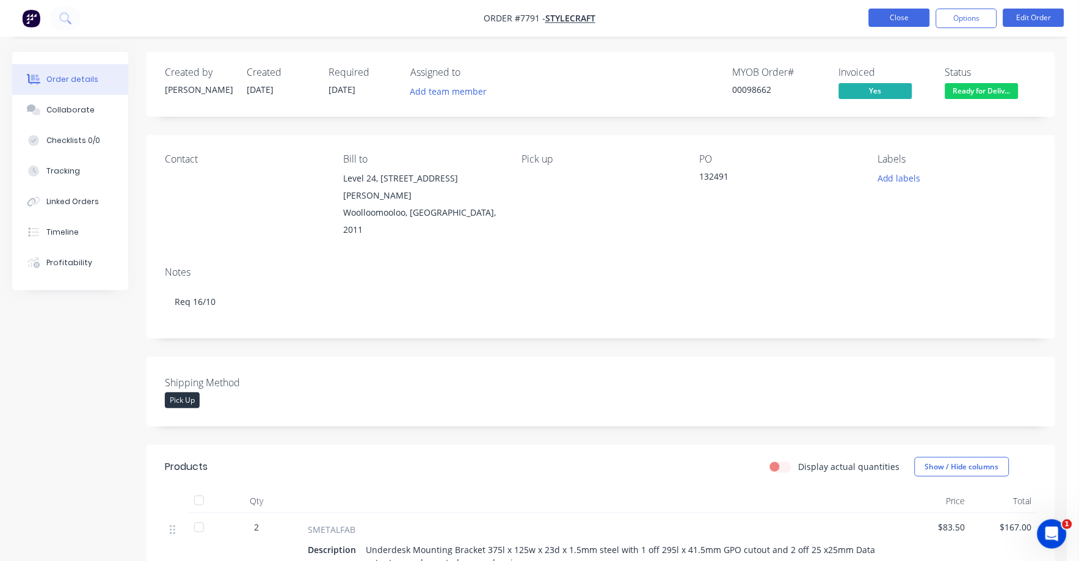
click at [897, 10] on button "Close" at bounding box center [899, 18] width 61 height 18
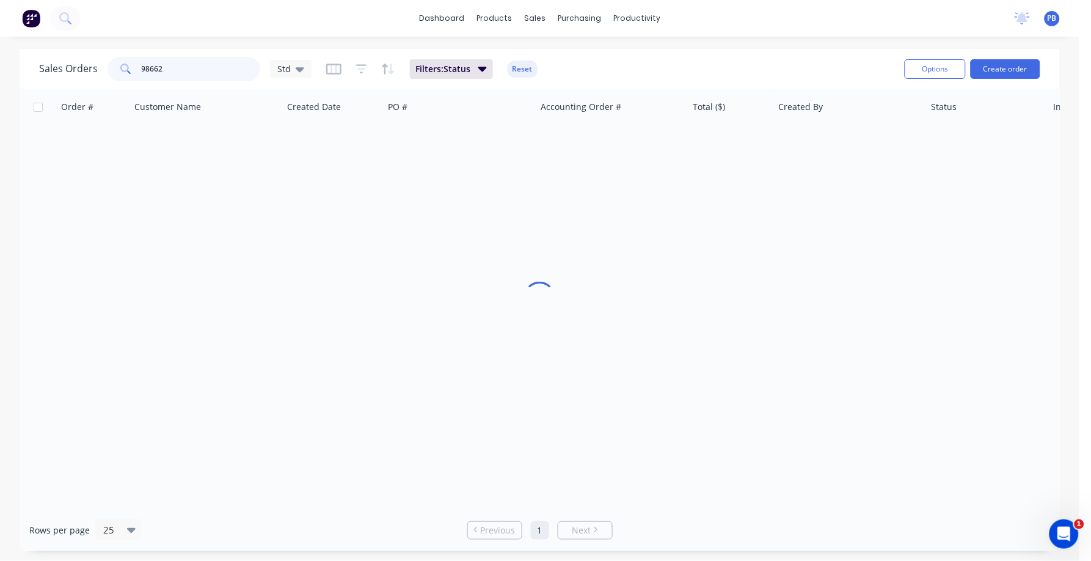
drag, startPoint x: 206, startPoint y: 70, endPoint x: 137, endPoint y: 71, distance: 69.6
click at [137, 71] on div "98662" at bounding box center [183, 69] width 153 height 24
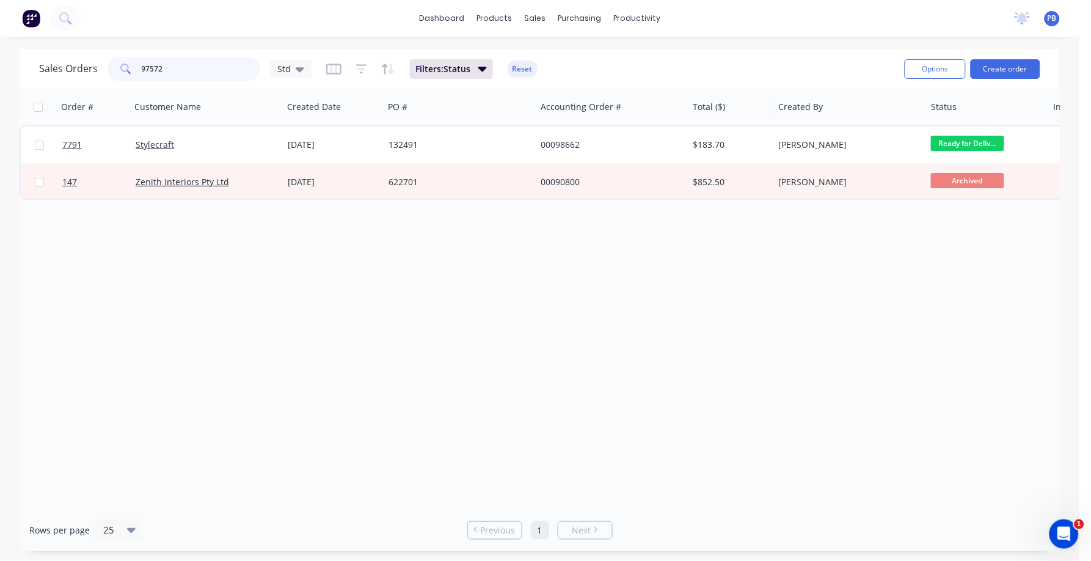
type input "97572"
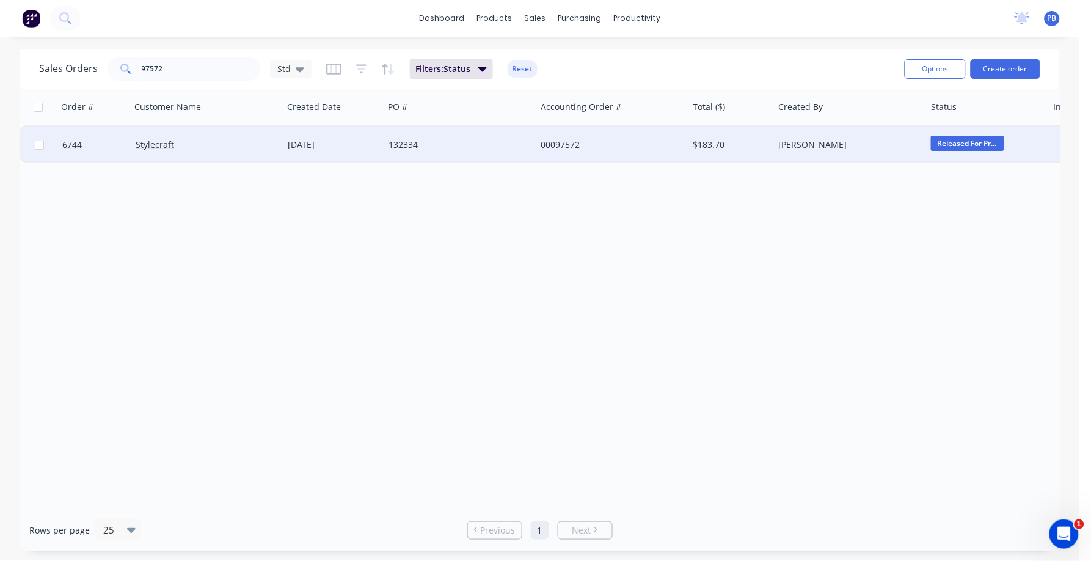
click at [584, 143] on div "00097572" at bounding box center [608, 145] width 136 height 12
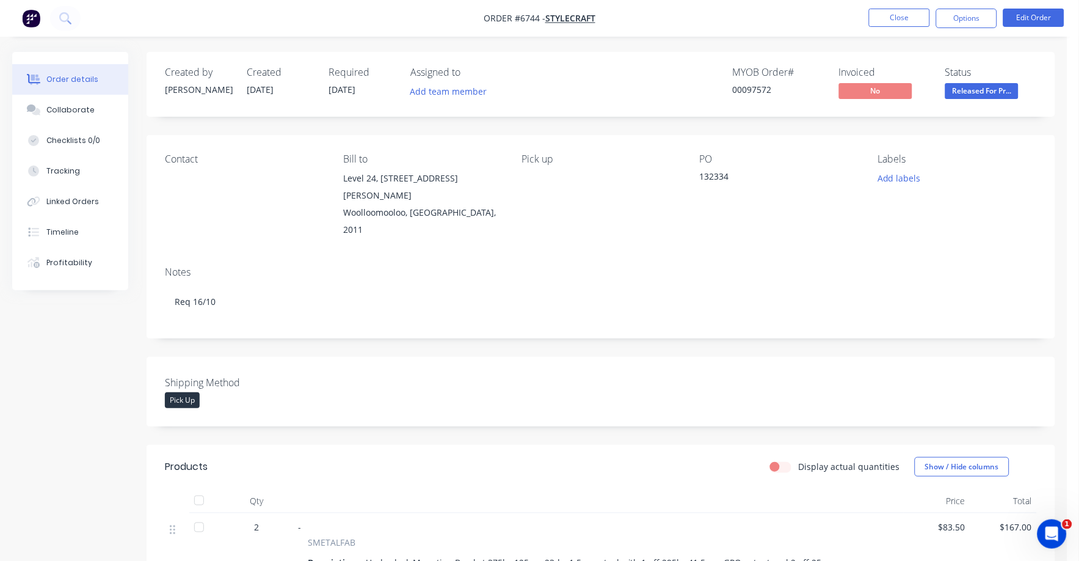
click at [984, 92] on span "Released For Pr..." at bounding box center [981, 90] width 73 height 15
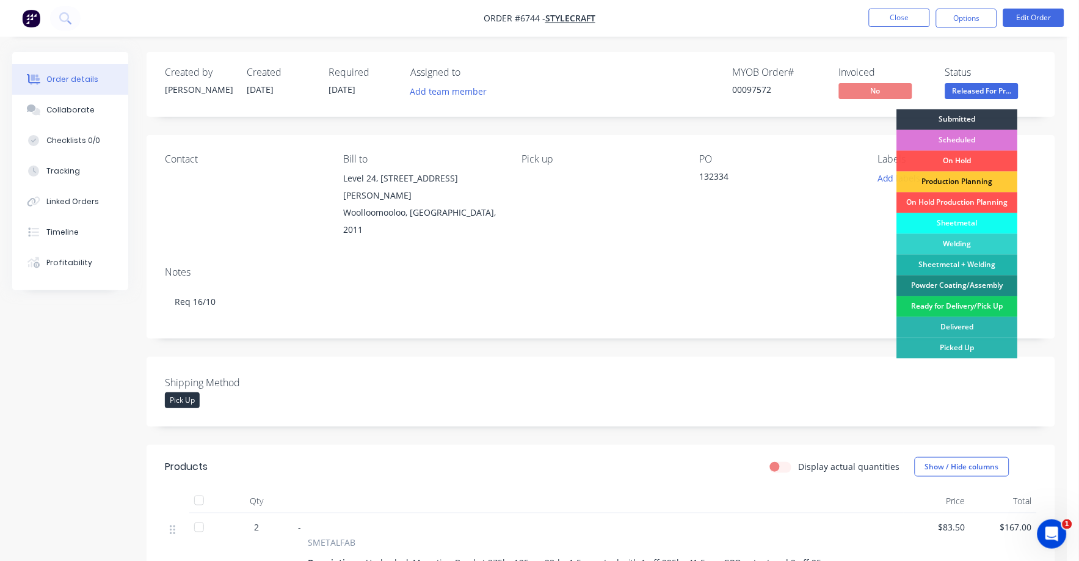
click at [973, 306] on div "Ready for Delivery/Pick Up" at bounding box center [957, 306] width 121 height 21
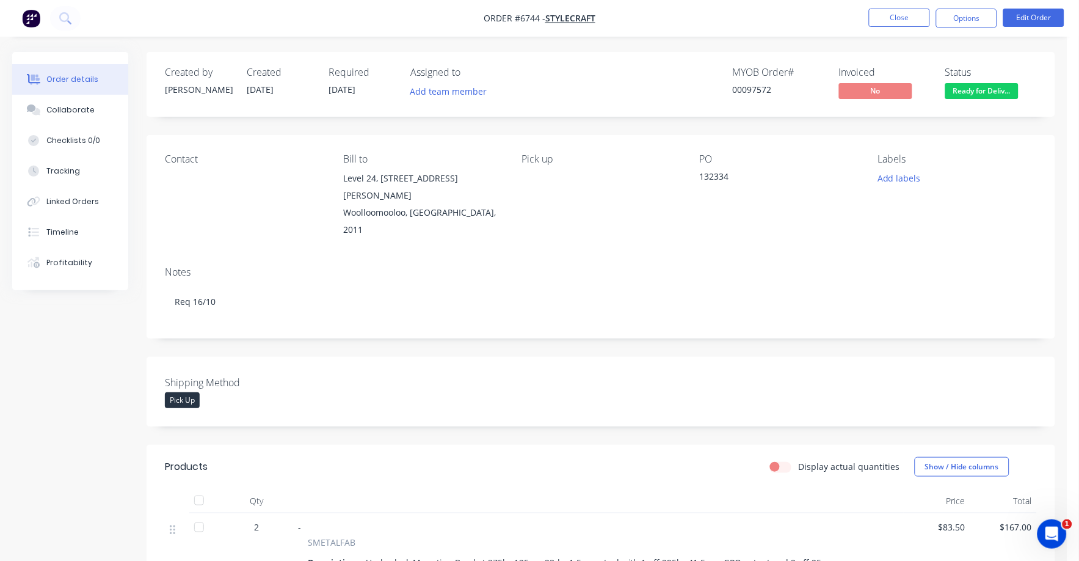
drag, startPoint x: 959, startPoint y: 19, endPoint x: 953, endPoint y: 28, distance: 10.7
click at [954, 26] on button "Options" at bounding box center [966, 19] width 61 height 20
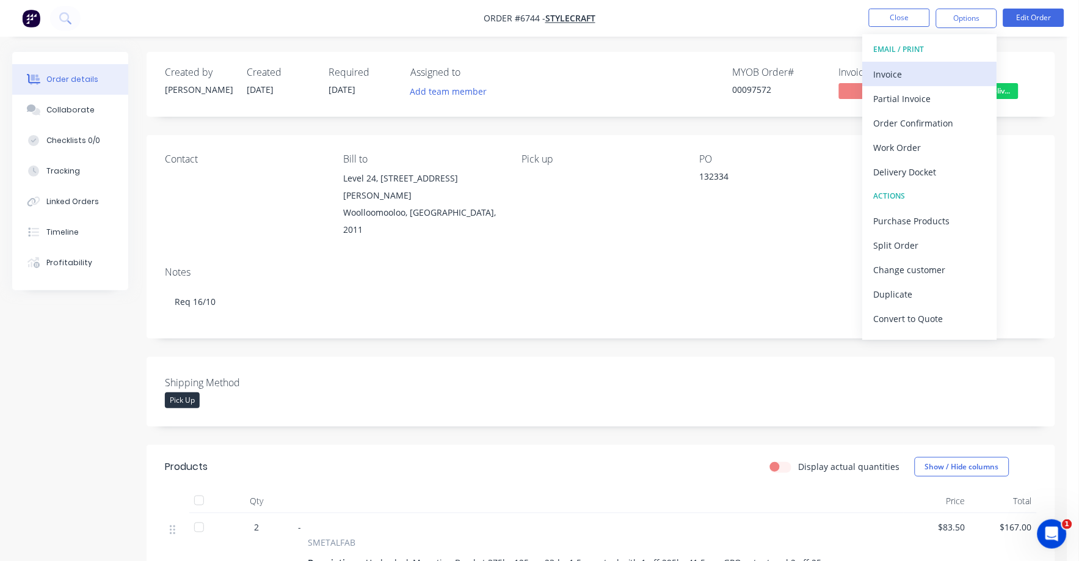
click at [882, 69] on div "Invoice" at bounding box center [930, 74] width 112 height 18
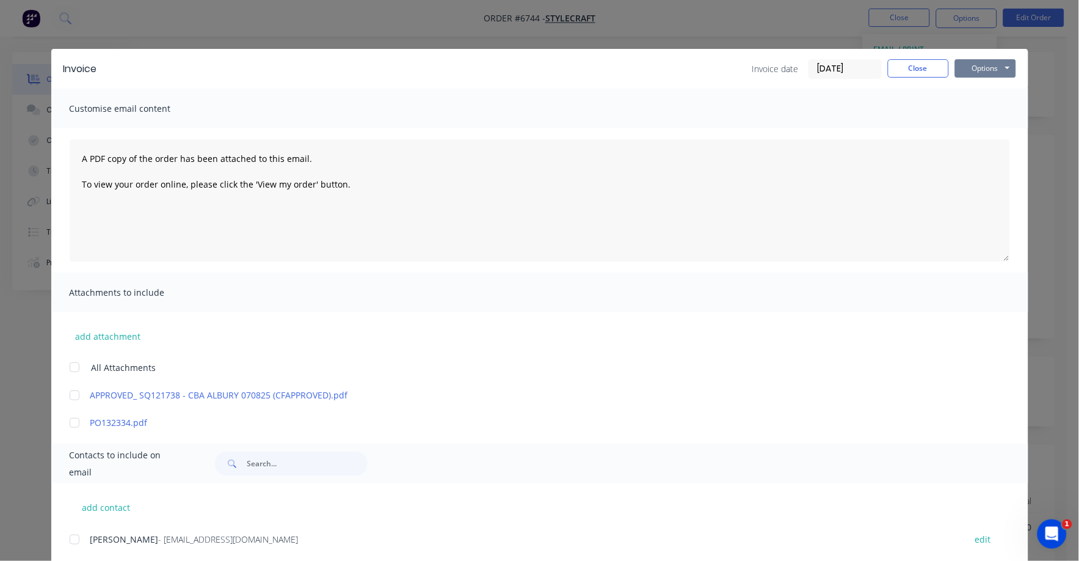
click at [981, 68] on button "Options" at bounding box center [985, 68] width 61 height 18
click at [834, 69] on input "[DATE]" at bounding box center [845, 69] width 72 height 18
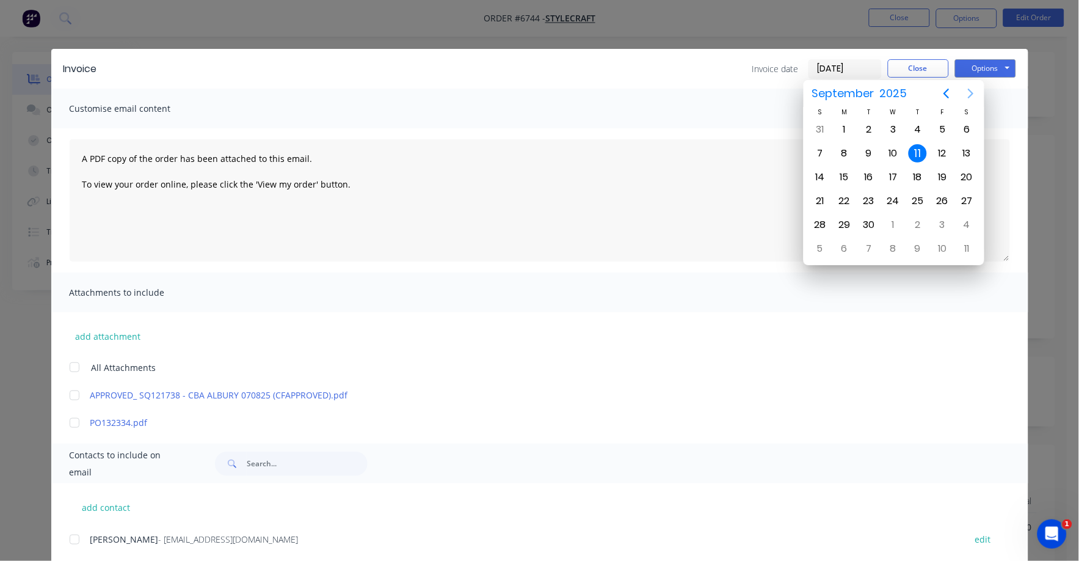
click at [965, 98] on icon "Next page" at bounding box center [971, 93] width 15 height 15
click at [891, 129] on div "1" at bounding box center [893, 129] width 18 height 18
type input "[DATE]"
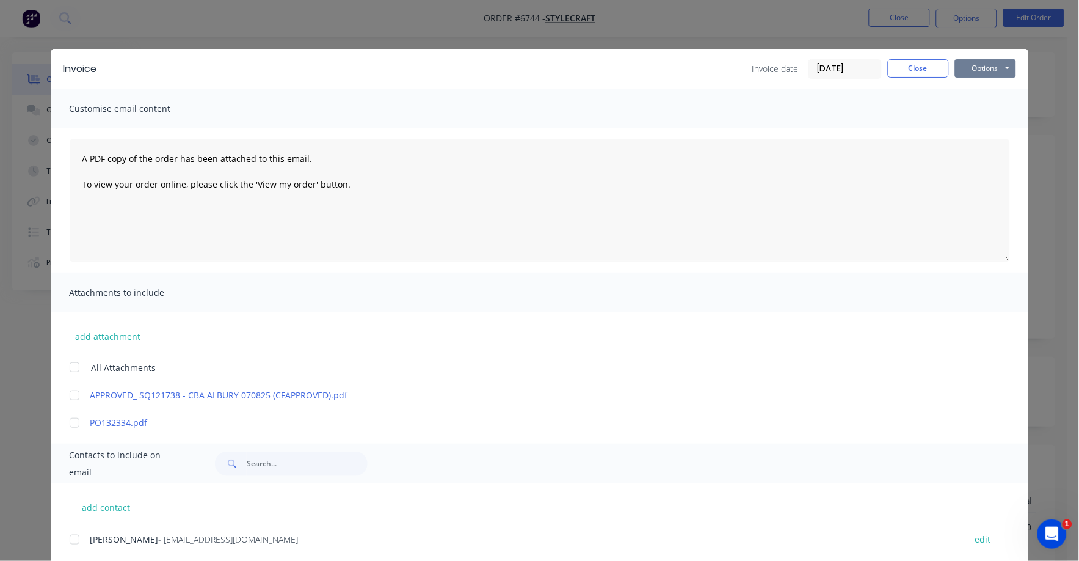
click at [975, 66] on button "Options" at bounding box center [985, 68] width 61 height 18
click at [971, 110] on button "Print" at bounding box center [994, 110] width 78 height 20
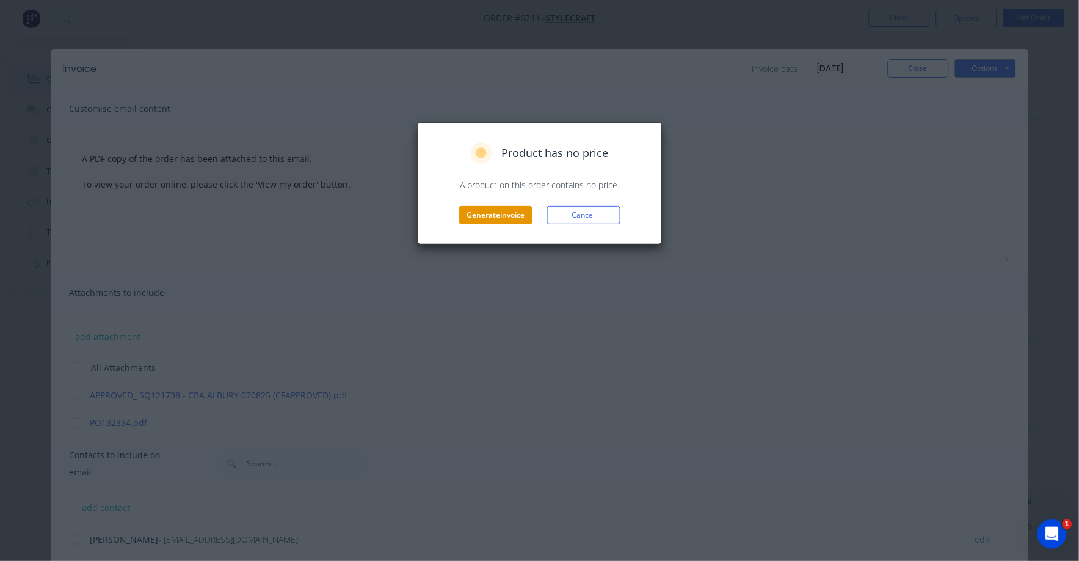
click at [497, 215] on button "Generate invoice" at bounding box center [495, 215] width 73 height 18
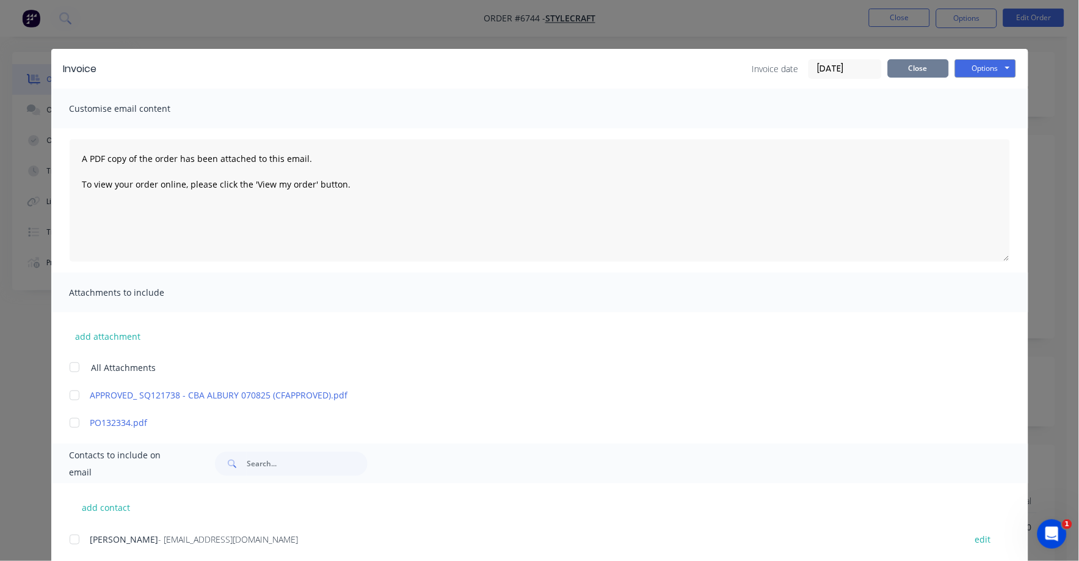
click at [902, 64] on button "Close" at bounding box center [918, 68] width 61 height 18
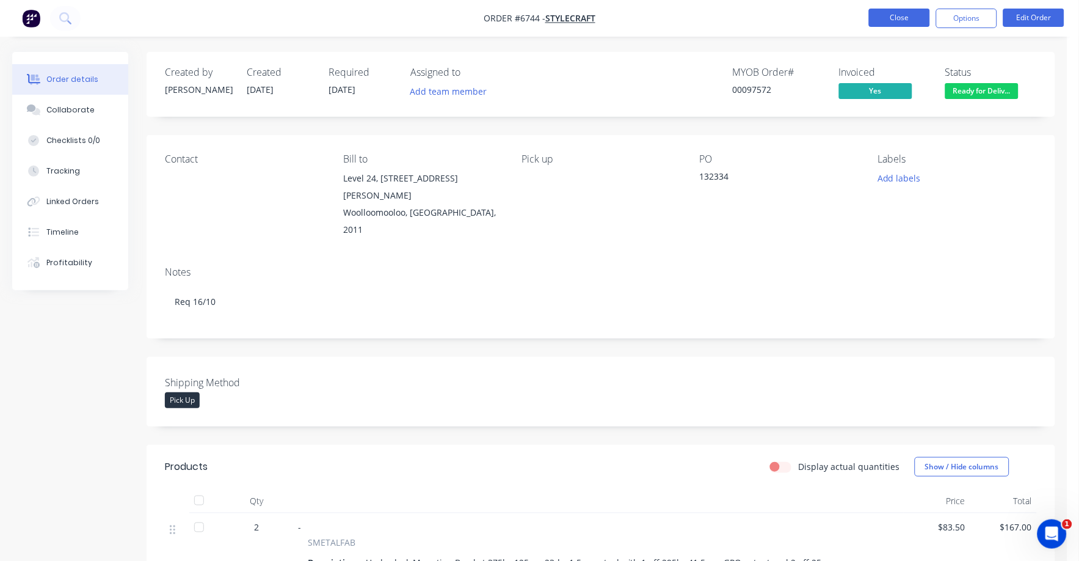
click at [899, 19] on button "Close" at bounding box center [899, 18] width 61 height 18
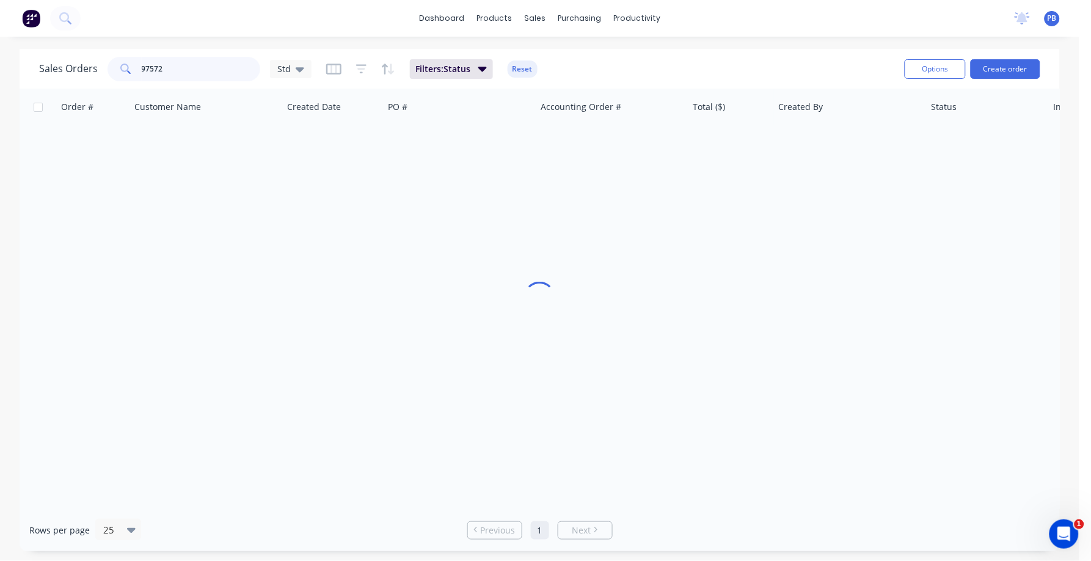
drag, startPoint x: 189, startPoint y: 67, endPoint x: 110, endPoint y: 56, distance: 80.2
click at [110, 57] on div "97572" at bounding box center [183, 69] width 153 height 24
click at [197, 73] on input "98860" at bounding box center [201, 69] width 119 height 24
type input "98820"
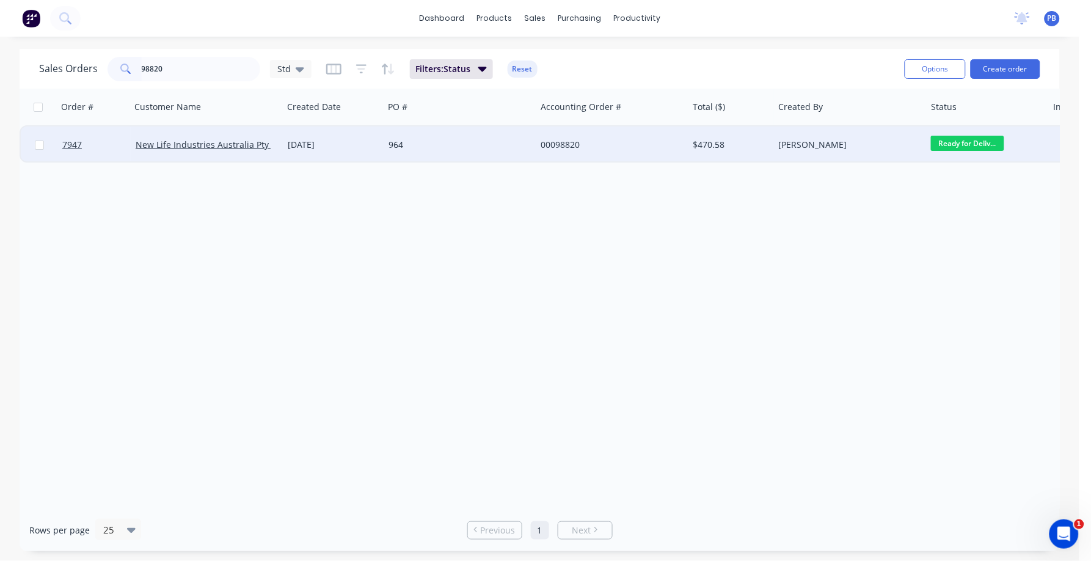
click at [573, 146] on div "00098820" at bounding box center [608, 145] width 136 height 12
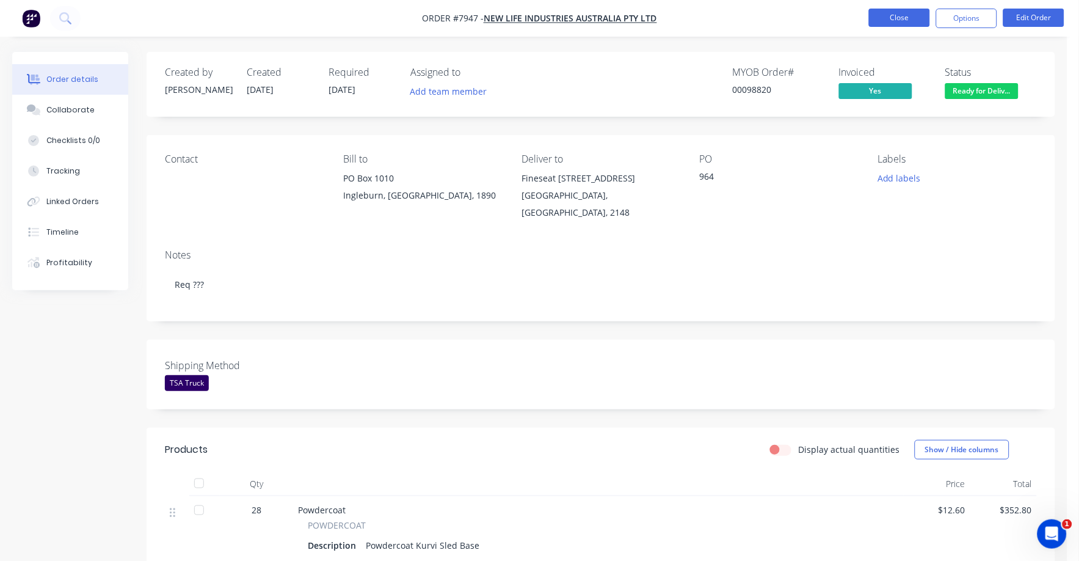
click at [887, 20] on button "Close" at bounding box center [899, 18] width 61 height 18
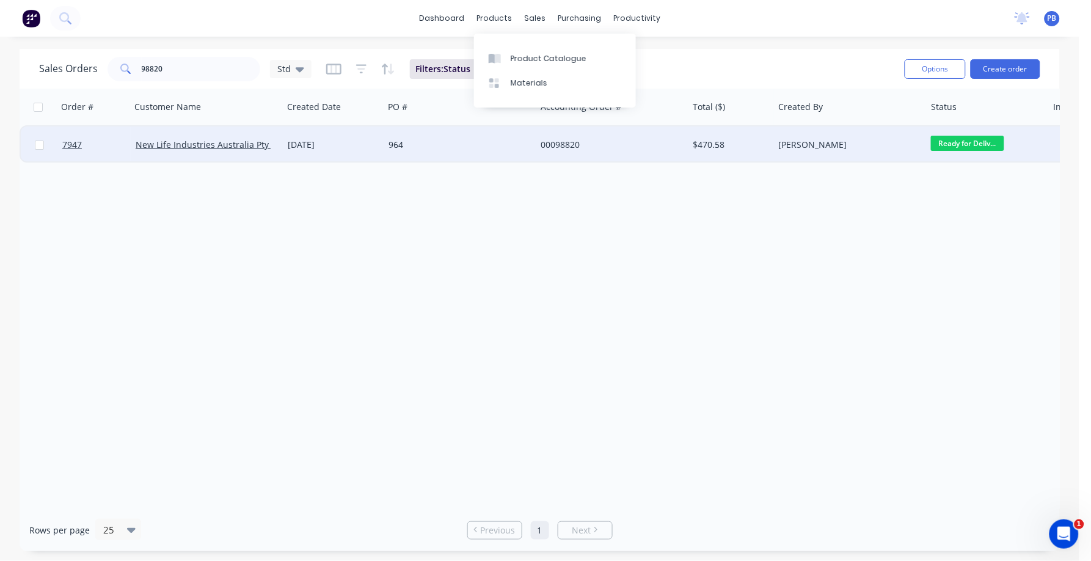
click at [548, 144] on div "00098820" at bounding box center [608, 145] width 136 height 12
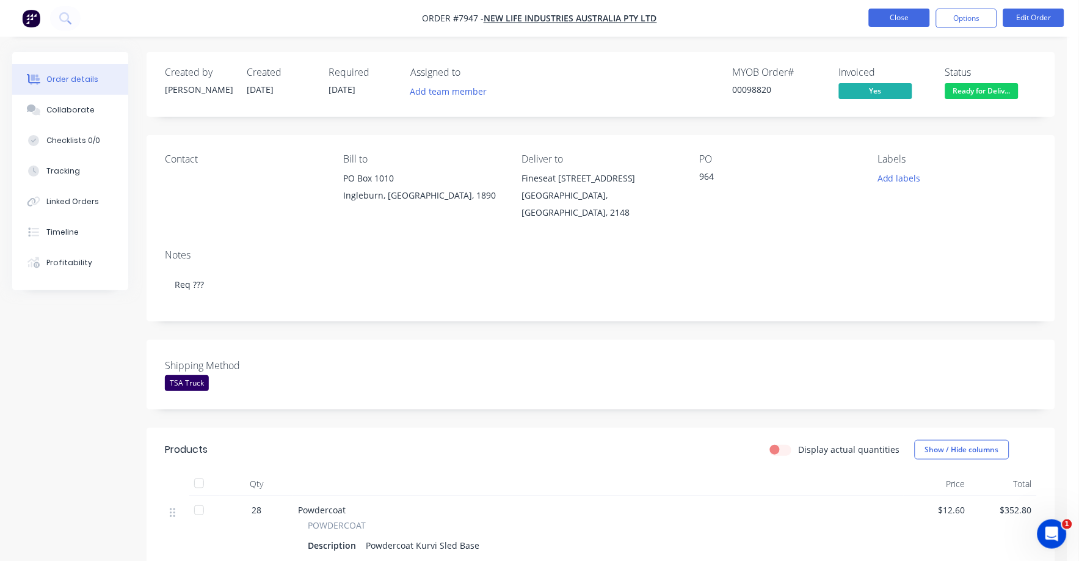
click at [895, 21] on button "Close" at bounding box center [899, 18] width 61 height 18
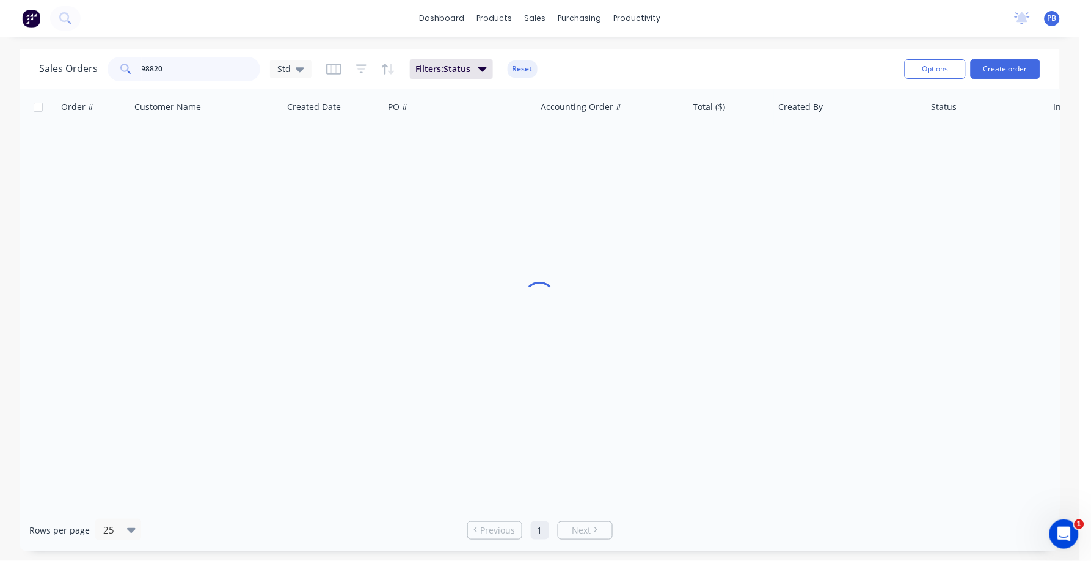
drag, startPoint x: 193, startPoint y: 67, endPoint x: 98, endPoint y: 51, distance: 96.6
click at [98, 51] on div "Sales Orders 98820 Std Filters: Status Reset Options Create order" at bounding box center [540, 69] width 1040 height 40
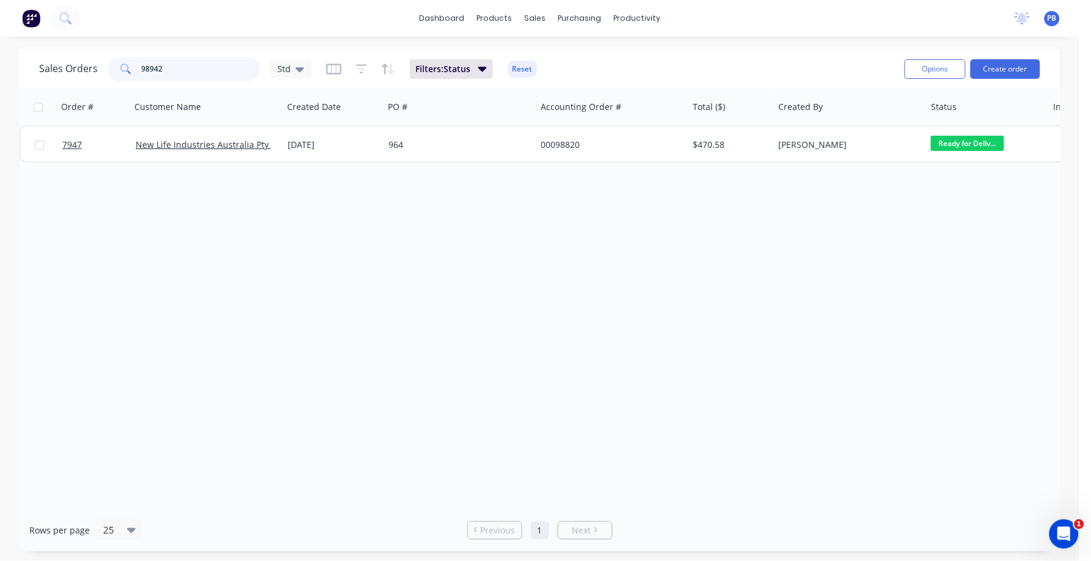
type input "98942"
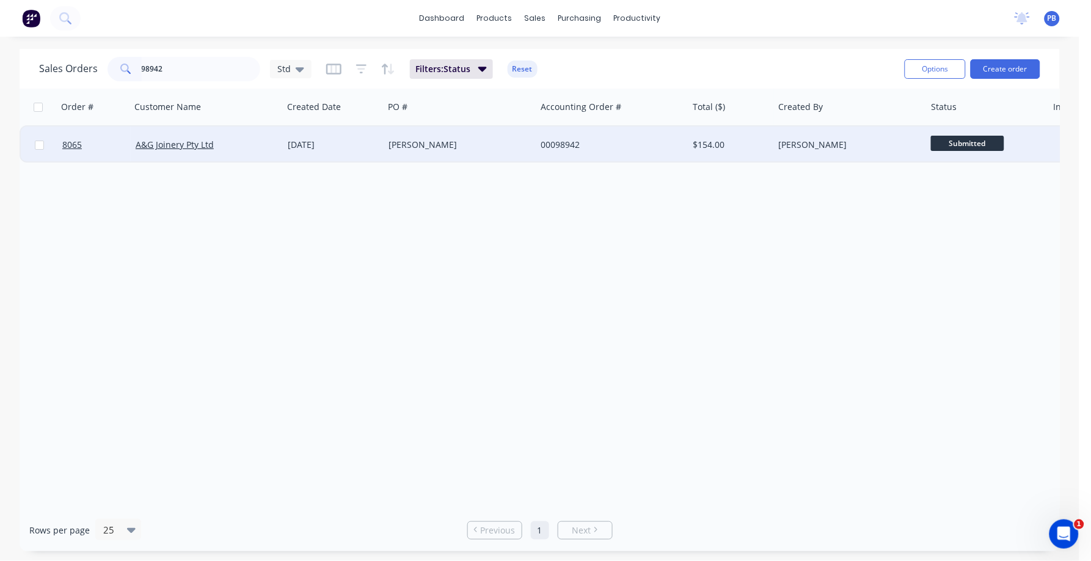
click at [562, 143] on div "00098942" at bounding box center [608, 145] width 136 height 12
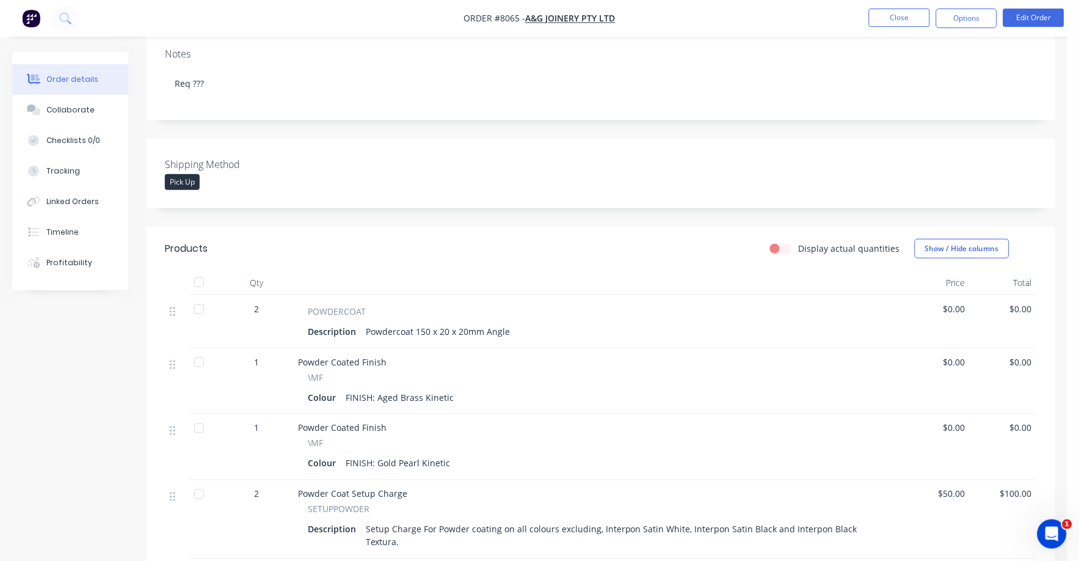
scroll to position [229, 0]
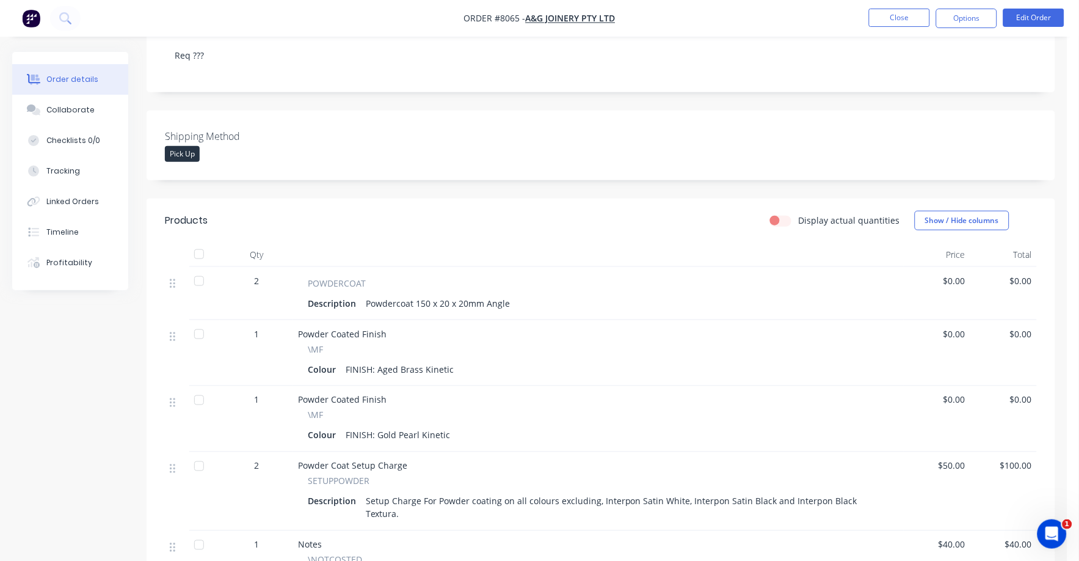
click at [948, 275] on span "$0.00" at bounding box center [937, 280] width 57 height 13
click at [960, 274] on span "$0.00" at bounding box center [937, 280] width 57 height 13
click at [972, 269] on div "$0.00" at bounding box center [1003, 293] width 67 height 53
click at [1050, 14] on button "Edit Order" at bounding box center [1033, 18] width 61 height 18
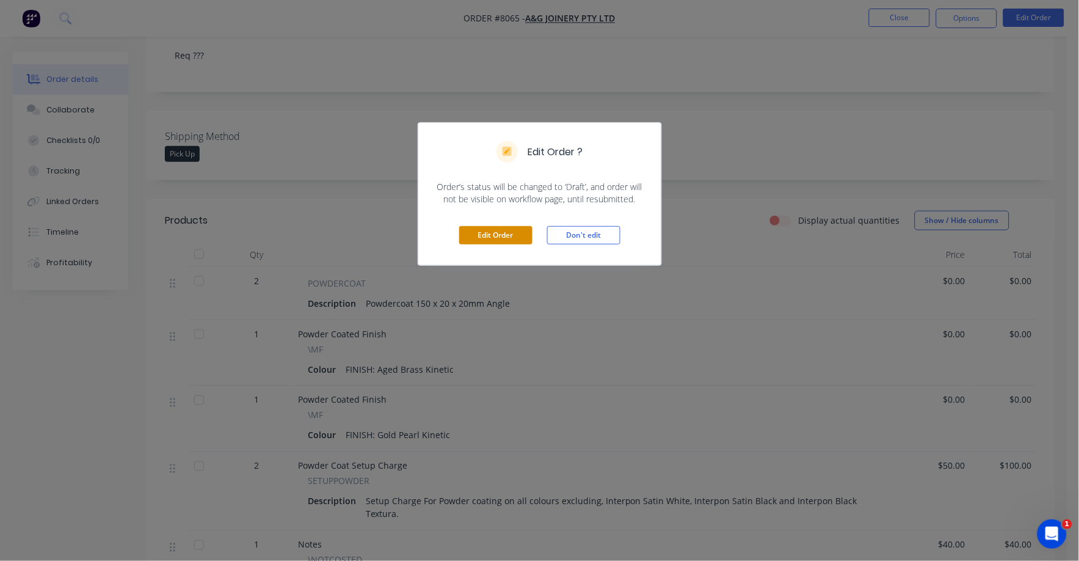
click at [525, 226] on button "Edit Order" at bounding box center [495, 235] width 73 height 18
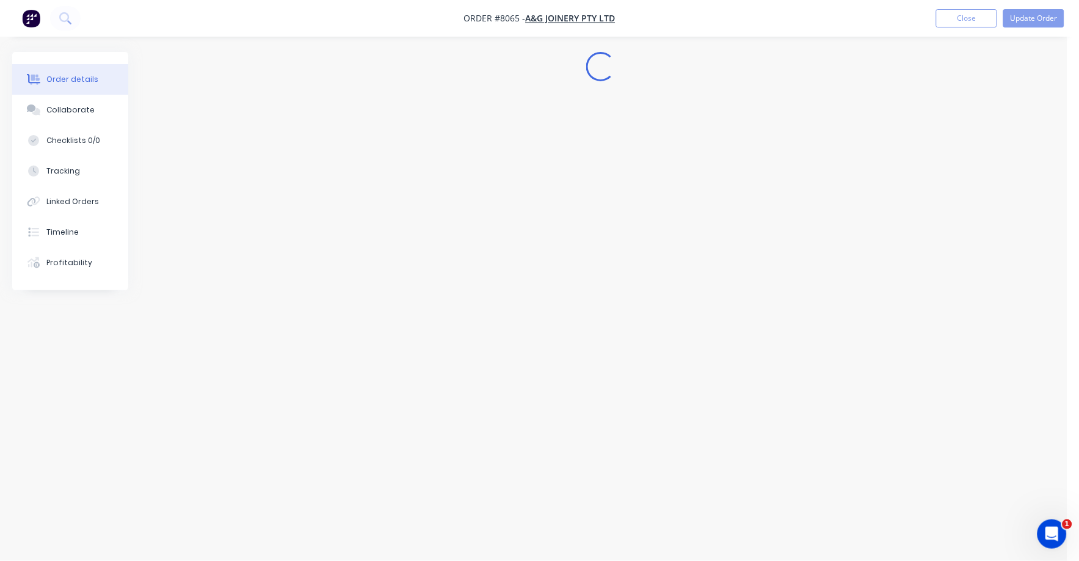
scroll to position [0, 0]
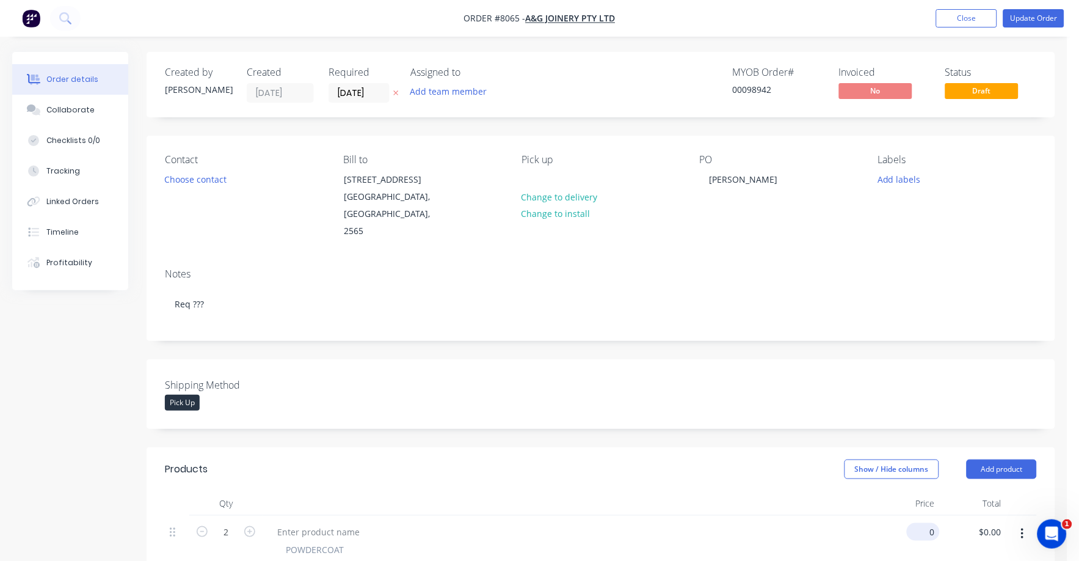
drag, startPoint x: 918, startPoint y: 514, endPoint x: 935, endPoint y: 512, distance: 17.8
click at [923, 523] on div "0 $0.00" at bounding box center [923, 532] width 33 height 18
drag, startPoint x: 920, startPoint y: 255, endPoint x: 918, endPoint y: 266, distance: 10.5
click at [918, 266] on div "Notes Req ???" at bounding box center [601, 299] width 909 height 82
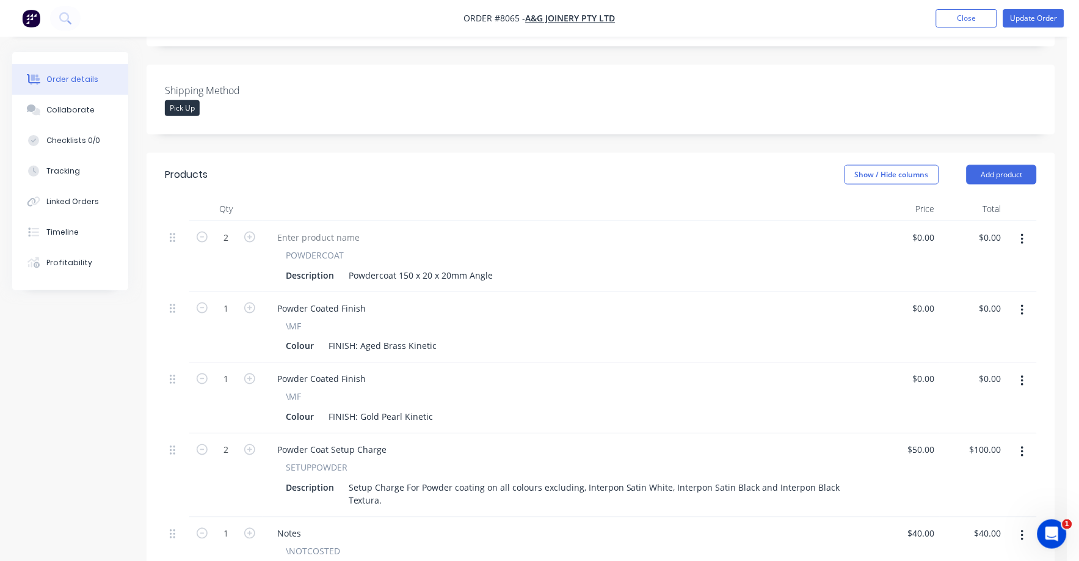
scroll to position [305, 0]
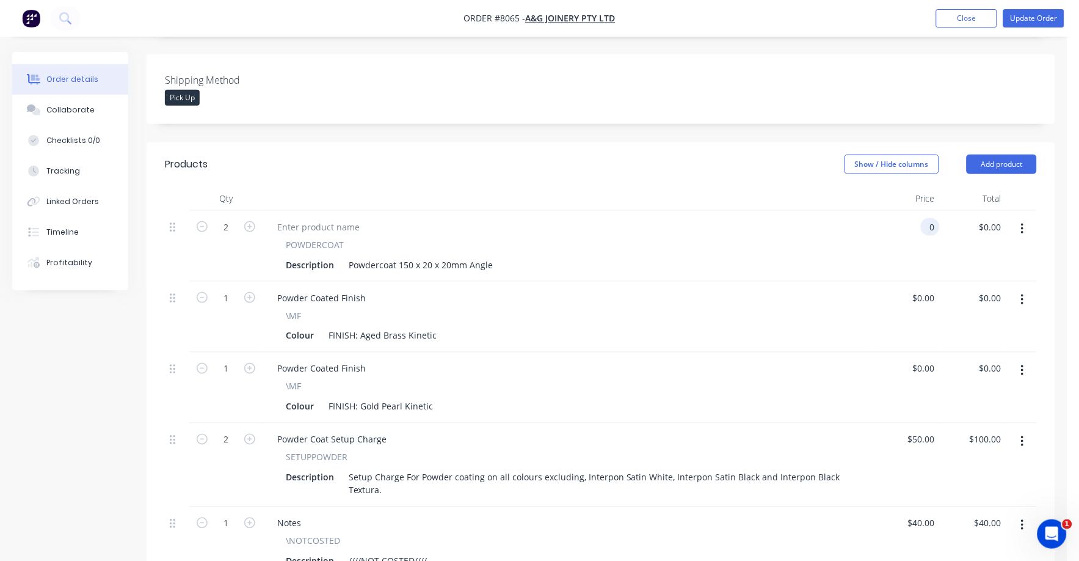
click at [931, 218] on input "0" at bounding box center [933, 227] width 14 height 18
click at [1030, 15] on button "Update Order" at bounding box center [1033, 18] width 61 height 18
click at [937, 218] on input "0" at bounding box center [926, 227] width 28 height 18
type input "$4.00"
type input "$8.00"
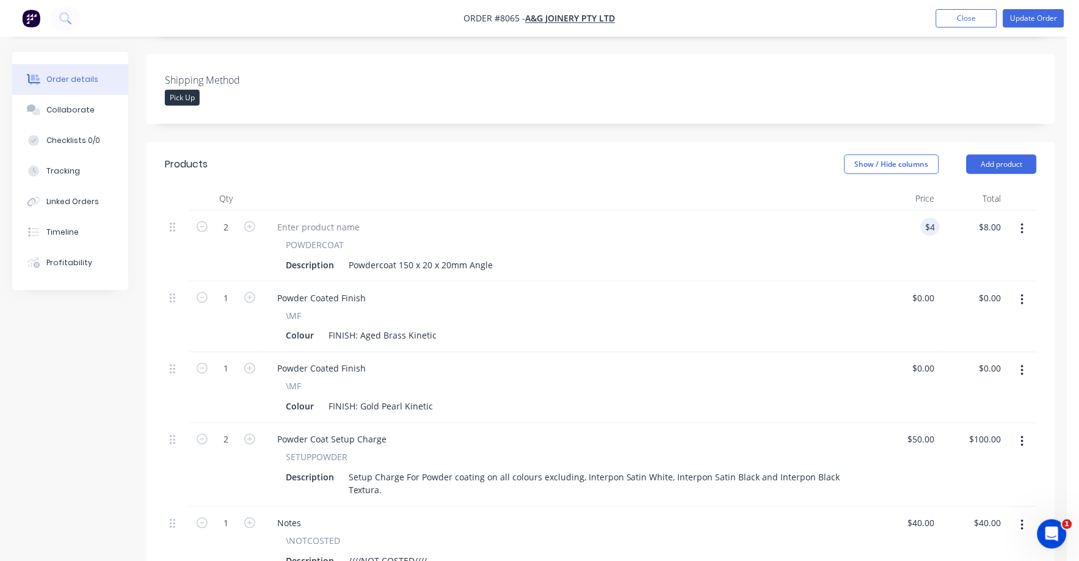
click at [690, 360] on div "Powder Coated Finish" at bounding box center [567, 369] width 601 height 18
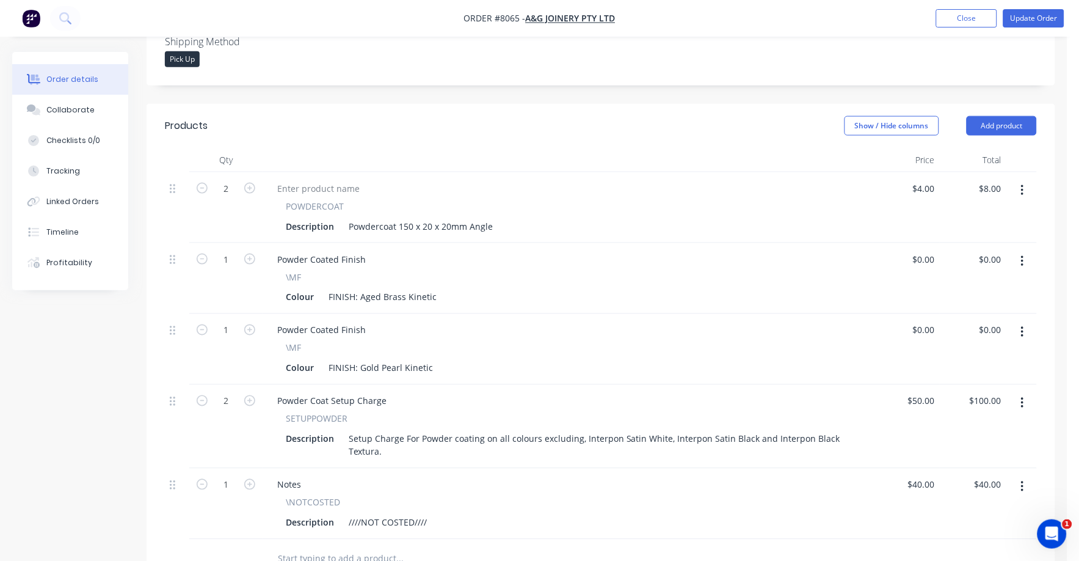
scroll to position [458, 0]
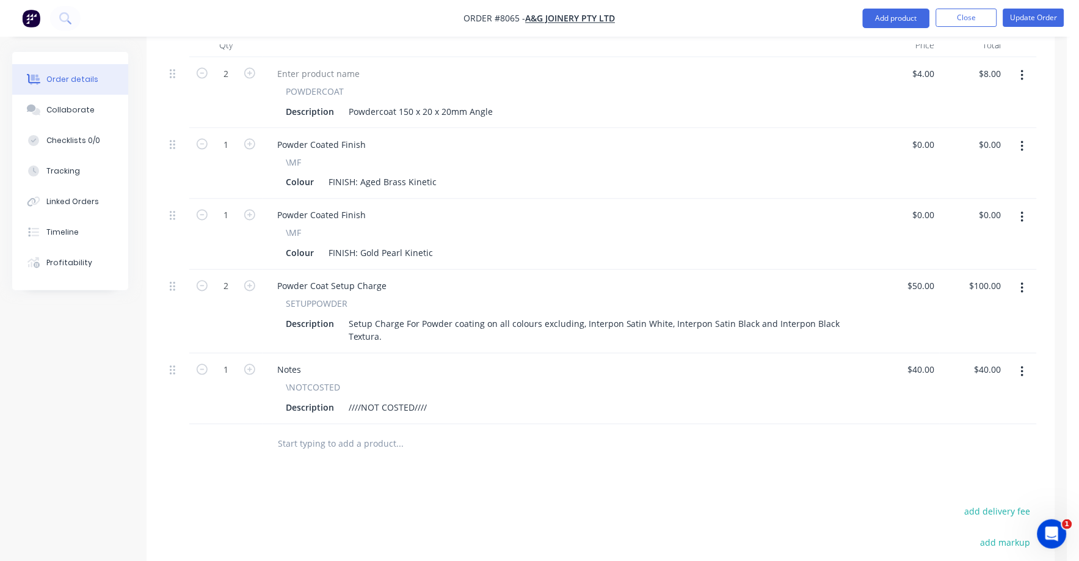
click at [1022, 365] on icon "button" at bounding box center [1022, 371] width 3 height 13
click at [948, 468] on div "Delete" at bounding box center [979, 477] width 94 height 18
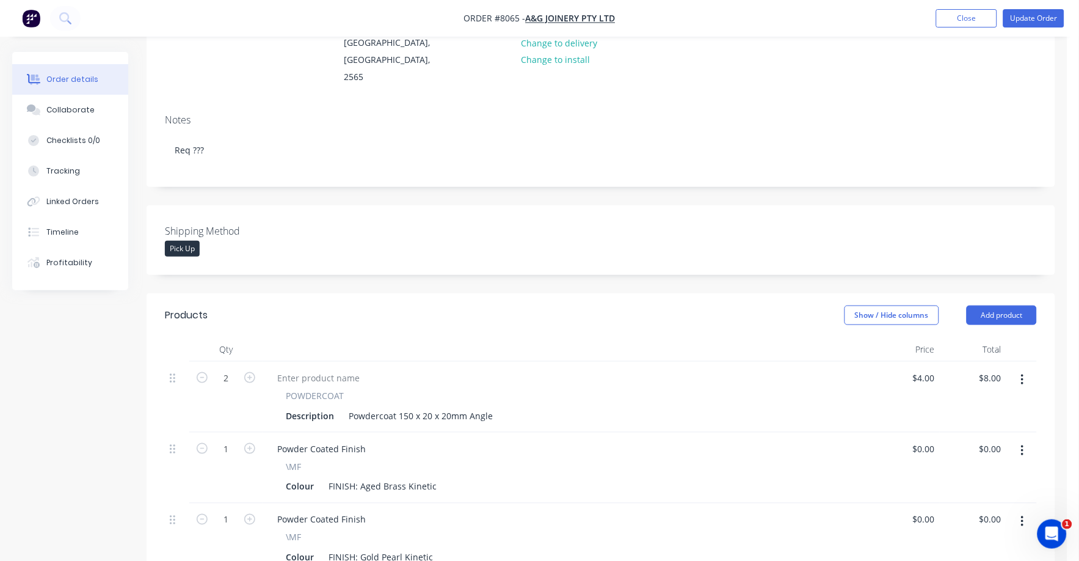
scroll to position [152, 0]
drag, startPoint x: 926, startPoint y: 348, endPoint x: 946, endPoint y: 373, distance: 32.1
click at [946, 373] on div "2 POWDERCOAT Description Powdercoat 150 x 20 x 20mm Angle $4.00 $4.00 $8.00 $8.…" at bounding box center [601, 398] width 872 height 71
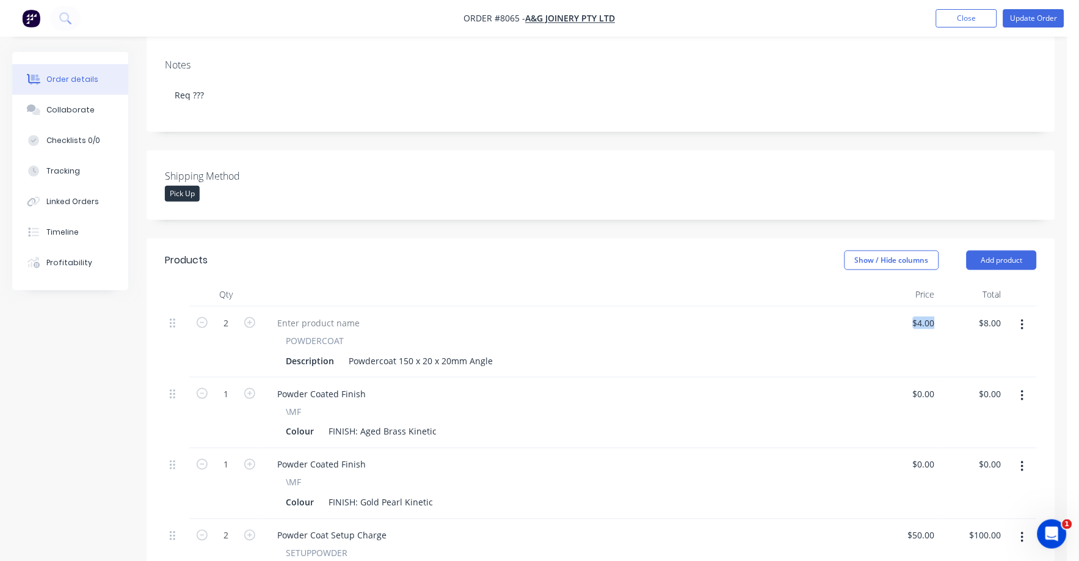
scroll to position [0, 0]
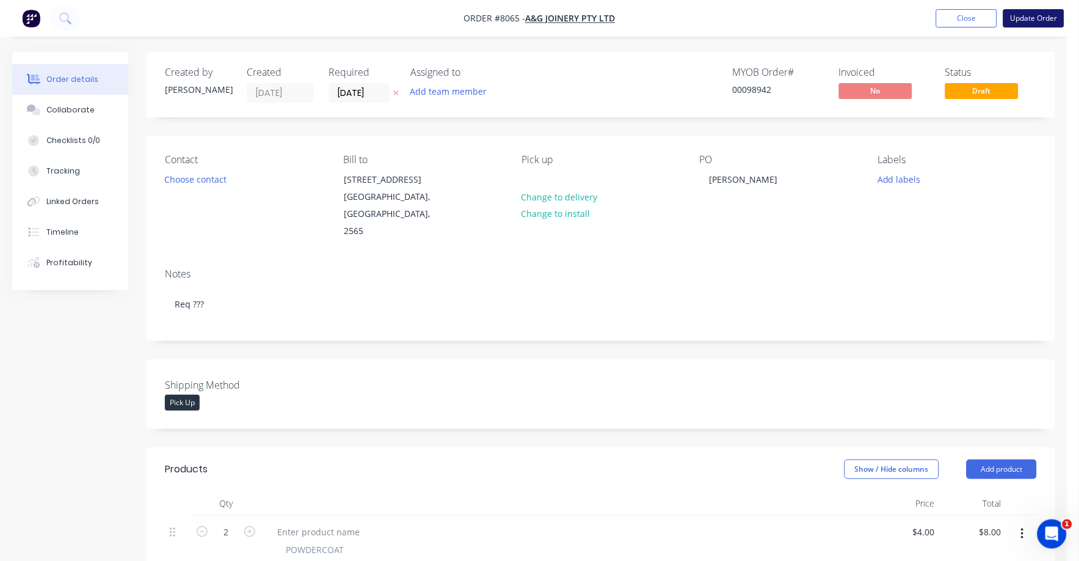
click at [1021, 26] on nav "Order #8065 - A&G Joinery Pty Ltd Add product Close Update Order" at bounding box center [539, 18] width 1079 height 37
click at [1024, 21] on button "Update Order" at bounding box center [1033, 18] width 61 height 18
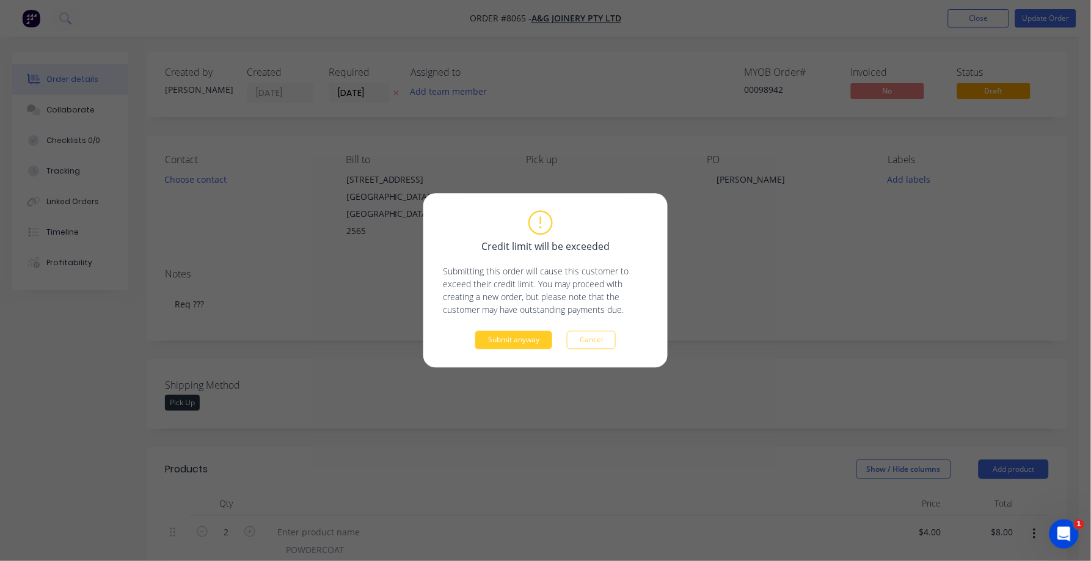
click at [515, 336] on button "Submit anyway" at bounding box center [513, 340] width 77 height 18
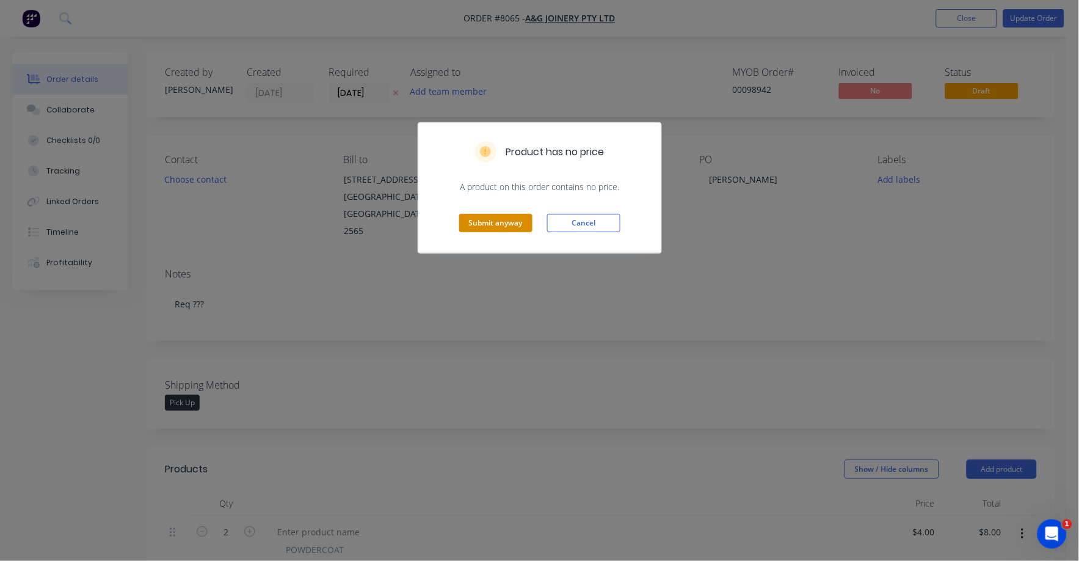
click at [485, 216] on button "Submit anyway" at bounding box center [495, 223] width 73 height 18
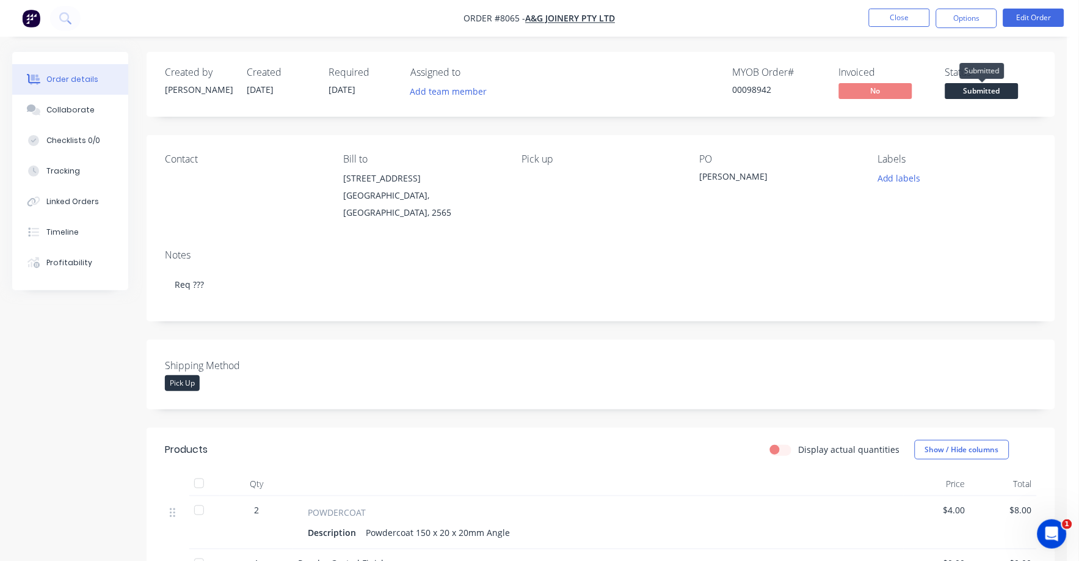
drag, startPoint x: 974, startPoint y: 90, endPoint x: 973, endPoint y: 106, distance: 15.9
click at [974, 91] on span "Submitted" at bounding box center [981, 90] width 73 height 15
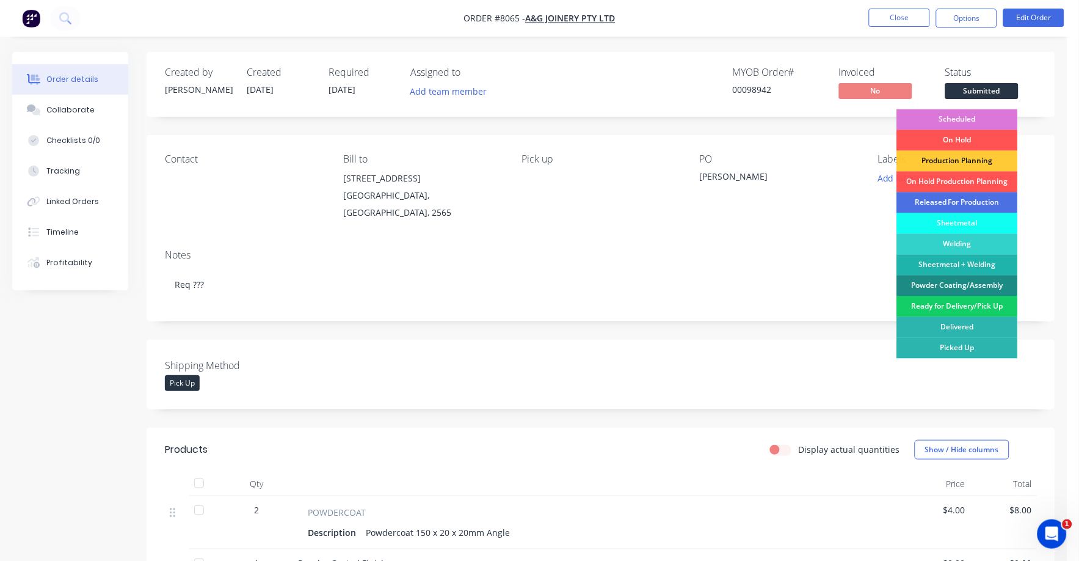
click at [954, 302] on div "Ready for Delivery/Pick Up" at bounding box center [957, 306] width 121 height 21
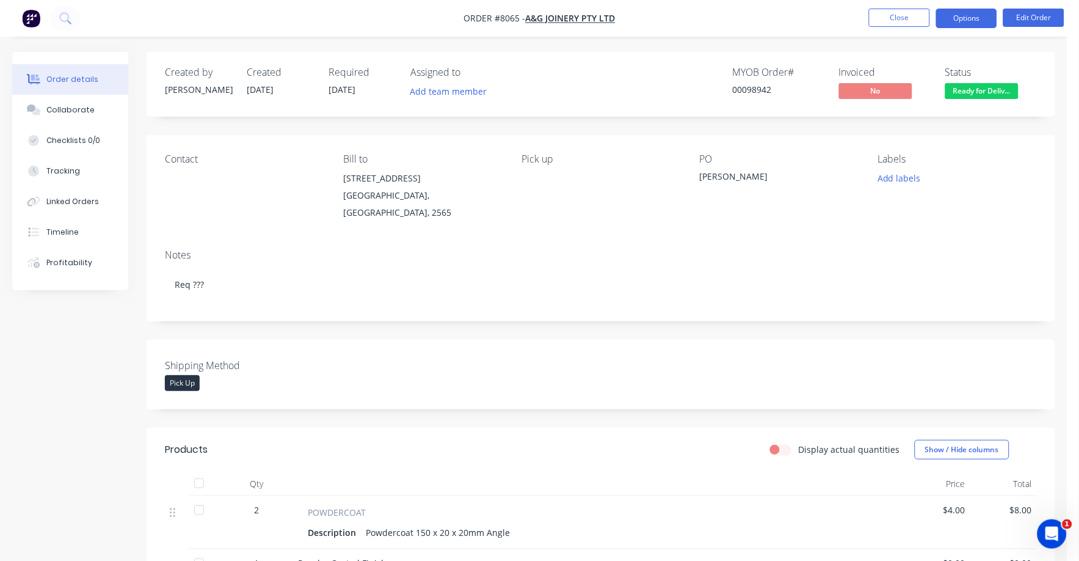
click at [956, 25] on button "Options" at bounding box center [966, 19] width 61 height 20
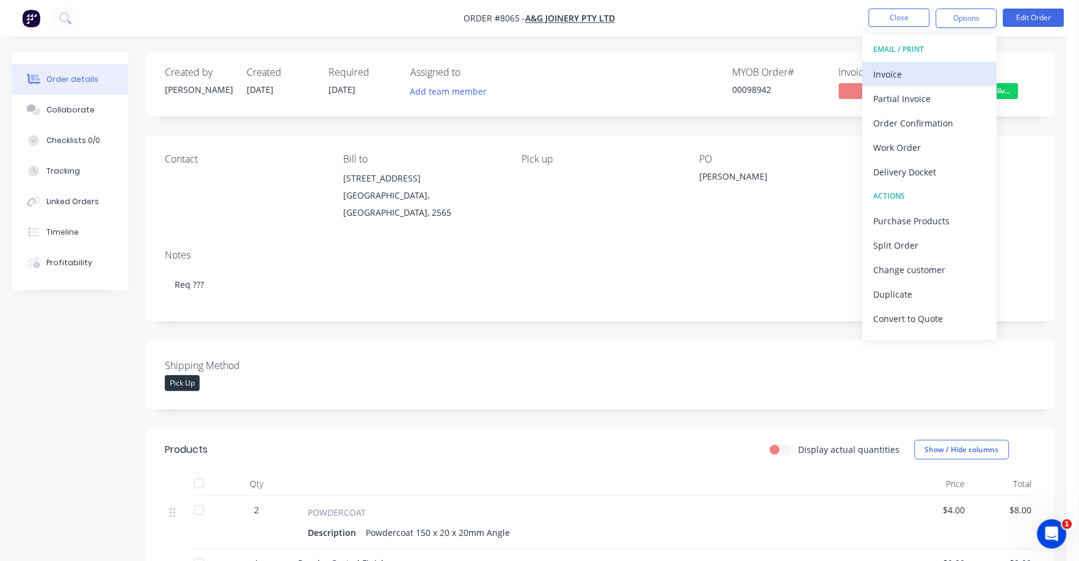
click at [903, 73] on div "Invoice" at bounding box center [930, 74] width 112 height 18
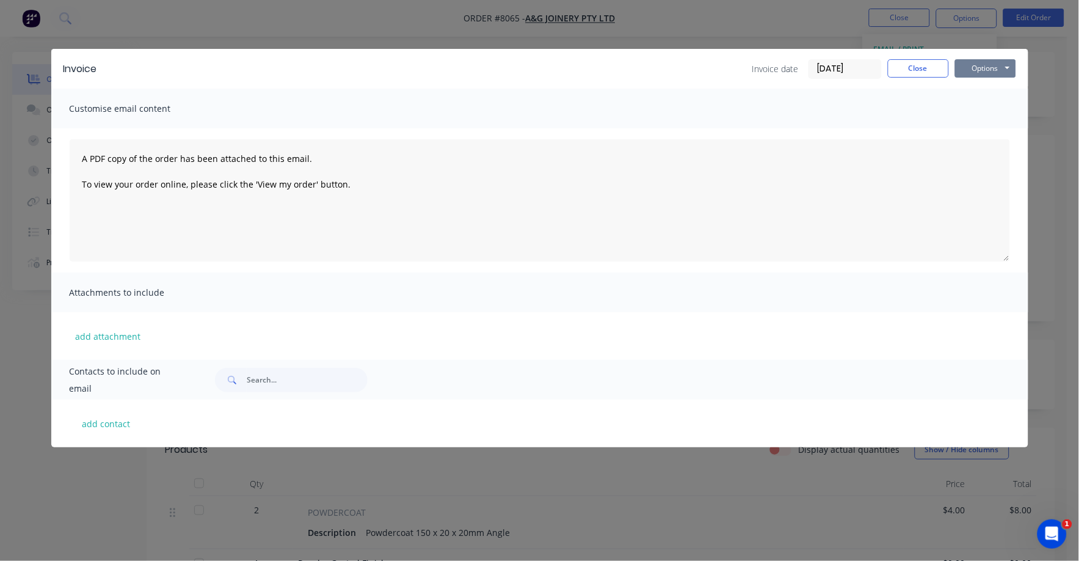
click at [990, 63] on button "Options" at bounding box center [985, 68] width 61 height 18
click at [977, 106] on button "Print" at bounding box center [994, 110] width 78 height 20
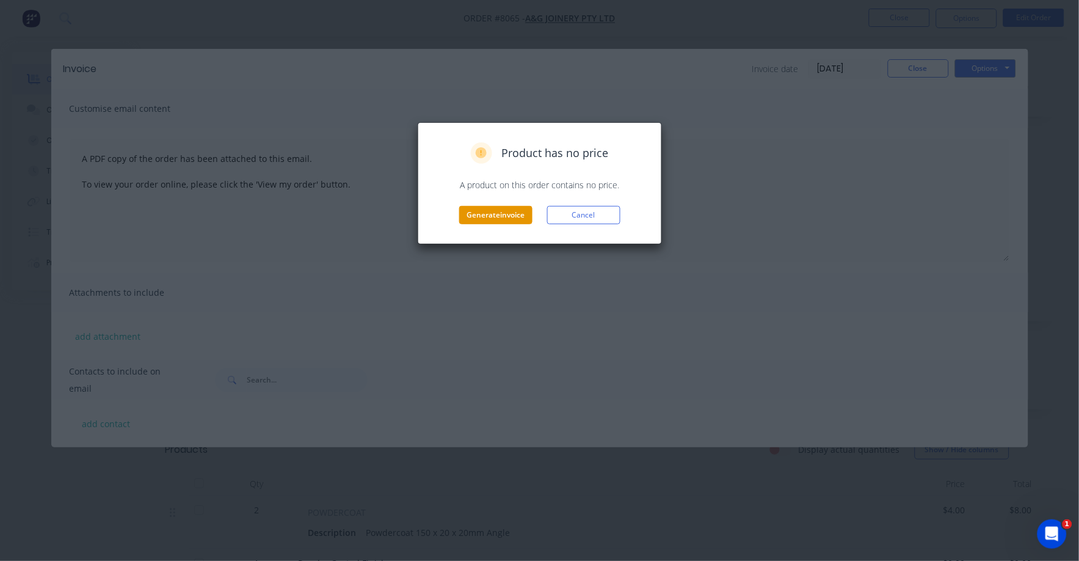
click at [482, 213] on button "Generate invoice" at bounding box center [495, 215] width 73 height 18
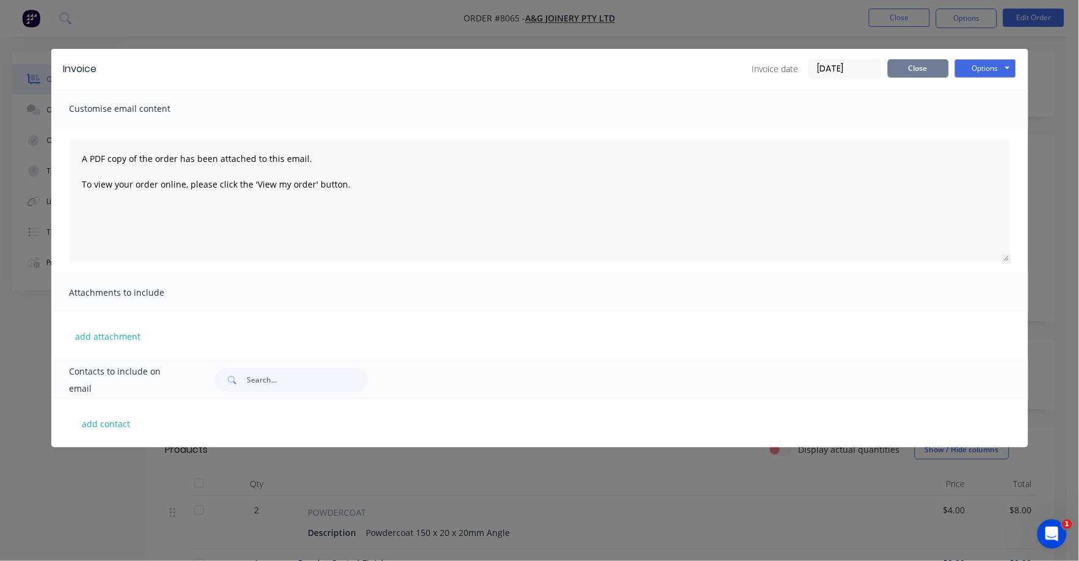
click at [905, 58] on div "Invoice Invoice date 11/09/25 Close Options Preview Print Email" at bounding box center [539, 69] width 977 height 40
click at [902, 64] on button "Close" at bounding box center [918, 68] width 61 height 18
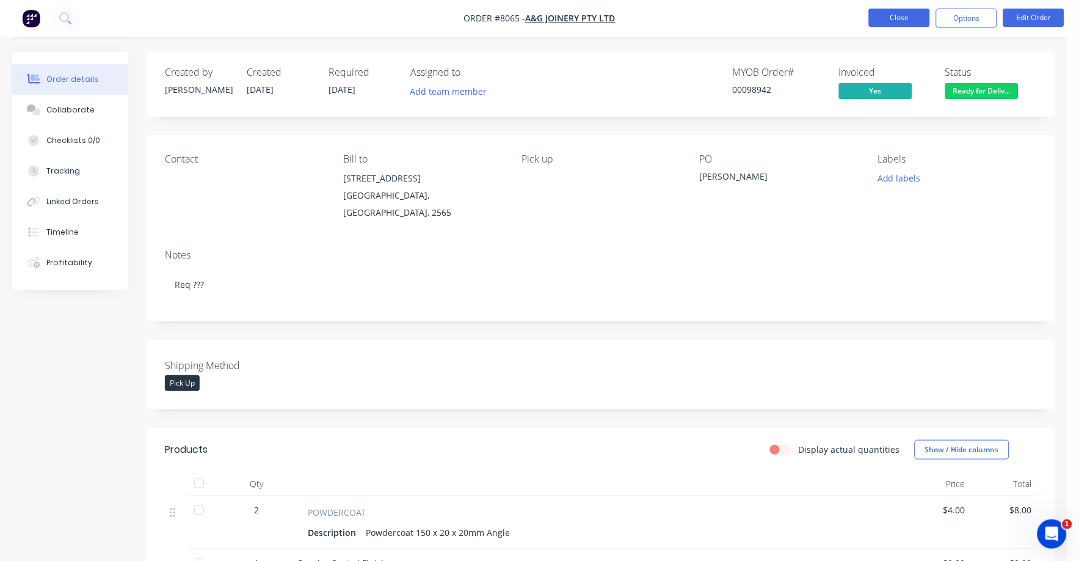
click at [901, 16] on button "Close" at bounding box center [899, 18] width 61 height 18
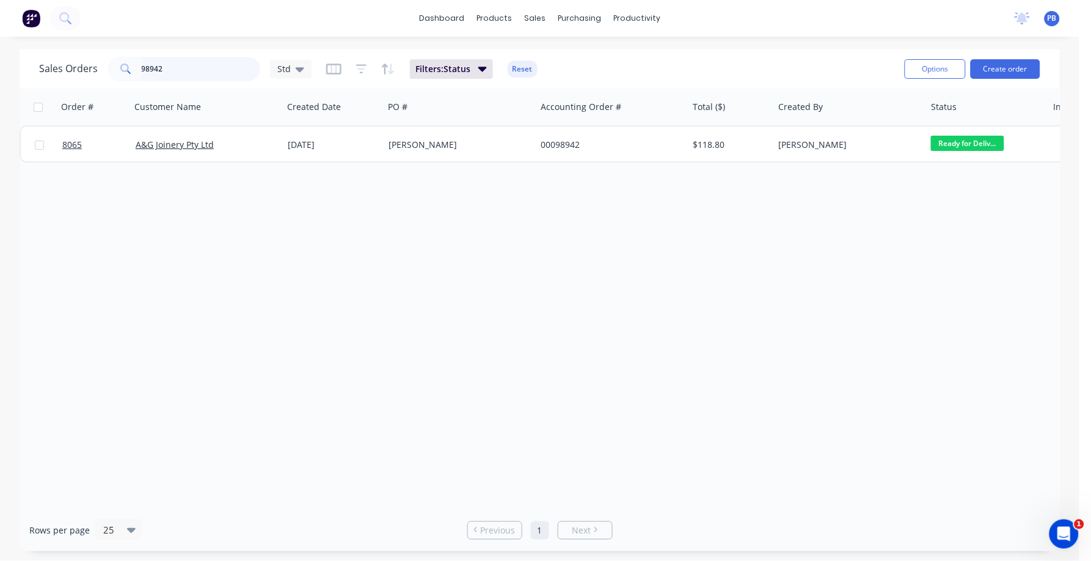
click at [166, 68] on input "98942" at bounding box center [201, 69] width 119 height 24
type input "98910"
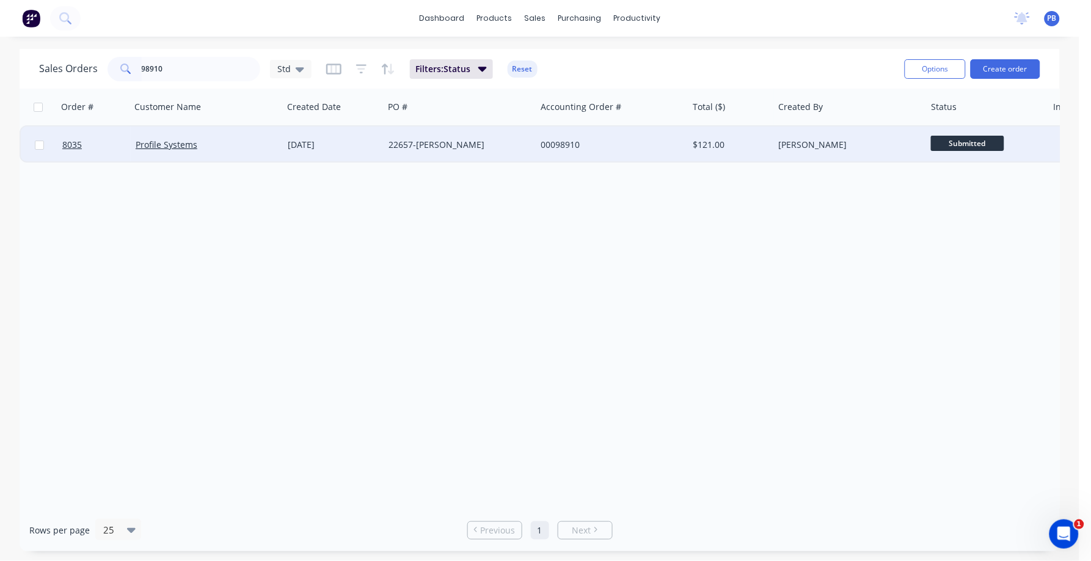
click at [550, 140] on div "00098910" at bounding box center [608, 145] width 136 height 12
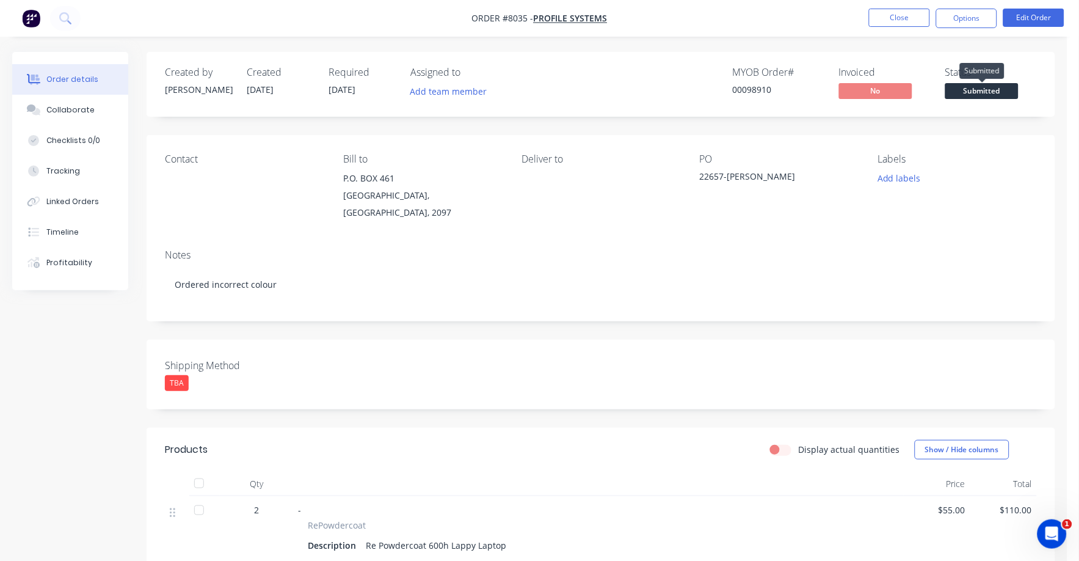
click at [987, 87] on span "Submitted" at bounding box center [981, 90] width 73 height 15
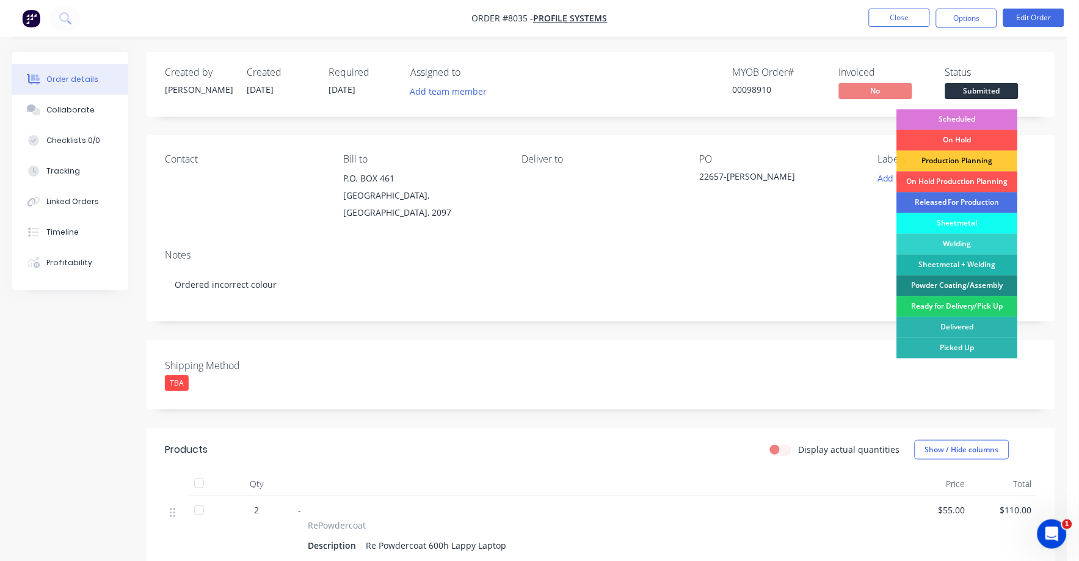
drag, startPoint x: 984, startPoint y: 303, endPoint x: 978, endPoint y: 233, distance: 70.4
click at [983, 303] on div "Ready for Delivery/Pick Up" at bounding box center [957, 306] width 121 height 21
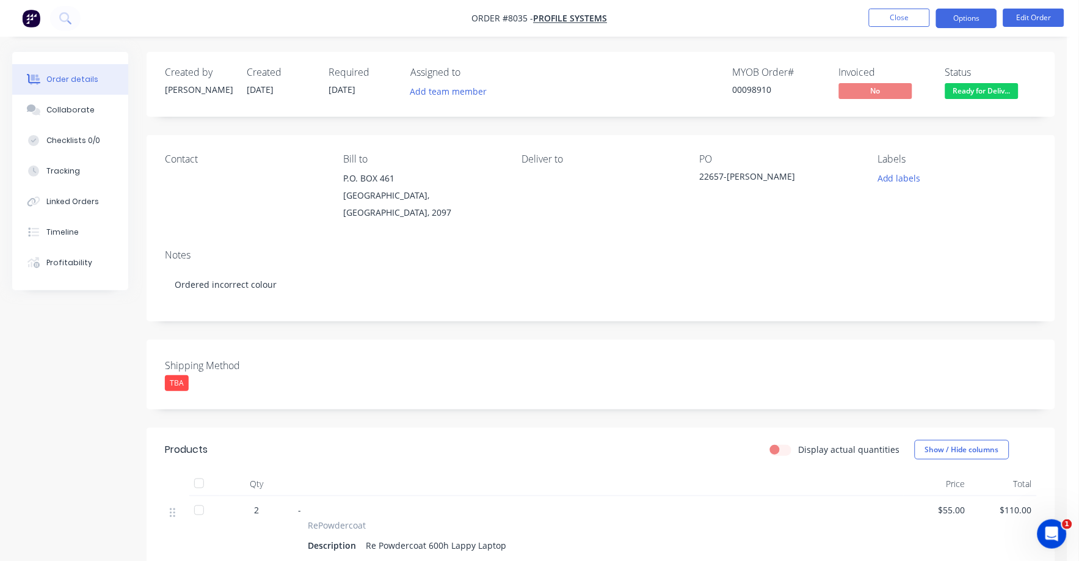
click at [964, 13] on button "Options" at bounding box center [966, 19] width 61 height 20
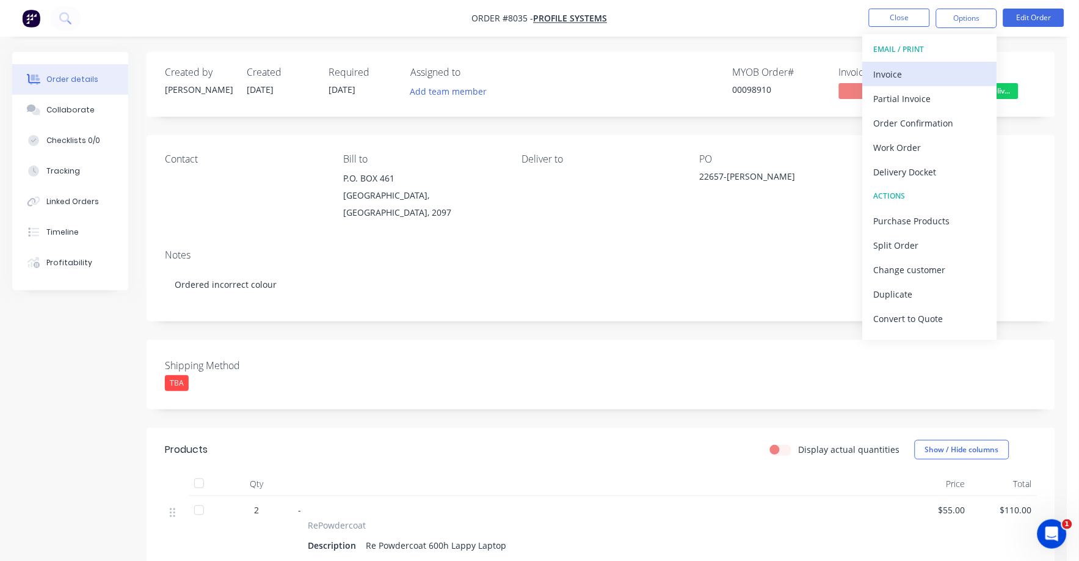
click at [891, 69] on div "Invoice" at bounding box center [930, 74] width 112 height 18
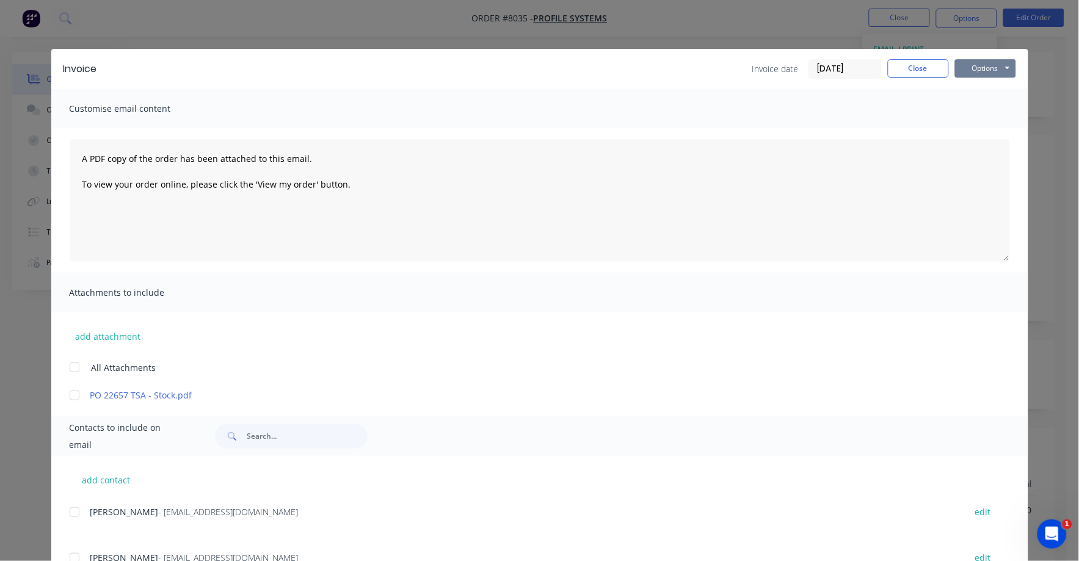
click at [967, 68] on button "Options" at bounding box center [985, 68] width 61 height 18
click at [966, 116] on button "Print" at bounding box center [994, 110] width 78 height 20
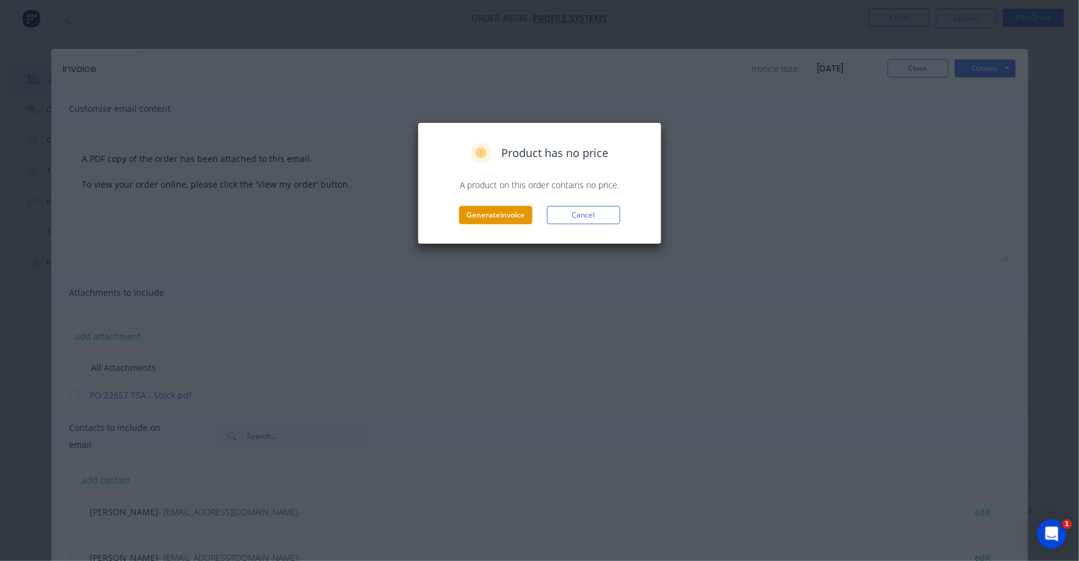
drag, startPoint x: 528, startPoint y: 203, endPoint x: 512, endPoint y: 207, distance: 16.4
click at [512, 207] on div "Product has no price A product on this order contains no price. Generate invoic…" at bounding box center [539, 183] width 219 height 82
click at [509, 208] on button "Generate invoice" at bounding box center [495, 215] width 73 height 18
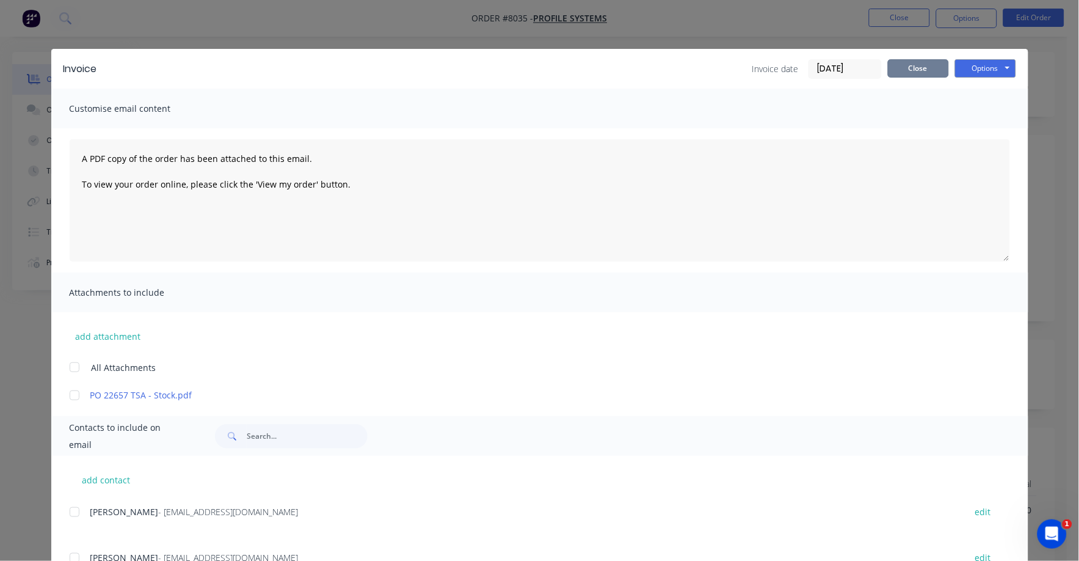
click at [907, 65] on button "Close" at bounding box center [918, 68] width 61 height 18
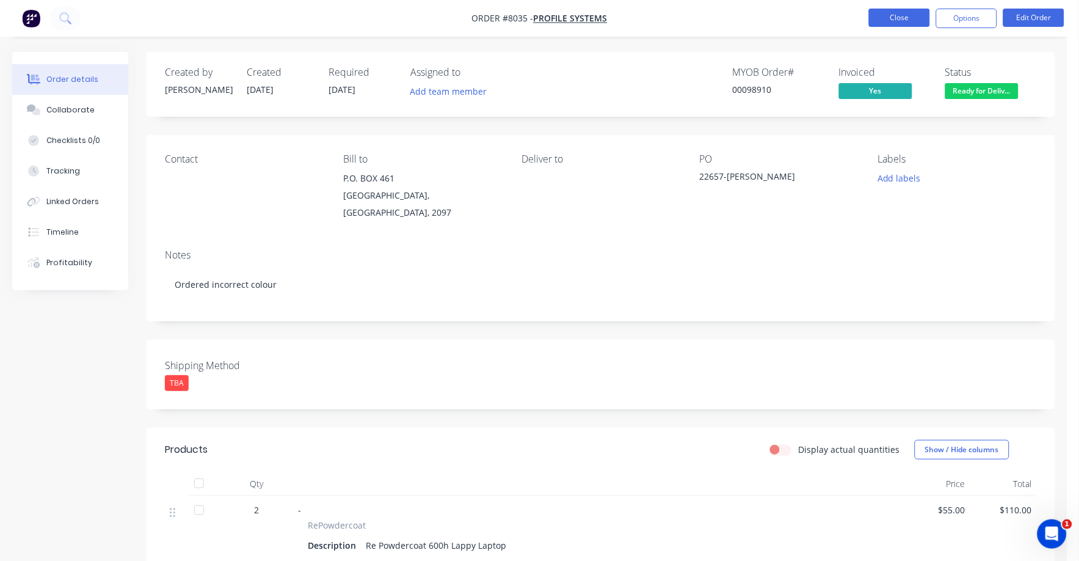
click at [906, 20] on button "Close" at bounding box center [899, 18] width 61 height 18
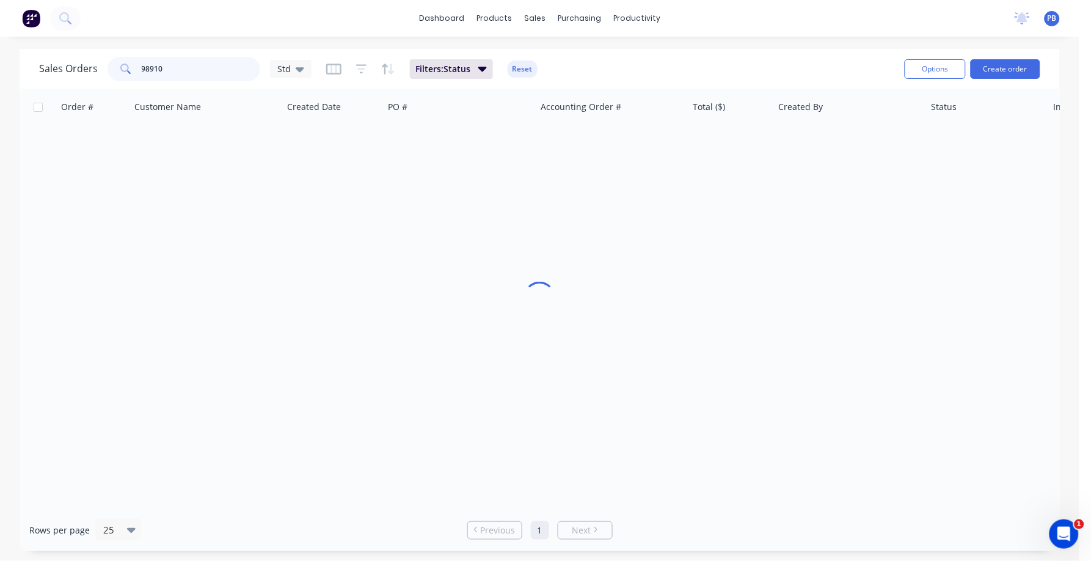
drag, startPoint x: 207, startPoint y: 67, endPoint x: 92, endPoint y: 56, distance: 116.0
click at [92, 57] on div "Sales Orders 98910 Std" at bounding box center [175, 69] width 272 height 24
type input "98916"
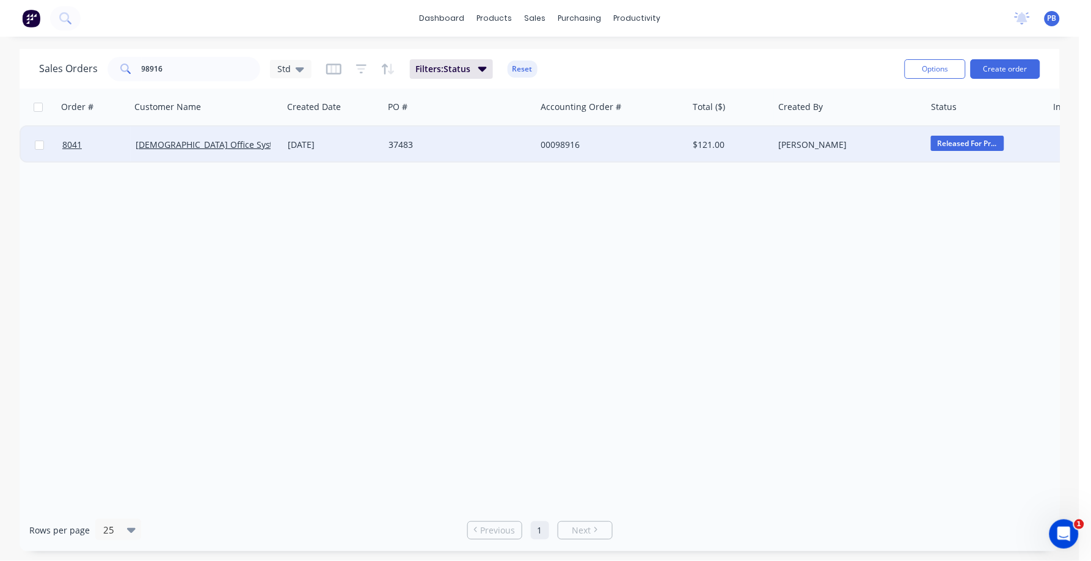
click at [552, 148] on div "00098916" at bounding box center [608, 145] width 136 height 12
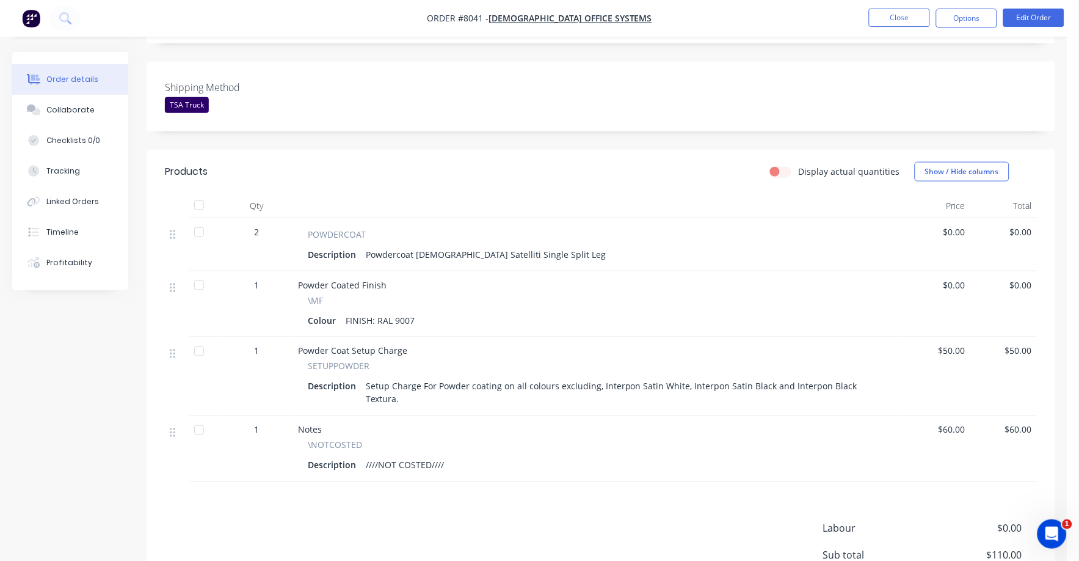
scroll to position [305, 0]
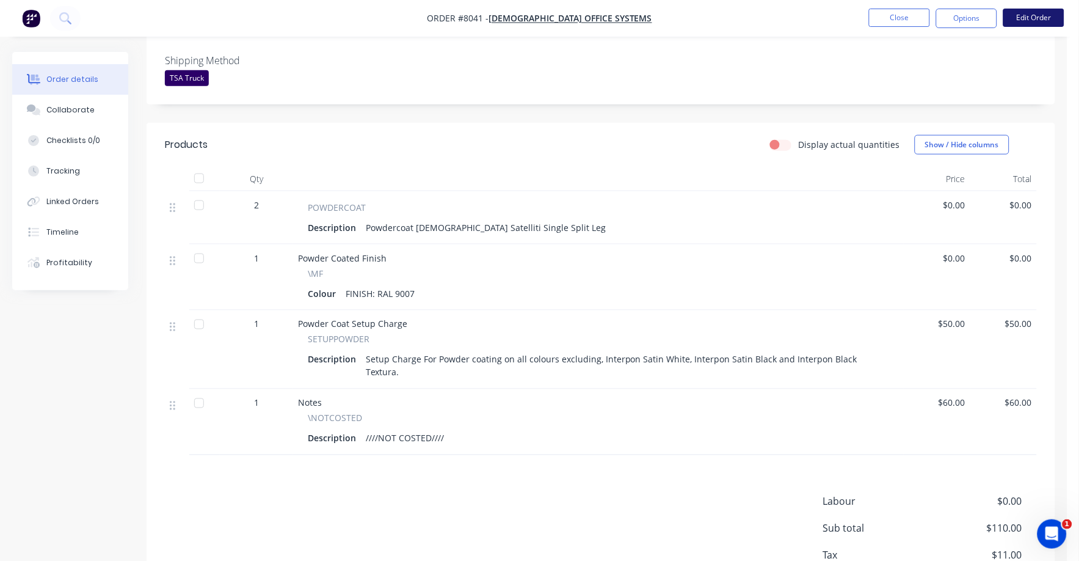
click at [1025, 15] on button "Edit Order" at bounding box center [1033, 18] width 61 height 18
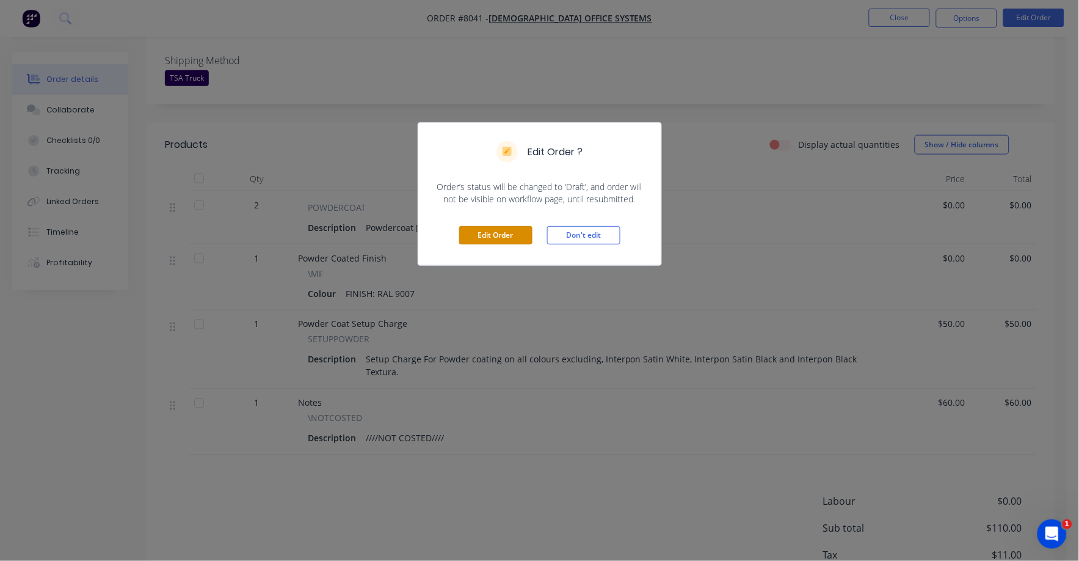
drag, startPoint x: 505, startPoint y: 228, endPoint x: 644, endPoint y: 244, distance: 139.6
click at [506, 228] on button "Edit Order" at bounding box center [495, 235] width 73 height 18
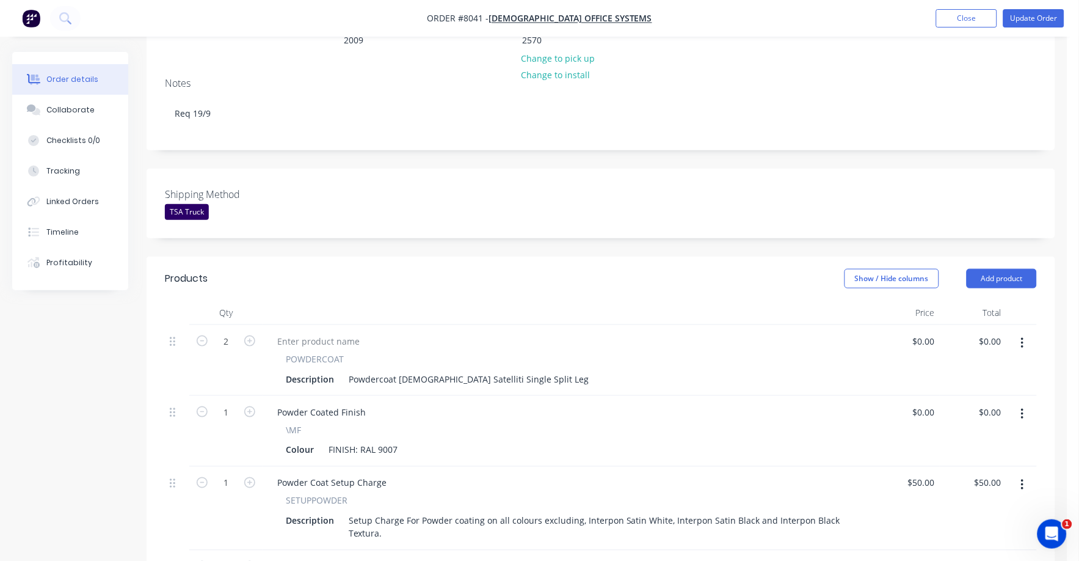
scroll to position [229, 0]
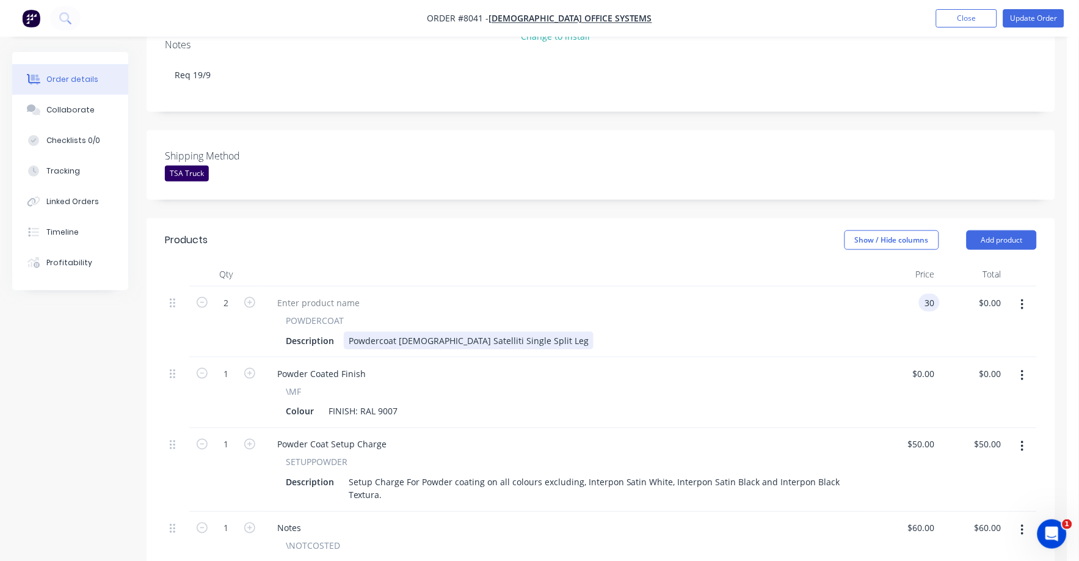
type input "$30.00"
type input "$60.00"
drag, startPoint x: 809, startPoint y: 321, endPoint x: 808, endPoint y: 330, distance: 8.6
click at [808, 332] on div "Description Powdercoat Unifor Satelliti Single Split Leg" at bounding box center [565, 341] width 569 height 18
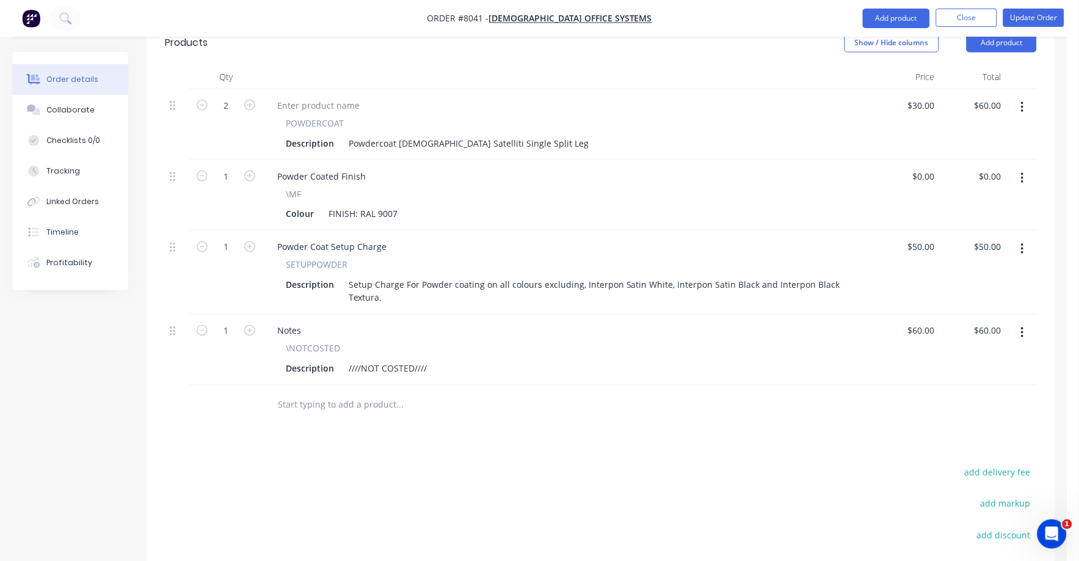
scroll to position [458, 0]
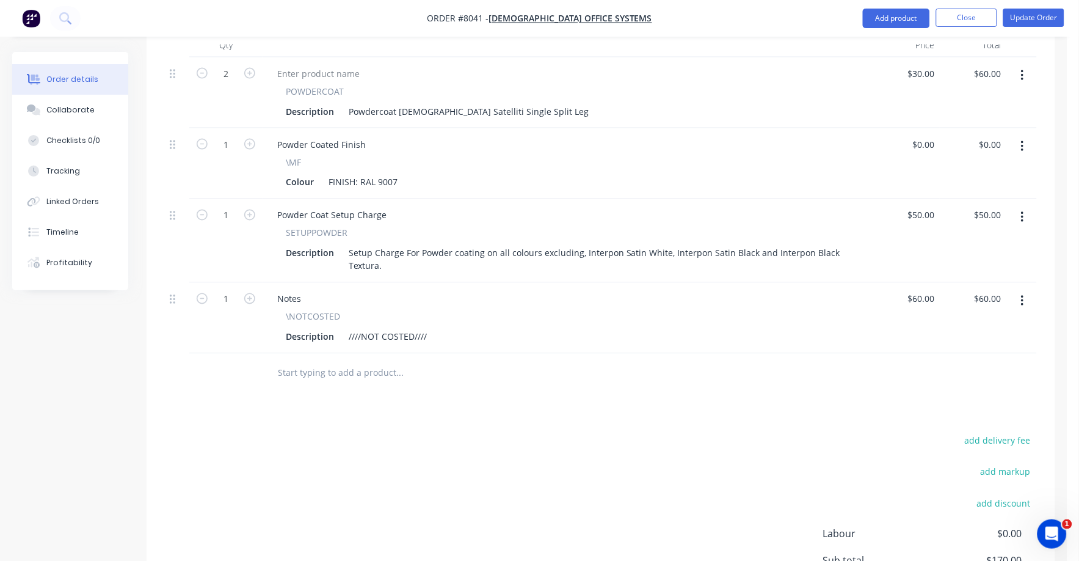
click at [1021, 294] on icon "button" at bounding box center [1022, 300] width 3 height 13
click at [941, 398] on div "Delete" at bounding box center [979, 407] width 94 height 18
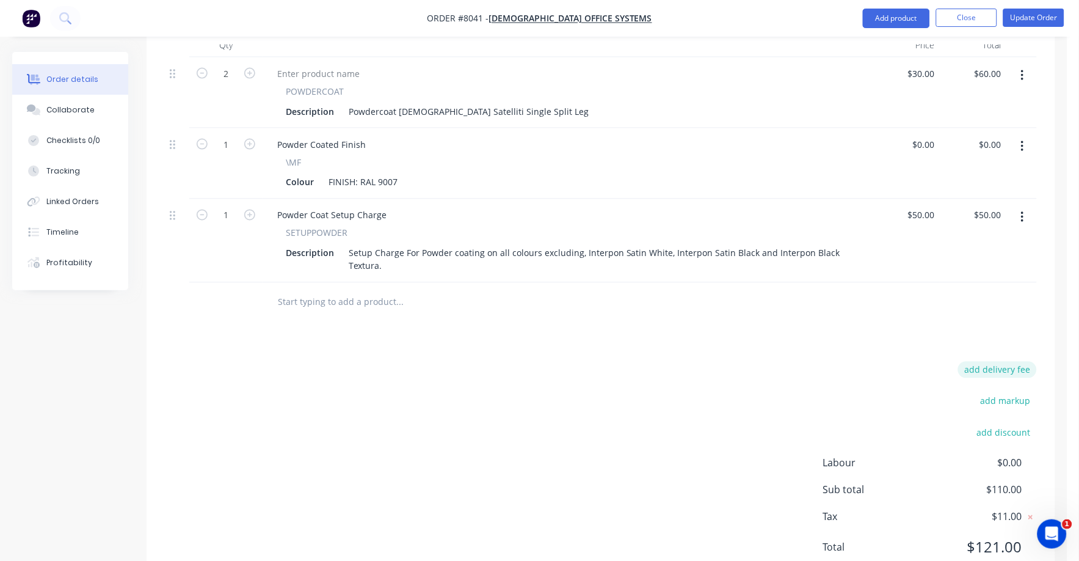
click at [1001, 361] on button "add delivery fee" at bounding box center [997, 369] width 79 height 16
type input "75"
click input "submit" at bounding box center [0, 0] width 0 height 0
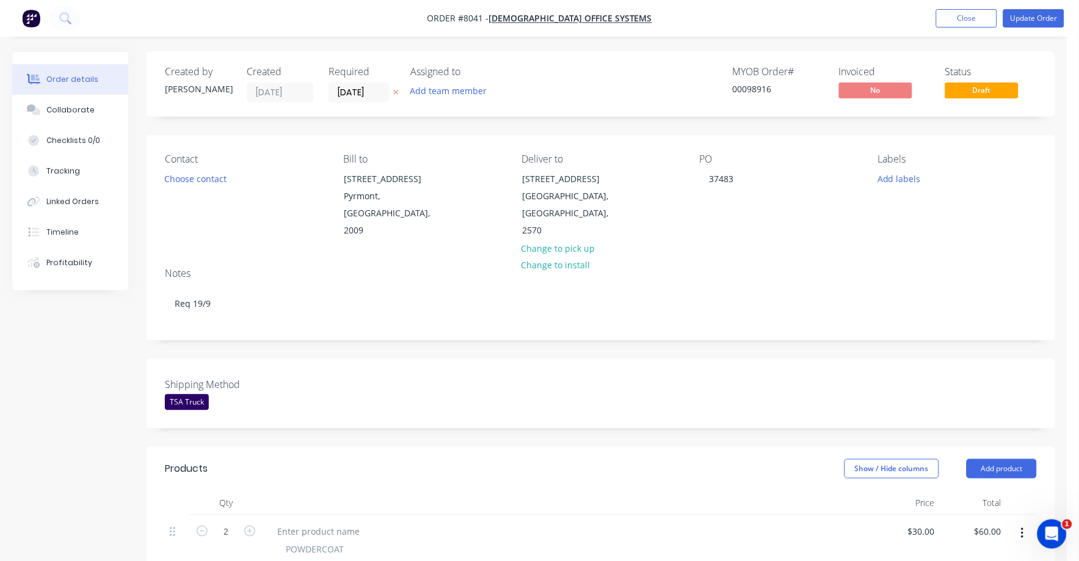
scroll to position [0, 0]
click at [1030, 15] on button "Update Order" at bounding box center [1033, 18] width 61 height 18
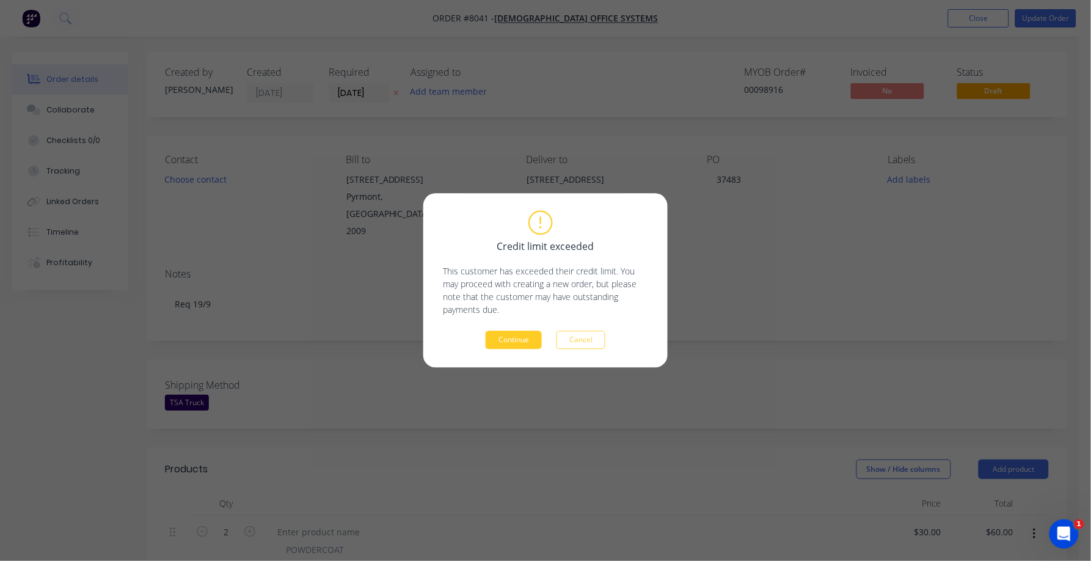
click at [506, 333] on button "Continue" at bounding box center [513, 340] width 56 height 18
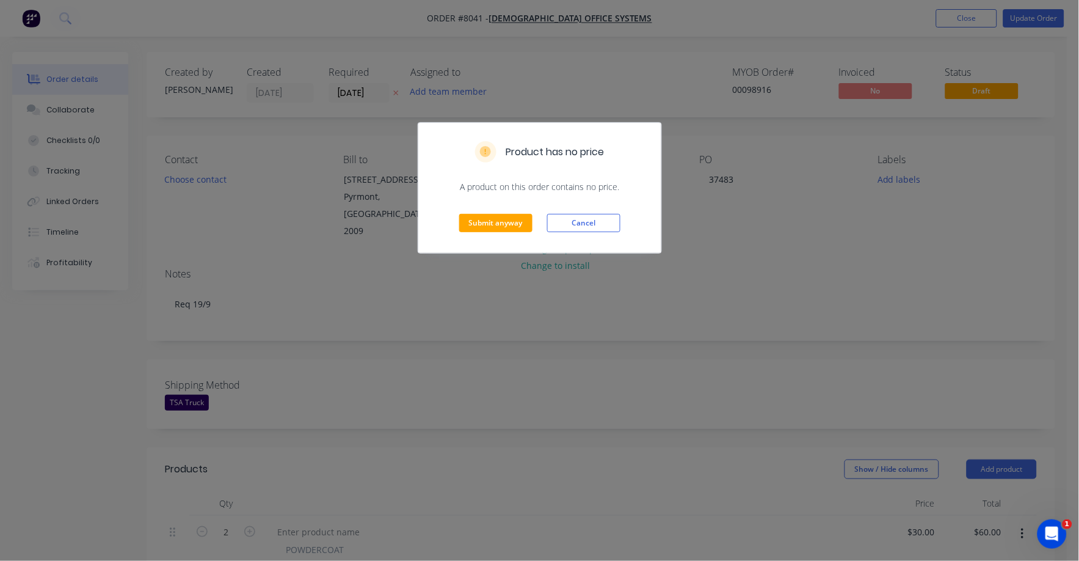
click at [492, 211] on div "Submit anyway Cancel" at bounding box center [539, 223] width 243 height 60
click at [493, 220] on button "Submit anyway" at bounding box center [495, 223] width 73 height 18
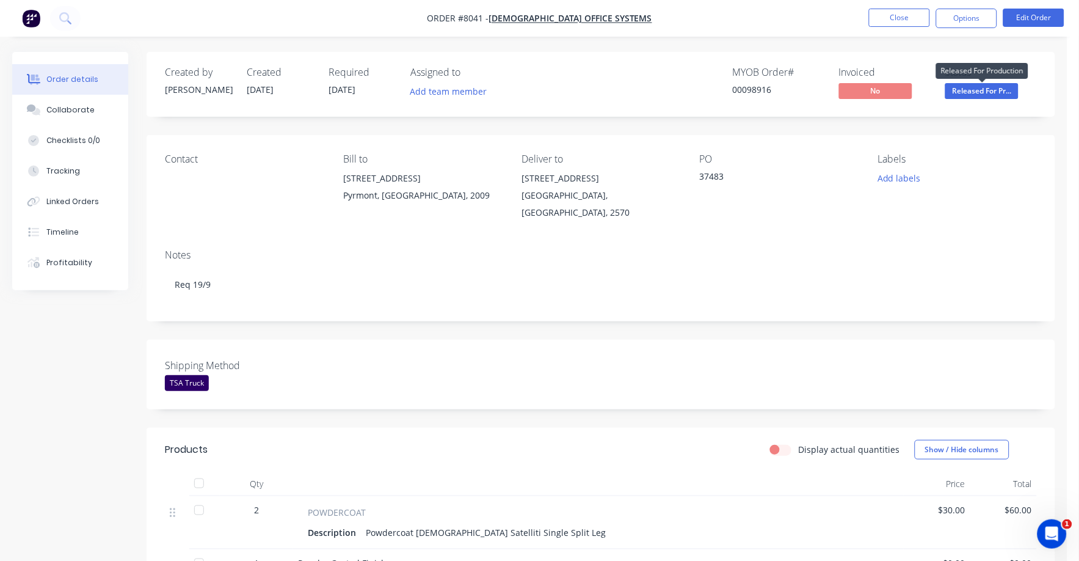
click at [992, 88] on span "Released For Pr..." at bounding box center [981, 90] width 73 height 15
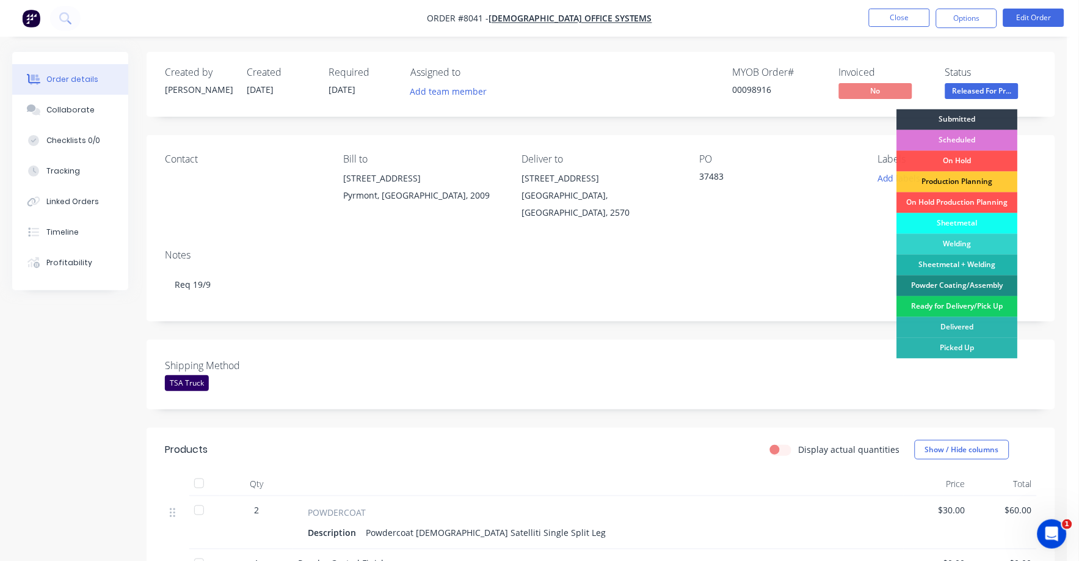
click at [967, 310] on div "Ready for Delivery/Pick Up" at bounding box center [957, 306] width 121 height 21
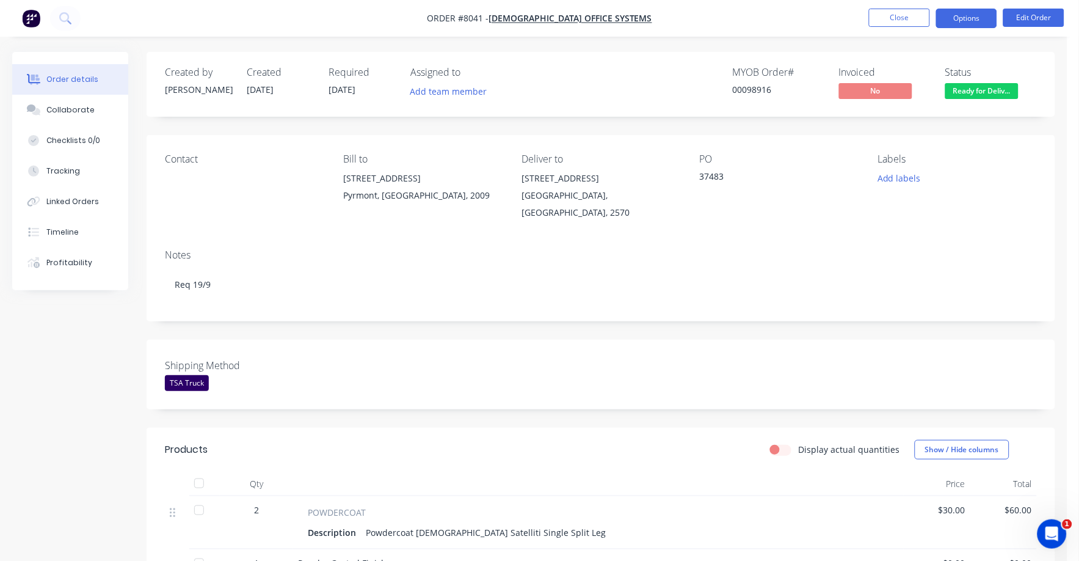
click at [960, 26] on button "Options" at bounding box center [966, 19] width 61 height 20
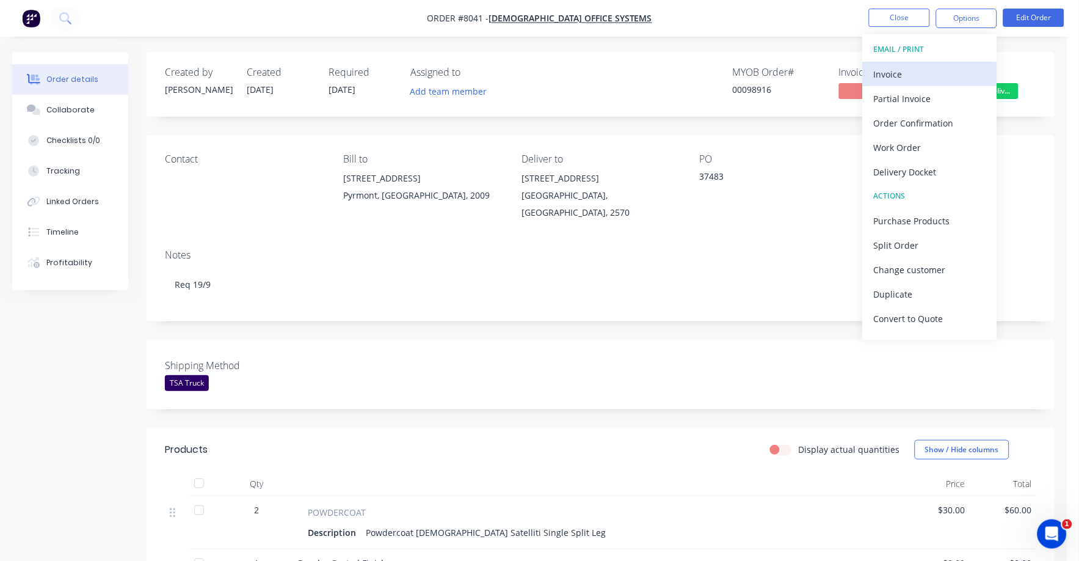
click at [912, 69] on div "Invoice" at bounding box center [930, 74] width 112 height 18
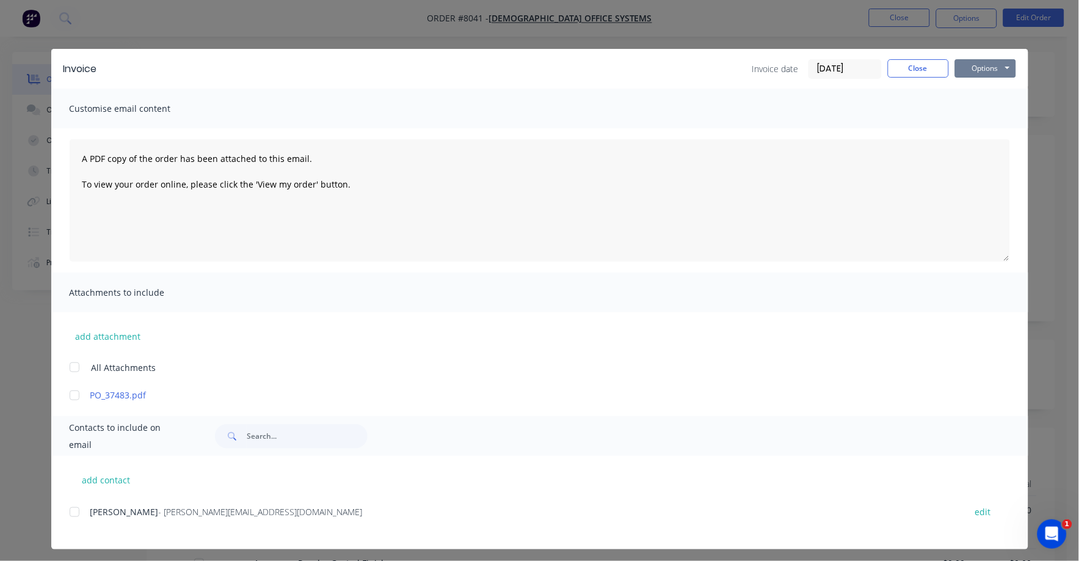
drag, startPoint x: 981, startPoint y: 69, endPoint x: 979, endPoint y: 79, distance: 9.9
click at [981, 70] on button "Options" at bounding box center [985, 68] width 61 height 18
click at [977, 104] on button "Print" at bounding box center [994, 110] width 78 height 20
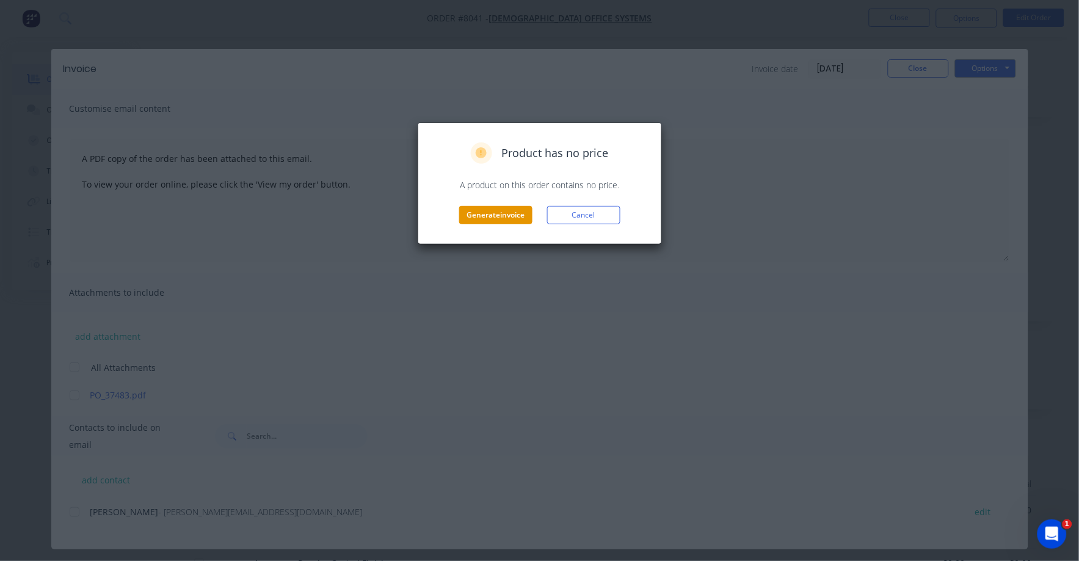
click at [500, 210] on button "Generate invoice" at bounding box center [495, 215] width 73 height 18
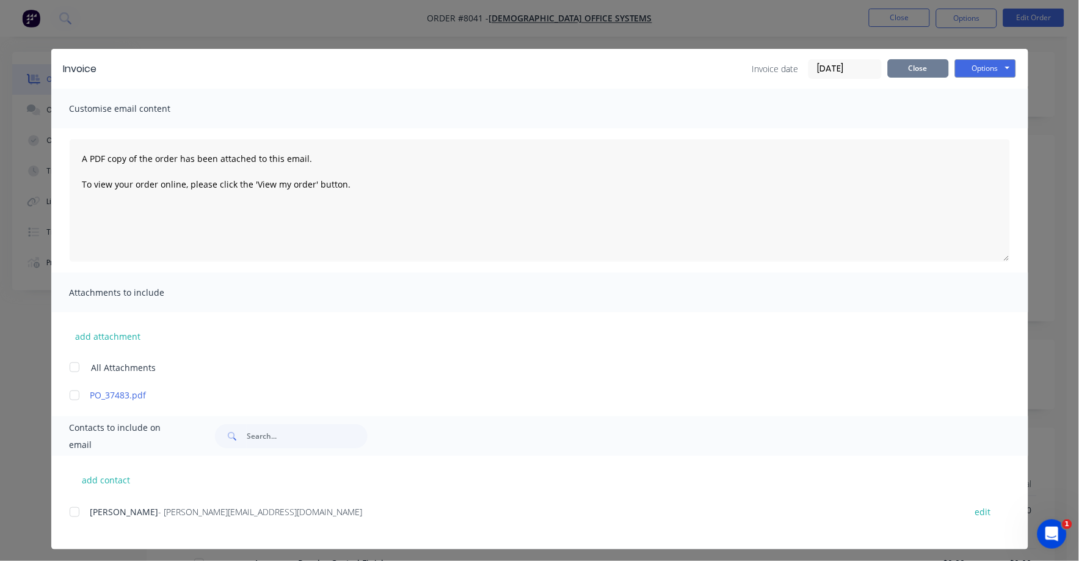
drag, startPoint x: 917, startPoint y: 72, endPoint x: 909, endPoint y: 67, distance: 10.2
click at [913, 70] on button "Close" at bounding box center [918, 68] width 61 height 18
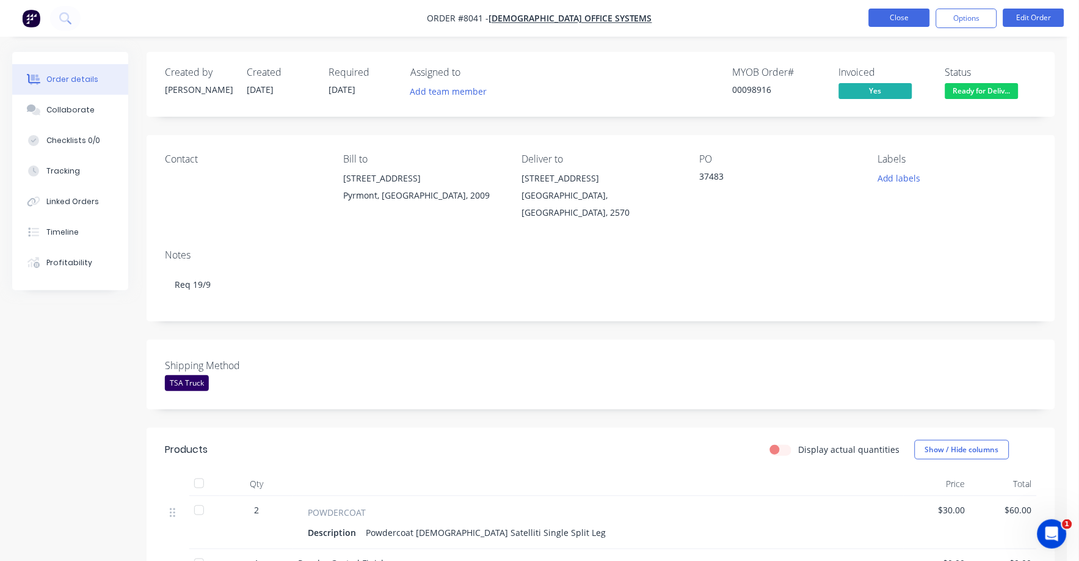
click at [901, 21] on button "Close" at bounding box center [899, 18] width 61 height 18
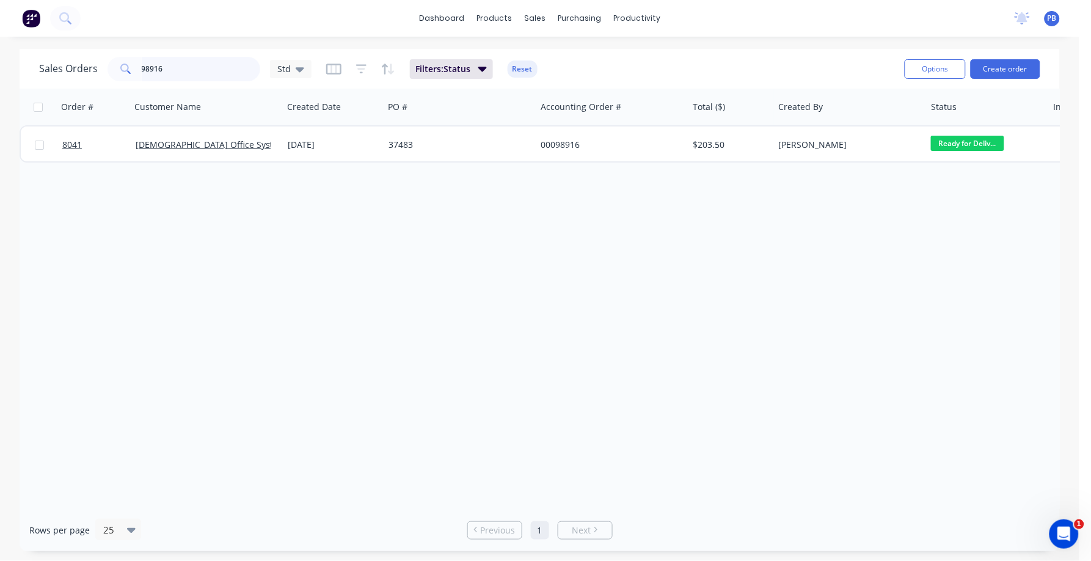
click at [186, 65] on input "98916" at bounding box center [201, 69] width 119 height 24
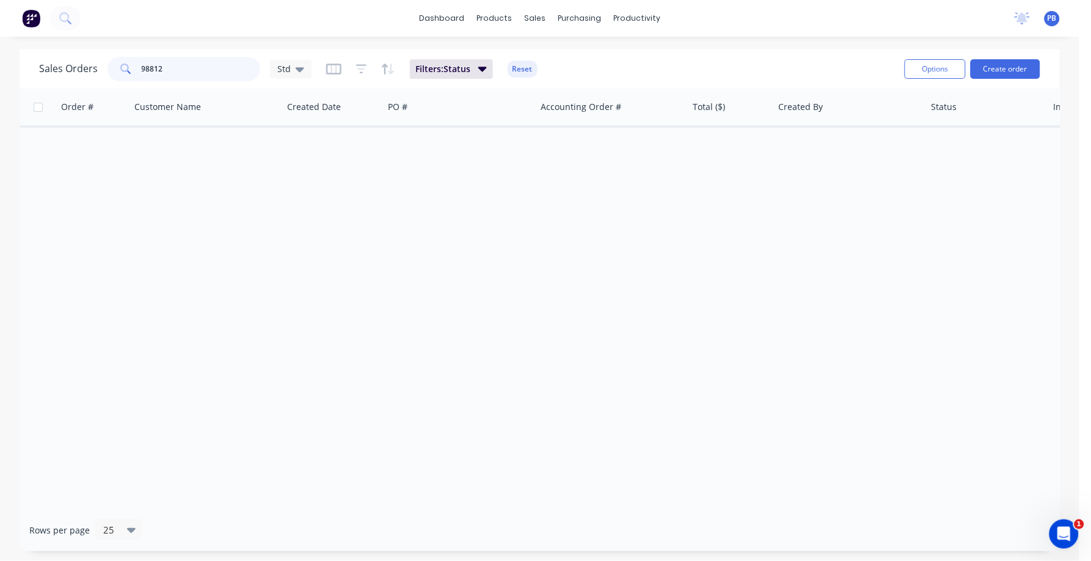
click at [181, 61] on input "98812" at bounding box center [201, 69] width 119 height 24
click at [180, 58] on input "98812" at bounding box center [201, 69] width 119 height 24
drag, startPoint x: 180, startPoint y: 58, endPoint x: 180, endPoint y: 66, distance: 8.0
click at [180, 66] on input "98812" at bounding box center [201, 69] width 119 height 24
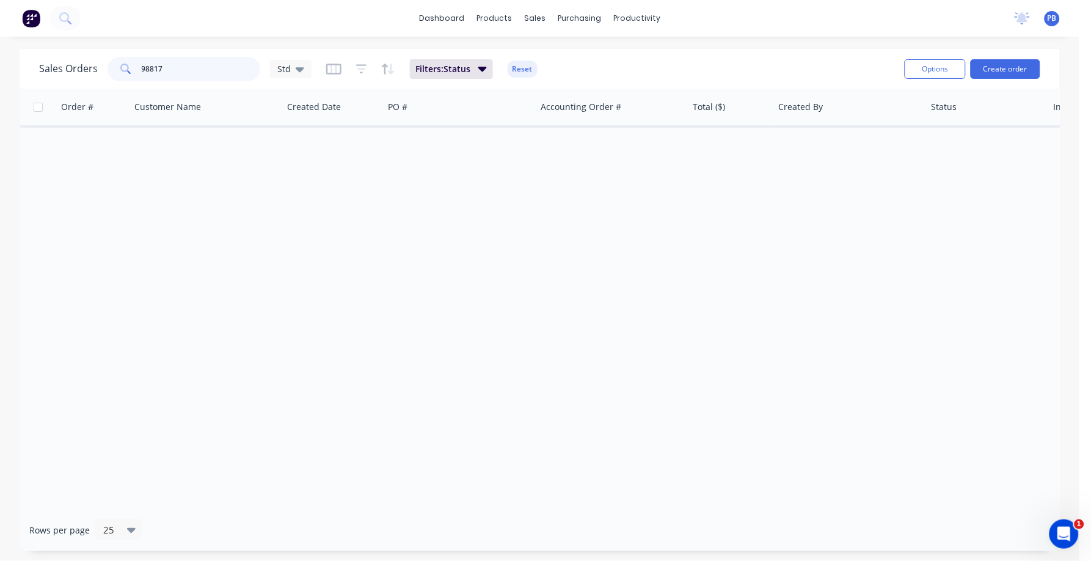
type input "98817"
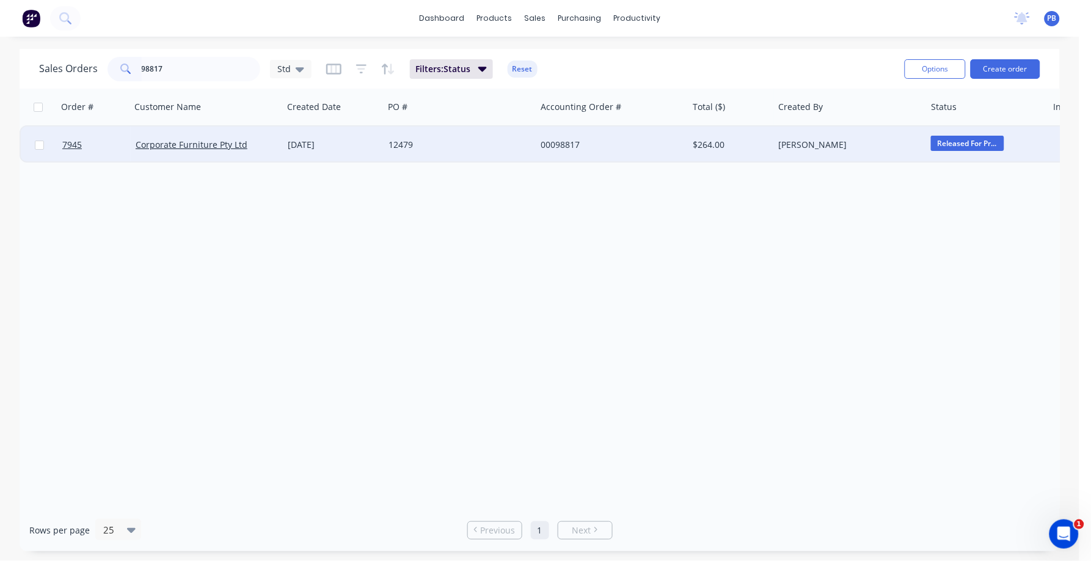
click at [558, 140] on div "00098817" at bounding box center [608, 145] width 136 height 12
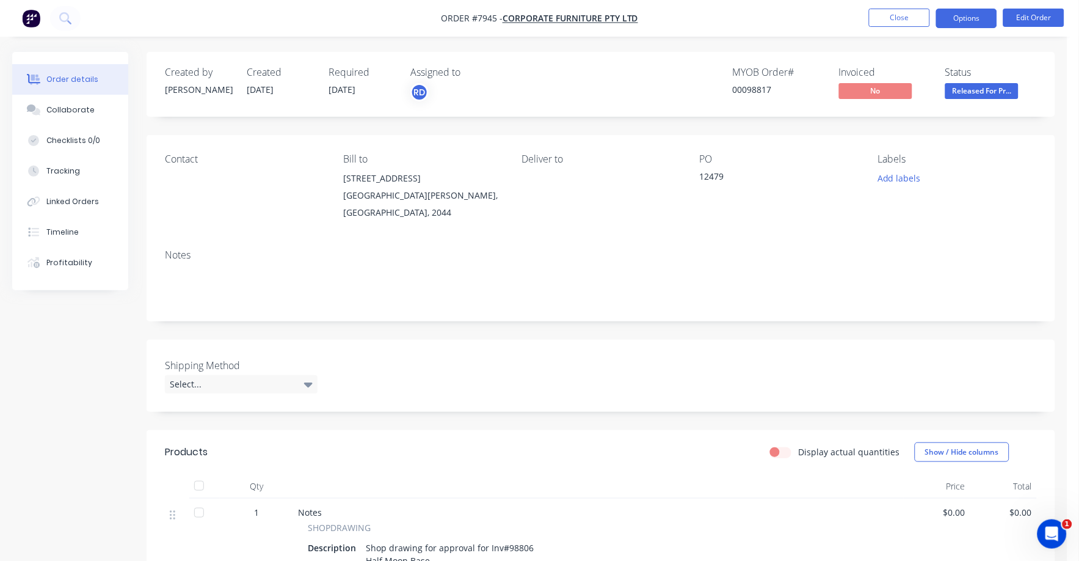
click at [960, 19] on button "Options" at bounding box center [966, 19] width 61 height 20
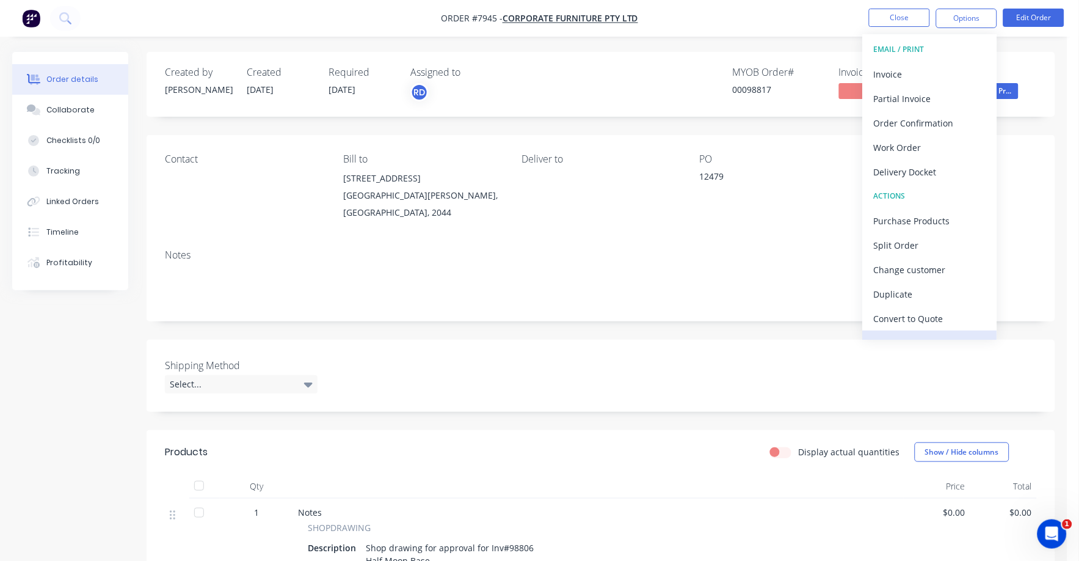
scroll to position [18, 0]
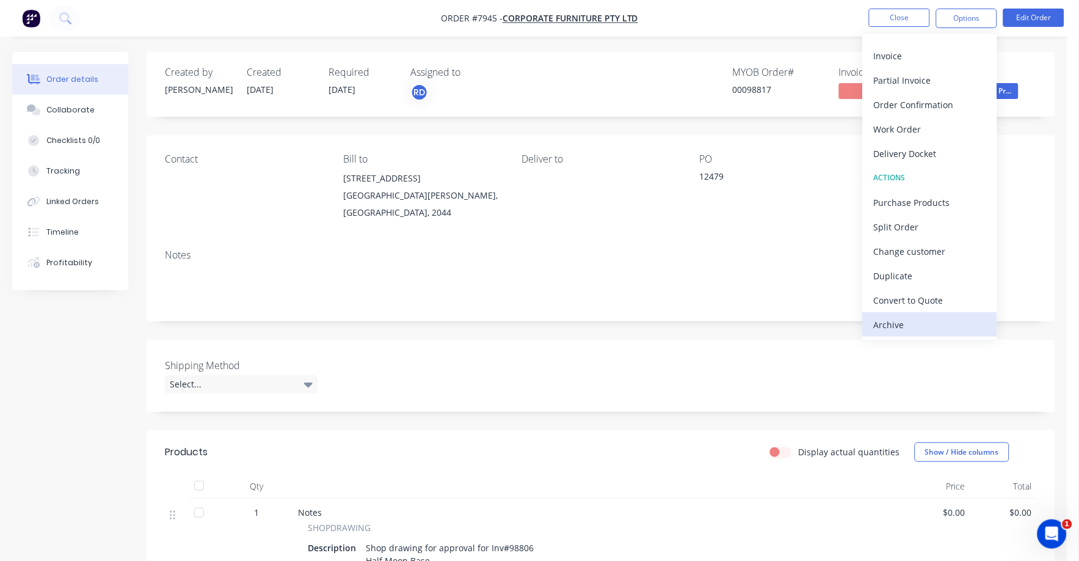
click at [909, 324] on div "Archive" at bounding box center [930, 325] width 112 height 18
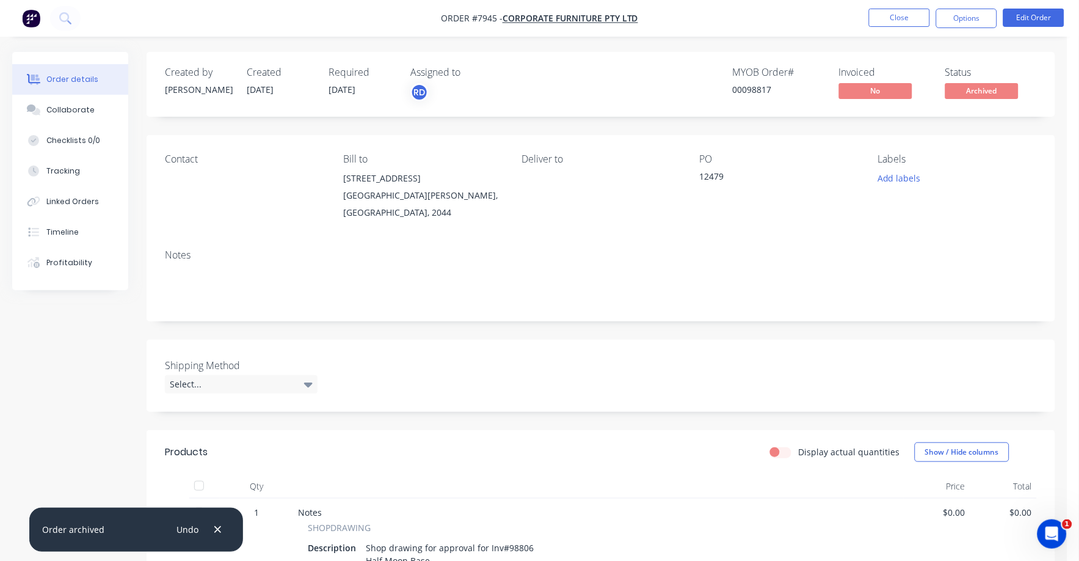
click at [360, 443] on div "Display actual quantities Show / Hide columns" at bounding box center [693, 452] width 686 height 20
click at [895, 21] on button "Close" at bounding box center [899, 18] width 61 height 18
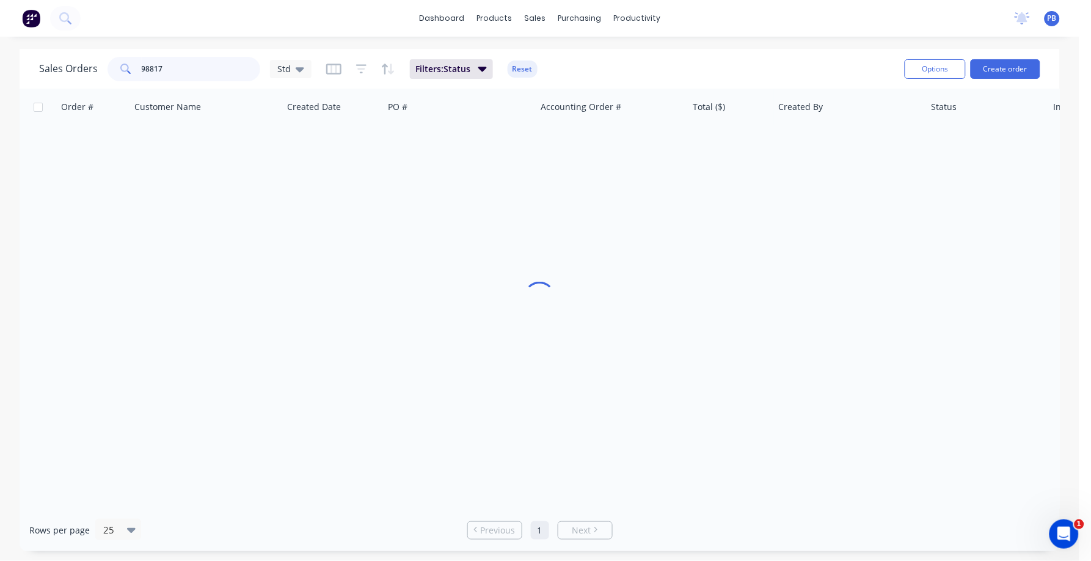
click at [101, 64] on div "Sales Orders 98817 Std" at bounding box center [175, 69] width 272 height 24
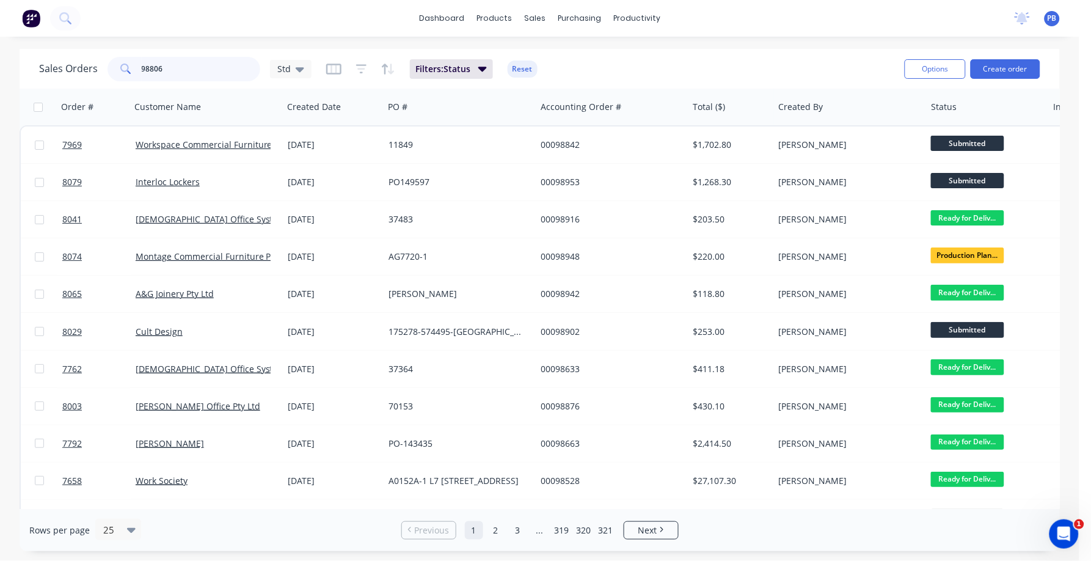
type input "98806"
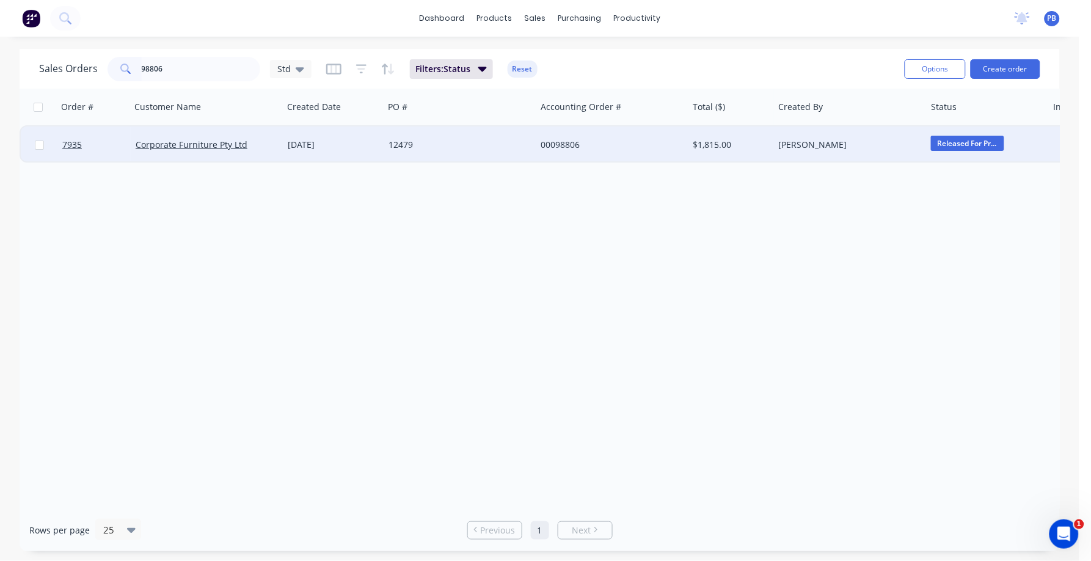
click at [544, 139] on div "00098806" at bounding box center [608, 145] width 136 height 12
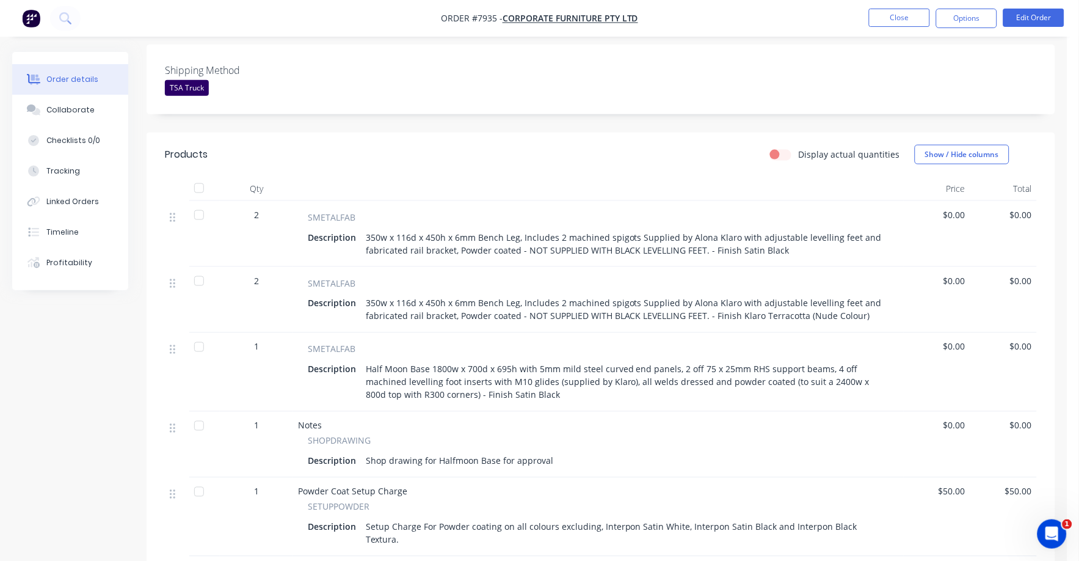
scroll to position [382, 0]
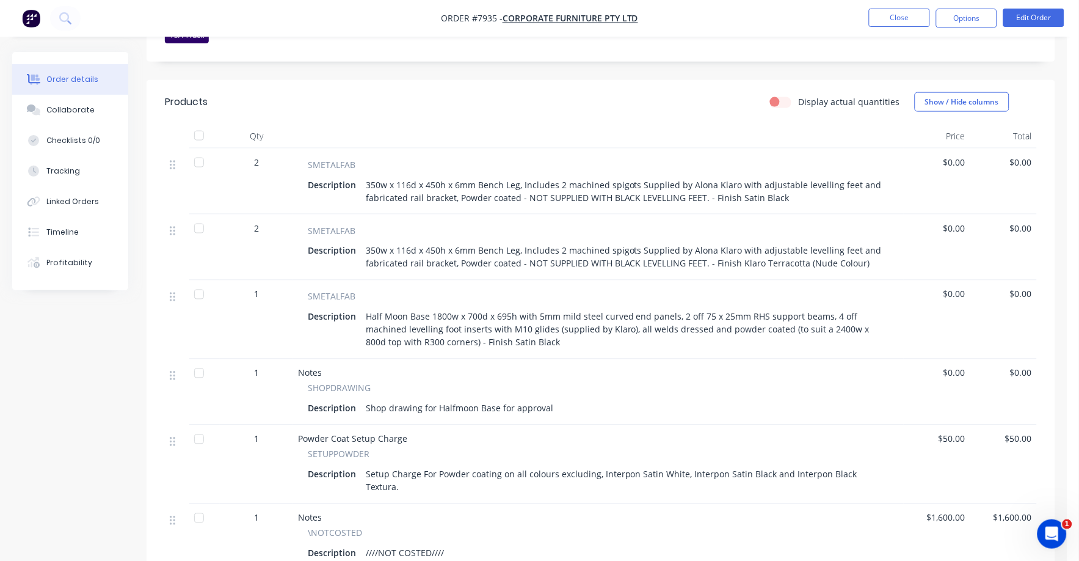
click at [952, 366] on span "$0.00" at bounding box center [937, 372] width 57 height 13
click at [1052, 12] on button "Edit Order" at bounding box center [1033, 18] width 61 height 18
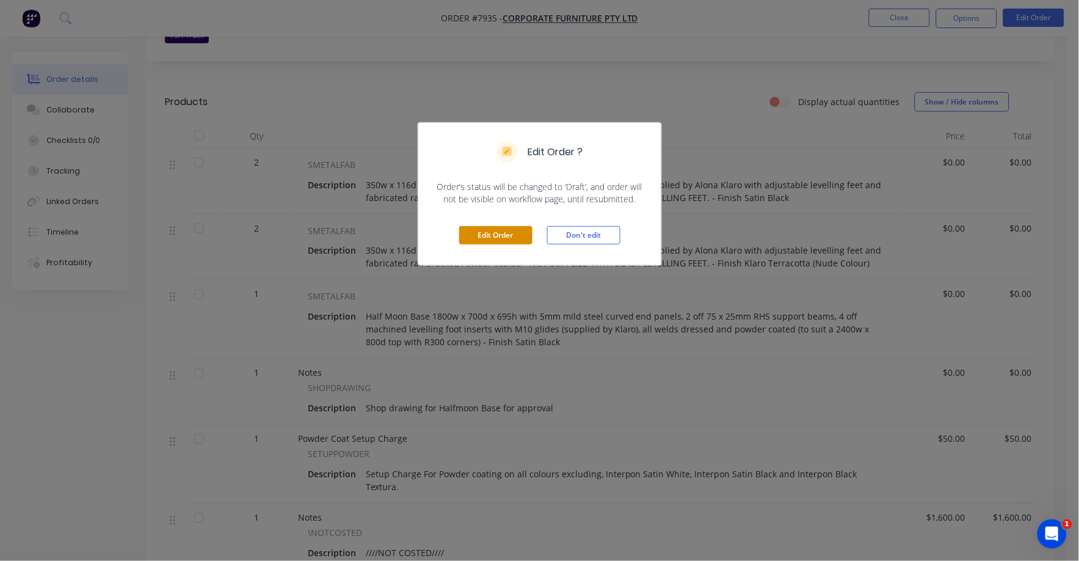
click at [482, 239] on button "Edit Order" at bounding box center [495, 235] width 73 height 18
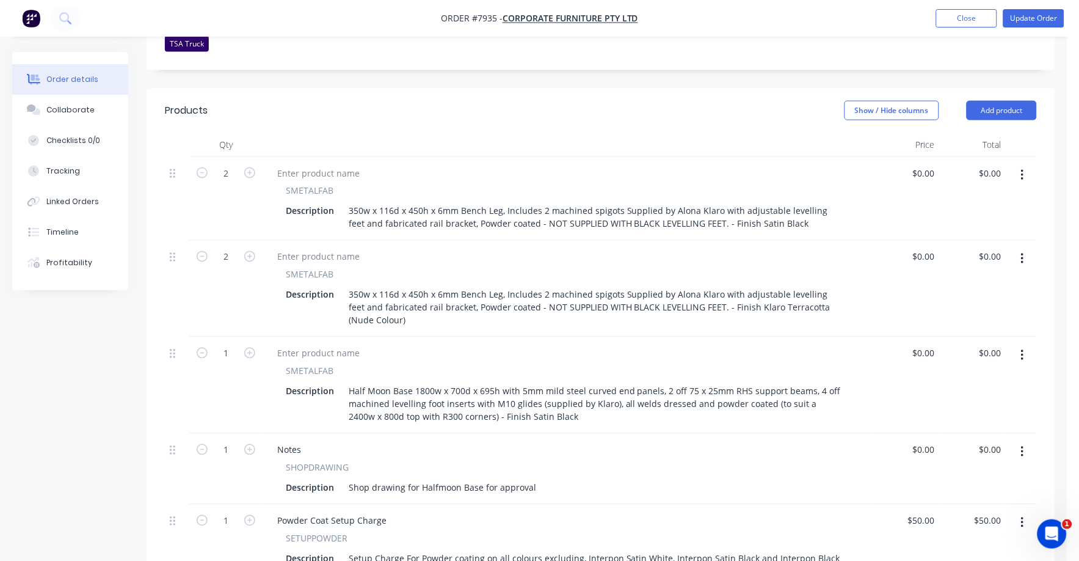
scroll to position [534, 0]
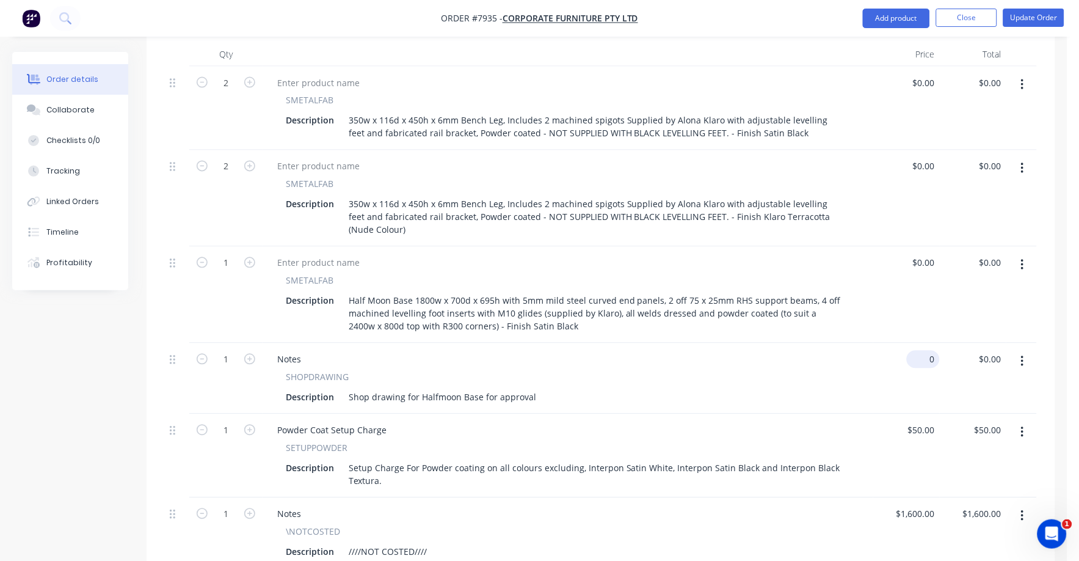
click at [927, 350] on input "0" at bounding box center [926, 359] width 28 height 18
type input "$220.00"
click at [879, 343] on div "$220.00 220" at bounding box center [906, 378] width 67 height 71
click at [1019, 18] on button "Update Order" at bounding box center [1033, 18] width 61 height 18
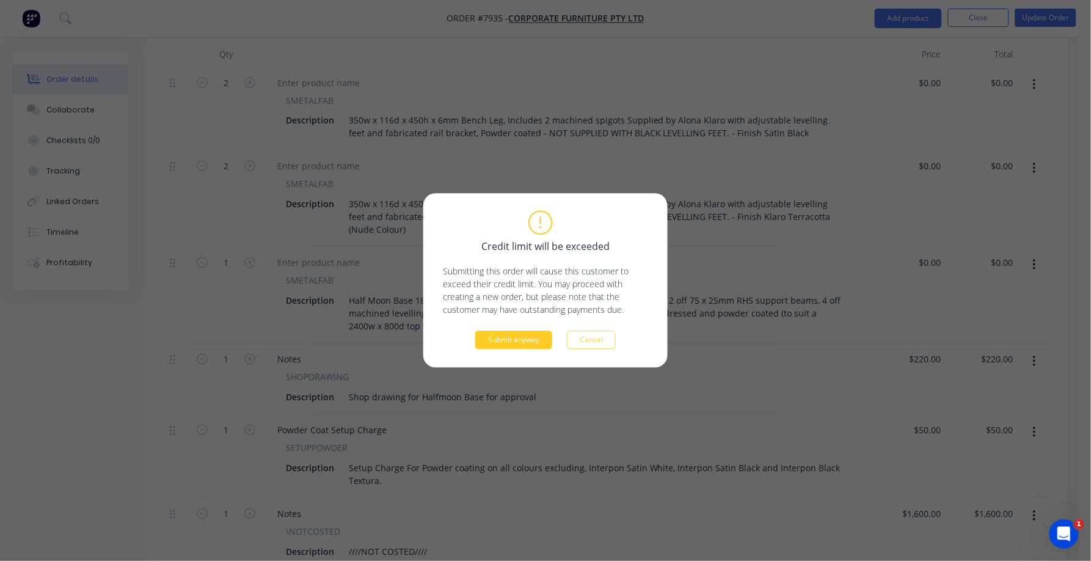
click at [482, 344] on button "Submit anyway" at bounding box center [513, 340] width 77 height 18
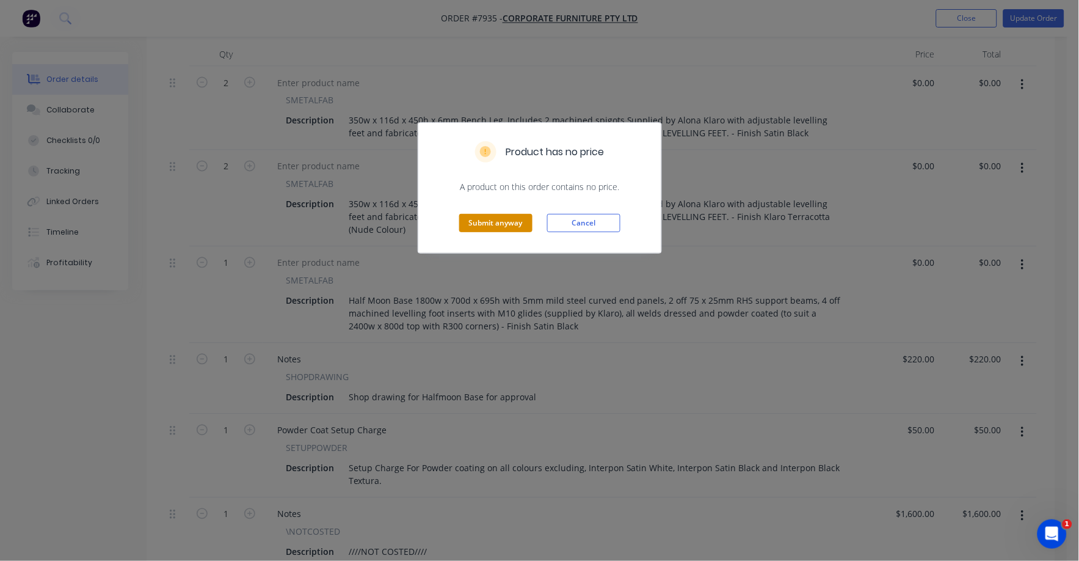
click at [497, 227] on button "Submit anyway" at bounding box center [495, 223] width 73 height 18
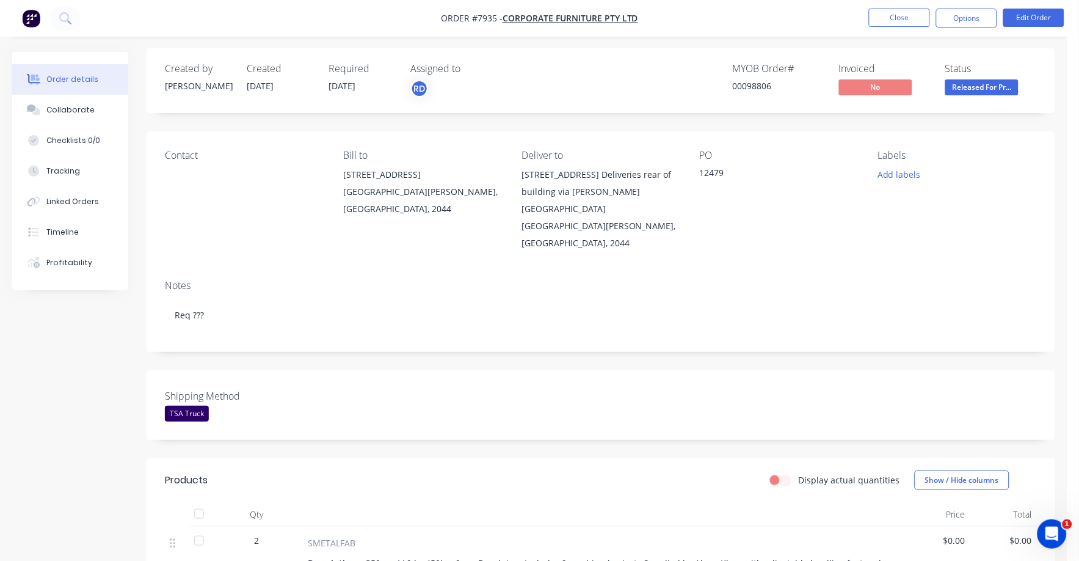
scroll to position [0, 0]
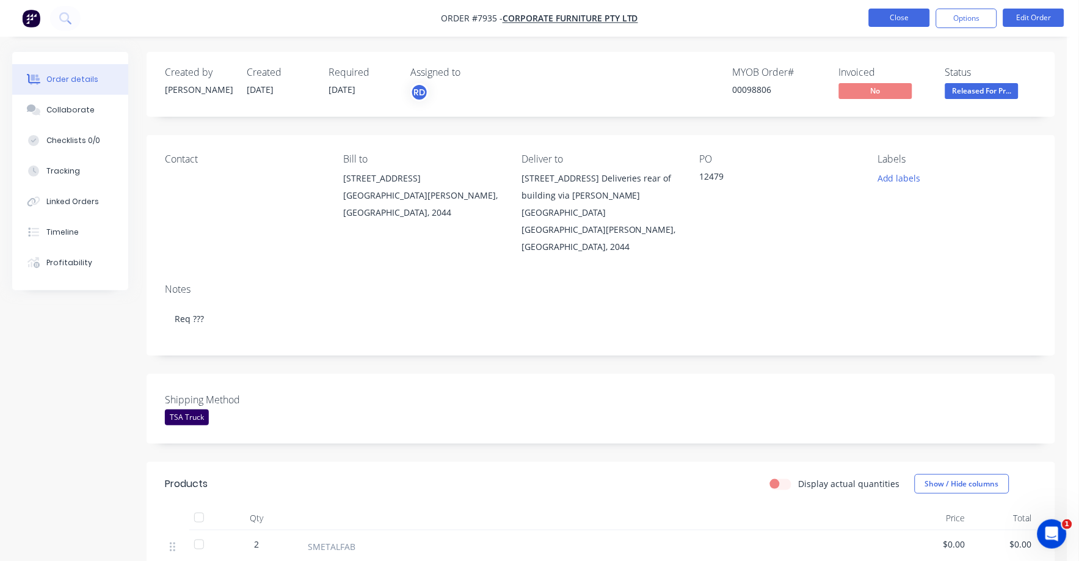
click at [906, 15] on button "Close" at bounding box center [899, 18] width 61 height 18
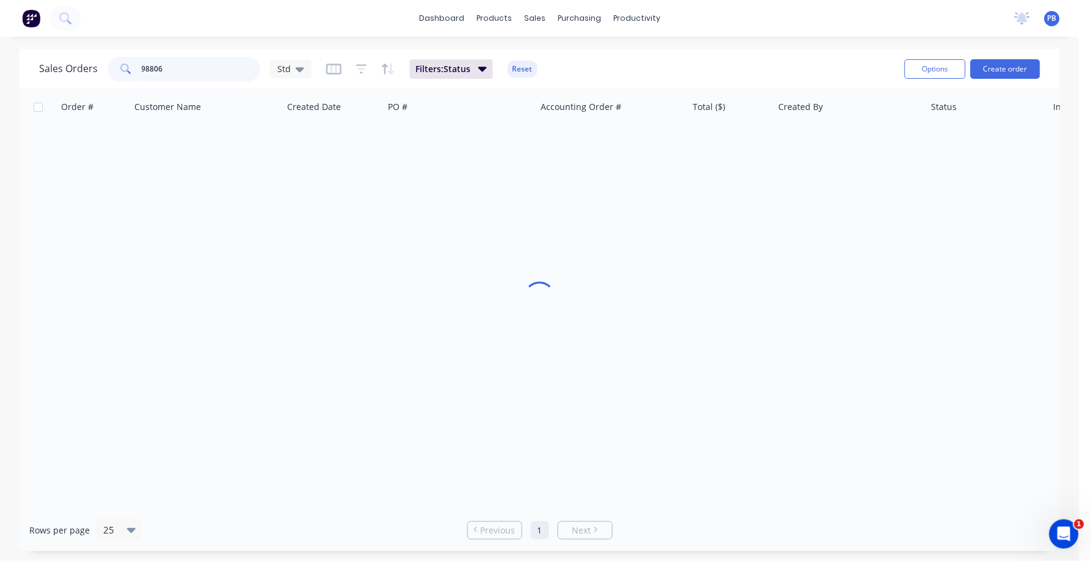
drag, startPoint x: 171, startPoint y: 65, endPoint x: 126, endPoint y: 57, distance: 45.9
click at [126, 57] on div "98806" at bounding box center [183, 69] width 153 height 24
type input "98935"
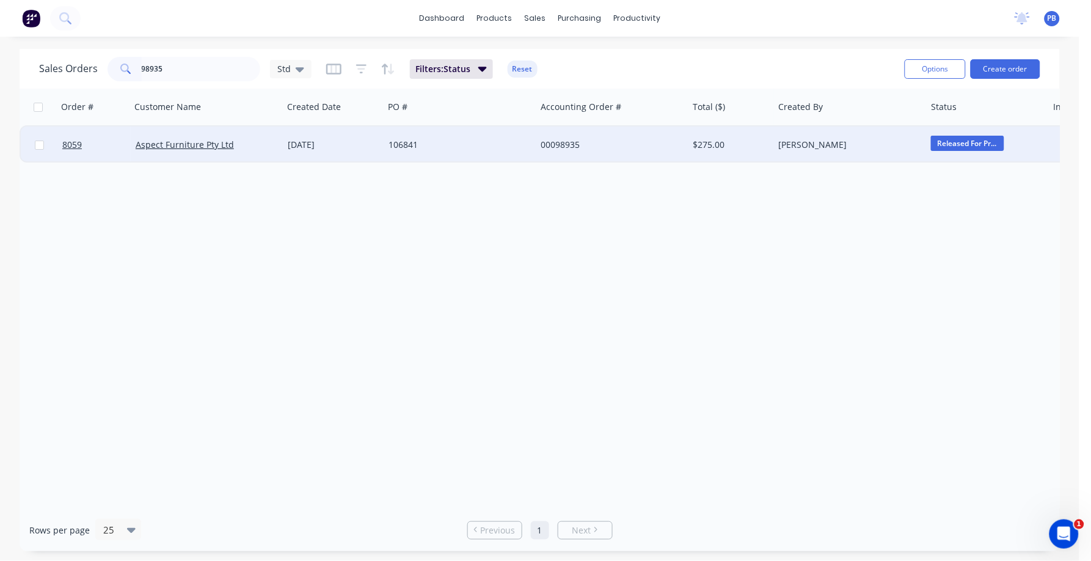
click at [570, 150] on div "00098935" at bounding box center [611, 144] width 152 height 37
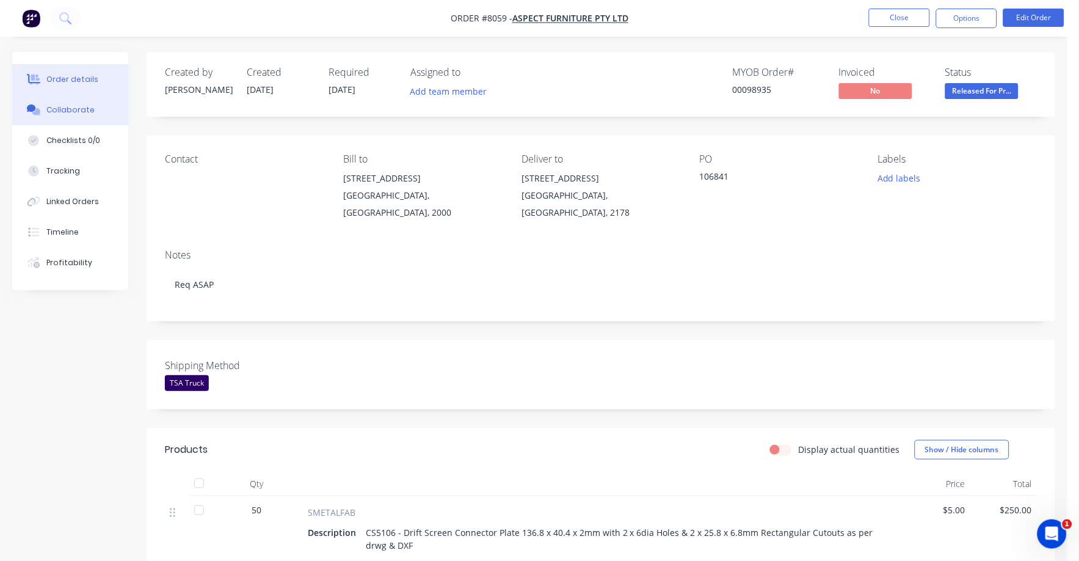
click at [80, 104] on div "Collaborate" at bounding box center [70, 109] width 48 height 11
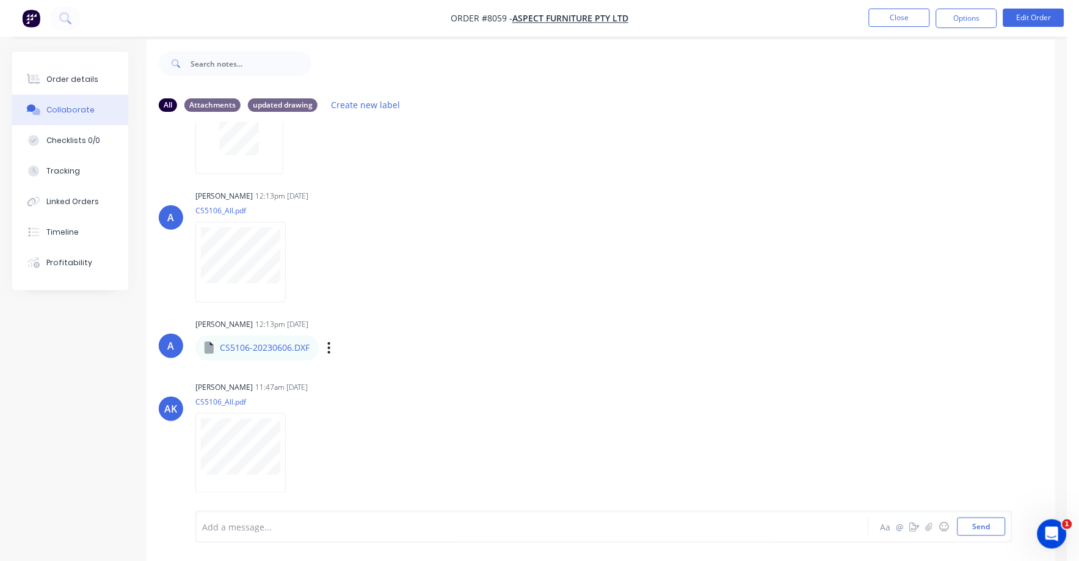
scroll to position [19, 0]
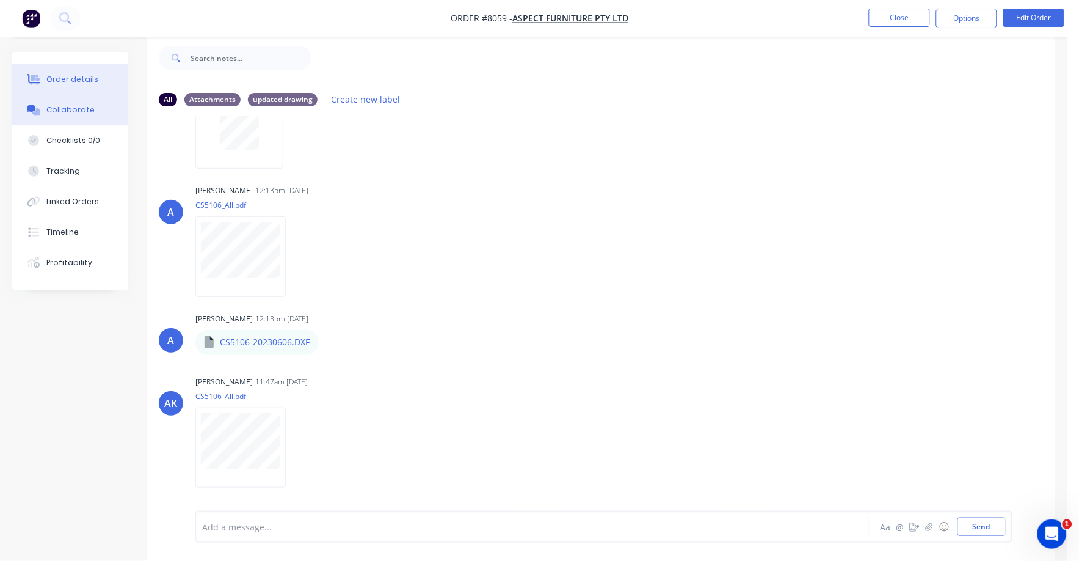
click at [81, 72] on button "Order details" at bounding box center [70, 79] width 116 height 31
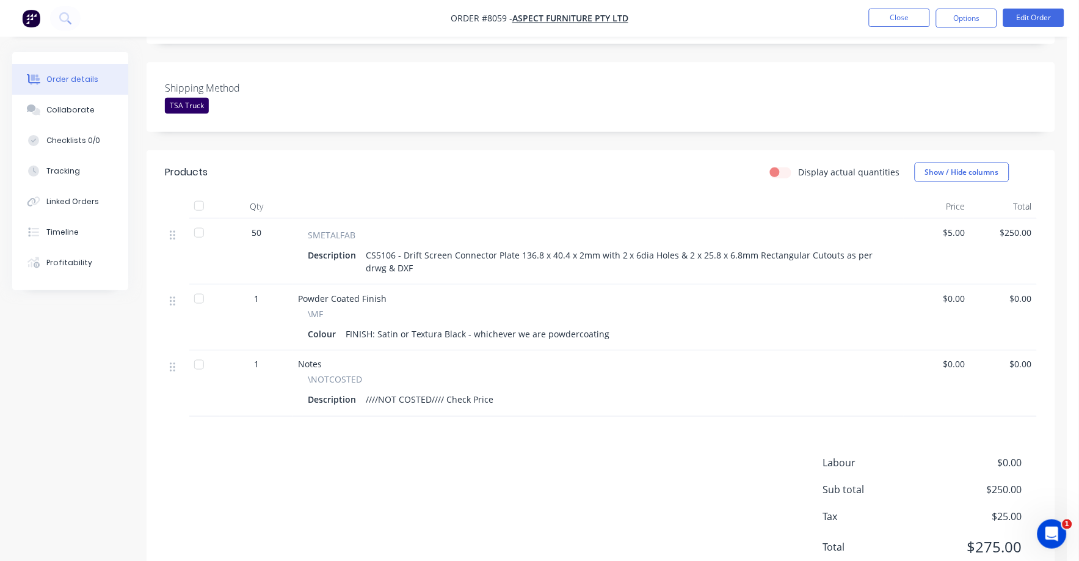
scroll to position [312, 0]
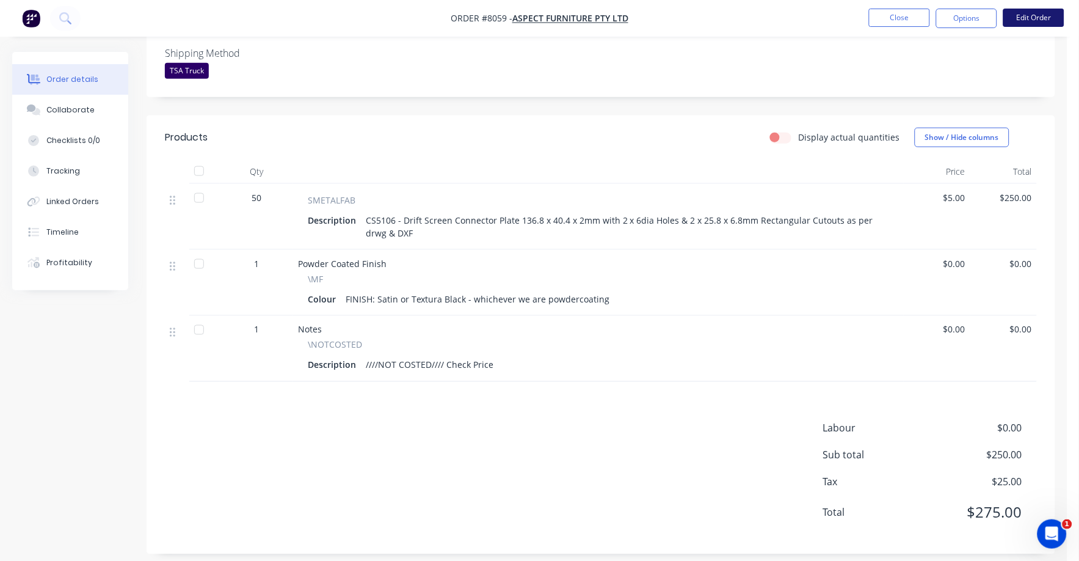
click at [1031, 9] on button "Edit Order" at bounding box center [1033, 18] width 61 height 18
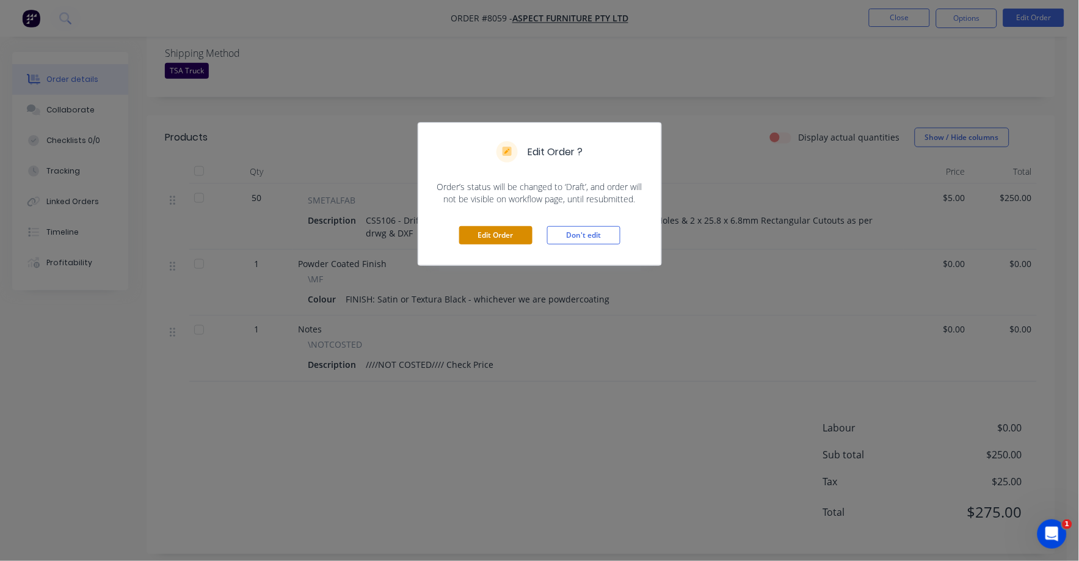
click at [519, 238] on button "Edit Order" at bounding box center [495, 235] width 73 height 18
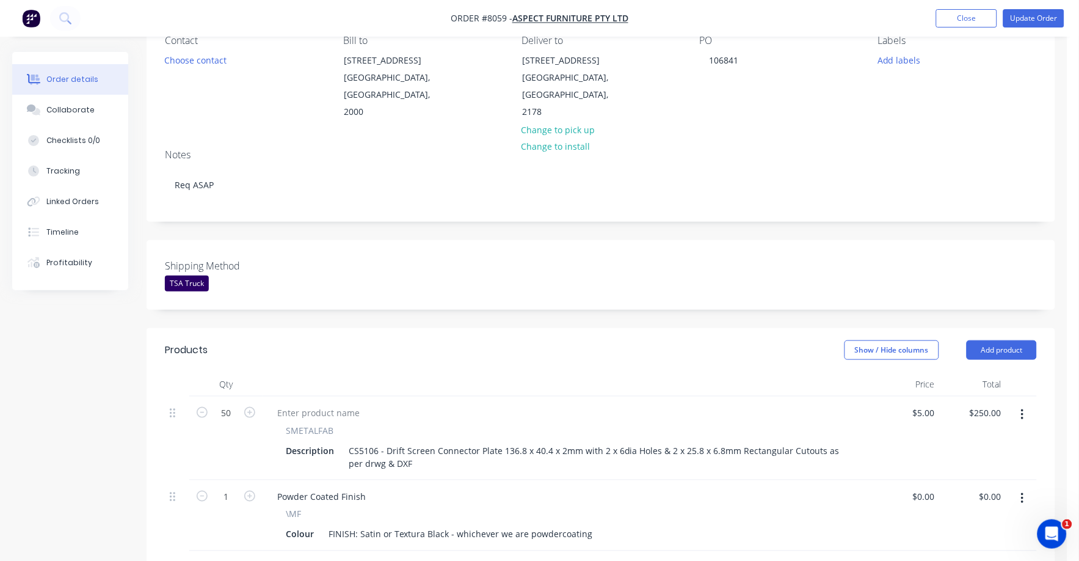
scroll to position [152, 0]
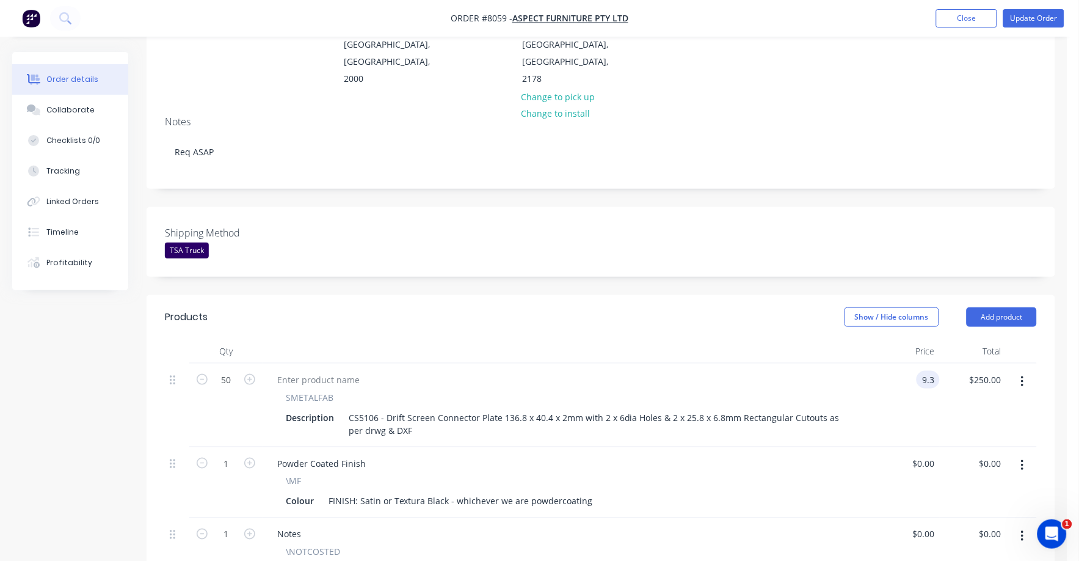
type input "$9.30"
type input "$465.00"
click at [866, 525] on div "Notes" at bounding box center [567, 534] width 601 height 18
click at [79, 99] on button "Collaborate" at bounding box center [70, 110] width 116 height 31
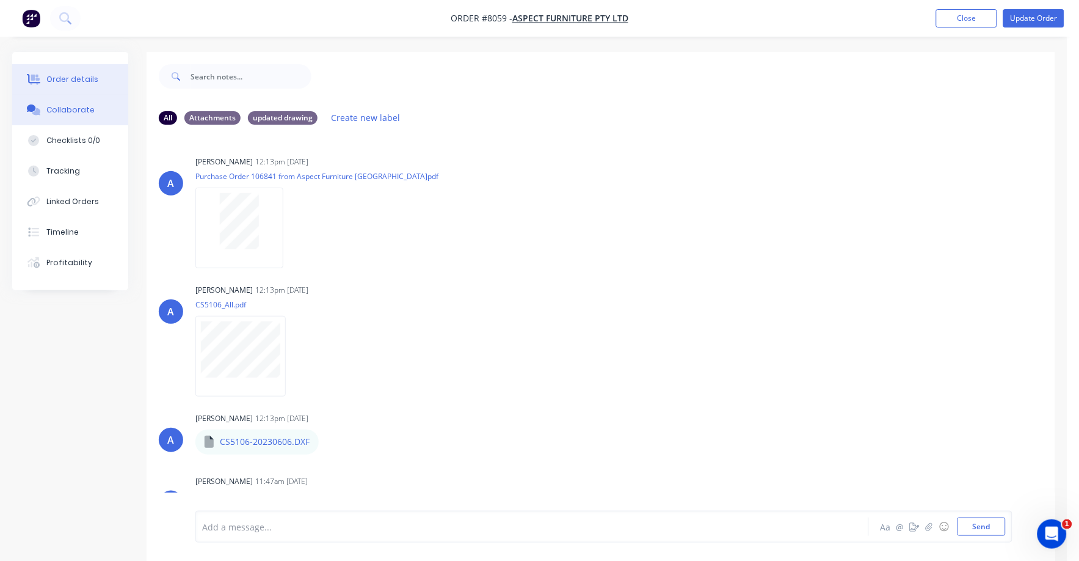
drag, startPoint x: 59, startPoint y: 62, endPoint x: 60, endPoint y: 69, distance: 7.4
click at [59, 68] on div "Order details Collaborate Checklists 0/0 Tracking Linked Orders Timeline Profit…" at bounding box center [70, 171] width 116 height 238
drag, startPoint x: 60, startPoint y: 71, endPoint x: 67, endPoint y: 73, distance: 7.6
click at [61, 72] on button "Order details" at bounding box center [70, 79] width 116 height 31
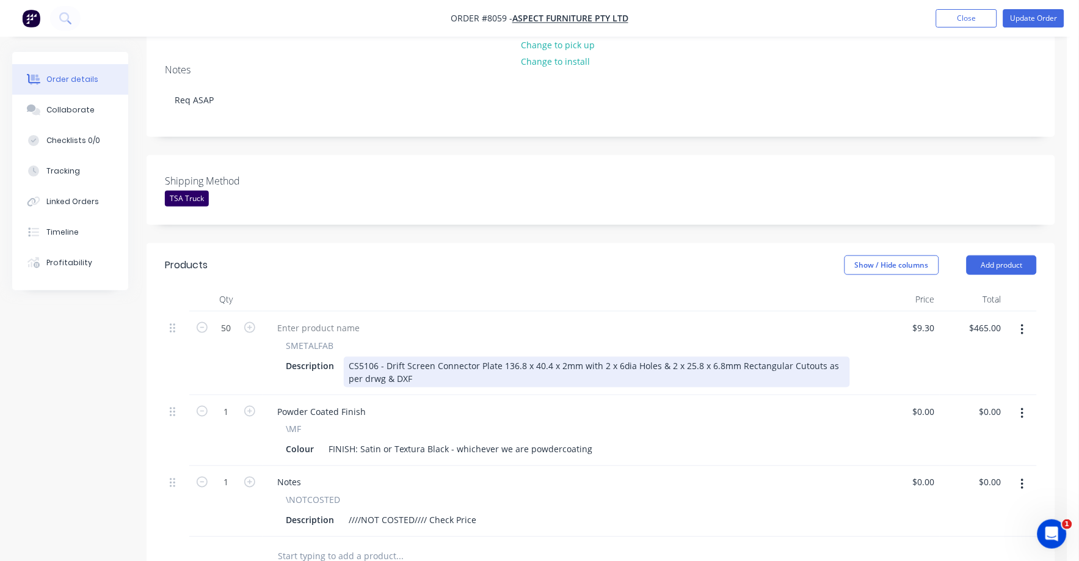
scroll to position [229, 0]
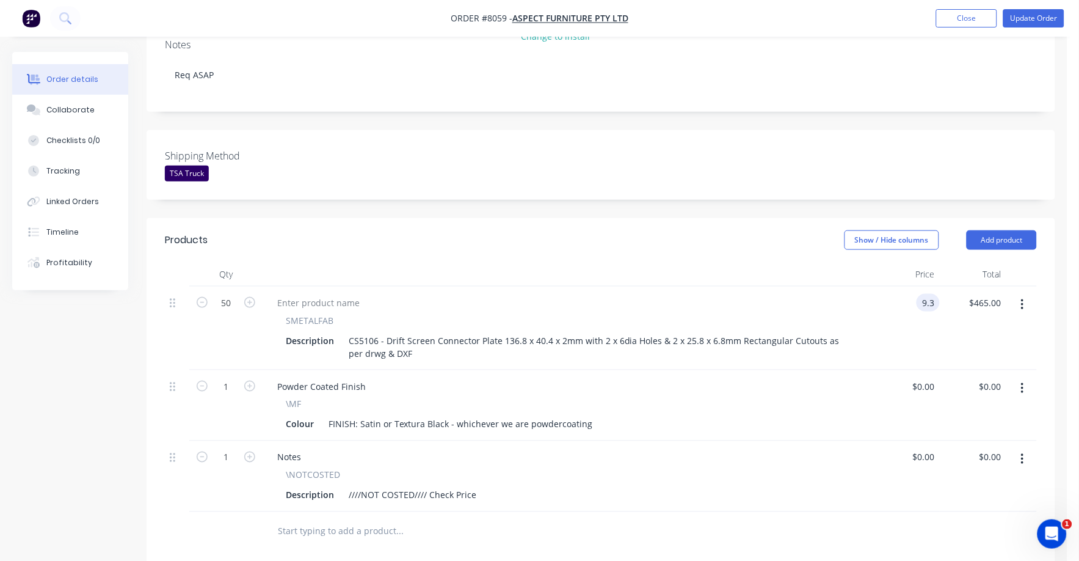
click at [924, 294] on input "9.3" at bounding box center [930, 303] width 18 height 18
type input "$6.80"
type input "$340.00"
click at [917, 333] on div "$6.80 6.8" at bounding box center [906, 328] width 67 height 84
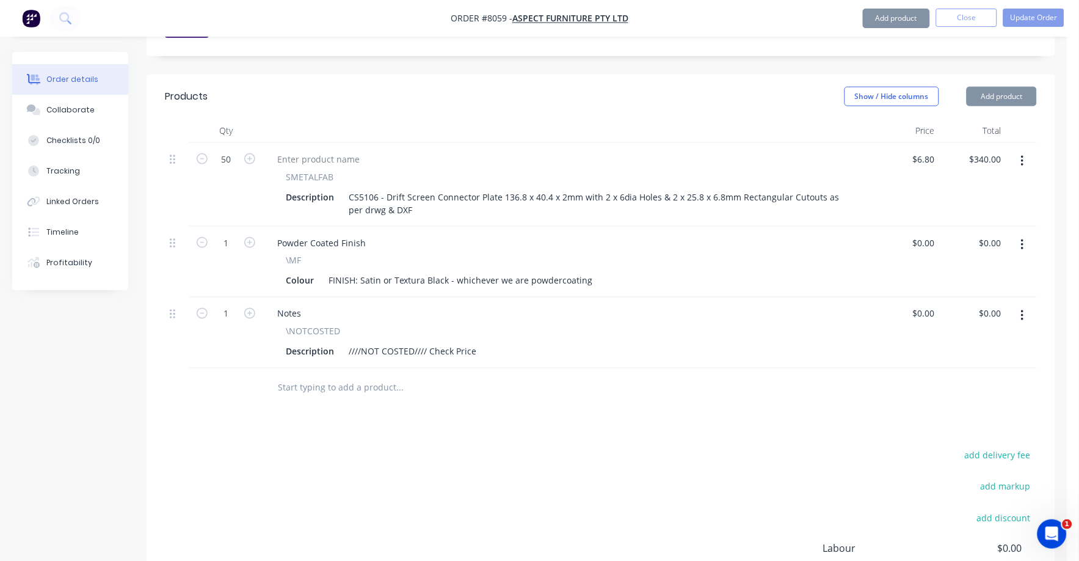
scroll to position [458, 0]
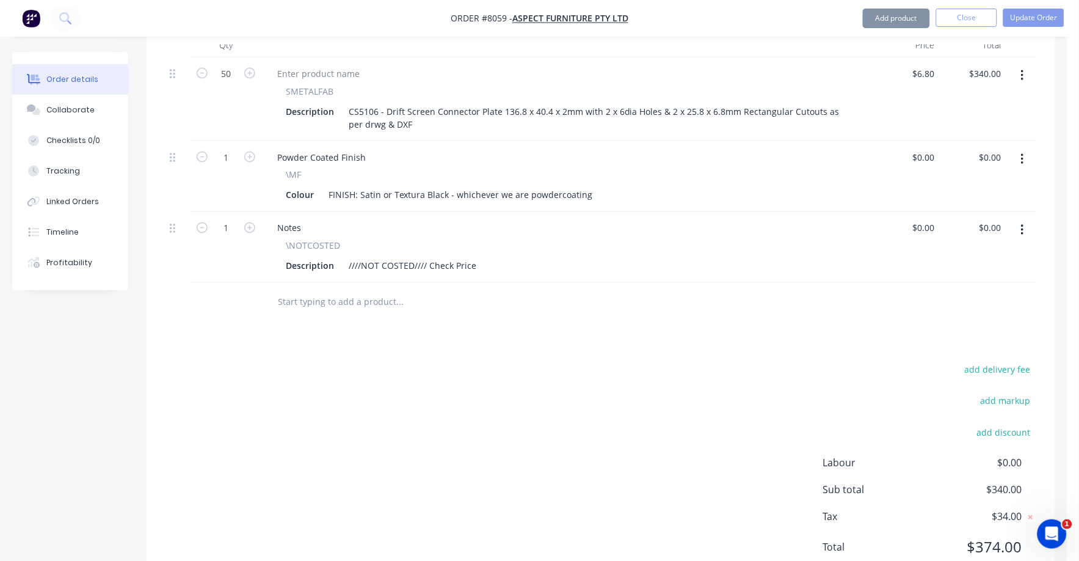
click at [1019, 219] on button "button" at bounding box center [1022, 230] width 29 height 22
click at [955, 327] on div "Delete" at bounding box center [979, 336] width 94 height 18
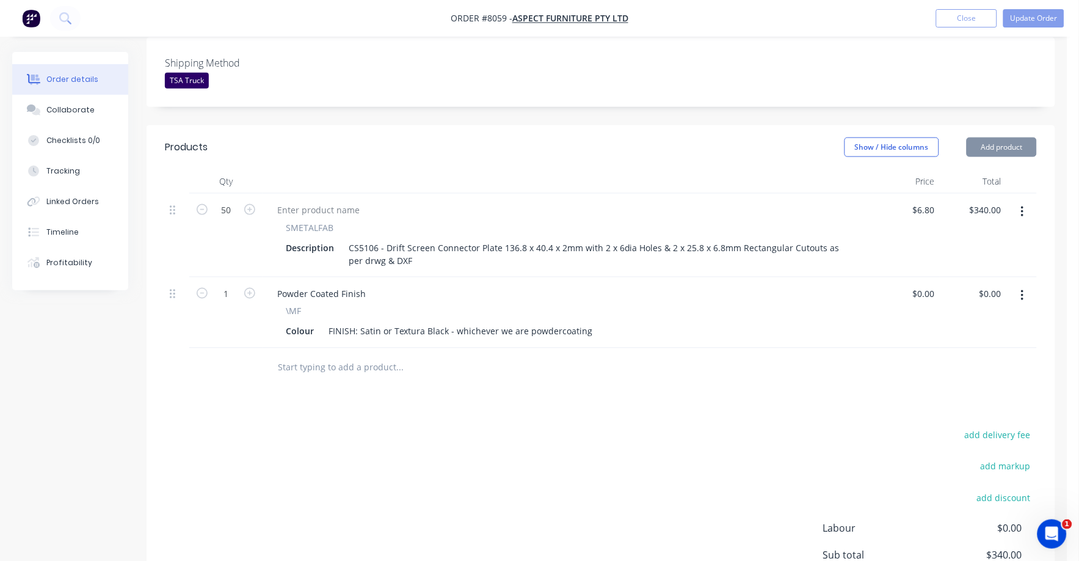
scroll to position [263, 0]
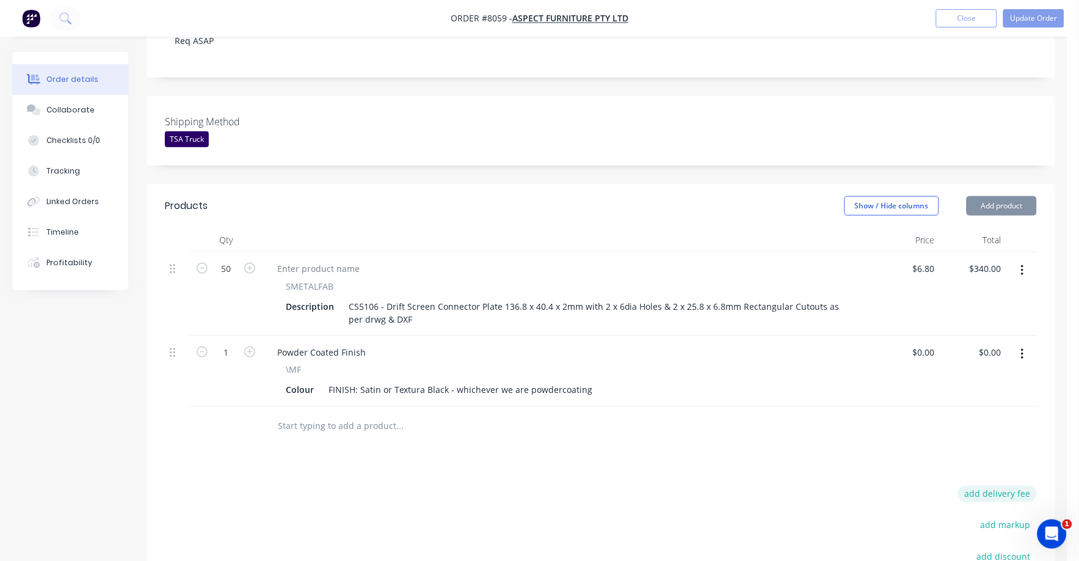
click at [1014, 485] on button "add delivery fee" at bounding box center [997, 493] width 79 height 16
type input "7"
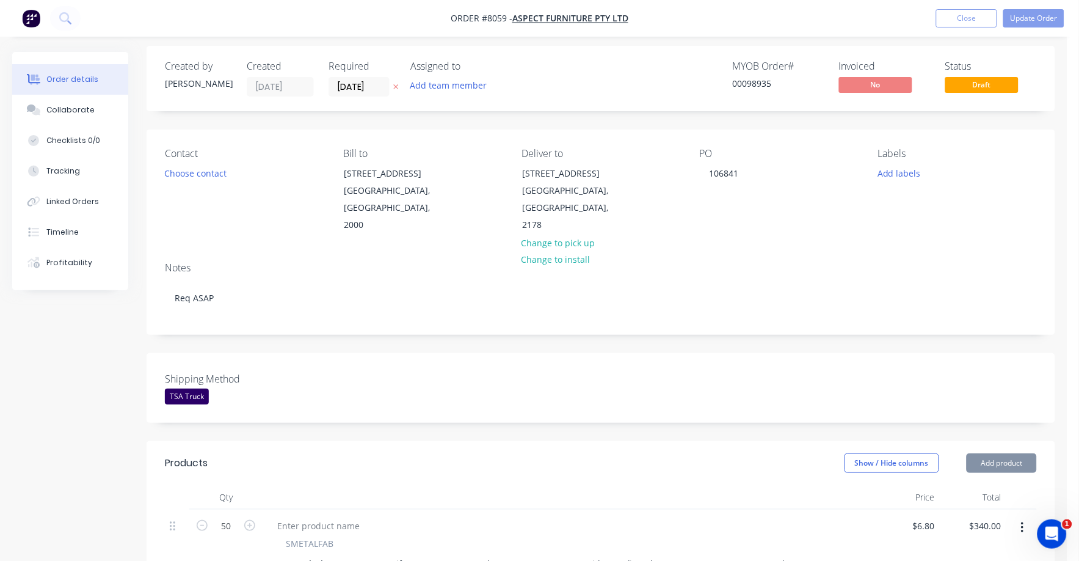
scroll to position [0, 0]
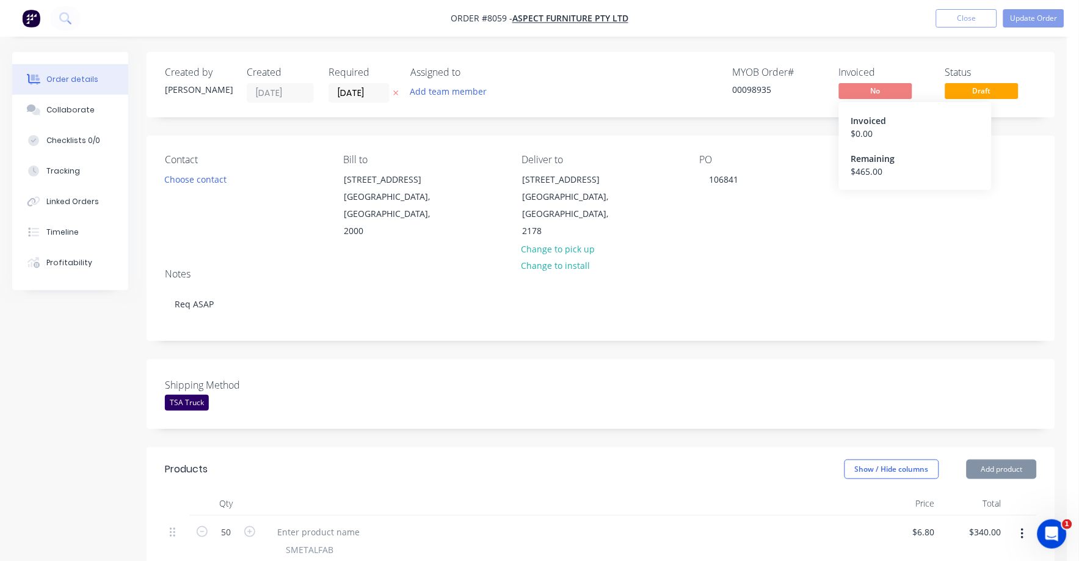
click at [913, 138] on div "$ 0.00" at bounding box center [915, 133] width 128 height 13
drag, startPoint x: 656, startPoint y: 162, endPoint x: 653, endPoint y: 175, distance: 12.6
click at [653, 175] on div "Deliver to 7A Sepia Road Kemps Creek, New South Wales, 2178 Change to pick up C…" at bounding box center [600, 197] width 159 height 86
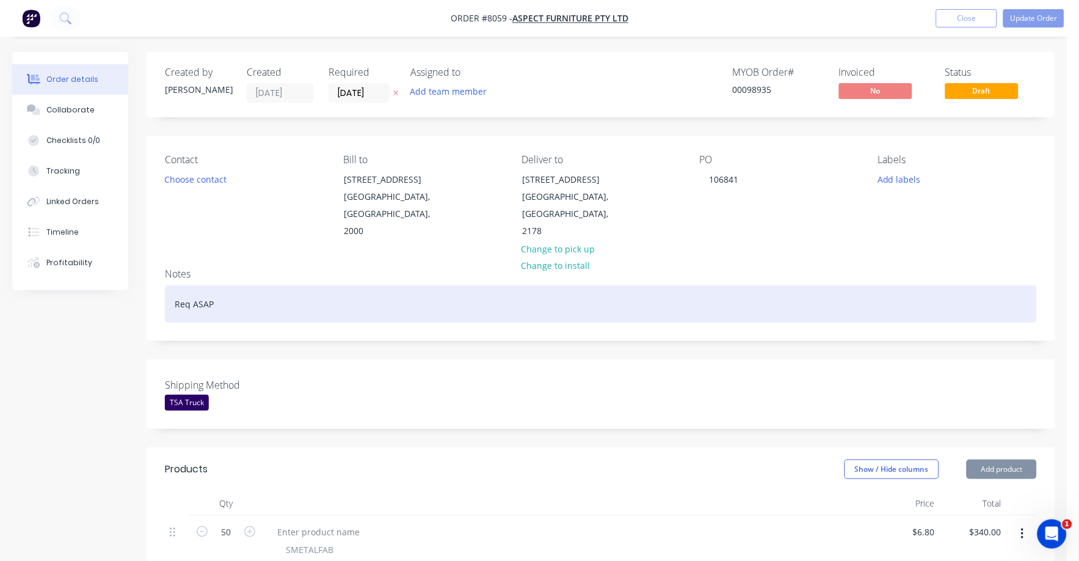
drag, startPoint x: 778, startPoint y: 288, endPoint x: 721, endPoint y: 322, distance: 66.8
click at [775, 291] on div "Req ASAP" at bounding box center [601, 303] width 872 height 37
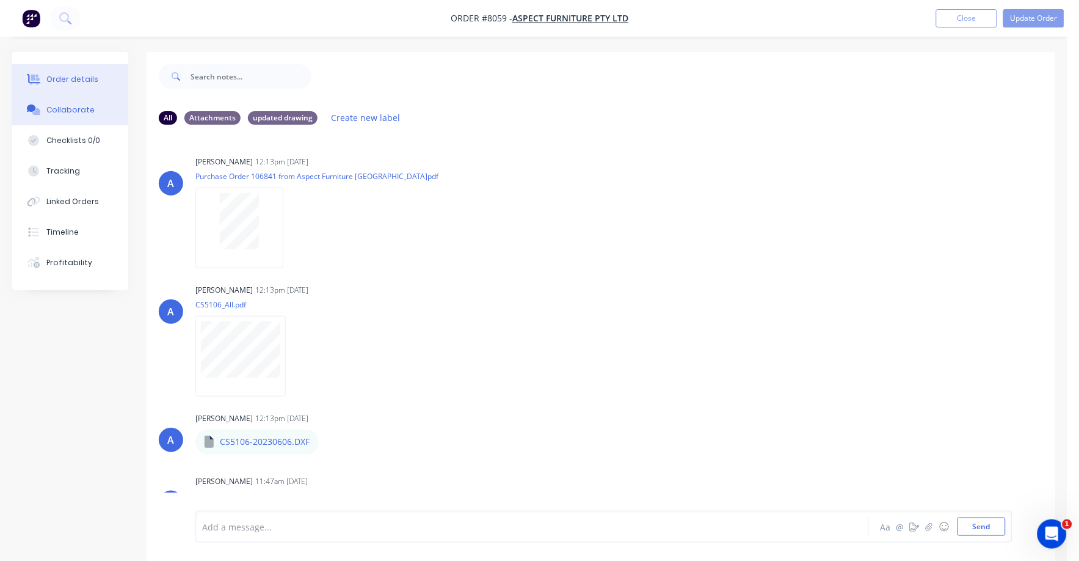
click at [77, 74] on div "Order details" at bounding box center [72, 79] width 52 height 11
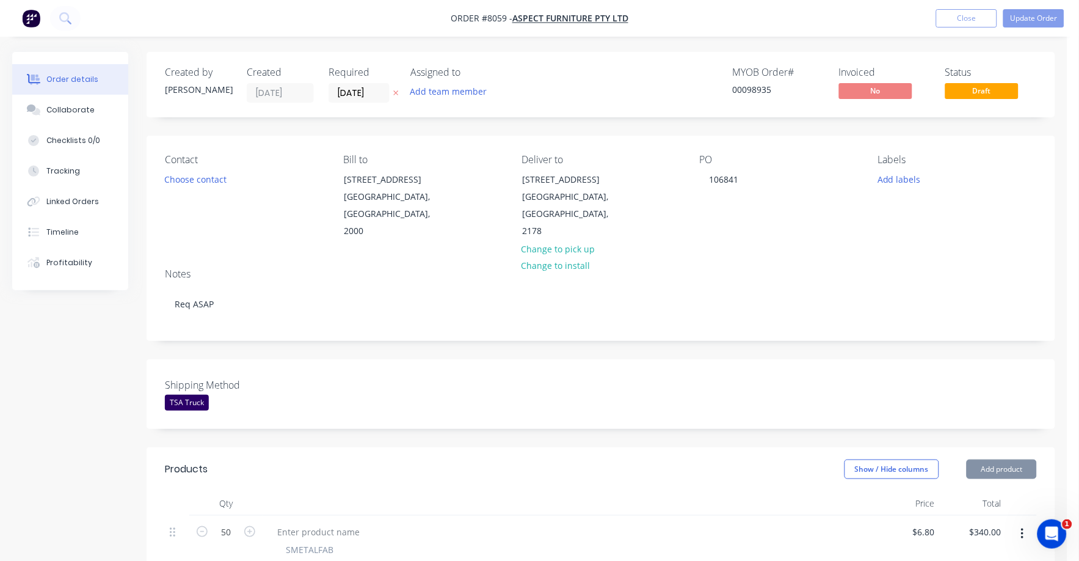
click at [967, 92] on span "Draft" at bounding box center [981, 90] width 73 height 15
click at [65, 104] on div "Collaborate" at bounding box center [70, 109] width 48 height 11
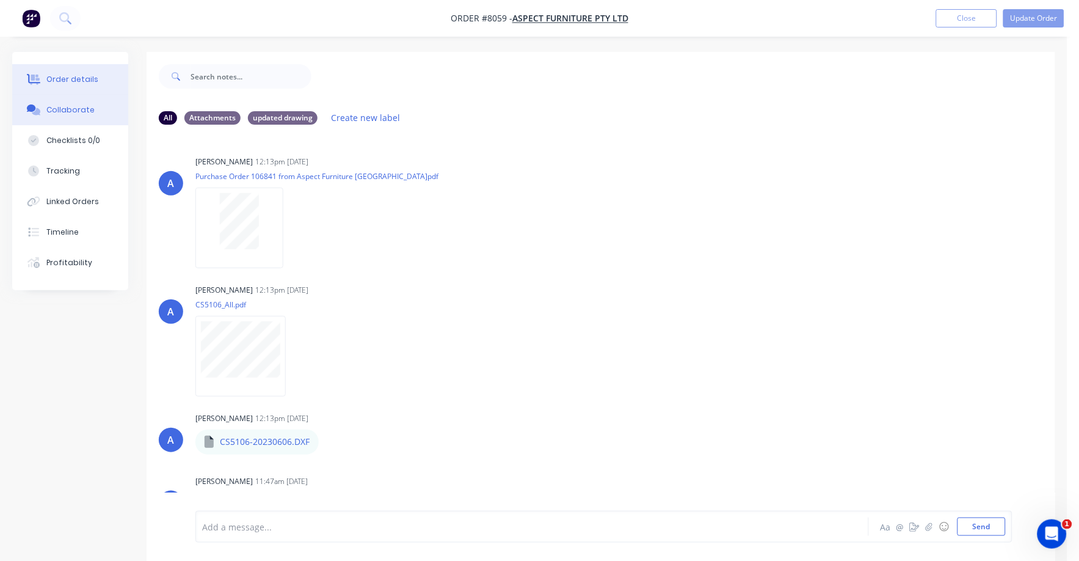
click at [56, 83] on div "Order details" at bounding box center [72, 79] width 52 height 11
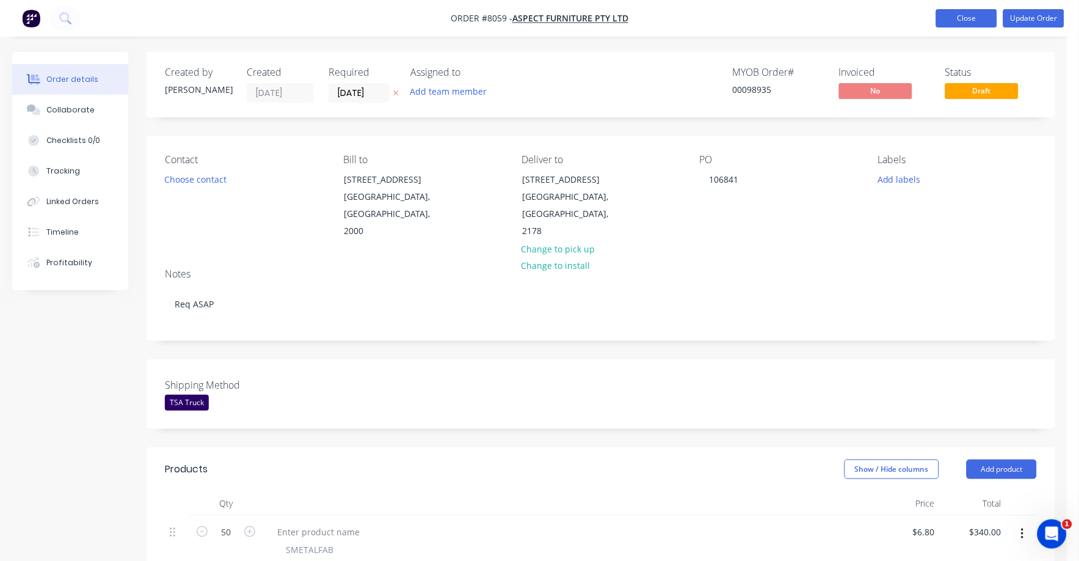
click at [971, 16] on button "Close" at bounding box center [966, 18] width 61 height 18
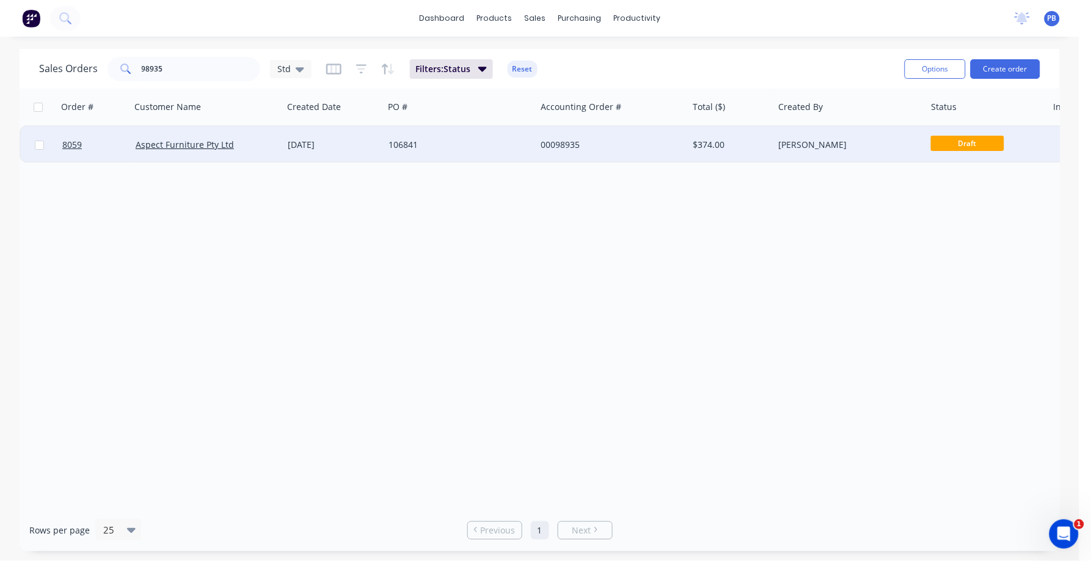
click at [560, 140] on div "00098935" at bounding box center [608, 145] width 136 height 12
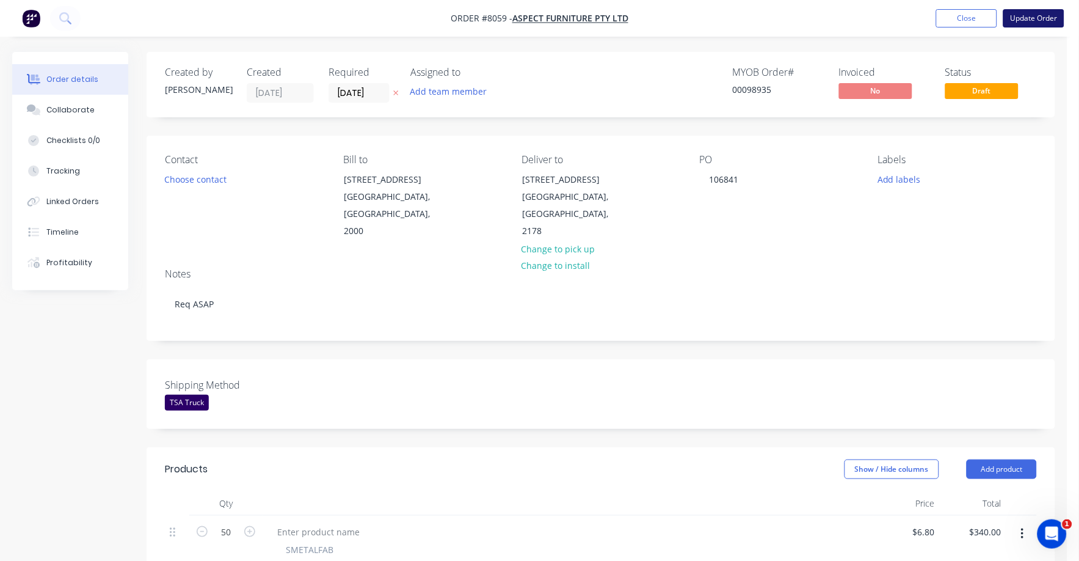
click at [1036, 13] on button "Update Order" at bounding box center [1033, 18] width 61 height 18
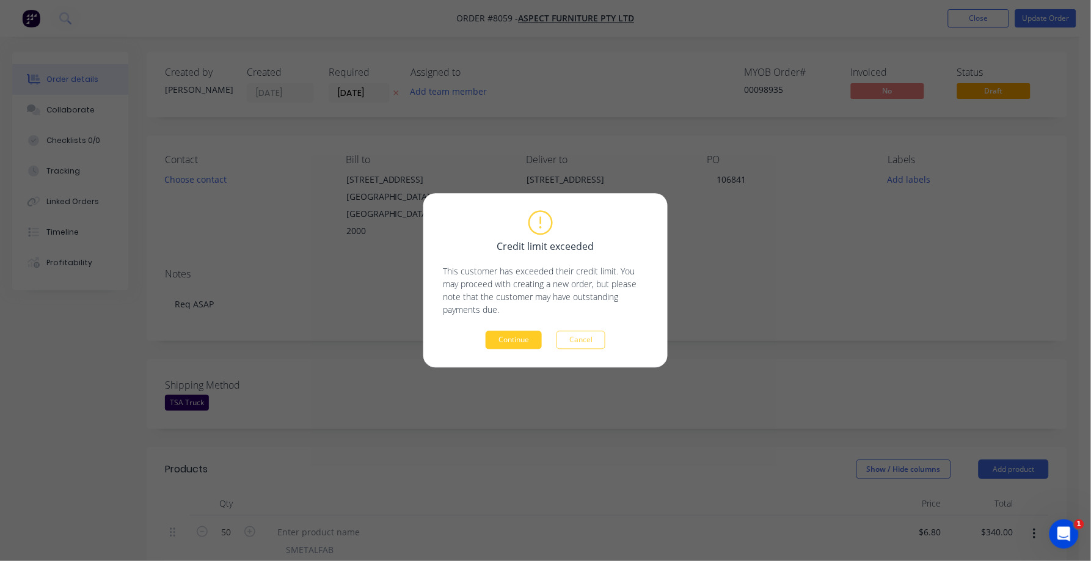
click at [511, 337] on button "Continue" at bounding box center [513, 340] width 56 height 18
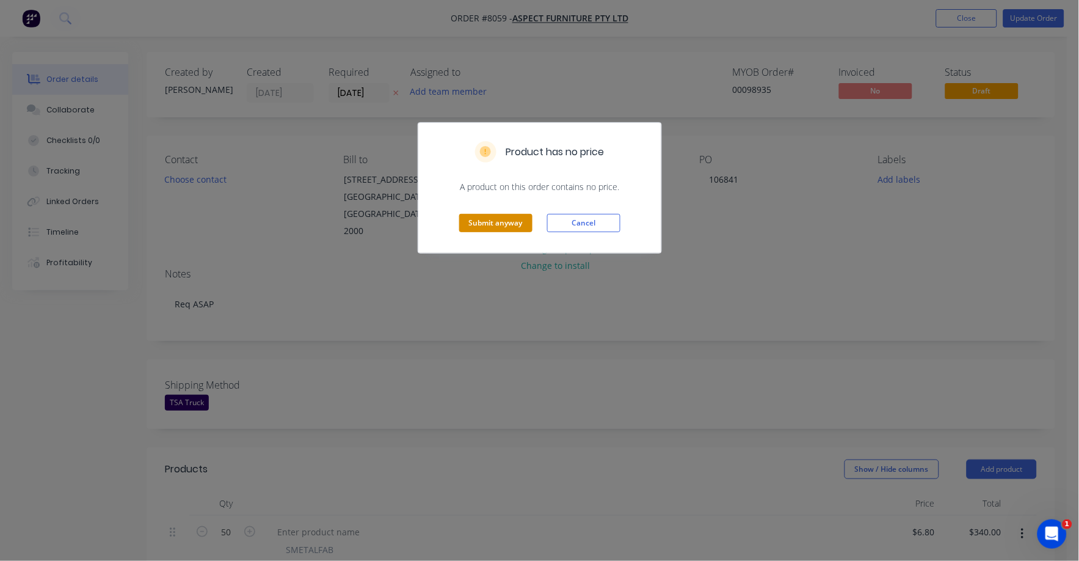
click at [481, 219] on button "Submit anyway" at bounding box center [495, 223] width 73 height 18
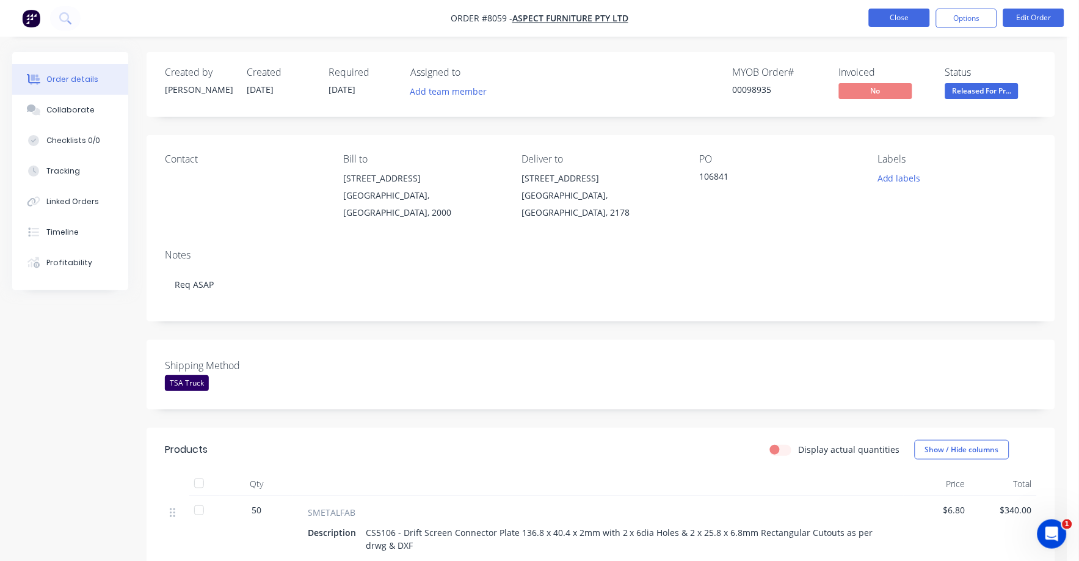
click at [895, 17] on button "Close" at bounding box center [899, 18] width 61 height 18
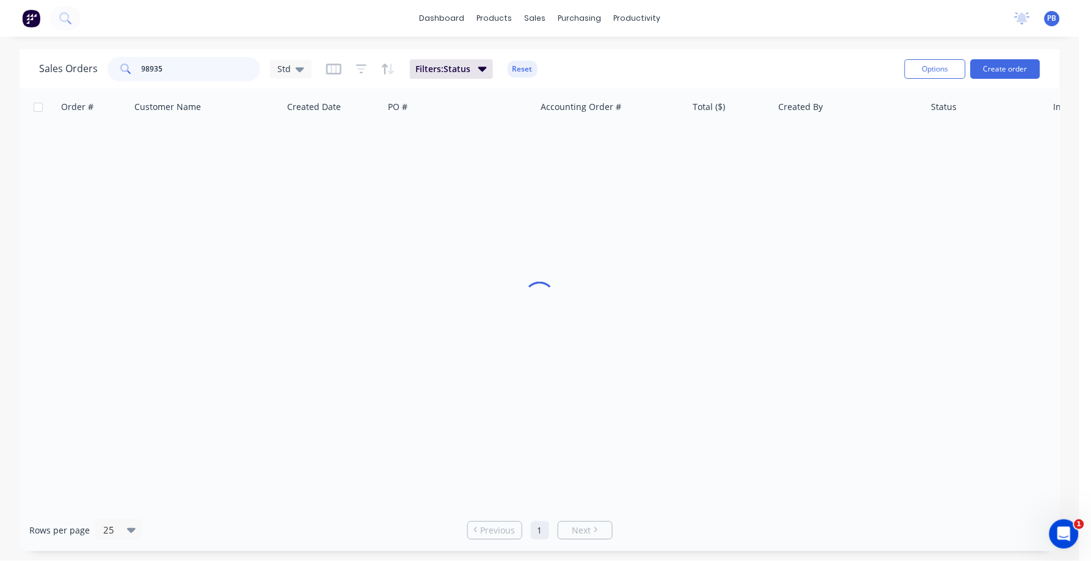
drag, startPoint x: 178, startPoint y: 73, endPoint x: 119, endPoint y: 66, distance: 59.6
click at [119, 66] on div "98935" at bounding box center [183, 69] width 153 height 24
click at [184, 80] on input "98935" at bounding box center [201, 69] width 119 height 24
drag, startPoint x: 184, startPoint y: 78, endPoint x: 185, endPoint y: 68, distance: 9.8
click at [185, 74] on input "98935" at bounding box center [201, 69] width 119 height 24
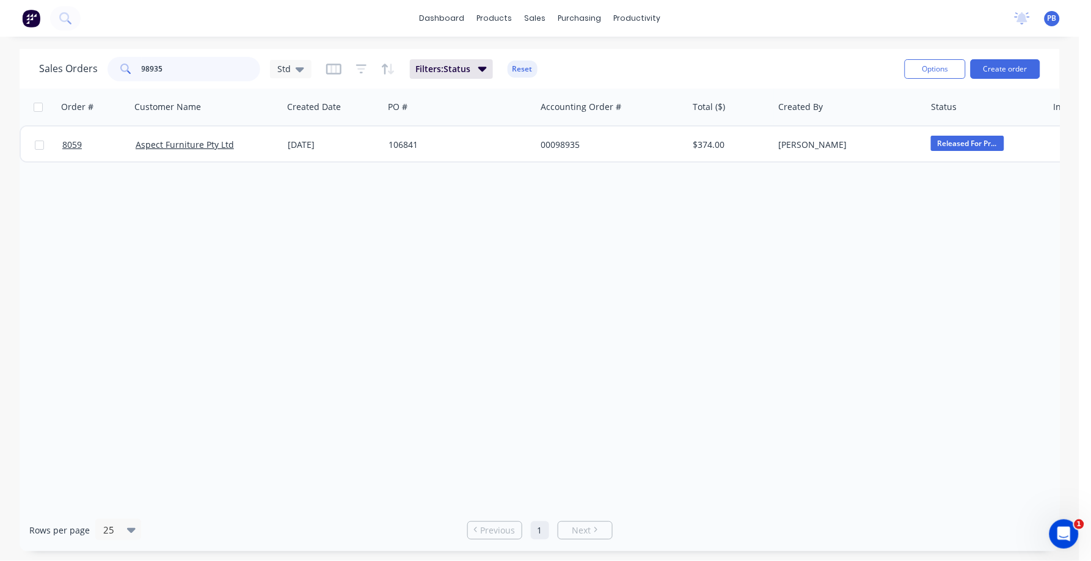
click at [185, 68] on input "98935" at bounding box center [201, 69] width 119 height 24
type input "98735"
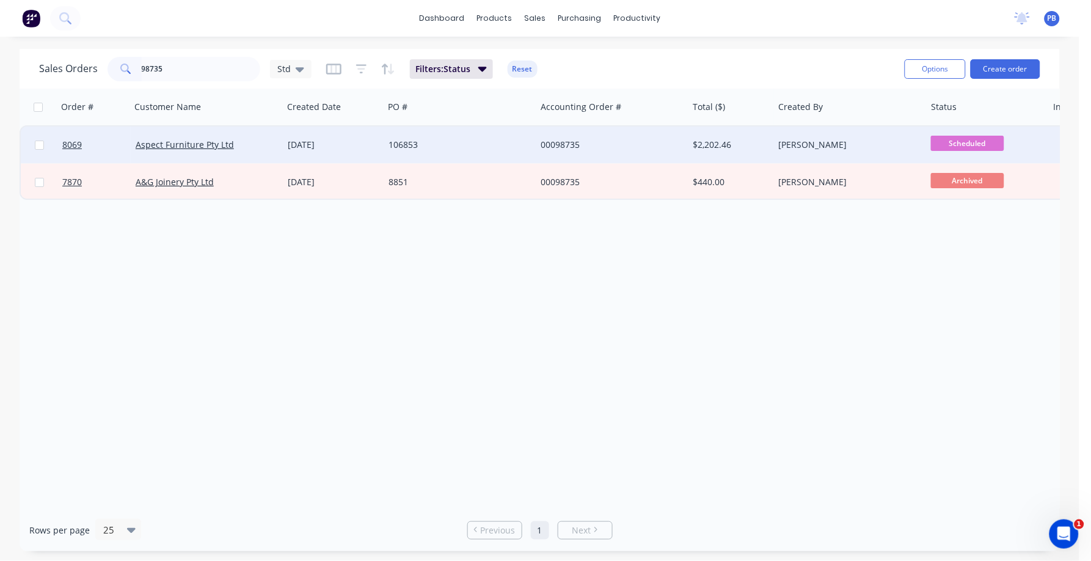
click at [566, 143] on div "00098735" at bounding box center [608, 145] width 136 height 12
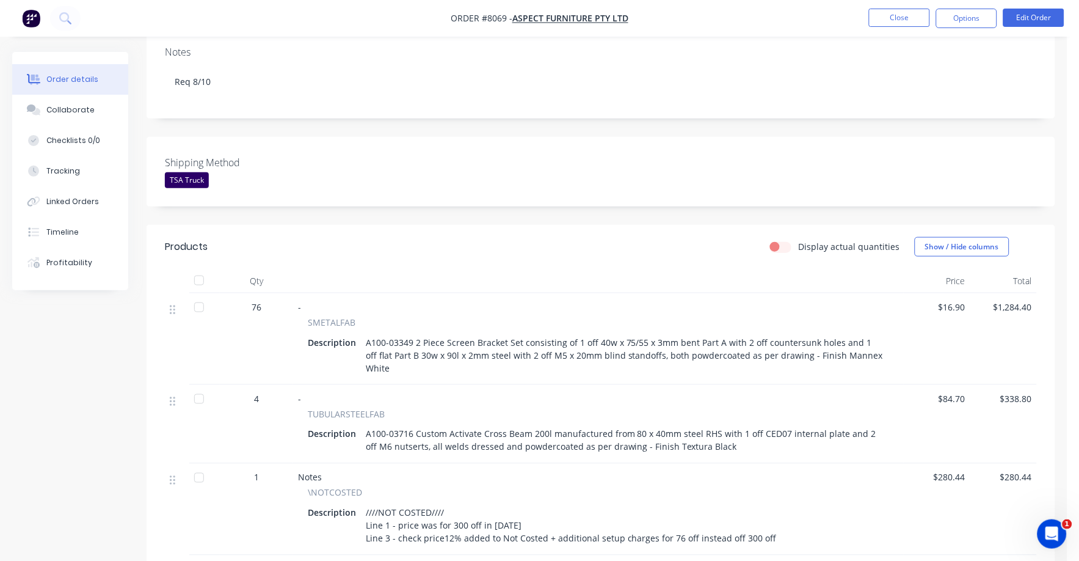
scroll to position [229, 0]
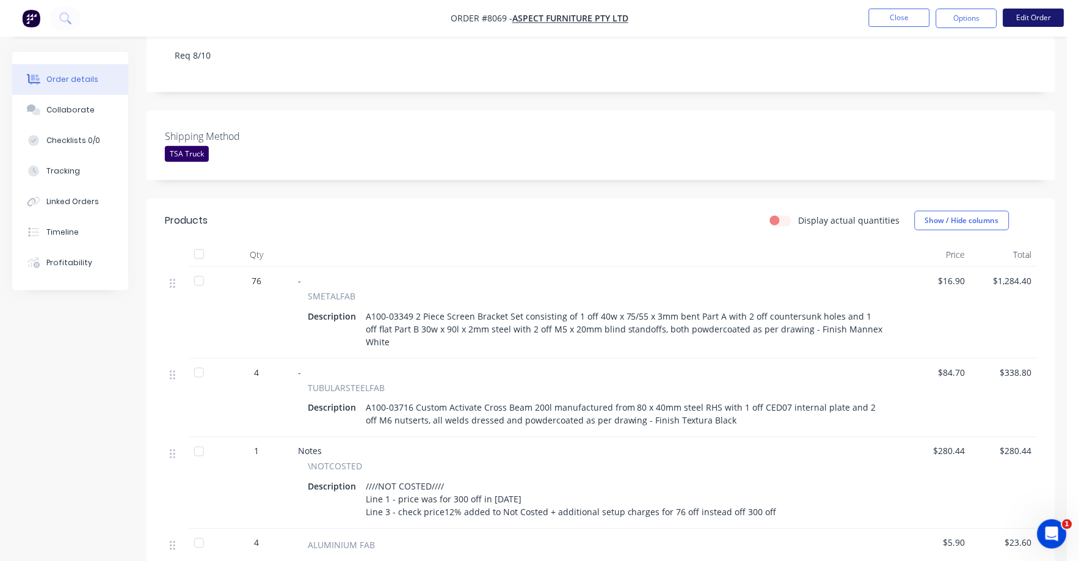
click at [1019, 10] on button "Edit Order" at bounding box center [1033, 18] width 61 height 18
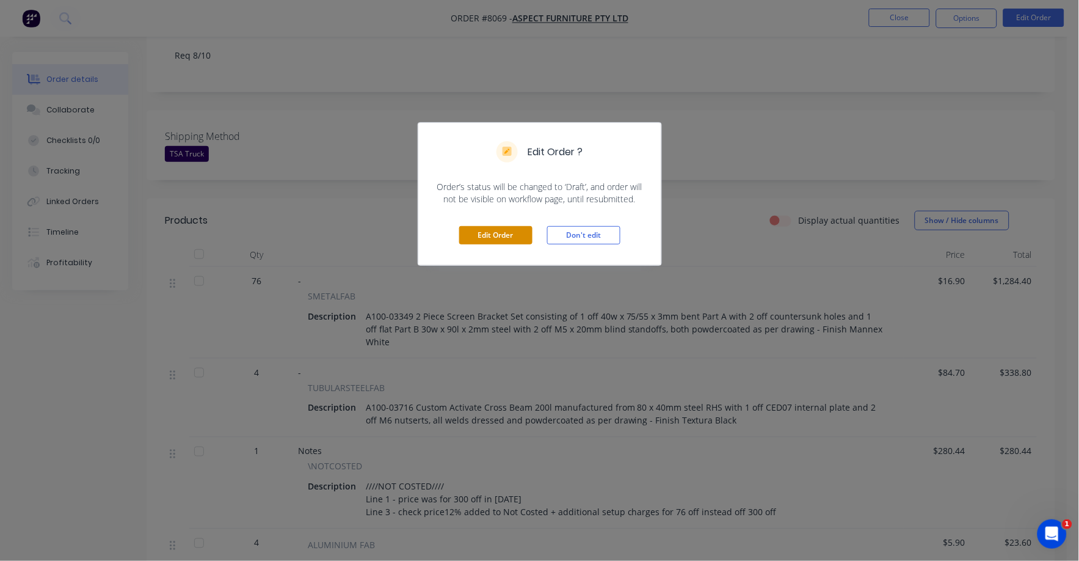
click at [518, 231] on button "Edit Order" at bounding box center [495, 235] width 73 height 18
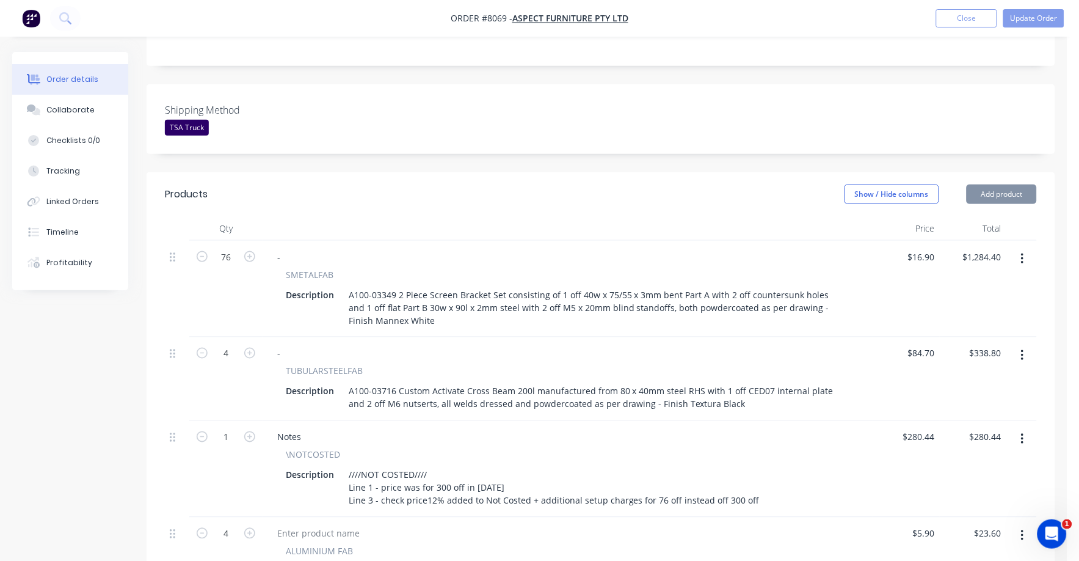
scroll to position [305, 0]
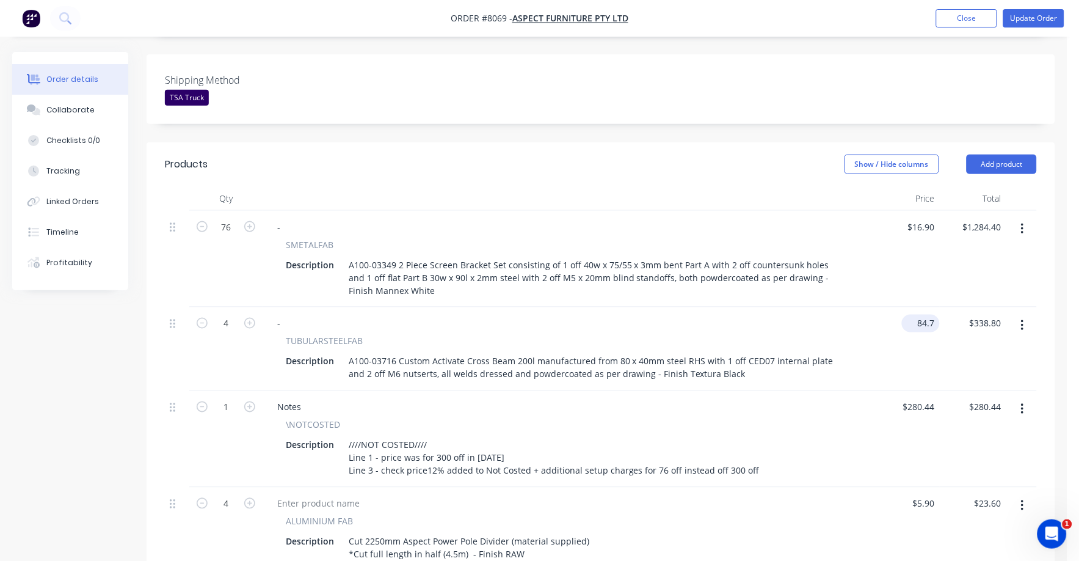
click at [929, 314] on input "84.7" at bounding box center [923, 323] width 33 height 18
type input "$92.00"
type input "$368.00"
click at [783, 418] on div "\NOTCOSTED" at bounding box center [568, 424] width 564 height 13
click at [924, 218] on input "16.9" at bounding box center [928, 227] width 23 height 18
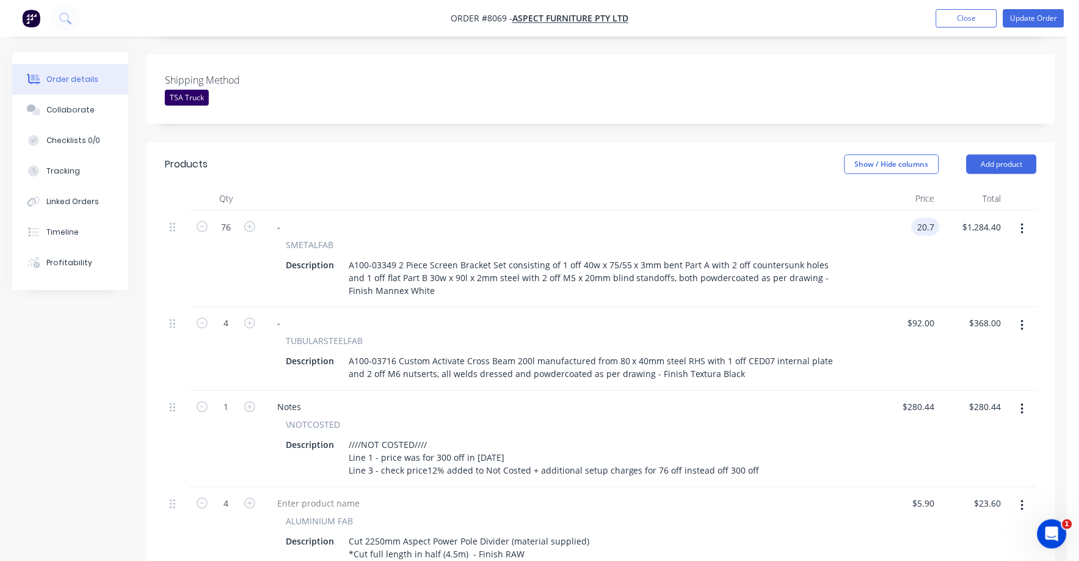
type input "$20.70"
type input "$1,573.20"
drag, startPoint x: 893, startPoint y: 274, endPoint x: 875, endPoint y: 274, distance: 18.3
click at [891, 274] on div "$20.70 $20.70" at bounding box center [906, 259] width 67 height 96
click at [924, 218] on input "20.7" at bounding box center [923, 227] width 33 height 18
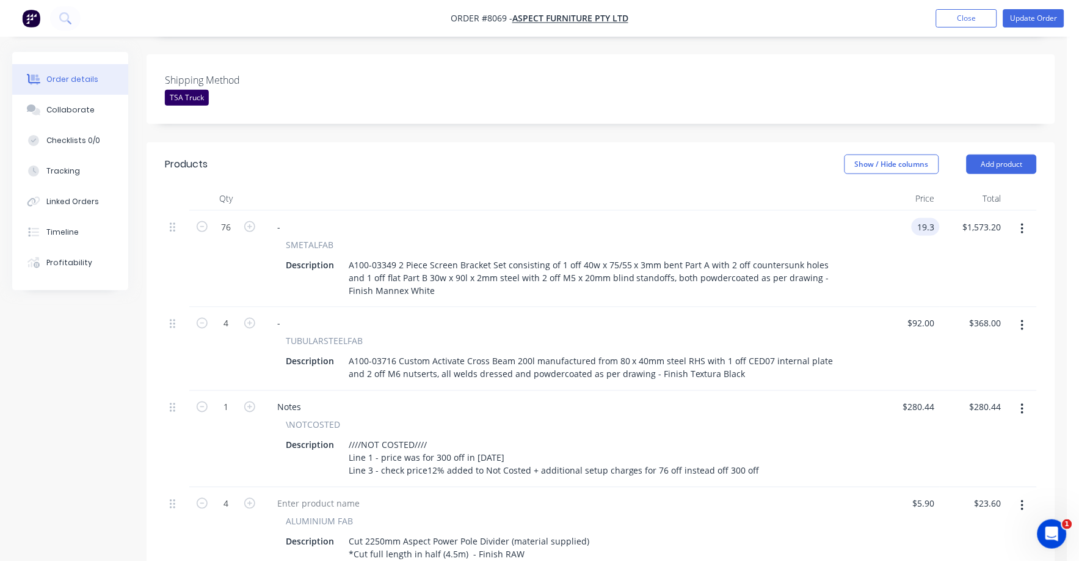
type input "$19.30"
type input "$1,466.80"
click at [943, 256] on div "$1,466.80 $1,466.80" at bounding box center [973, 259] width 67 height 96
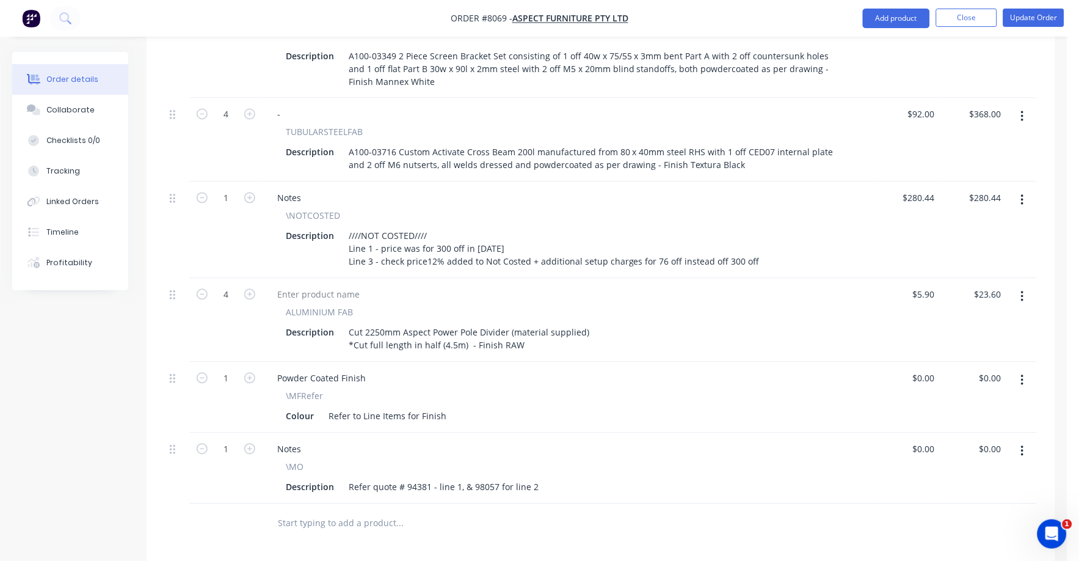
scroll to position [458, 0]
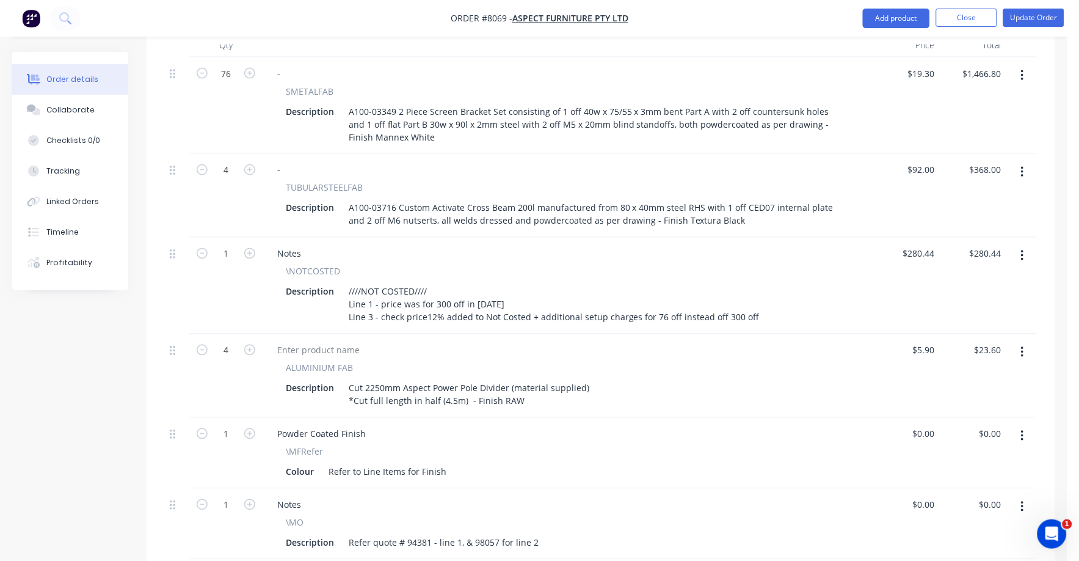
click at [1022, 250] on icon "button" at bounding box center [1022, 255] width 2 height 11
click at [979, 352] on div "Delete" at bounding box center [979, 361] width 94 height 18
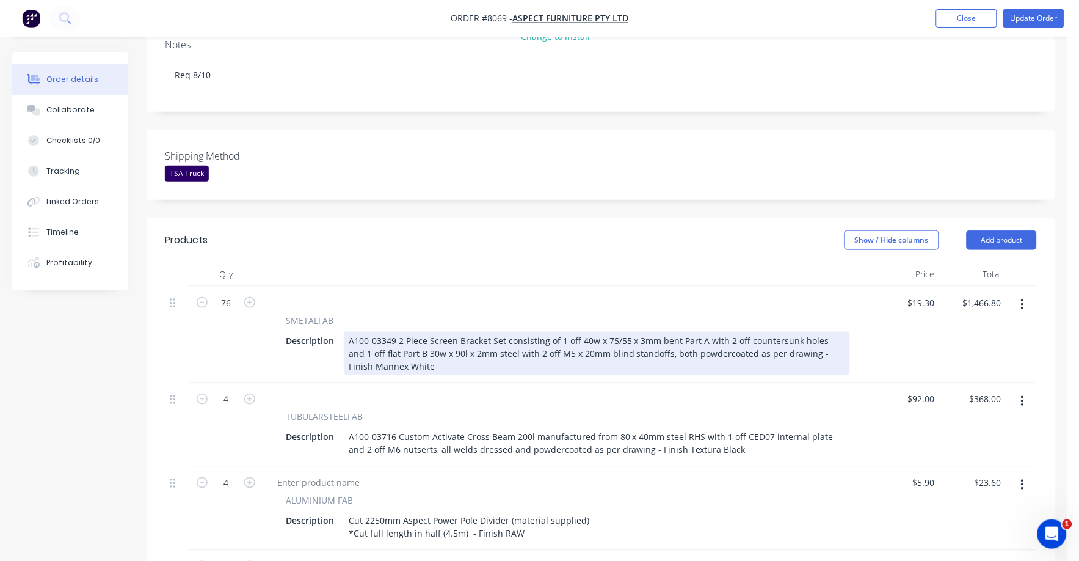
scroll to position [0, 0]
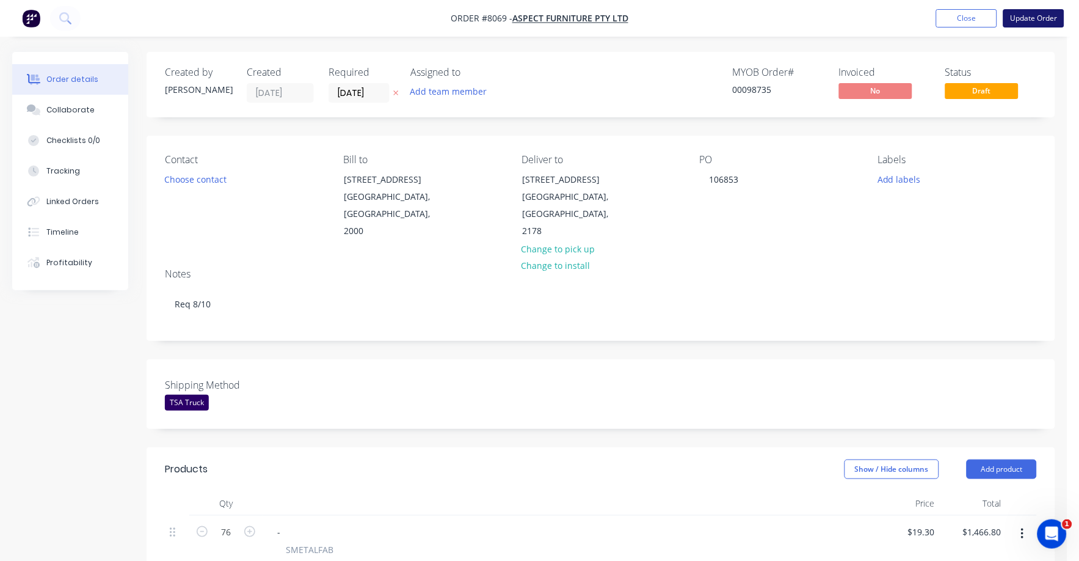
click at [1042, 19] on button "Update Order" at bounding box center [1033, 18] width 61 height 18
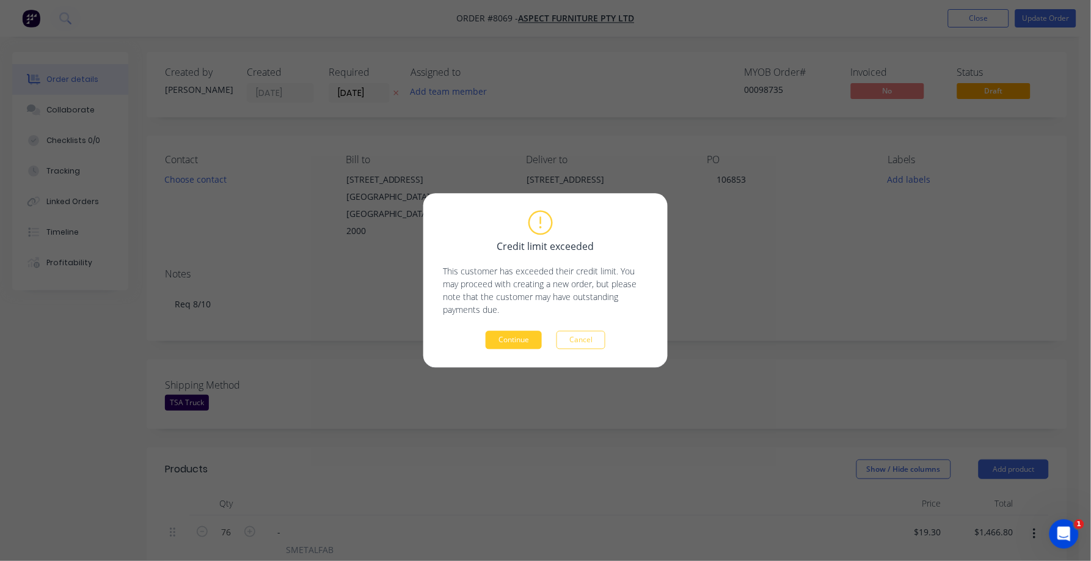
click at [511, 344] on button "Continue" at bounding box center [513, 340] width 56 height 18
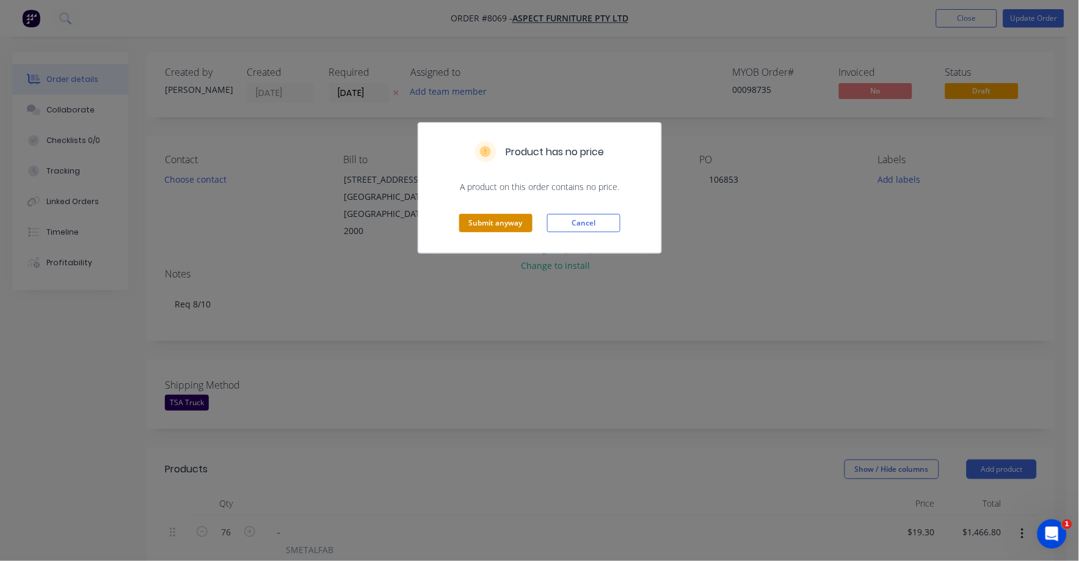
click at [482, 225] on button "Submit anyway" at bounding box center [495, 223] width 73 height 18
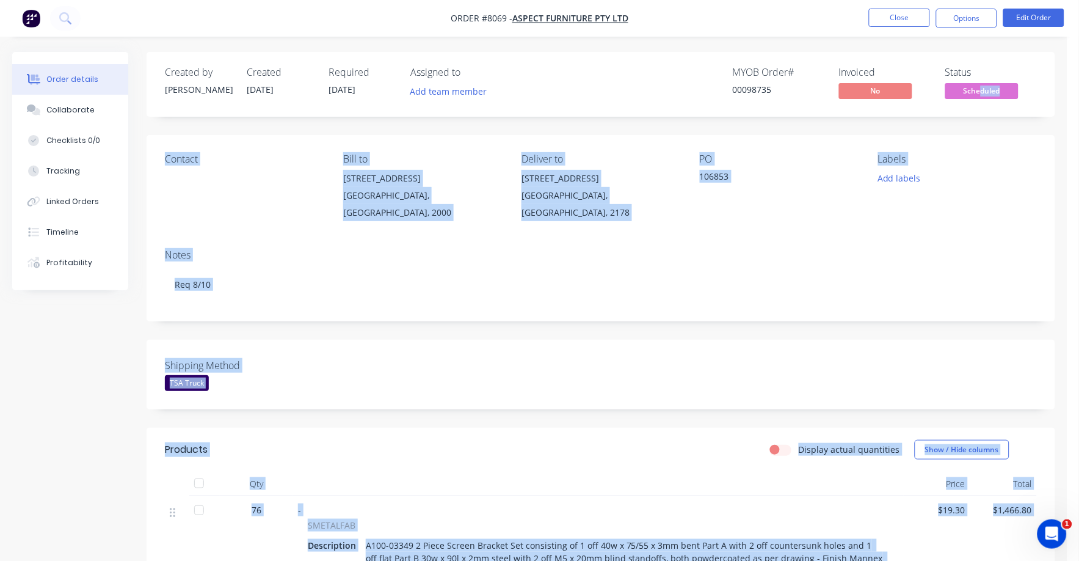
drag, startPoint x: 979, startPoint y: 82, endPoint x: 979, endPoint y: 89, distance: 7.4
click at [979, 89] on body "Order #8069 - Aspect Furniture Pty Ltd Close Options Edit Order Order details C…" at bounding box center [539, 540] width 1079 height 1081
click at [889, 17] on button "Close" at bounding box center [899, 18] width 61 height 18
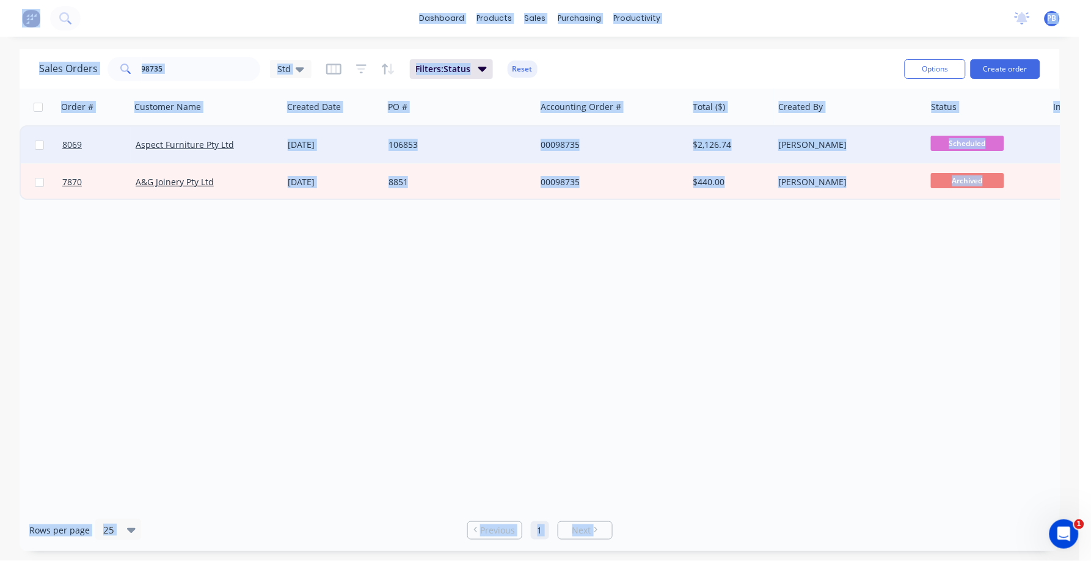
click at [572, 142] on div "00098735" at bounding box center [608, 145] width 136 height 12
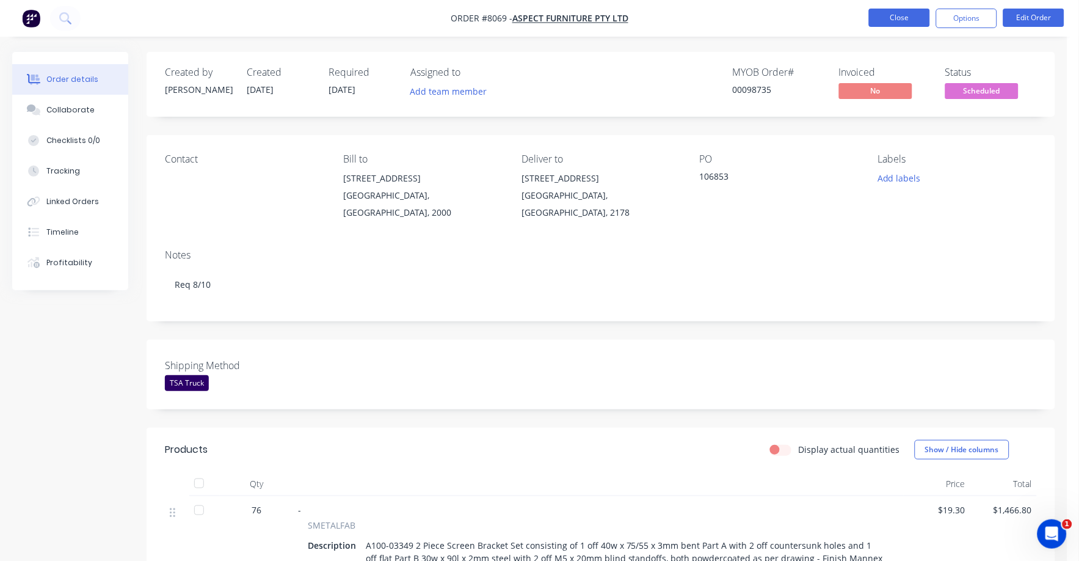
click at [906, 19] on button "Close" at bounding box center [899, 18] width 61 height 18
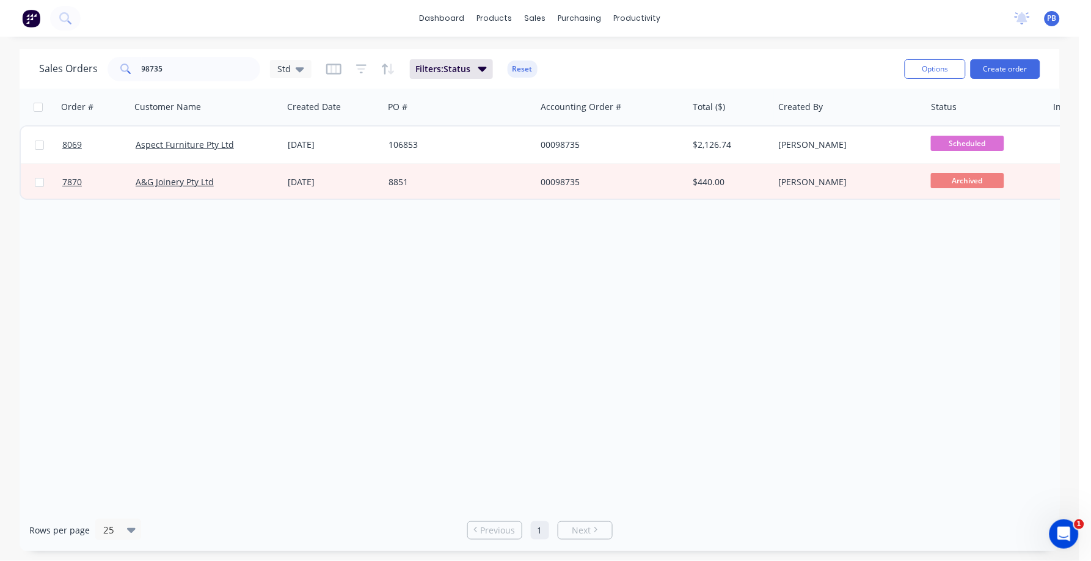
click at [940, 346] on div "Order # Customer Name Created Date PO # Accounting Order # Total ($) Created By…" at bounding box center [540, 299] width 1040 height 420
click at [191, 66] on input "98735" at bounding box center [201, 69] width 119 height 24
type input "98879"
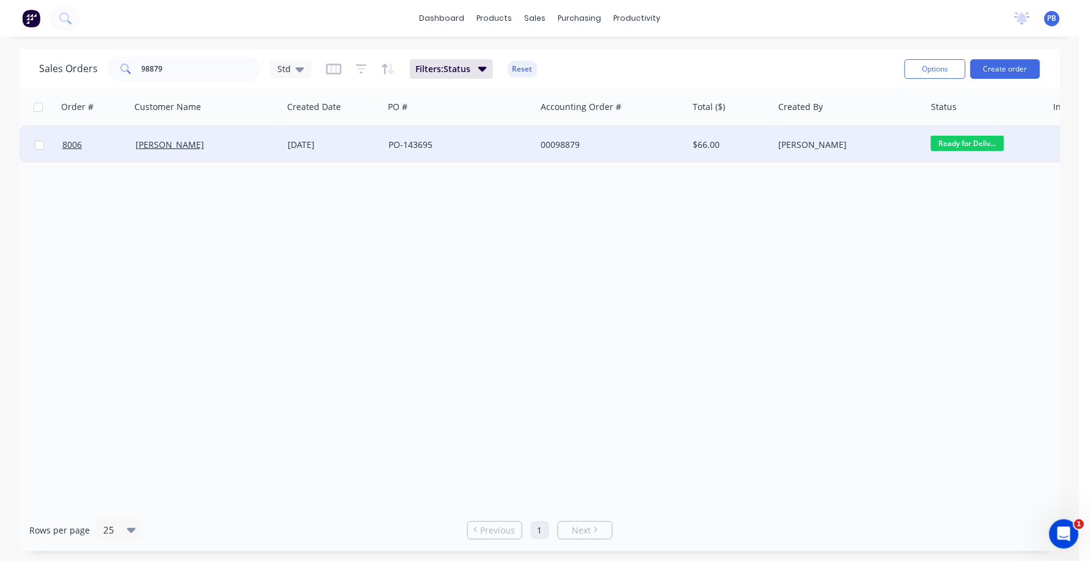
click at [570, 142] on div "00098879" at bounding box center [608, 145] width 136 height 12
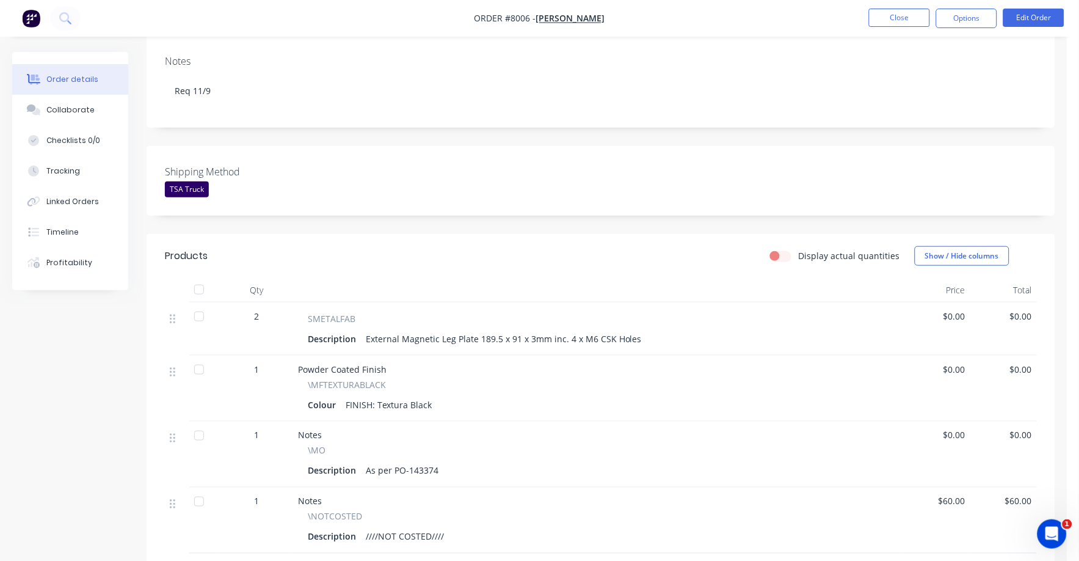
scroll to position [229, 0]
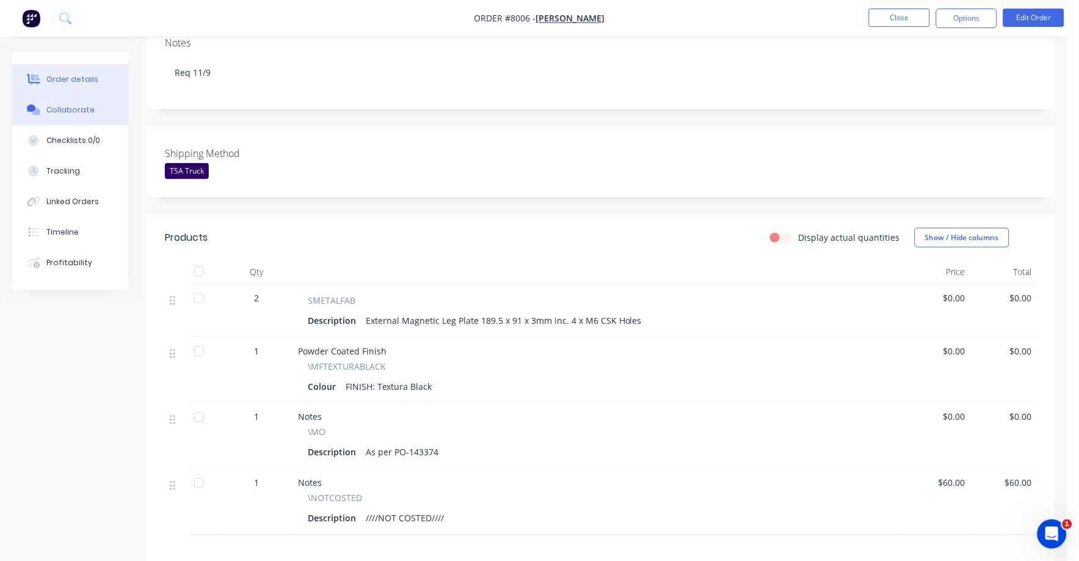
click at [58, 101] on button "Collaborate" at bounding box center [70, 110] width 116 height 31
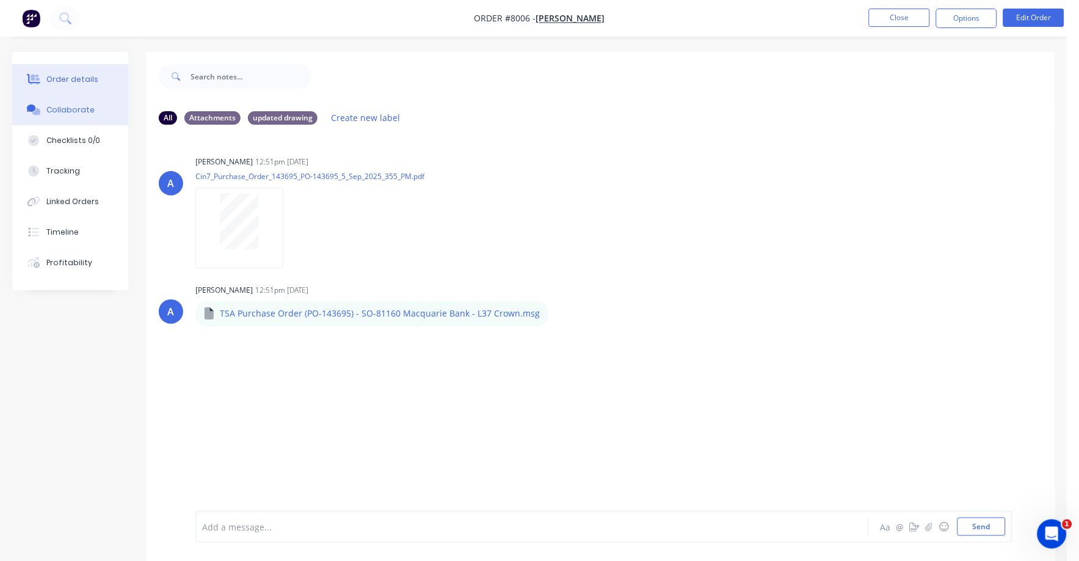
click at [65, 83] on div "Order details" at bounding box center [72, 79] width 52 height 11
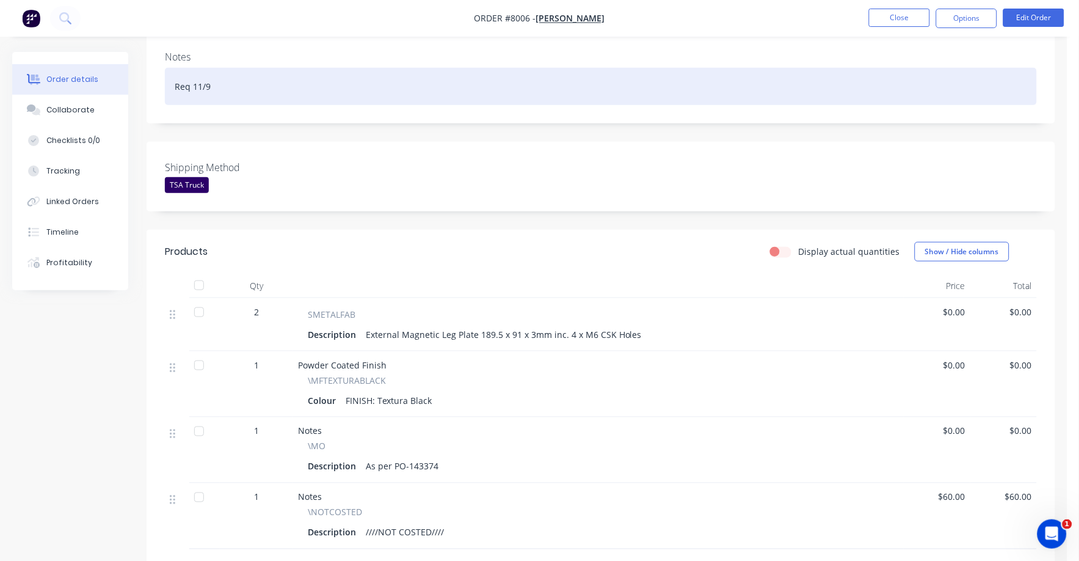
scroll to position [229, 0]
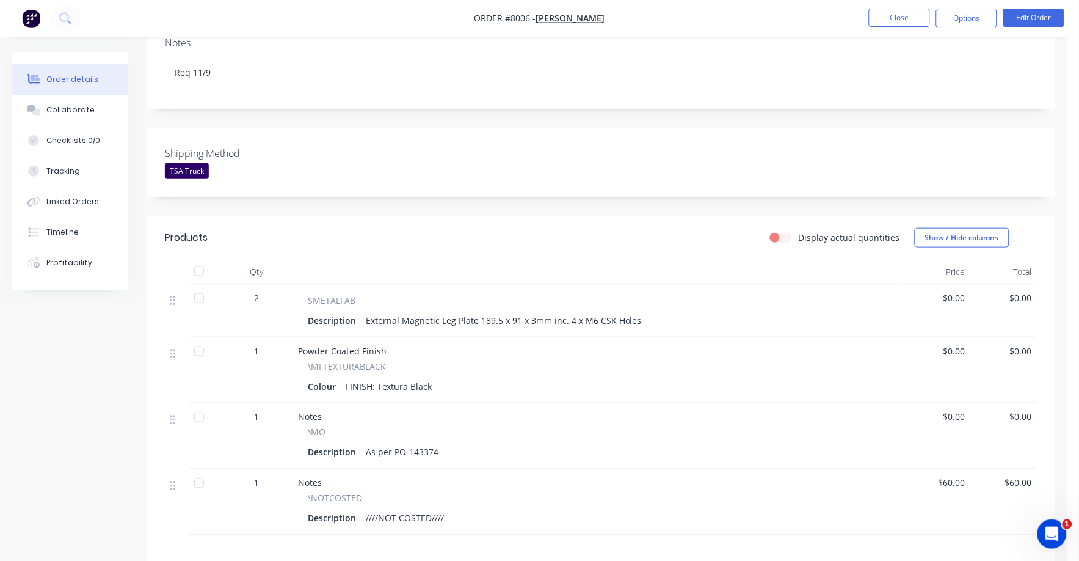
click at [970, 286] on div "$0.00" at bounding box center [1003, 310] width 67 height 53
click at [962, 291] on span "$0.00" at bounding box center [937, 297] width 57 height 13
click at [1043, 14] on button "Edit Order" at bounding box center [1033, 18] width 61 height 18
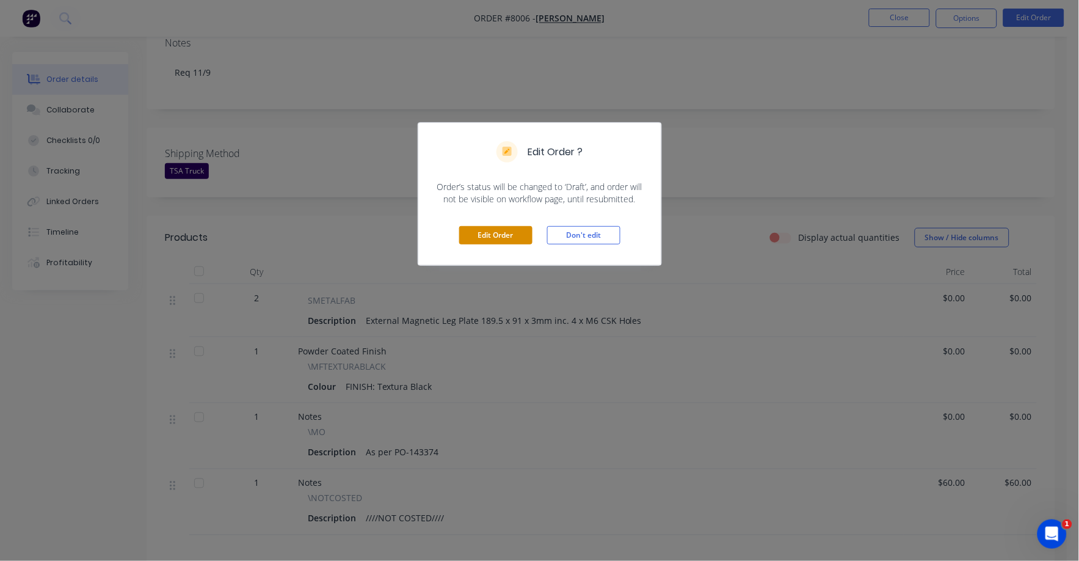
click at [486, 233] on button "Edit Order" at bounding box center [495, 235] width 73 height 18
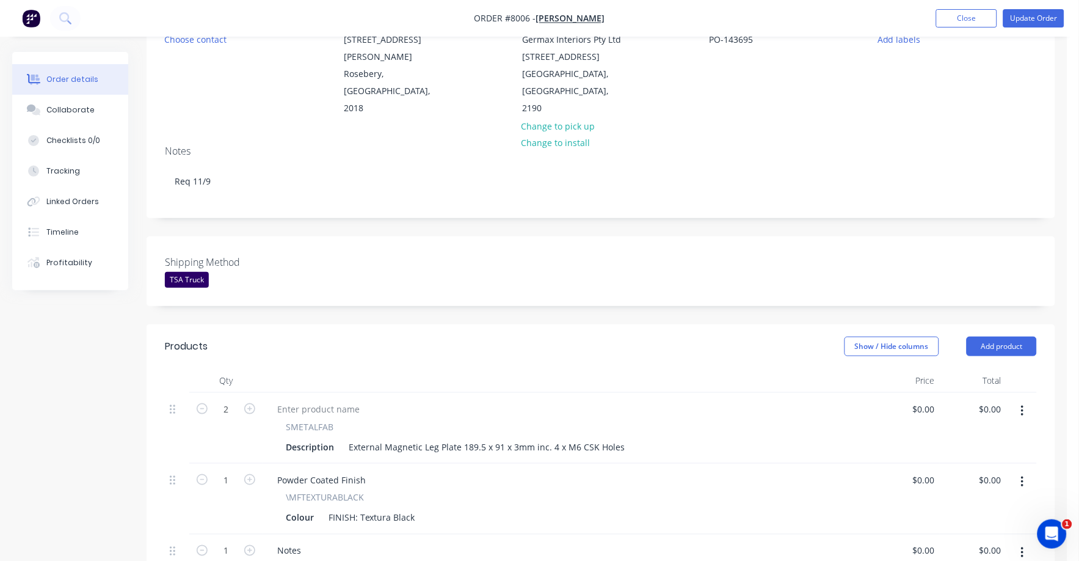
scroll to position [152, 0]
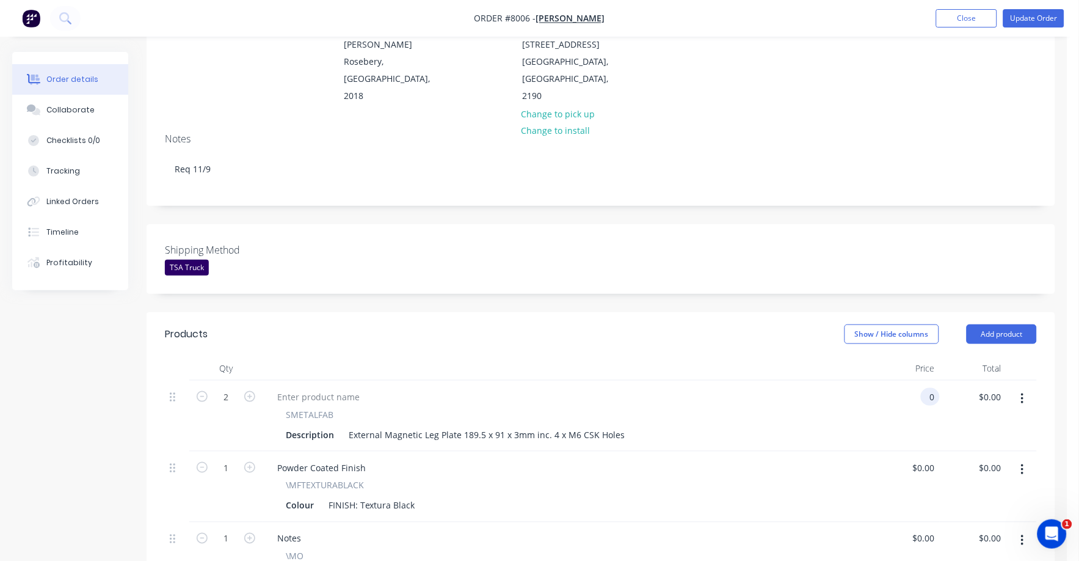
click at [928, 388] on input "0" at bounding box center [933, 397] width 14 height 18
type input "$44.00"
type input "$88.00"
click at [858, 416] on div "SMETALFAB Description External Magnetic Leg Plate 189.5 x 91 x 3mm inc. 4 x M6 …" at bounding box center [567, 425] width 601 height 35
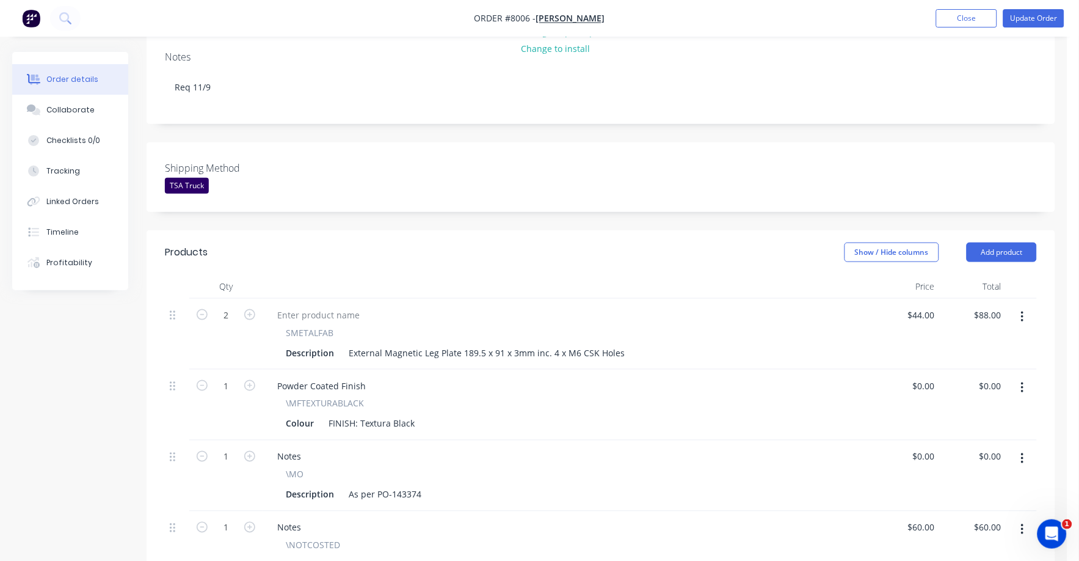
scroll to position [229, 0]
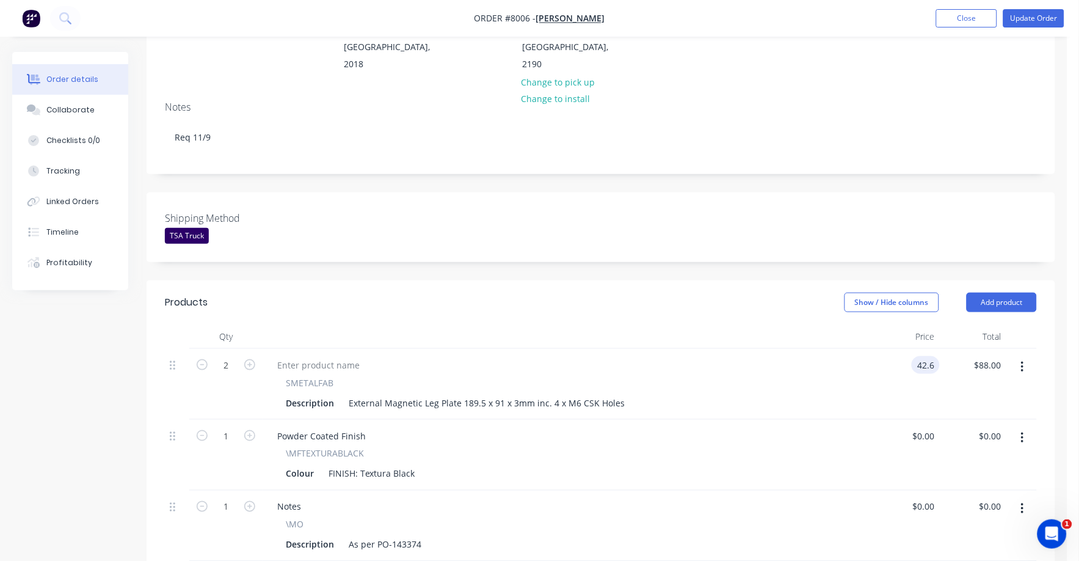
type input "$42.60"
type input "$85.20"
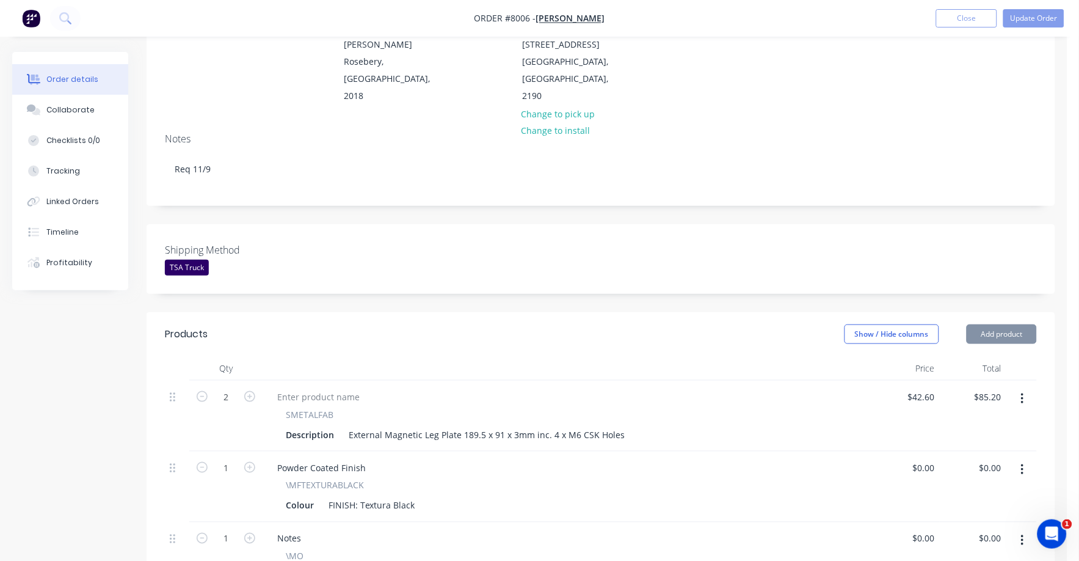
click at [878, 382] on div "$42.60 $42.60" at bounding box center [906, 415] width 67 height 71
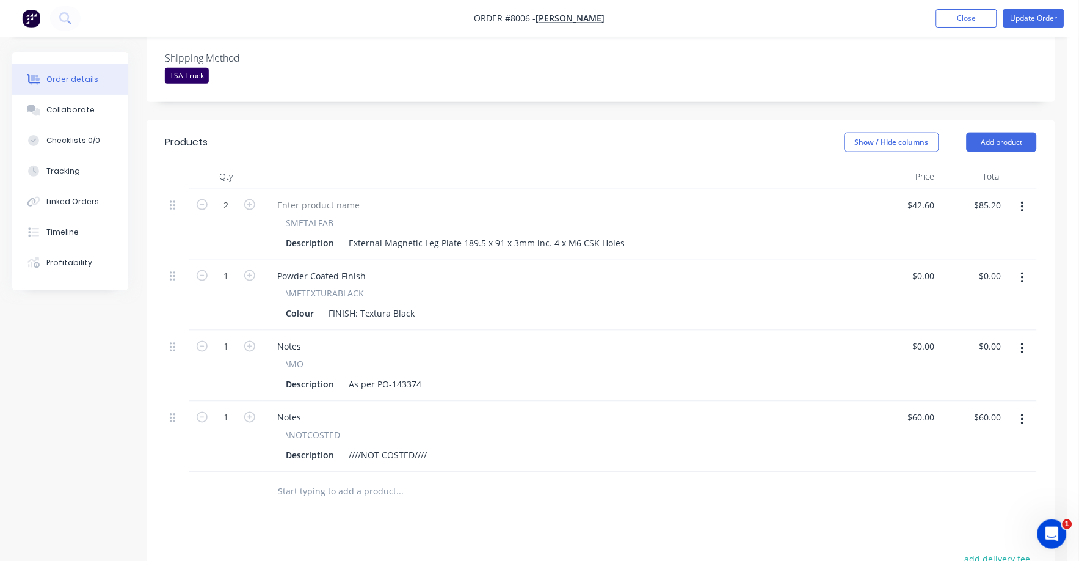
scroll to position [382, 0]
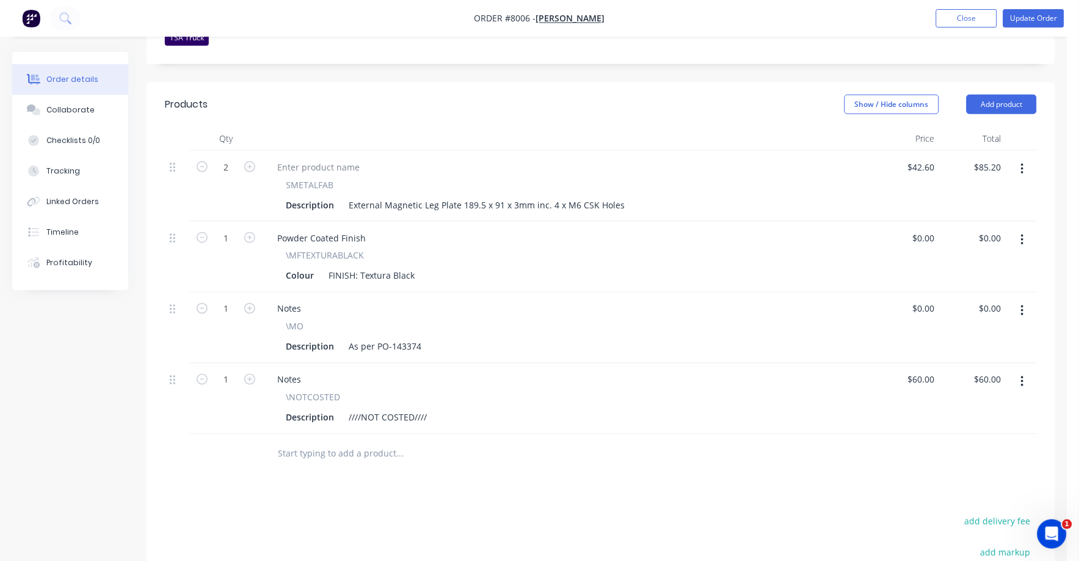
click at [1022, 376] on icon "button" at bounding box center [1022, 381] width 2 height 11
click at [938, 478] on div "Delete" at bounding box center [979, 487] width 94 height 18
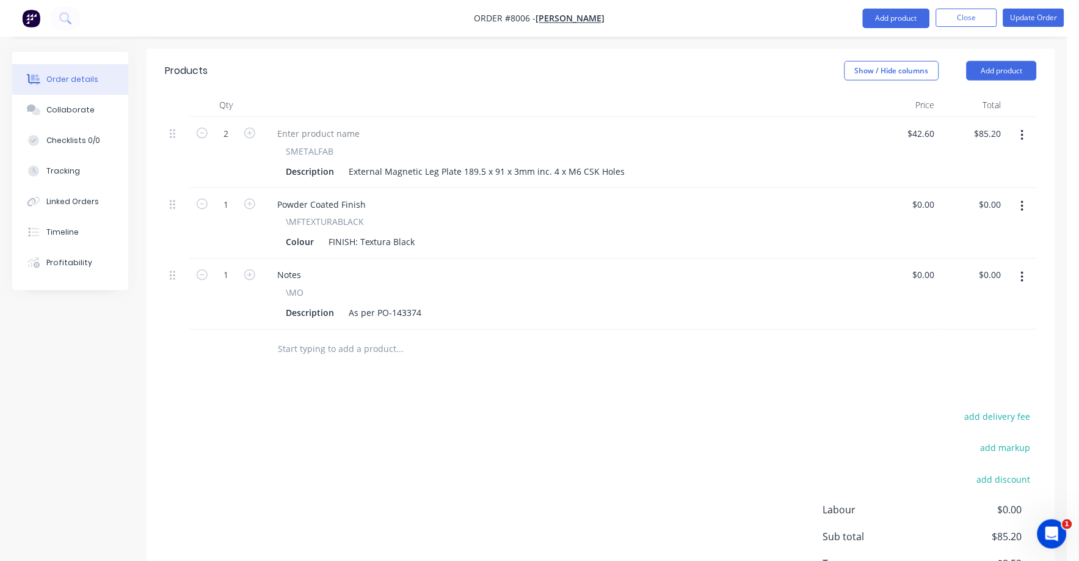
scroll to position [491, 0]
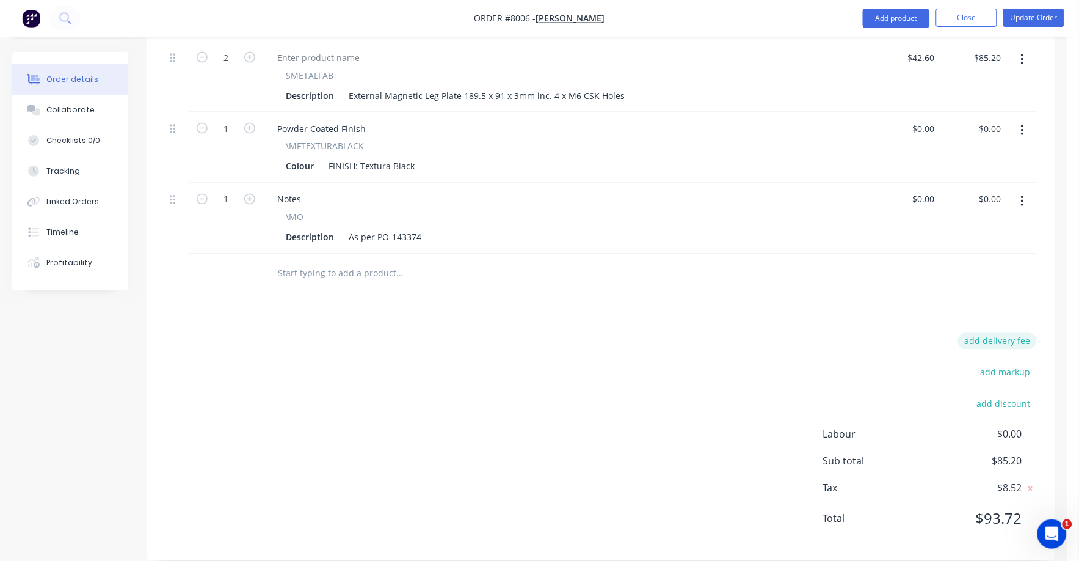
click at [1001, 333] on button "add delivery fee" at bounding box center [997, 341] width 79 height 16
type input "50"
click input "submit" at bounding box center [0, 0] width 0 height 0
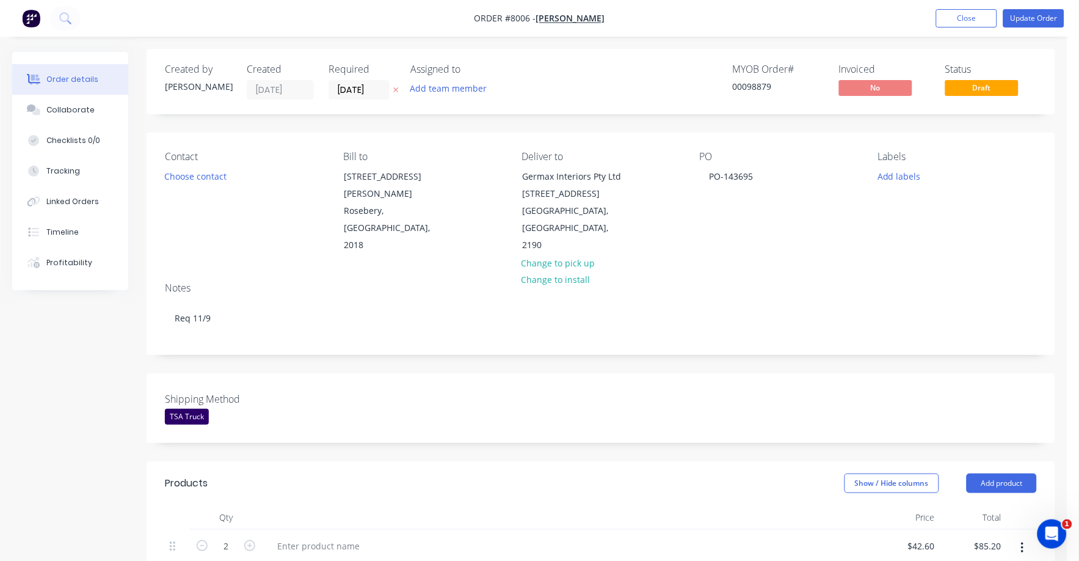
scroll to position [0, 0]
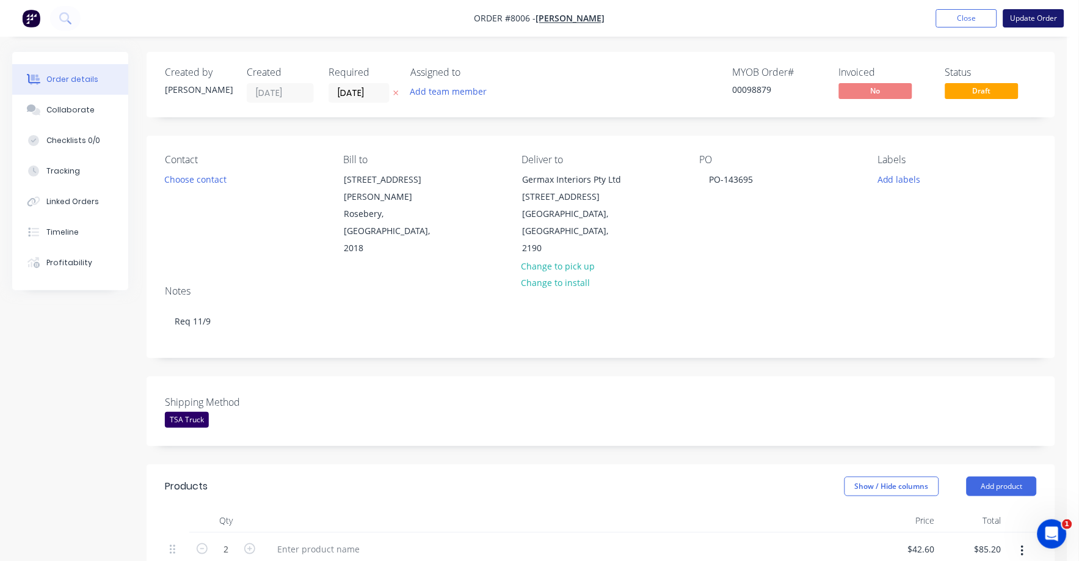
click at [1023, 13] on button "Update Order" at bounding box center [1033, 18] width 61 height 18
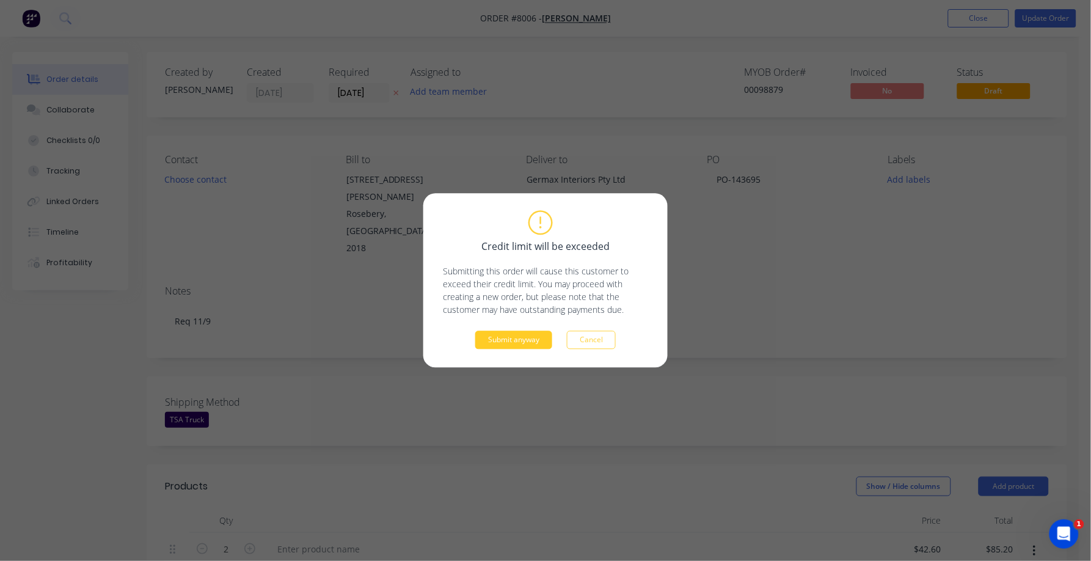
click at [519, 339] on button "Submit anyway" at bounding box center [513, 340] width 77 height 18
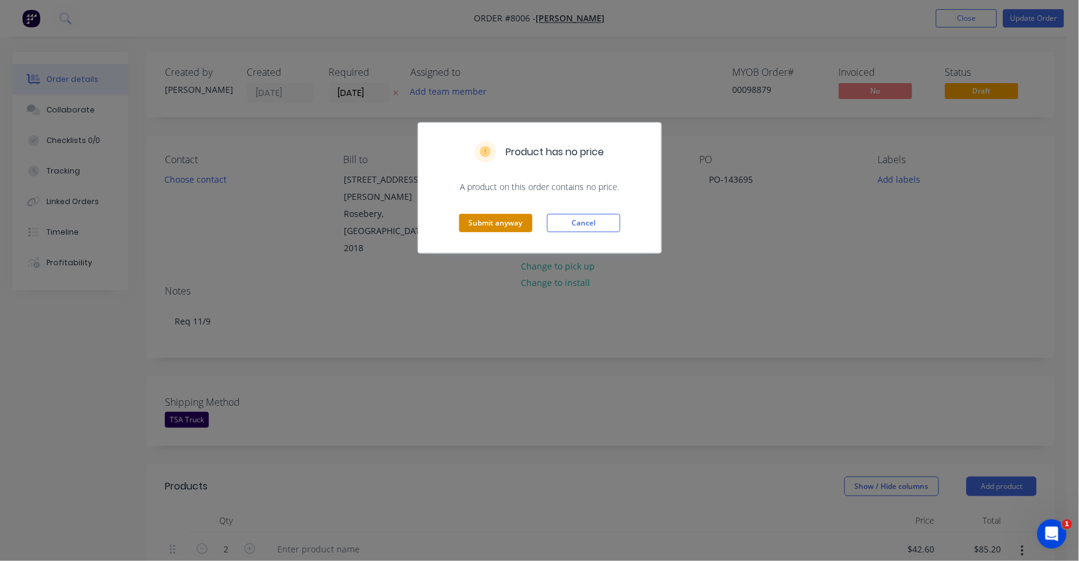
click at [499, 227] on button "Submit anyway" at bounding box center [495, 223] width 73 height 18
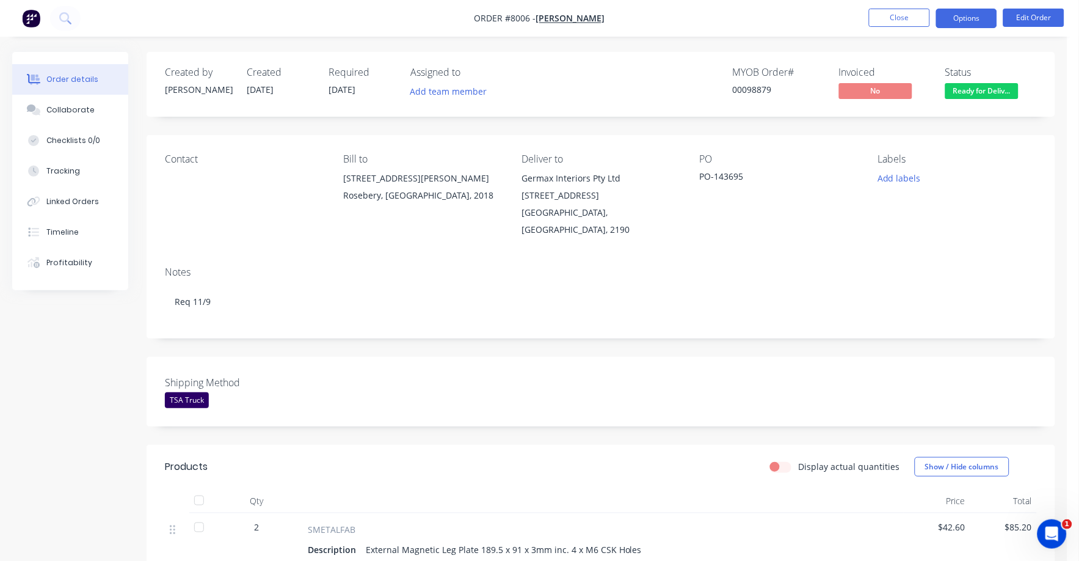
click at [953, 21] on button "Options" at bounding box center [966, 19] width 61 height 20
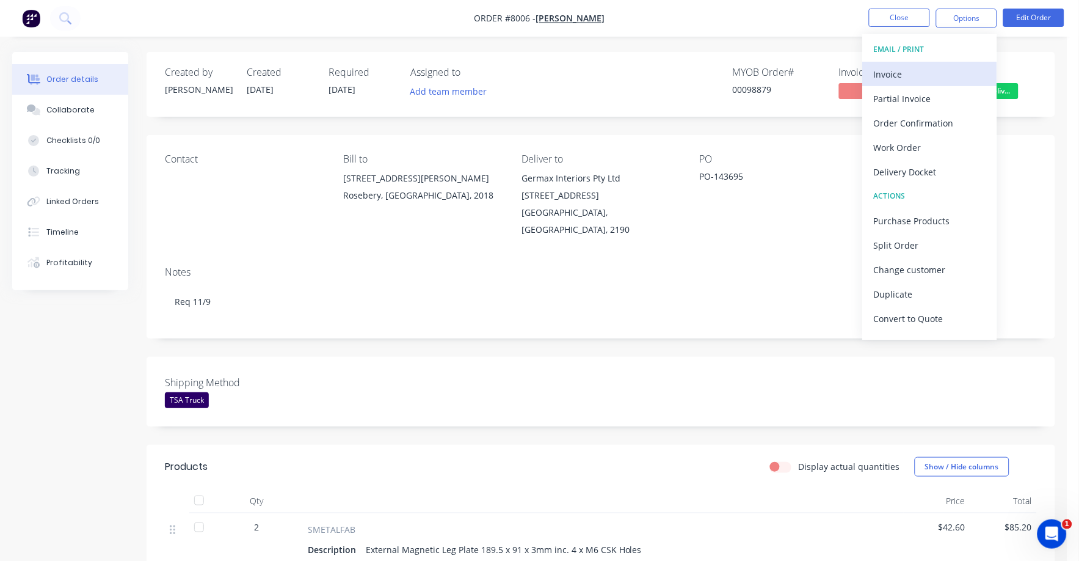
click at [891, 70] on div "Invoice" at bounding box center [930, 74] width 112 height 18
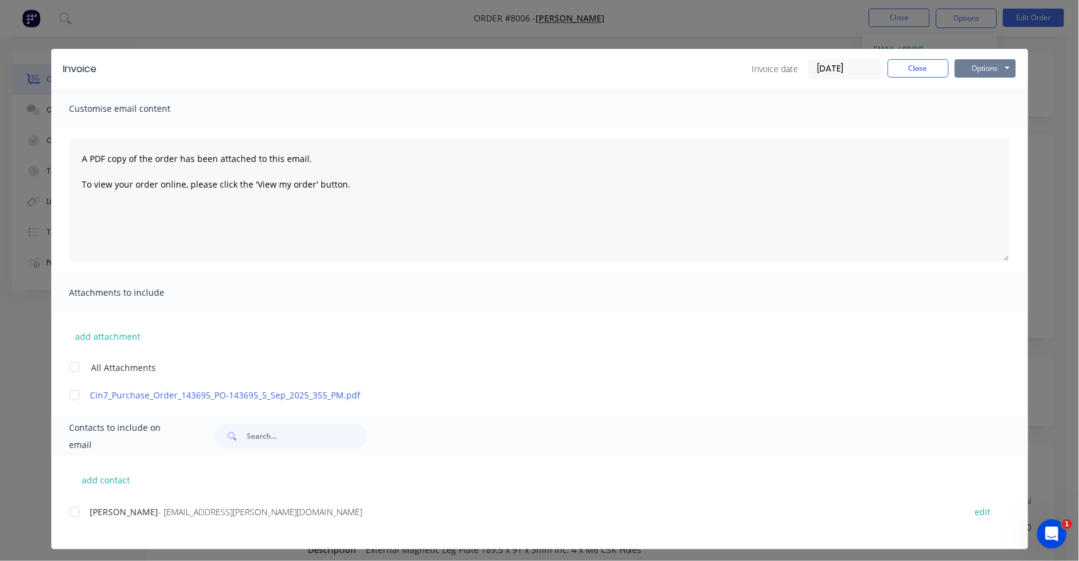
click at [984, 67] on button "Options" at bounding box center [985, 68] width 61 height 18
click at [968, 108] on button "Print" at bounding box center [994, 110] width 78 height 20
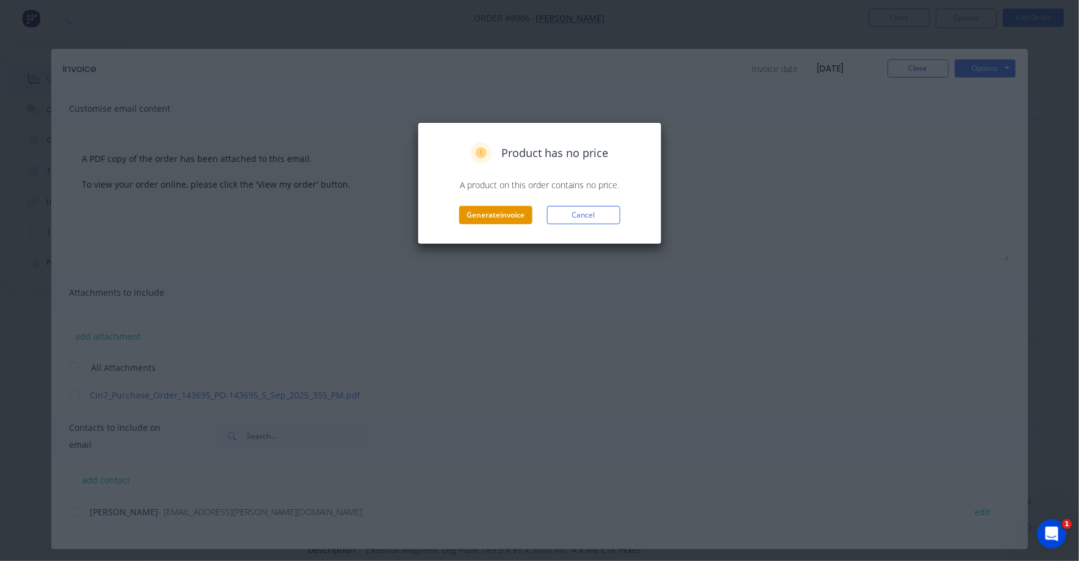
click at [511, 219] on button "Generate invoice" at bounding box center [495, 215] width 73 height 18
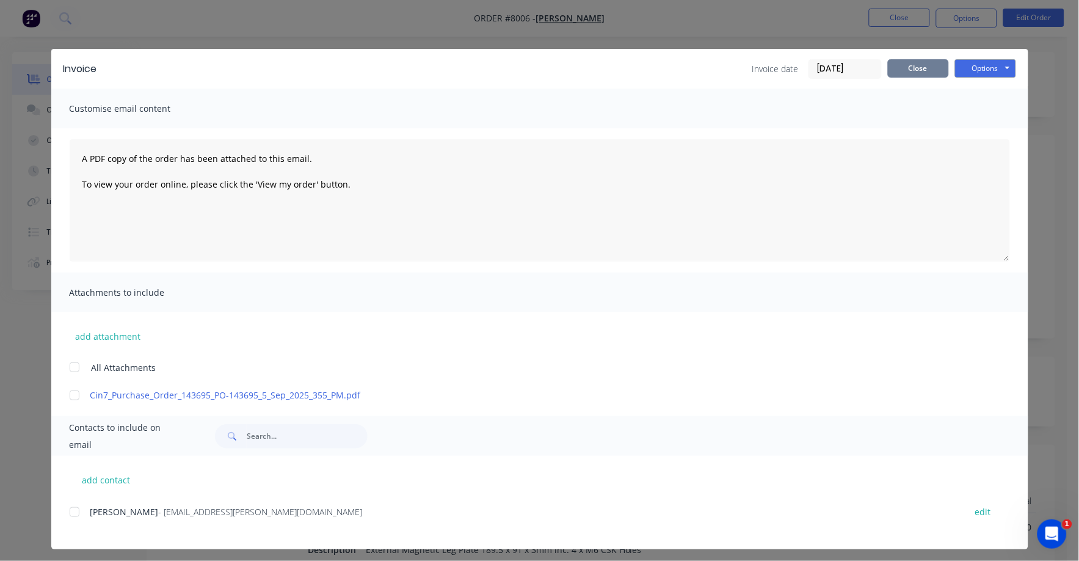
click at [907, 67] on button "Close" at bounding box center [918, 68] width 61 height 18
